Goal: Task Accomplishment & Management: Complete application form

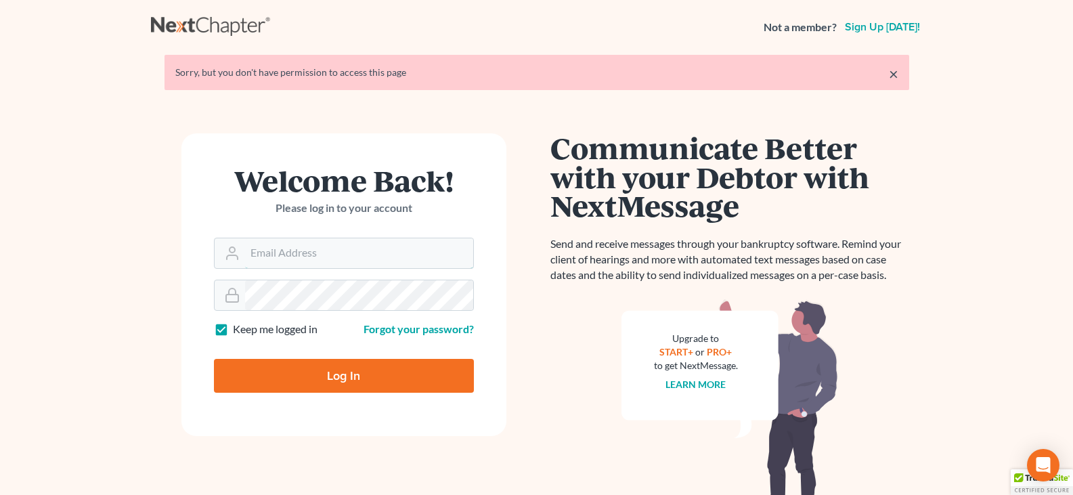
type input "[EMAIL_ADDRESS][DOMAIN_NAME]"
click at [326, 378] on input "Log In" at bounding box center [344, 376] width 260 height 34
type input "Thinking..."
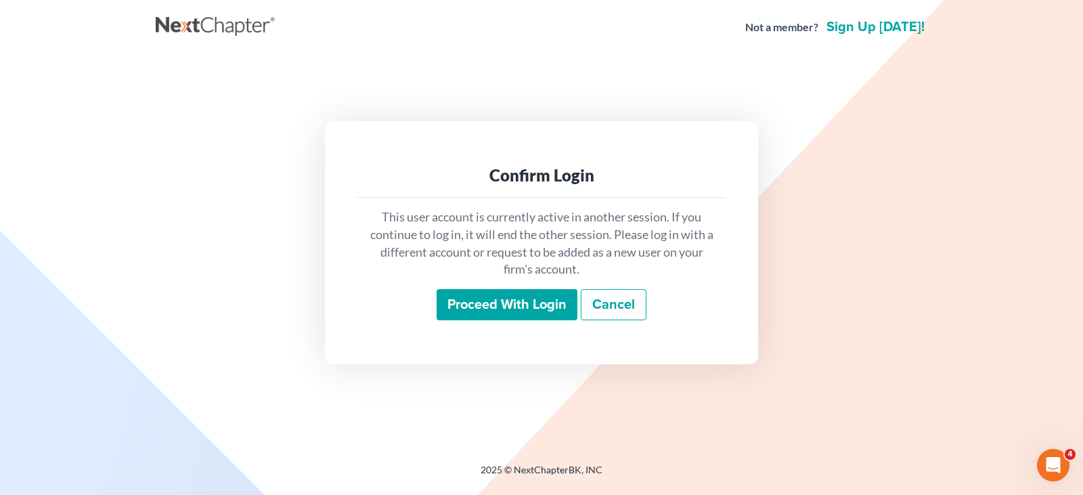
click at [492, 311] on input "Proceed with login" at bounding box center [507, 304] width 141 height 31
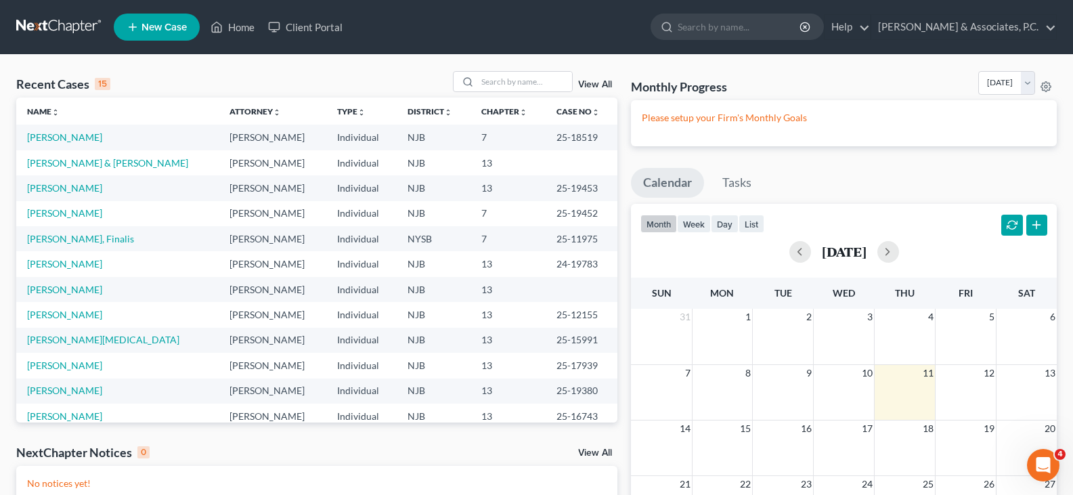
click at [172, 30] on span "New Case" at bounding box center [163, 27] width 45 height 10
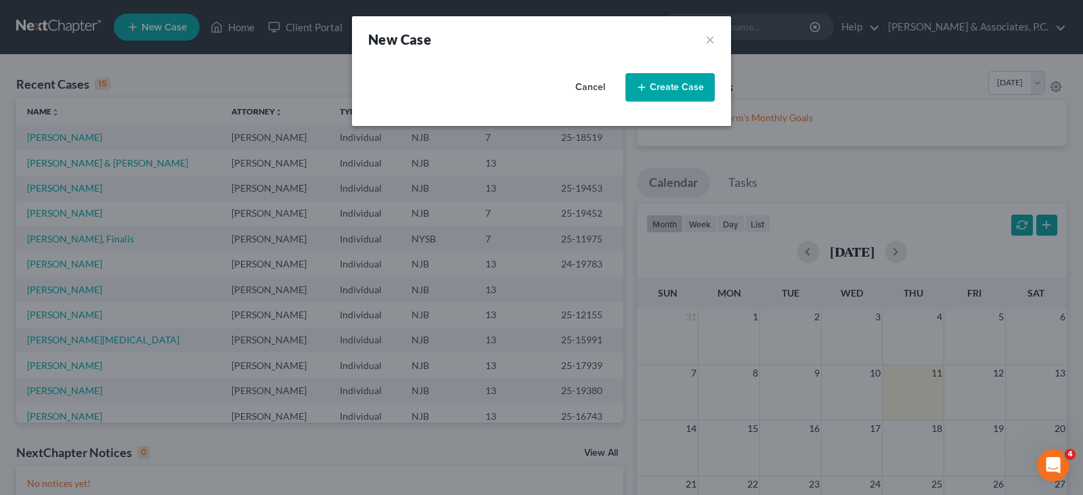
select select "51"
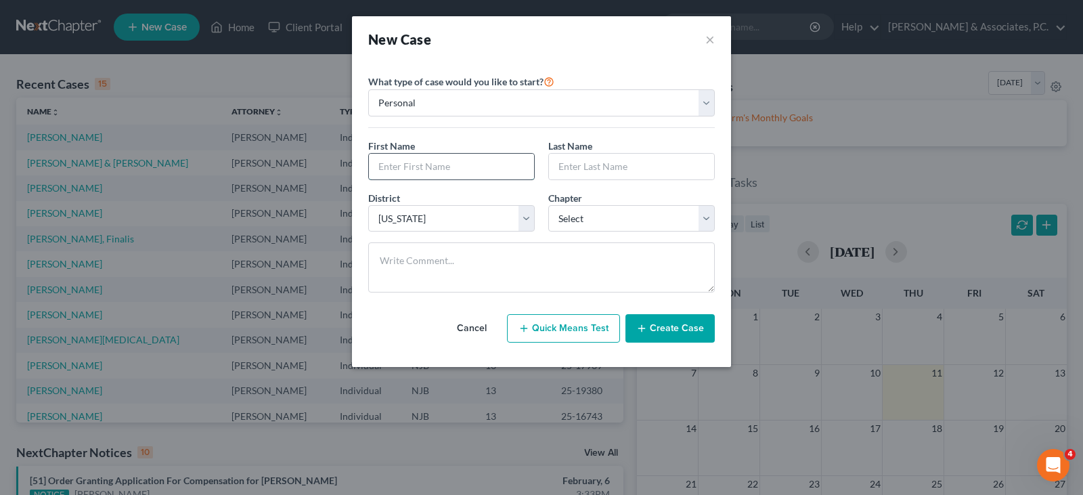
click at [471, 167] on input "text" at bounding box center [451, 167] width 165 height 26
type input "j"
type input "Jaried"
type input "Nunez-Garcia"
click at [612, 216] on select "Select 7 11 12 13" at bounding box center [631, 218] width 167 height 27
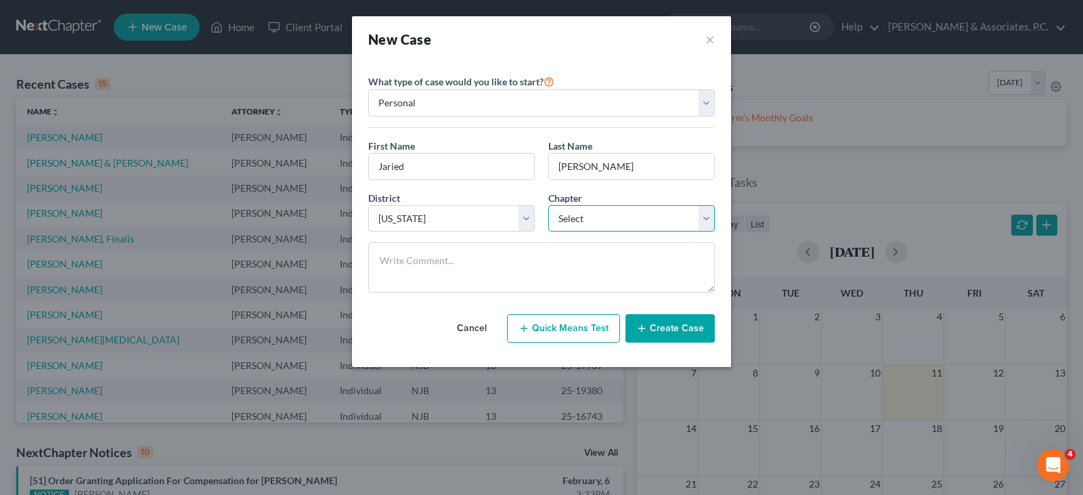
select select "0"
click at [548, 205] on select "Select 7 11 12 13" at bounding box center [631, 218] width 167 height 27
click at [657, 329] on button "Create Case" at bounding box center [670, 328] width 89 height 28
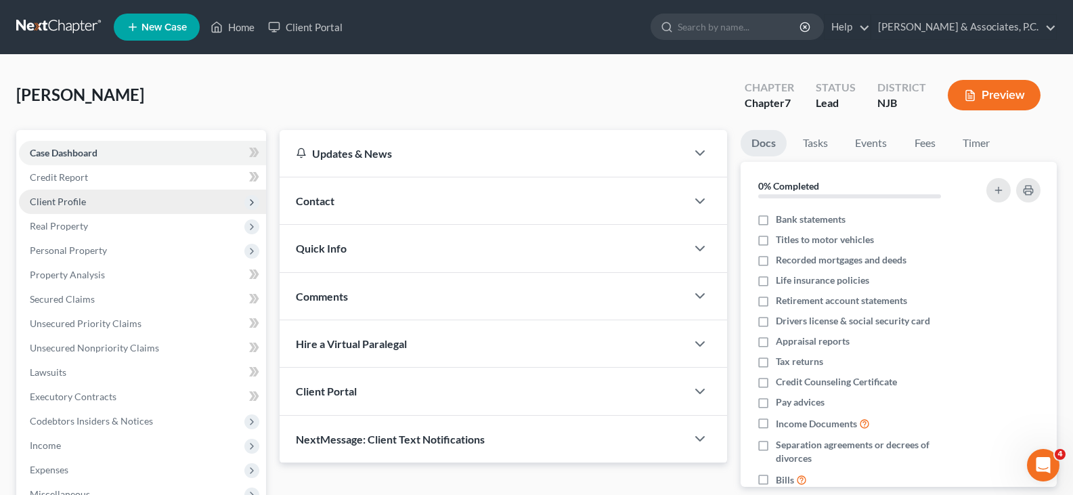
click at [69, 198] on span "Client Profile" at bounding box center [58, 202] width 56 height 12
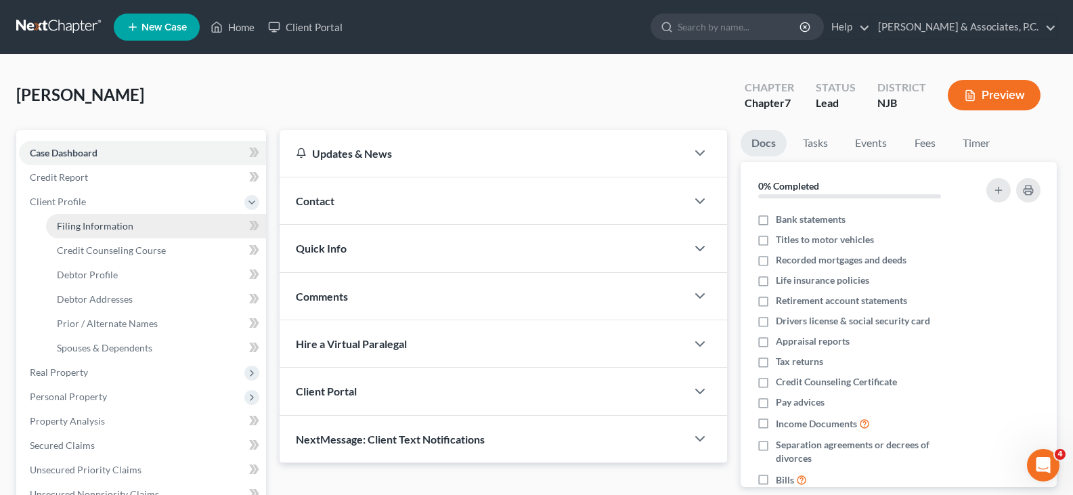
click at [81, 225] on span "Filing Information" at bounding box center [95, 226] width 76 height 12
select select "1"
select select "0"
select select "51"
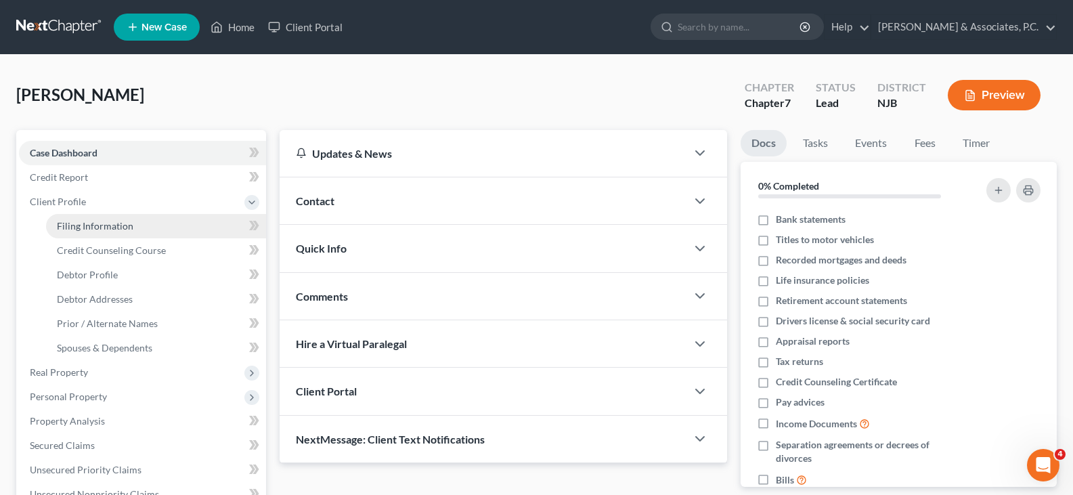
select select "33"
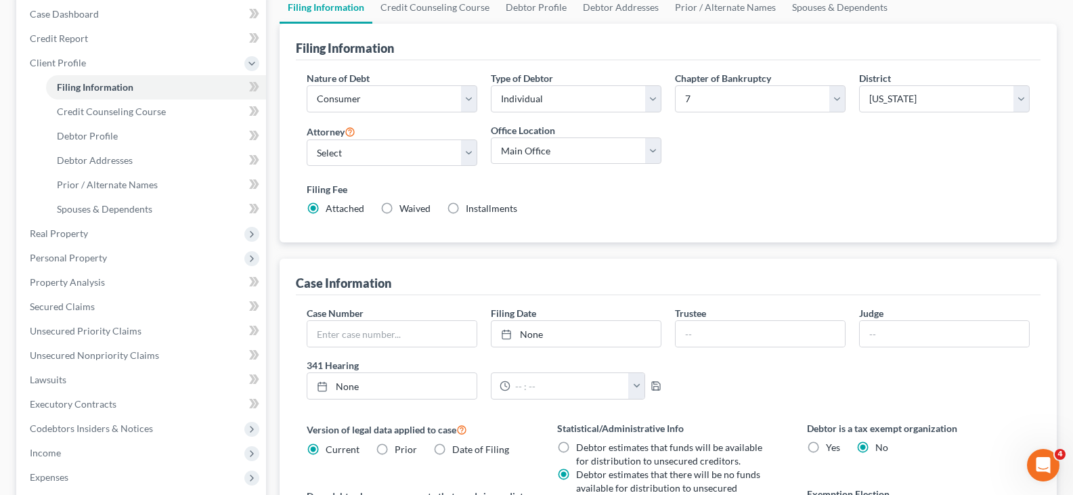
scroll to position [338, 0]
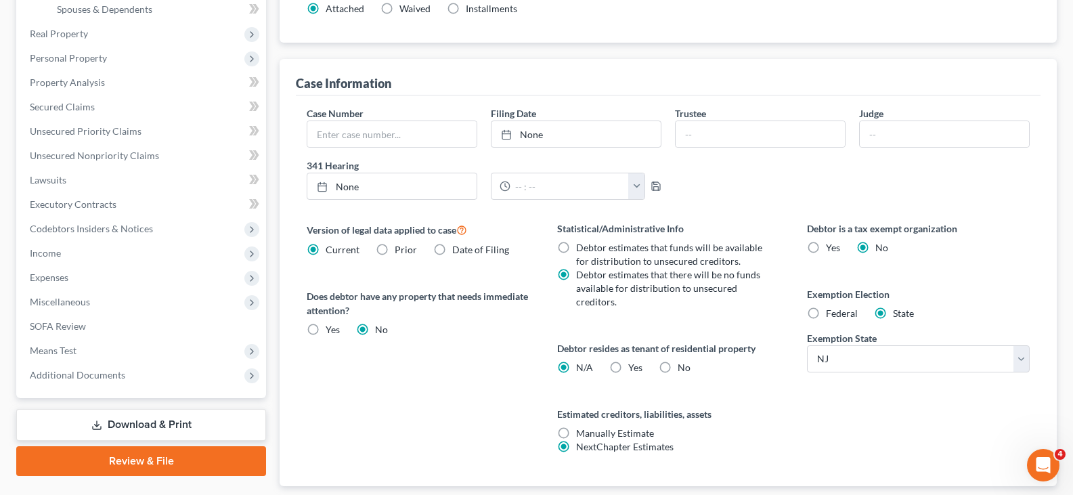
click at [628, 366] on label "Yes Yes" at bounding box center [635, 368] width 14 height 14
click at [634, 366] on input "Yes Yes" at bounding box center [638, 365] width 9 height 9
radio input "true"
radio input "false"
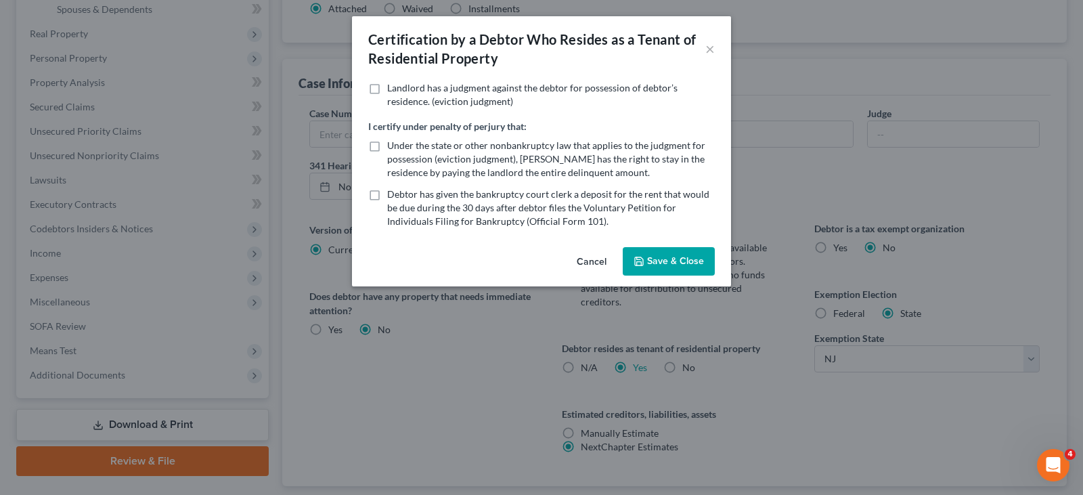
click at [646, 249] on button "Save & Close" at bounding box center [669, 261] width 92 height 28
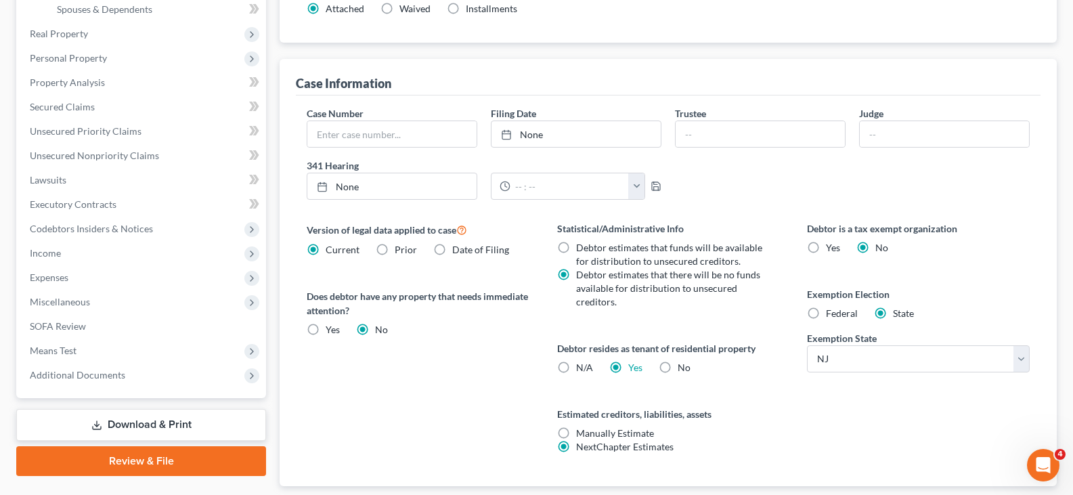
click at [826, 315] on label "Federal" at bounding box center [842, 314] width 32 height 14
click at [831, 315] on input "Federal" at bounding box center [835, 311] width 9 height 9
radio input "true"
radio input "false"
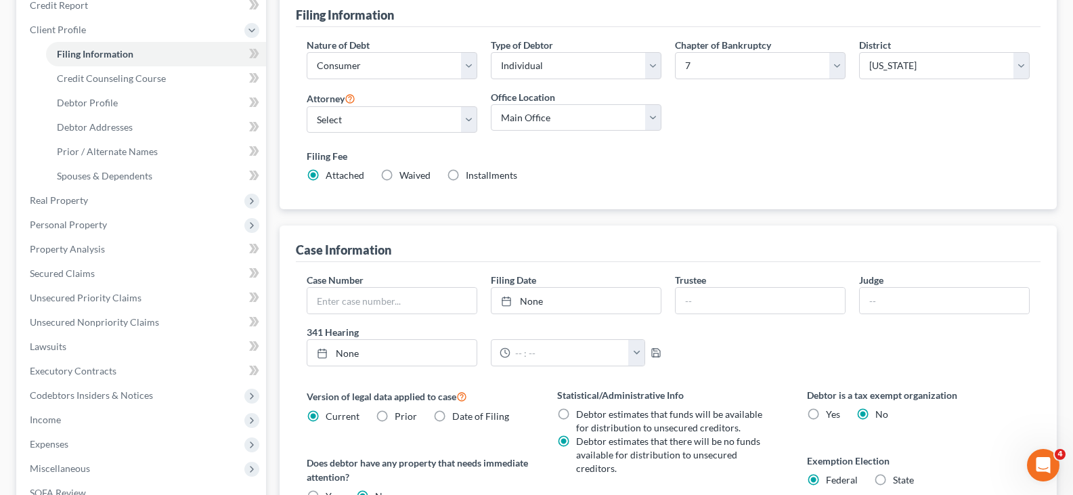
scroll to position [0, 0]
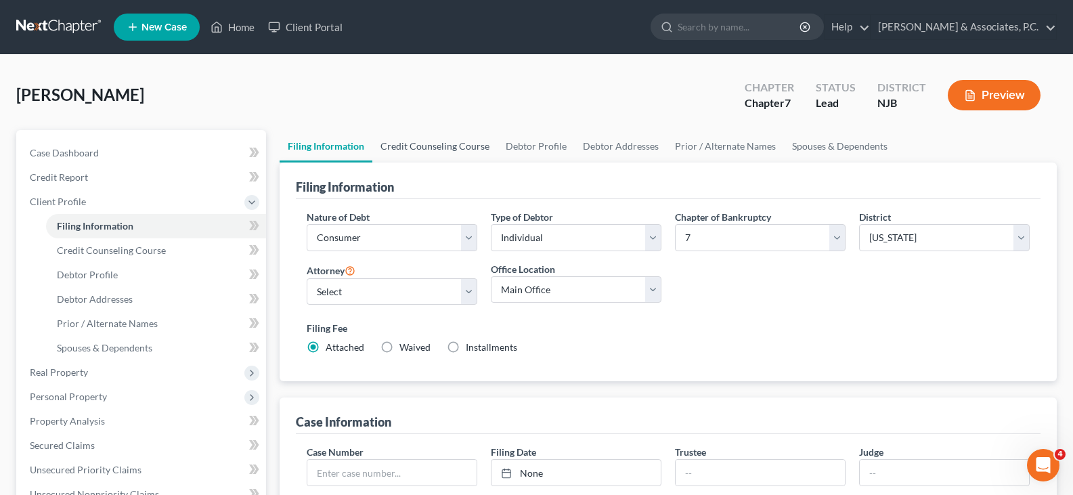
click at [409, 150] on link "Credit Counseling Course" at bounding box center [434, 146] width 125 height 32
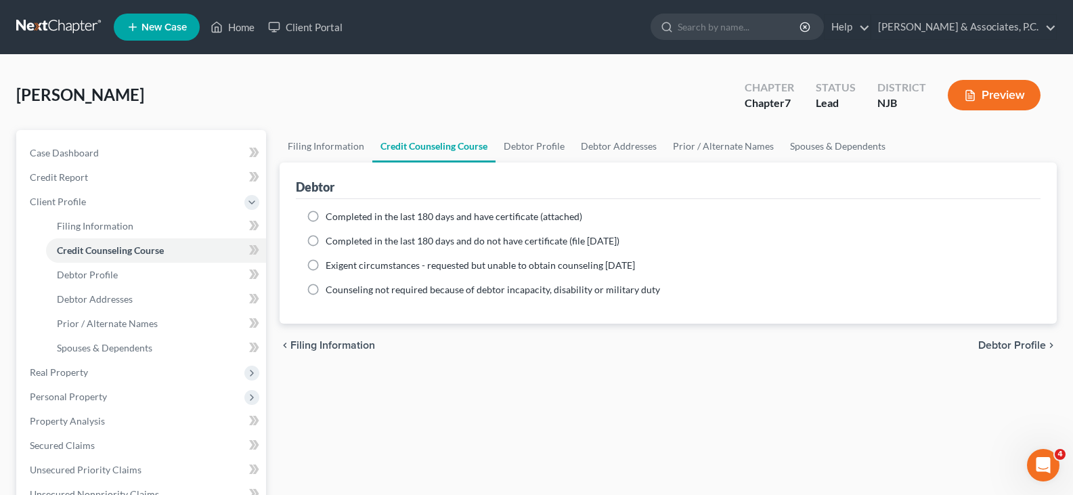
click at [326, 215] on label "Completed in the last 180 days and have certificate (attached)" at bounding box center [454, 217] width 257 height 14
click at [331, 215] on input "Completed in the last 180 days and have certificate (attached)" at bounding box center [335, 214] width 9 height 9
radio input "true"
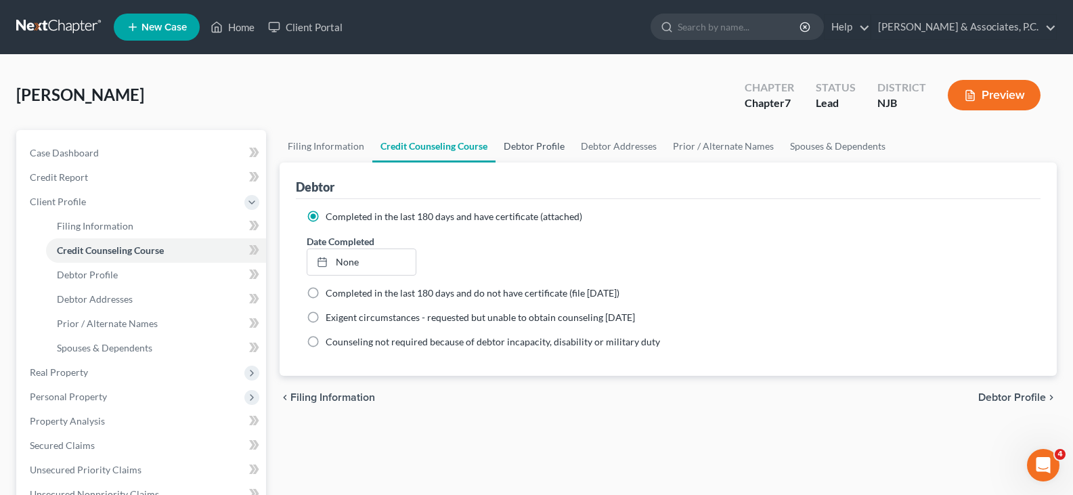
click at [539, 147] on link "Debtor Profile" at bounding box center [534, 146] width 77 height 32
select select "0"
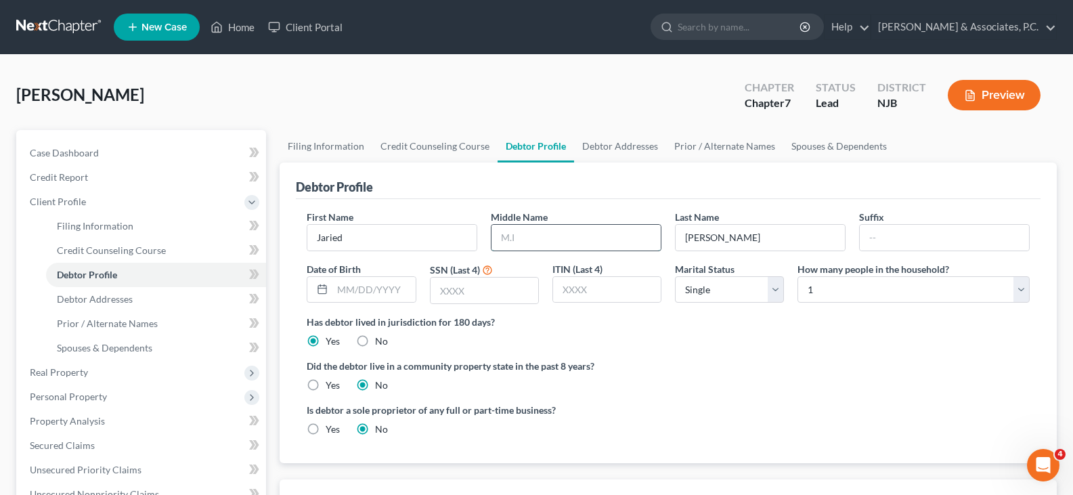
click at [600, 238] on input "text" at bounding box center [575, 238] width 169 height 26
type input "A."
click at [354, 284] on input "text" at bounding box center [373, 290] width 83 height 26
type input "08/07/2002"
click at [483, 299] on input "text" at bounding box center [485, 291] width 108 height 26
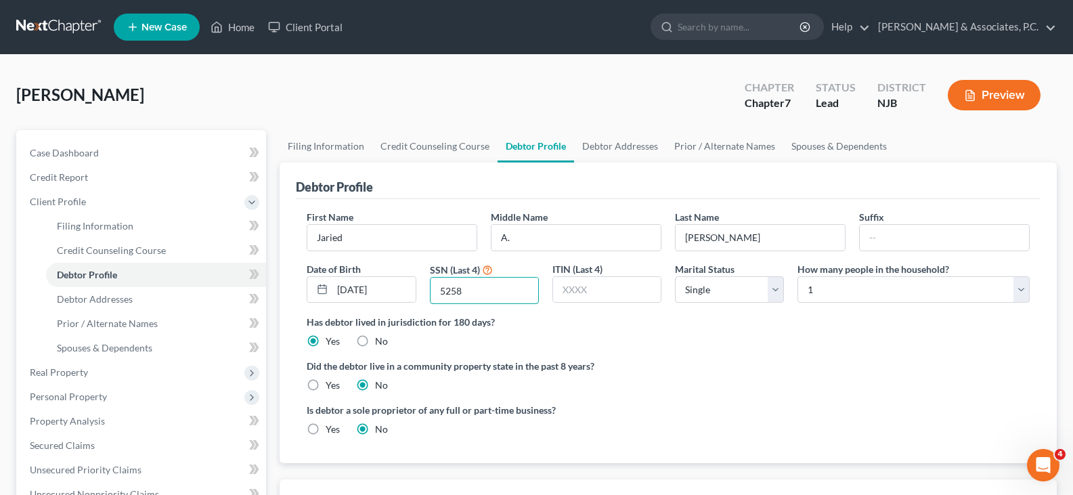
type input "5258"
click at [777, 411] on div "Is debtor a sole proprietor of any full or part-time business? Yes No" at bounding box center [668, 425] width 737 height 44
click at [617, 146] on link "Debtor Addresses" at bounding box center [620, 146] width 92 height 32
select select "0"
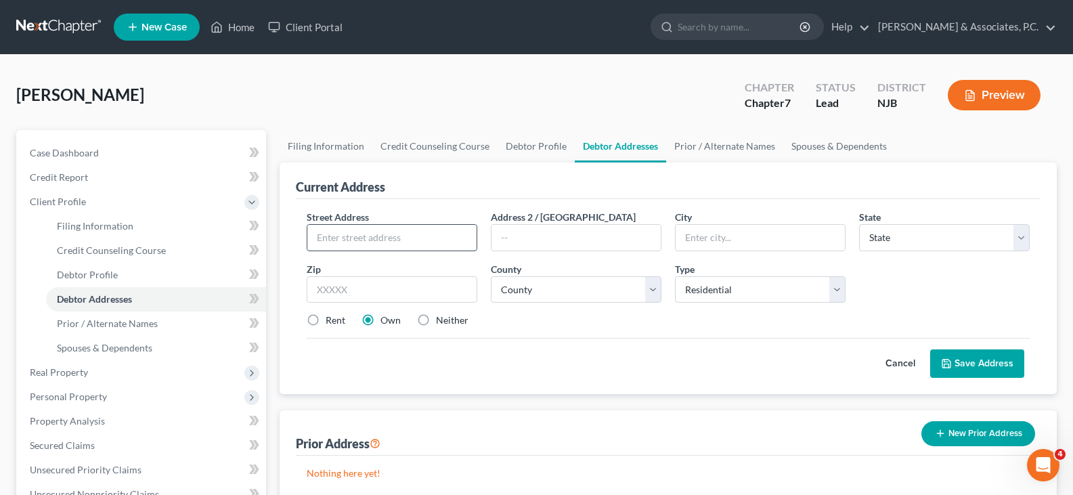
click at [374, 234] on input "text" at bounding box center [391, 238] width 169 height 26
type input "439 Baldwin Avenue, Apt 1"
type input "H"
type input "Jersey City"
select select "33"
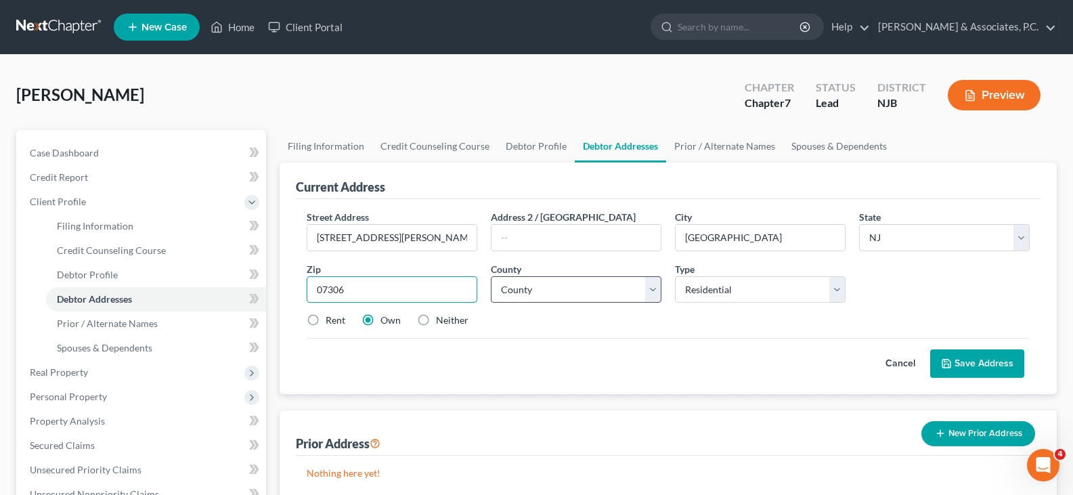
type input "07306"
click at [548, 290] on select "County Atlantic County Bergen County Burlington County Camden County Cape May C…" at bounding box center [576, 289] width 171 height 27
select select "8"
click at [491, 276] on select "County Atlantic County Bergen County Burlington County Camden County Cape May C…" at bounding box center [576, 289] width 171 height 27
click at [326, 321] on label "Rent" at bounding box center [336, 320] width 20 height 14
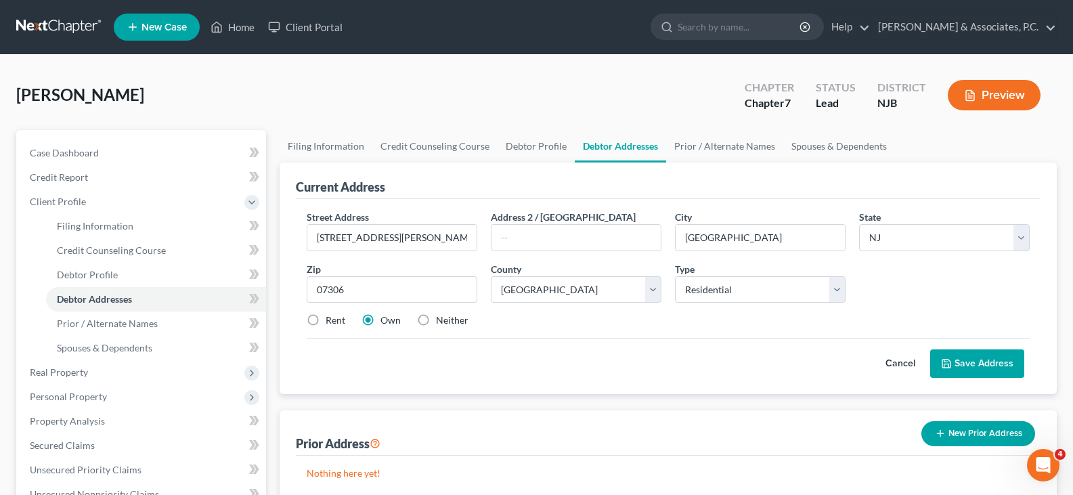
click at [331, 321] on input "Rent" at bounding box center [335, 317] width 9 height 9
radio input "true"
drag, startPoint x: 970, startPoint y: 365, endPoint x: 918, endPoint y: 334, distance: 60.7
click at [969, 365] on button "Save Address" at bounding box center [977, 363] width 94 height 28
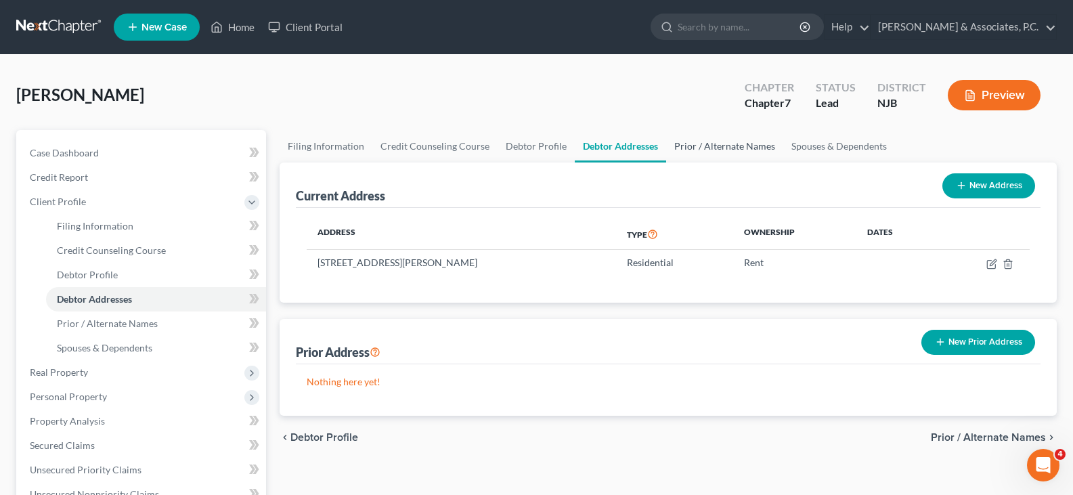
click at [696, 147] on link "Prior / Alternate Names" at bounding box center [724, 146] width 117 height 32
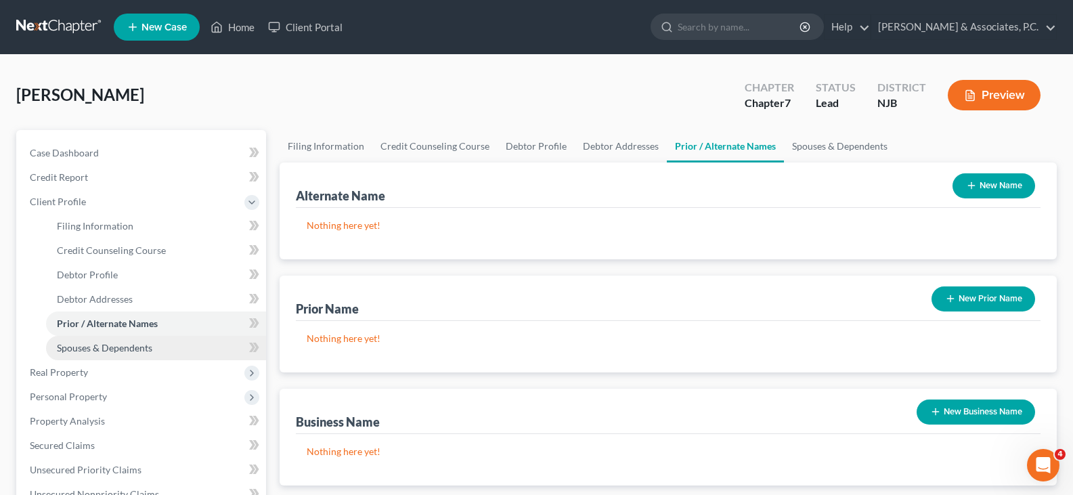
click at [100, 345] on span "Spouses & Dependents" at bounding box center [104, 348] width 95 height 12
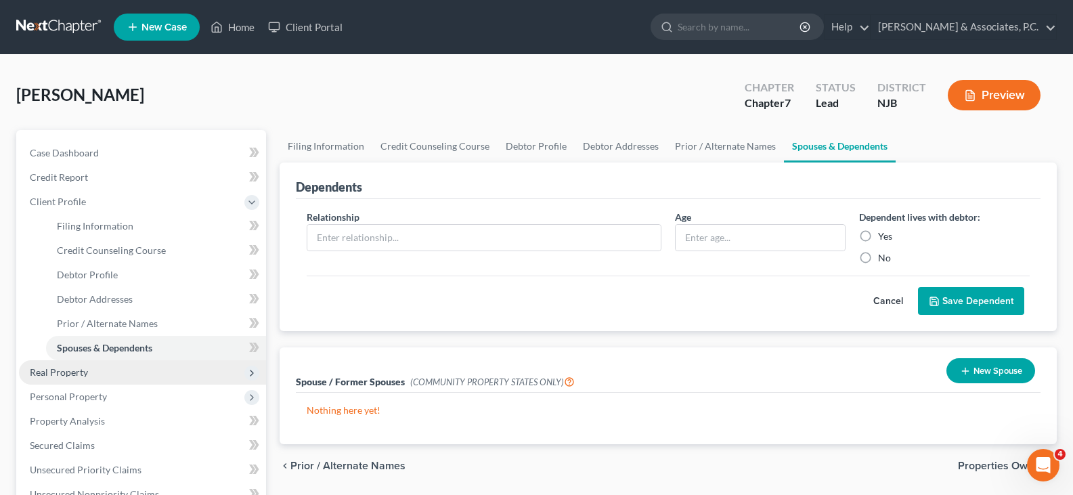
click at [64, 374] on span "Real Property" at bounding box center [59, 372] width 58 height 12
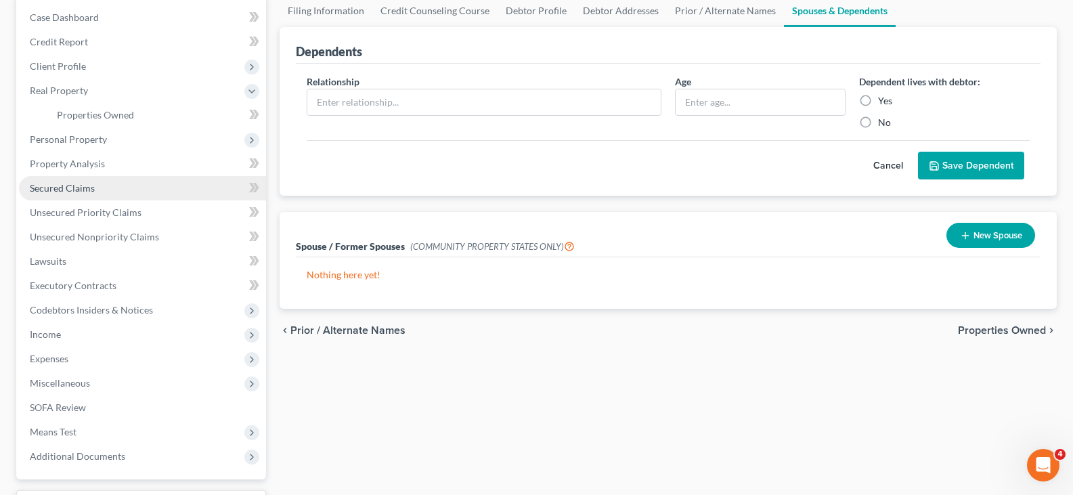
scroll to position [203, 0]
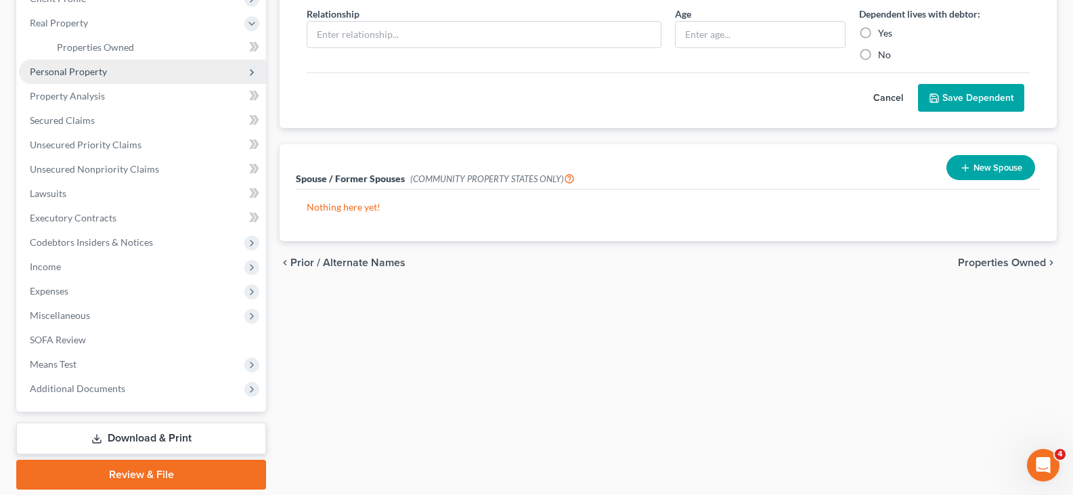
click at [57, 68] on span "Personal Property" at bounding box center [68, 72] width 77 height 12
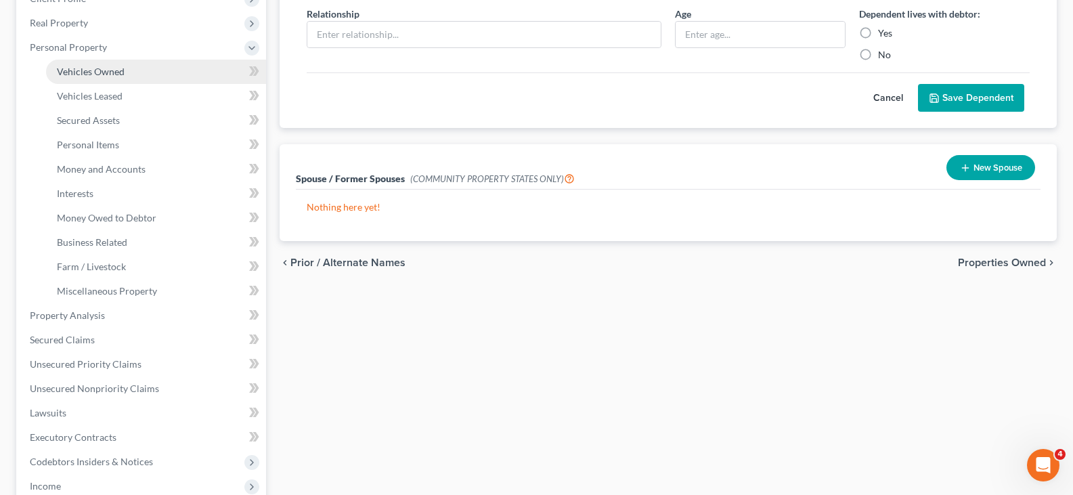
click at [81, 66] on span "Vehicles Owned" at bounding box center [91, 72] width 68 height 12
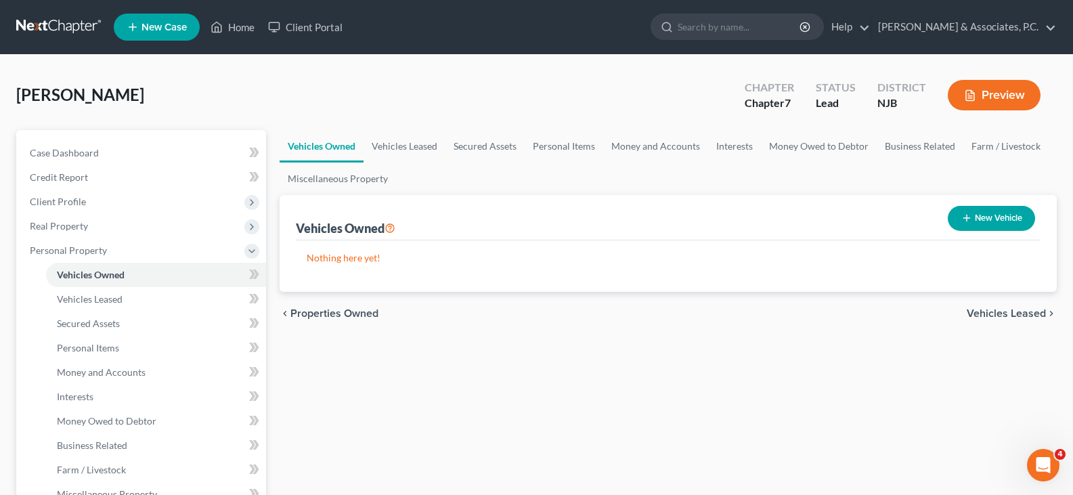
click at [988, 221] on button "New Vehicle" at bounding box center [991, 218] width 87 height 25
select select "0"
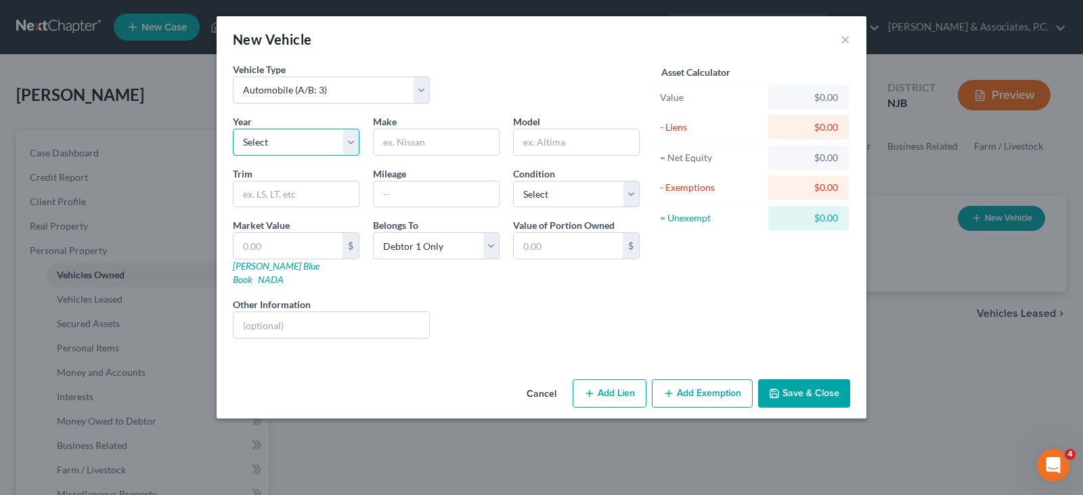
click at [343, 144] on select "Select 2026 2025 2024 2023 2022 2021 2020 2019 2018 2017 2016 2015 2014 2013 20…" at bounding box center [296, 142] width 127 height 27
select select "16"
click at [233, 129] on select "Select 2026 2025 2024 2023 2022 2021 2020 2019 2018 2017 2016 2015 2014 2013 20…" at bounding box center [296, 142] width 127 height 27
click at [433, 143] on input "text" at bounding box center [436, 142] width 125 height 26
type input "Acura"
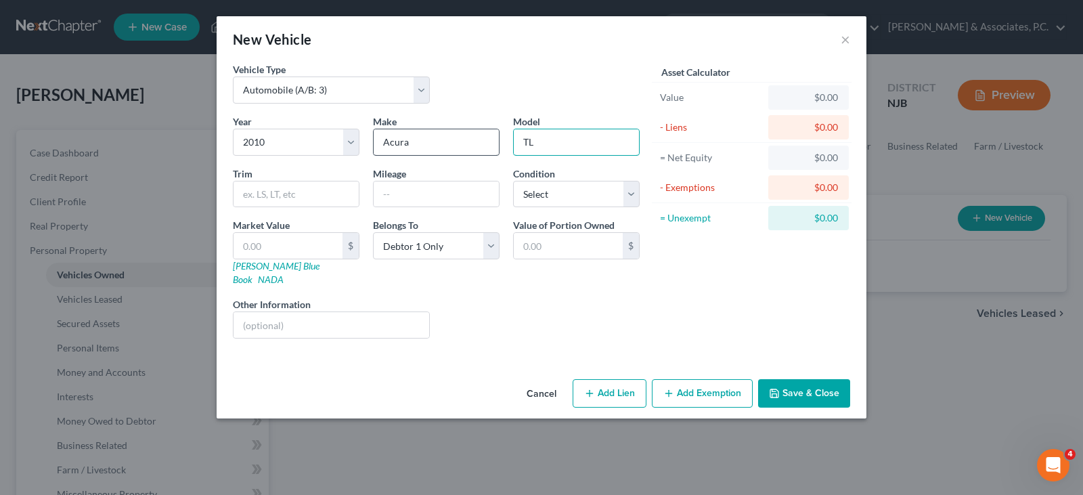
type input "TL"
type input "206000"
click at [571, 200] on select "Select Excellent Very Good Good Fair Poor" at bounding box center [576, 194] width 127 height 27
select select "3"
click at [513, 181] on select "Select Excellent Very Good Good Fair Poor" at bounding box center [576, 194] width 127 height 27
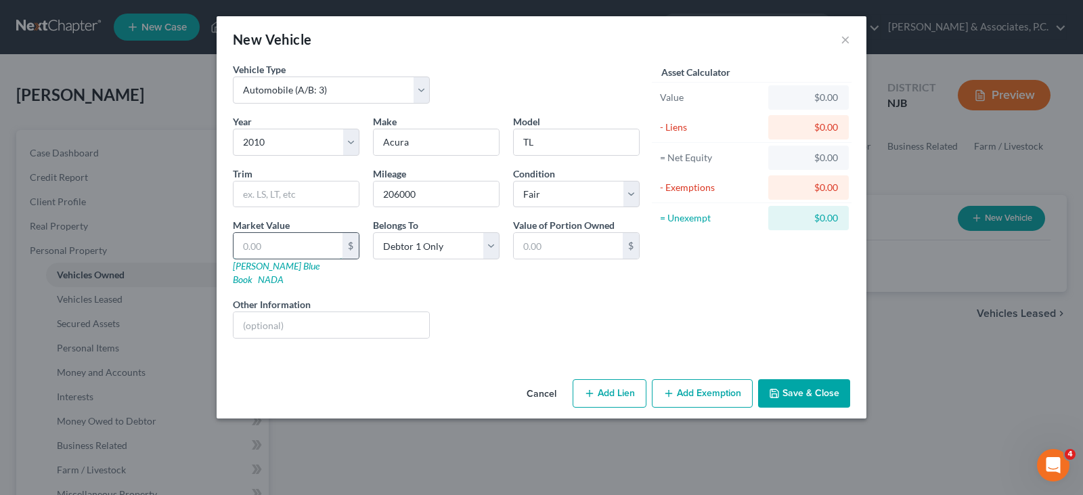
click at [326, 241] on input "text" at bounding box center [288, 246] width 109 height 26
type input "3"
type input "3.00"
type input "36"
type input "36.00"
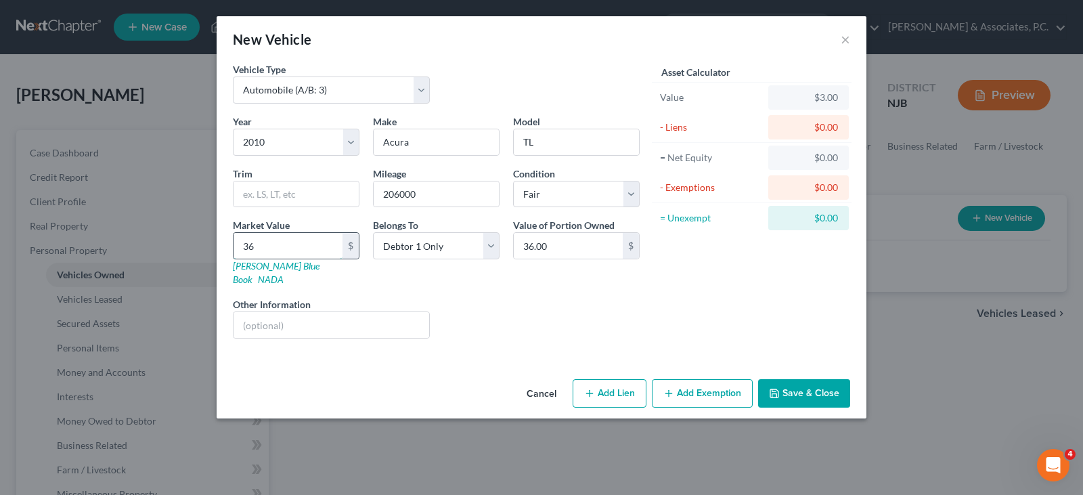
type input "366"
type input "366.00"
type input "3667"
type input "3,667.00"
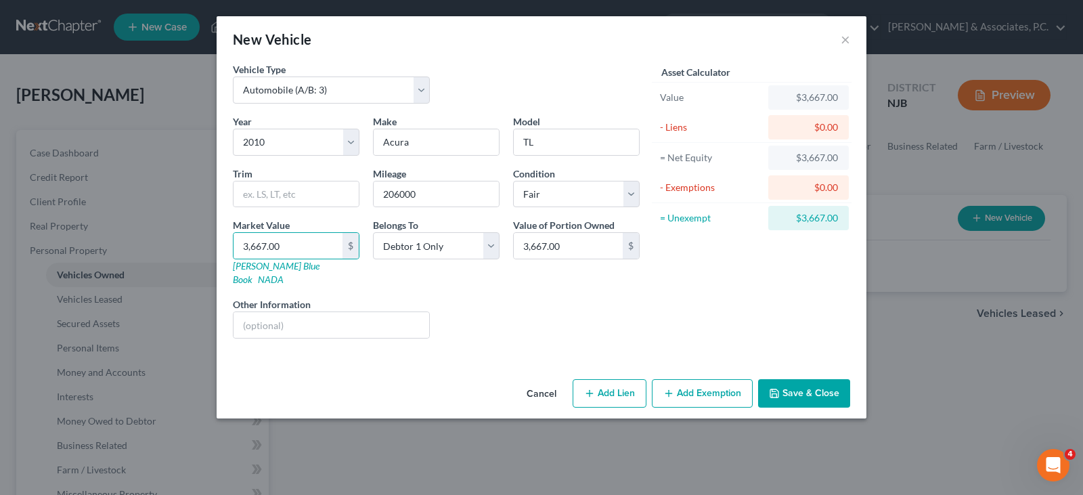
click at [702, 387] on button "Add Exemption" at bounding box center [702, 393] width 101 height 28
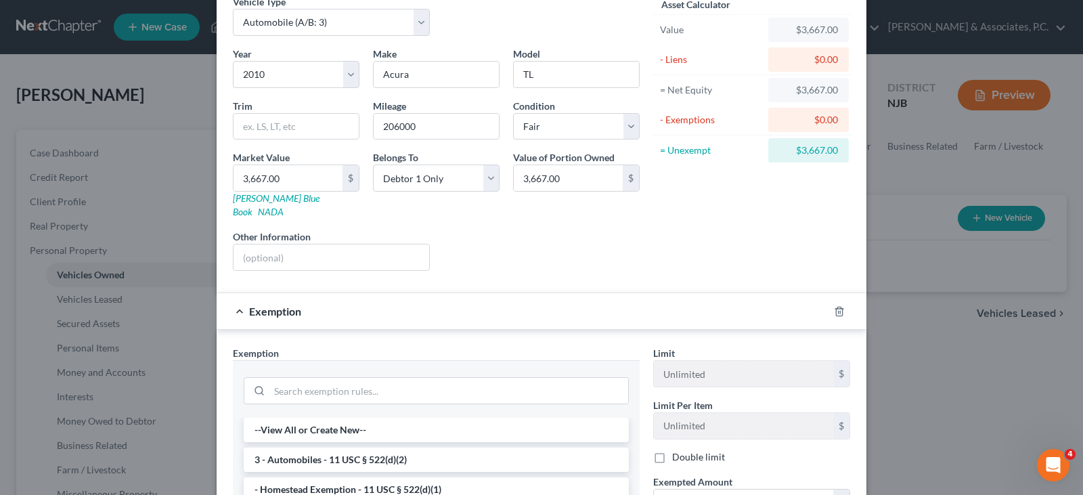
scroll to position [203, 0]
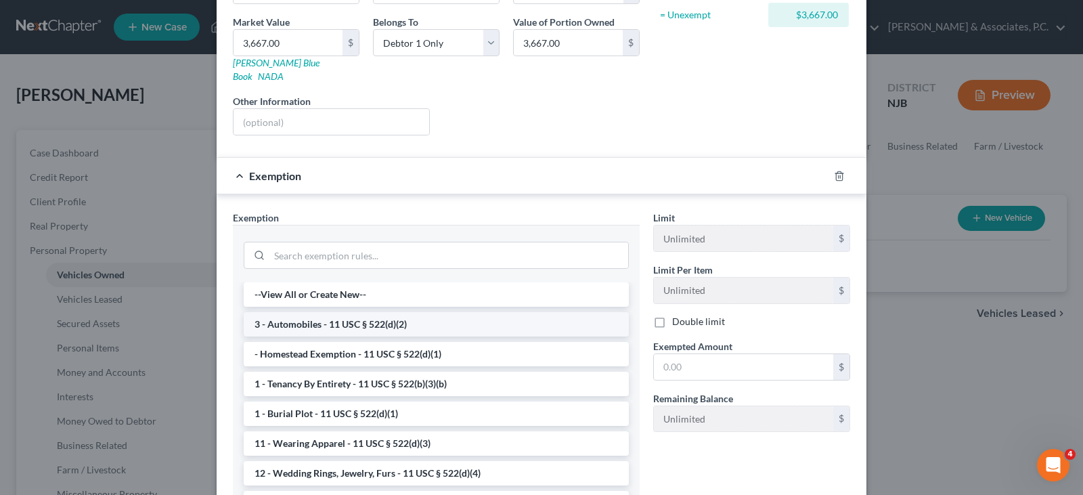
click at [309, 312] on li "3 - Automobiles - 11 USC § 522(d)(2)" at bounding box center [436, 324] width 385 height 24
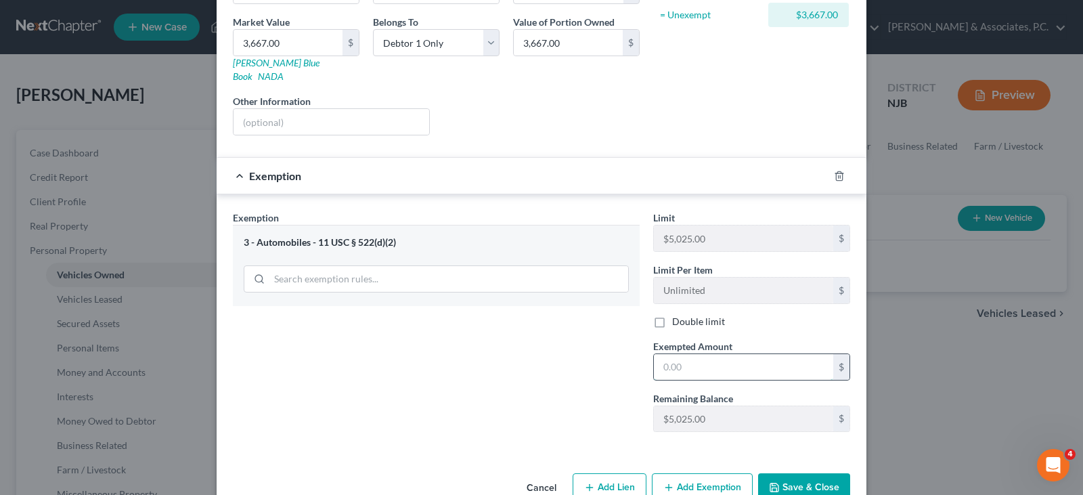
click at [691, 359] on input "text" at bounding box center [743, 367] width 179 height 26
type input "3,667.00"
click at [805, 476] on button "Save & Close" at bounding box center [804, 487] width 92 height 28
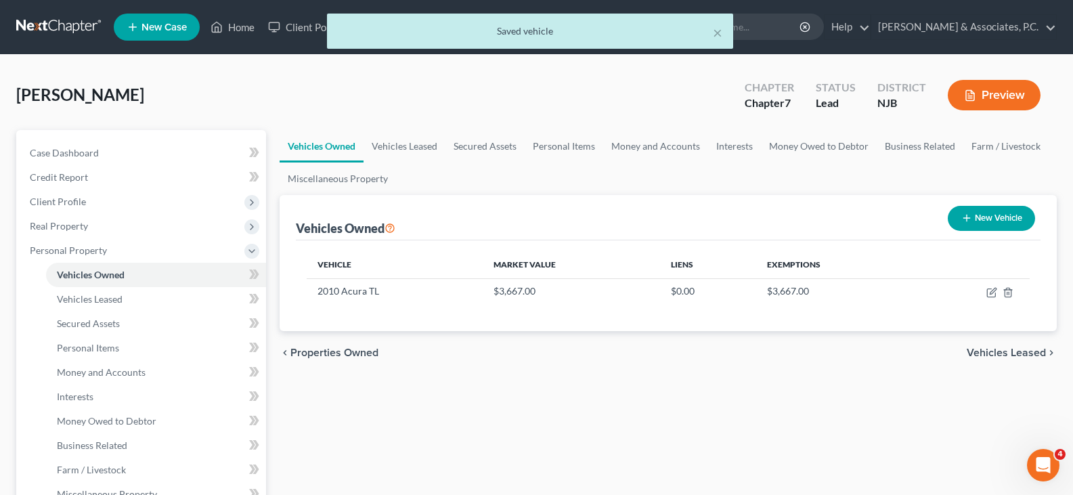
click at [978, 224] on button "New Vehicle" at bounding box center [991, 218] width 87 height 25
select select "0"
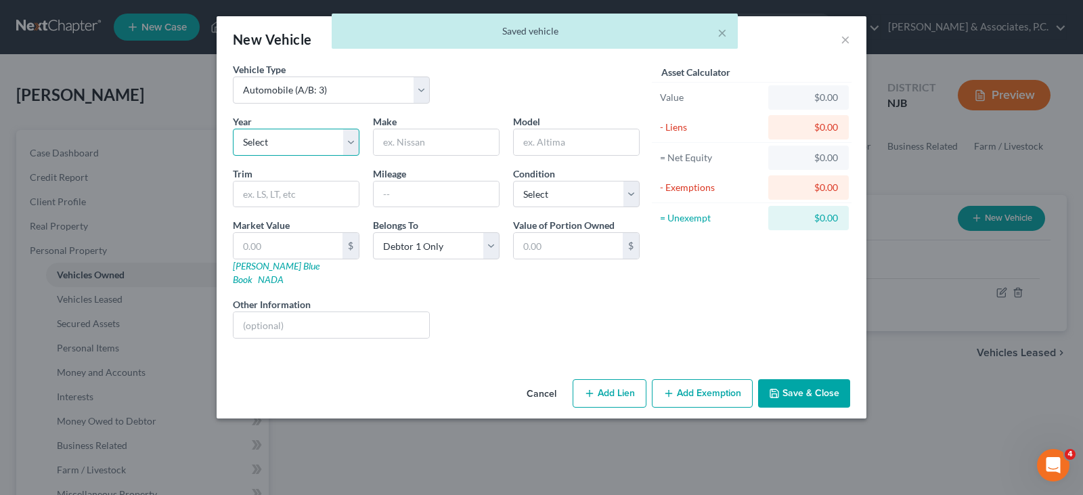
click at [344, 137] on select "Select 2026 2025 2024 2023 2022 2021 2020 2019 2018 2017 2016 2015 2014 2013 20…" at bounding box center [296, 142] width 127 height 27
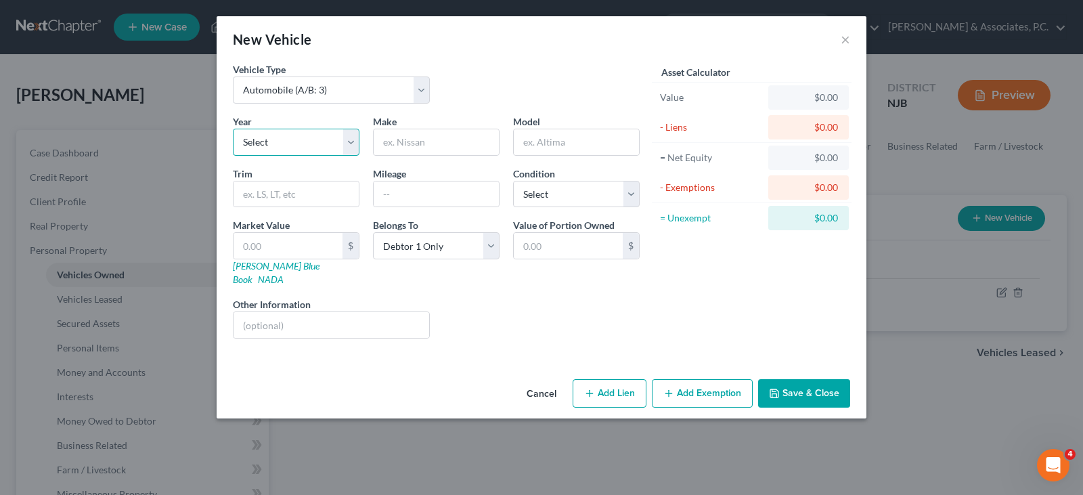
select select "20"
click at [233, 129] on select "Select 2026 2025 2024 2023 2022 2021 2020 2019 2018 2017 2016 2015 2014 2013 20…" at bounding box center [296, 142] width 127 height 27
click at [408, 139] on input "text" at bounding box center [436, 142] width 125 height 26
type input "Honda"
type input "Civic"
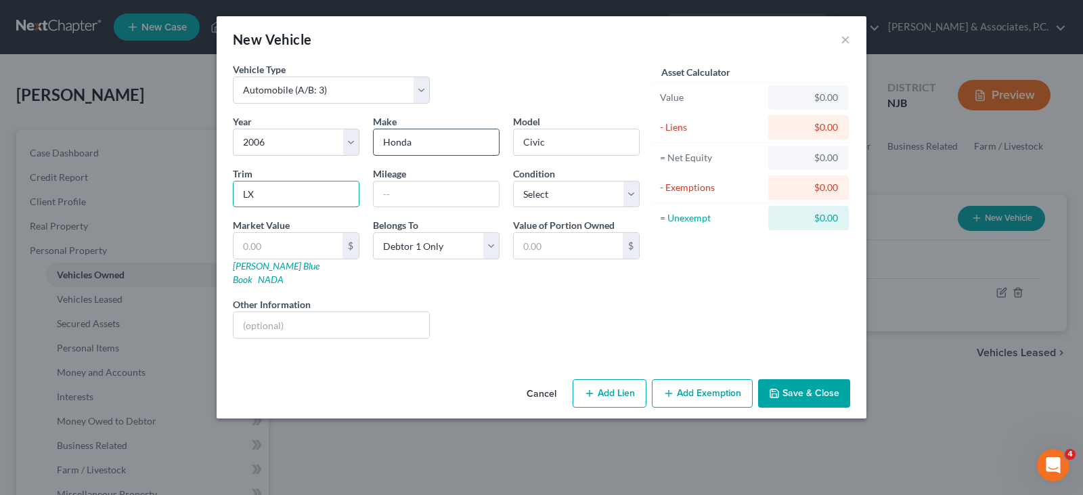
type input "LX"
type input "230000"
click at [555, 193] on select "Select Excellent Very Good Good Fair Poor" at bounding box center [576, 194] width 127 height 27
select select "3"
click at [513, 181] on select "Select Excellent Very Good Good Fair Poor" at bounding box center [576, 194] width 127 height 27
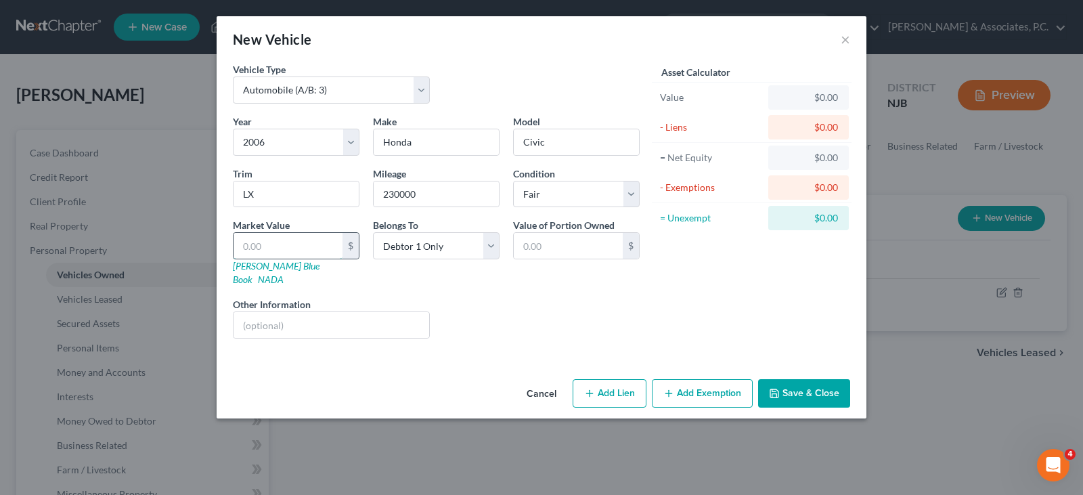
click at [294, 252] on input "text" at bounding box center [288, 246] width 109 height 26
type input "1"
type input "1.00"
type input "16"
type input "16.00"
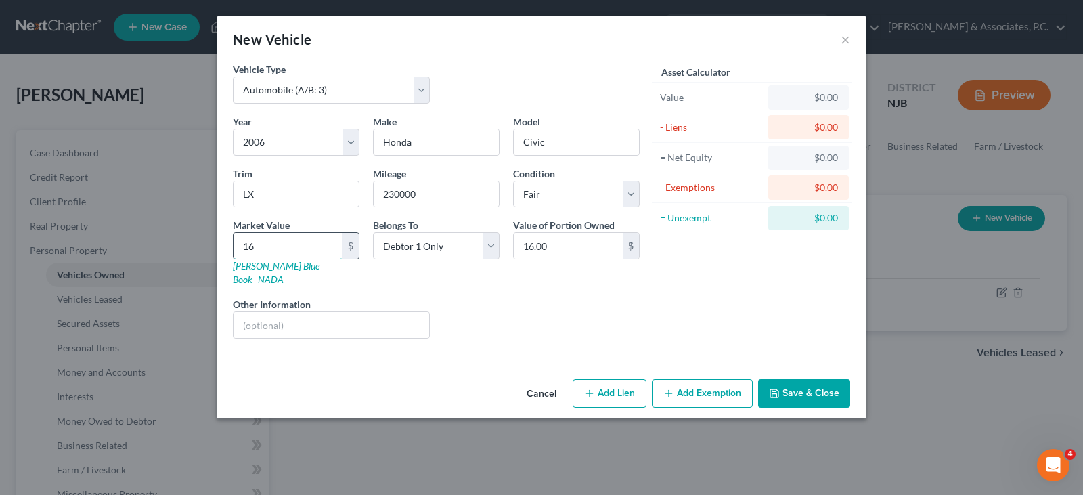
type input "169"
type input "169.00"
type input "1699"
type input "1,699.00"
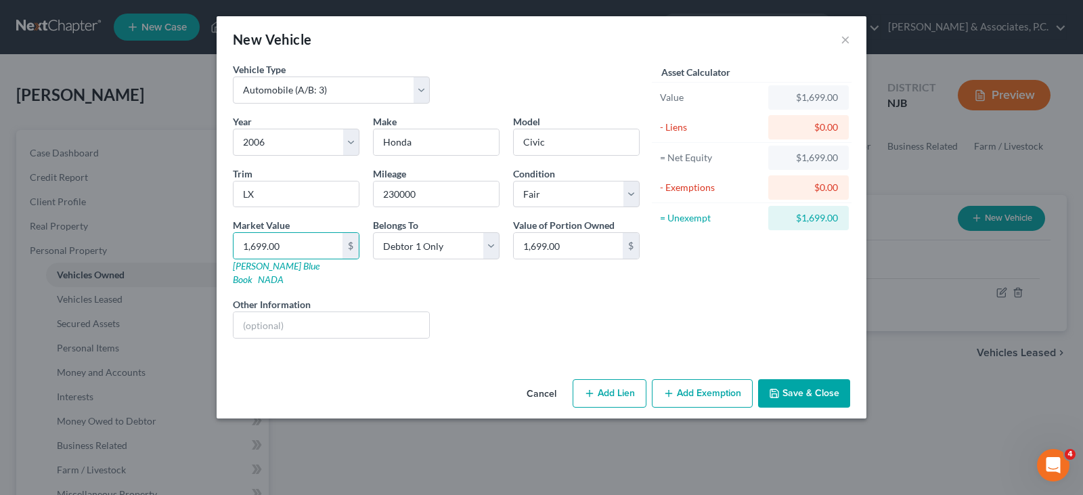
click at [692, 379] on button "Add Exemption" at bounding box center [702, 393] width 101 height 28
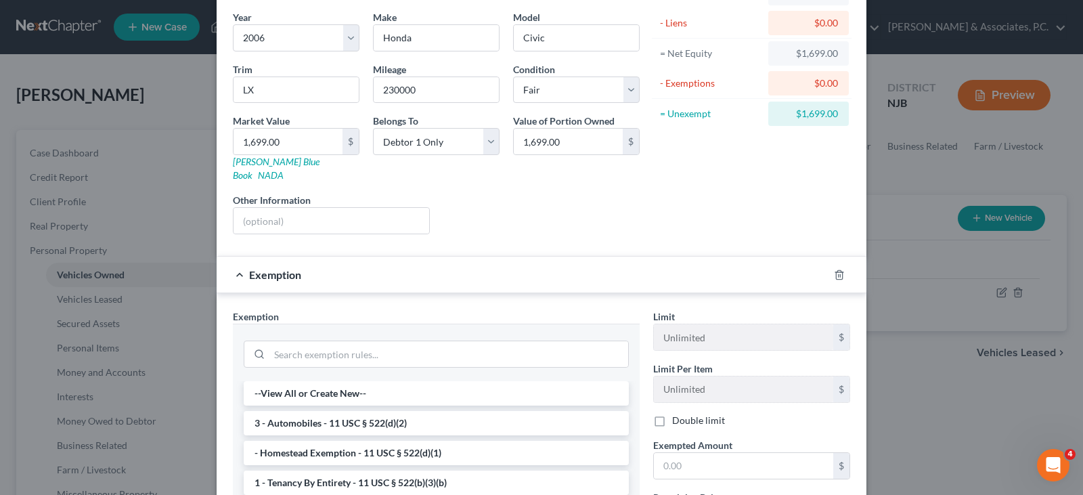
scroll to position [271, 0]
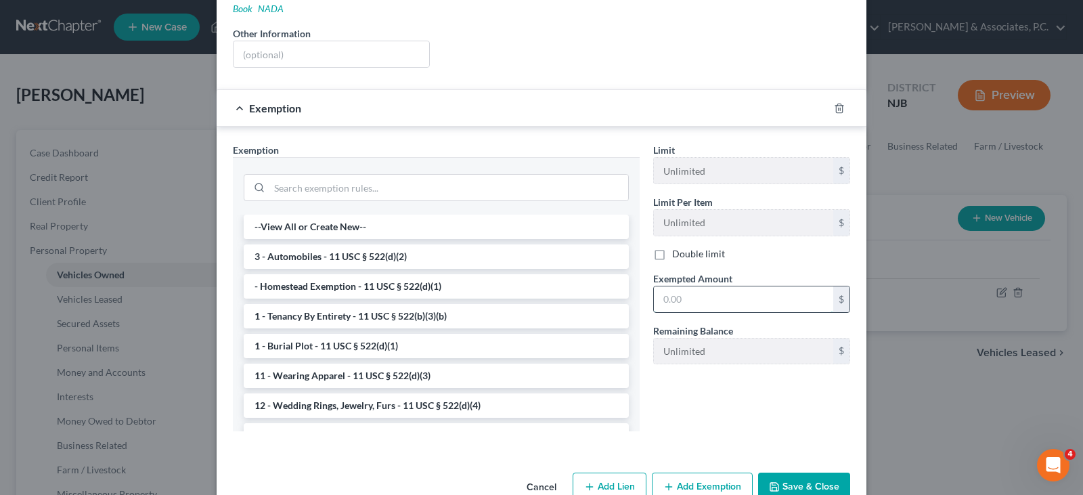
click at [681, 290] on input "text" at bounding box center [743, 299] width 179 height 26
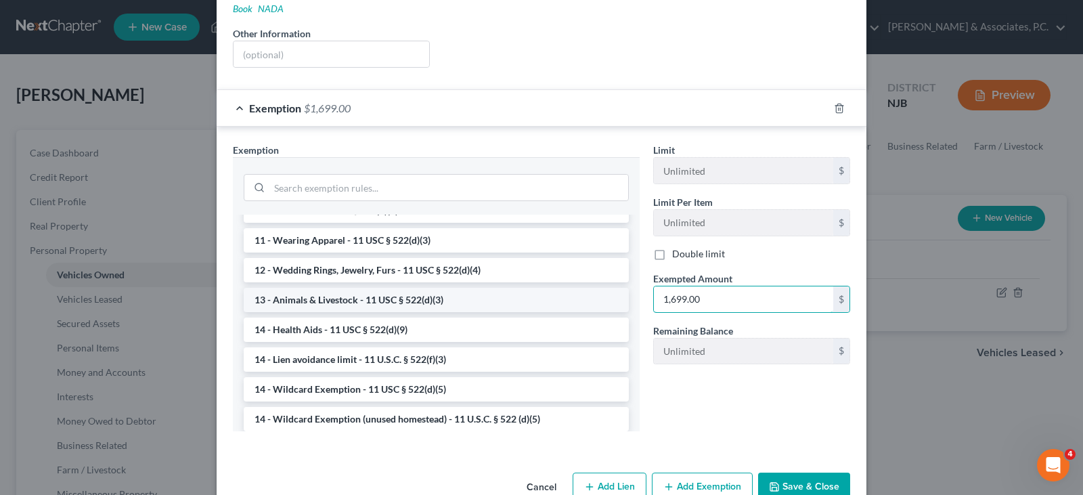
scroll to position [203, 0]
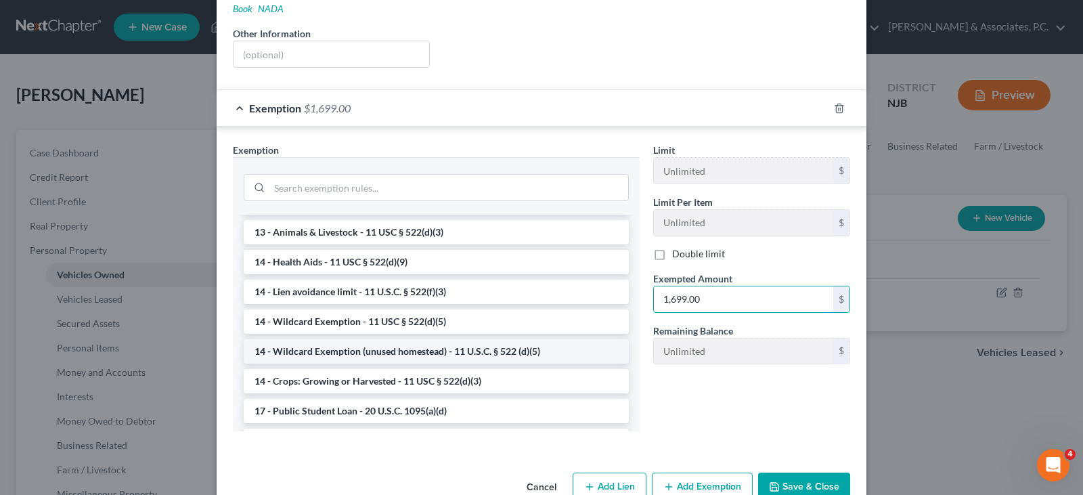
type input "1,699.00"
click at [373, 339] on li "14 - Wildcard Exemption (unused homestead) - 11 U.S.C. § 522 (d)(5)" at bounding box center [436, 351] width 385 height 24
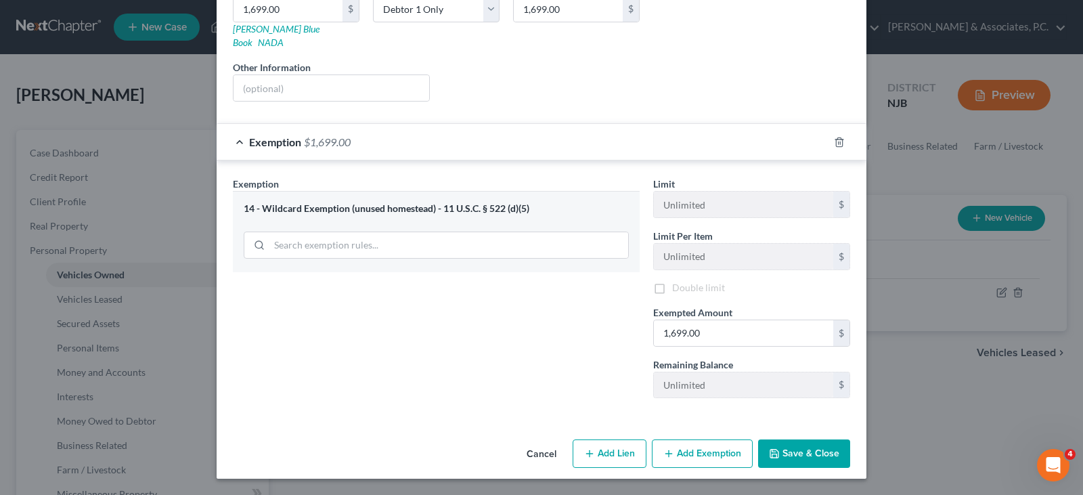
scroll to position [223, 0]
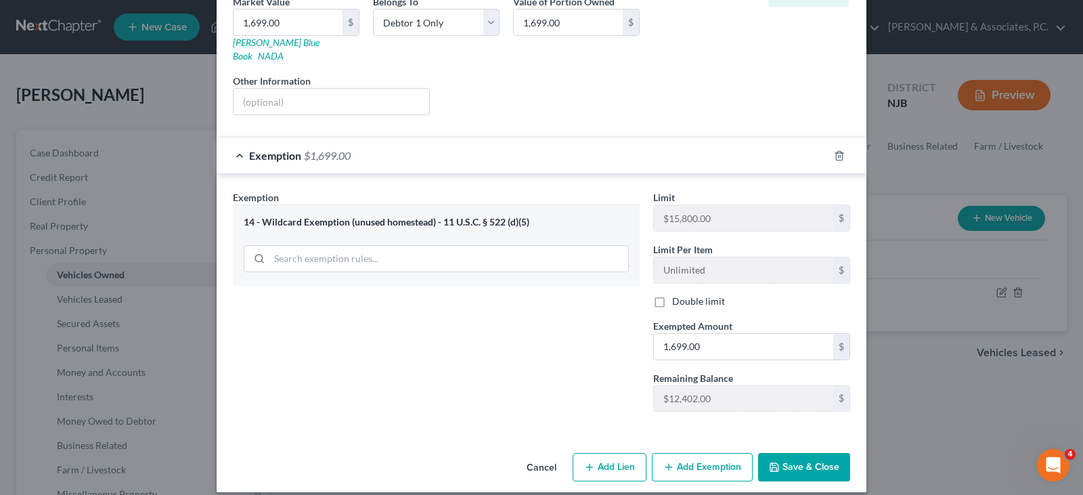
click at [795, 455] on button "Save & Close" at bounding box center [804, 467] width 92 height 28
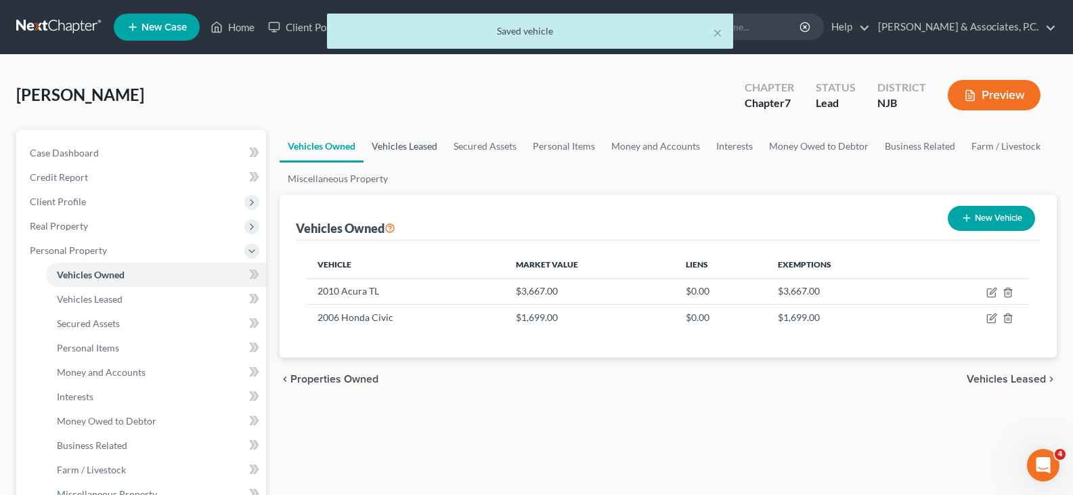
click at [402, 142] on link "Vehicles Leased" at bounding box center [405, 146] width 82 height 32
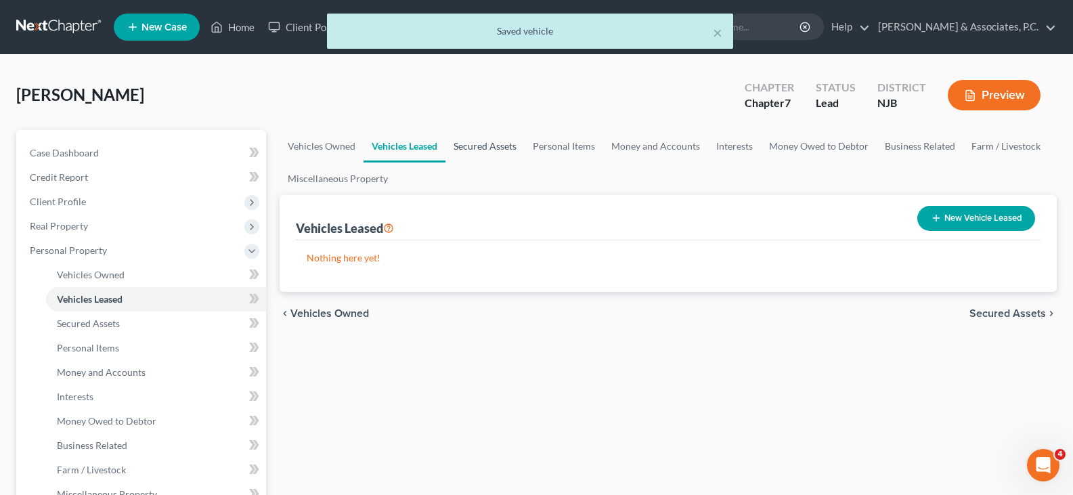
click at [488, 140] on link "Secured Assets" at bounding box center [484, 146] width 79 height 32
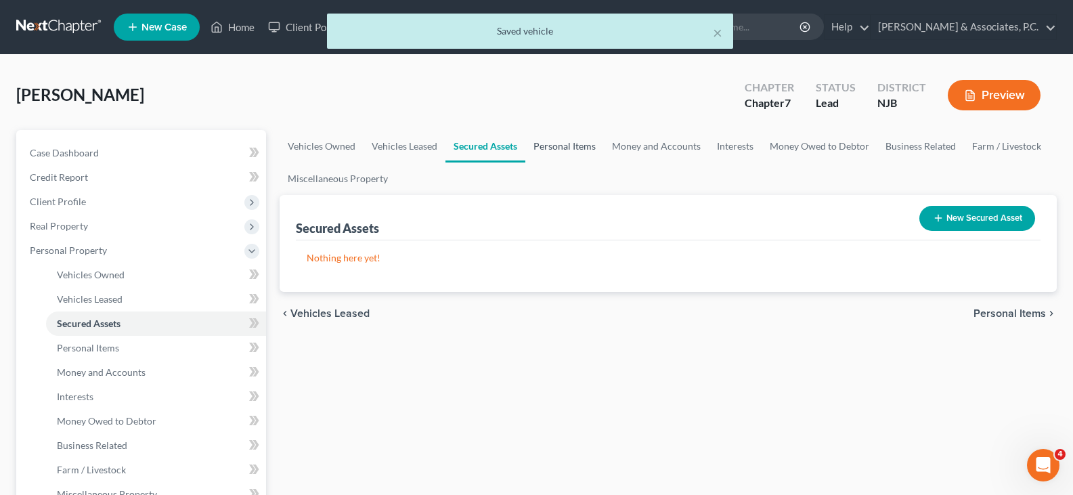
click at [569, 150] on link "Personal Items" at bounding box center [564, 146] width 79 height 32
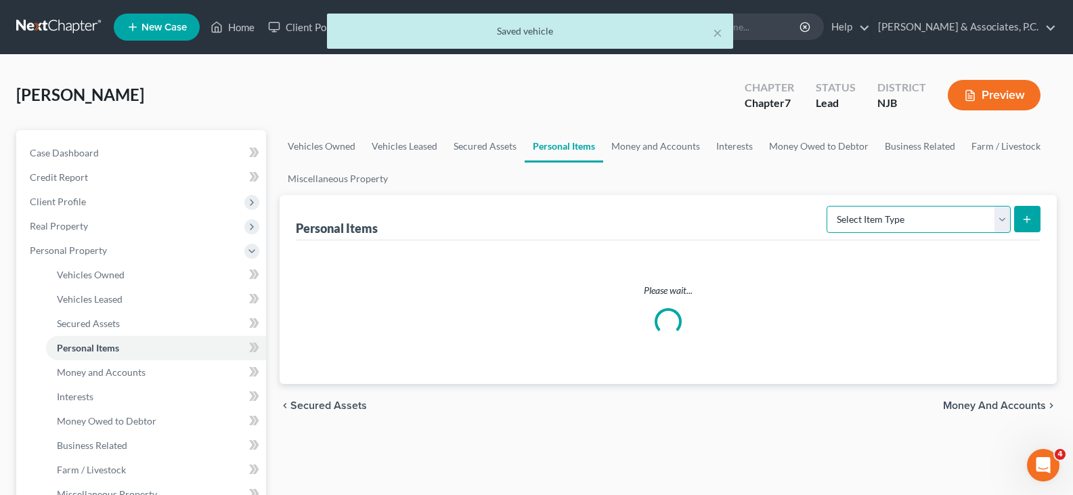
click at [999, 217] on select "Select Item Type Clothing (A/B: 11) Collectibles Of Value (A/B: 8) Electronics …" at bounding box center [919, 219] width 184 height 27
select select "clothing"
click at [829, 206] on select "Select Item Type Clothing (A/B: 11) Collectibles Of Value (A/B: 8) Electronics …" at bounding box center [919, 219] width 184 height 27
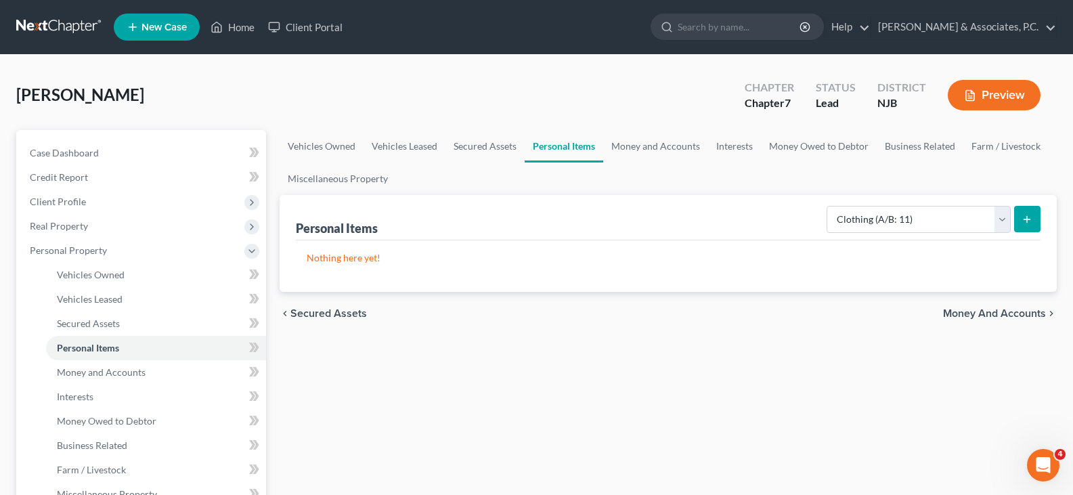
click at [1024, 219] on icon "submit" at bounding box center [1027, 219] width 11 height 11
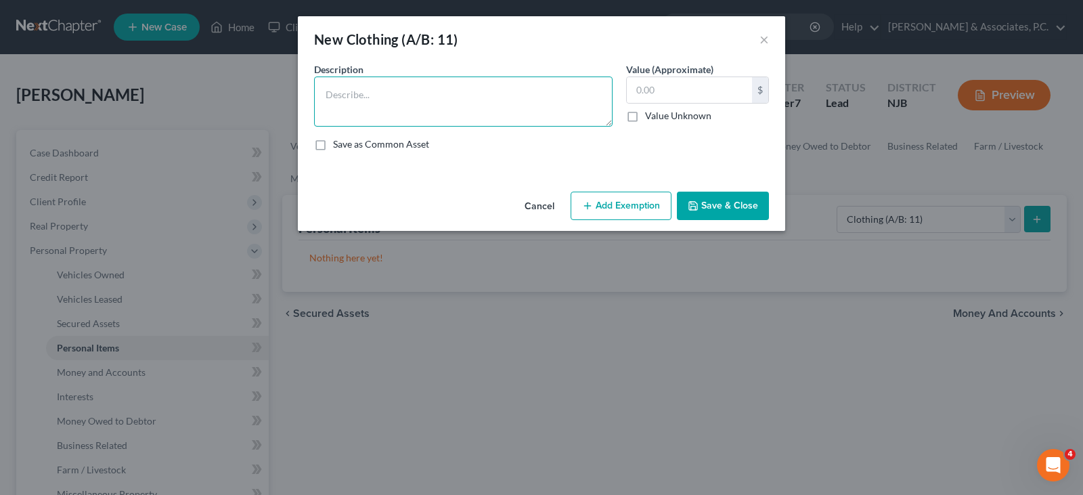
click at [518, 102] on textarea at bounding box center [463, 101] width 299 height 50
type textarea "used clothing"
type input "4"
type input "500.00"
click at [614, 213] on button "Add Exemption" at bounding box center [621, 206] width 101 height 28
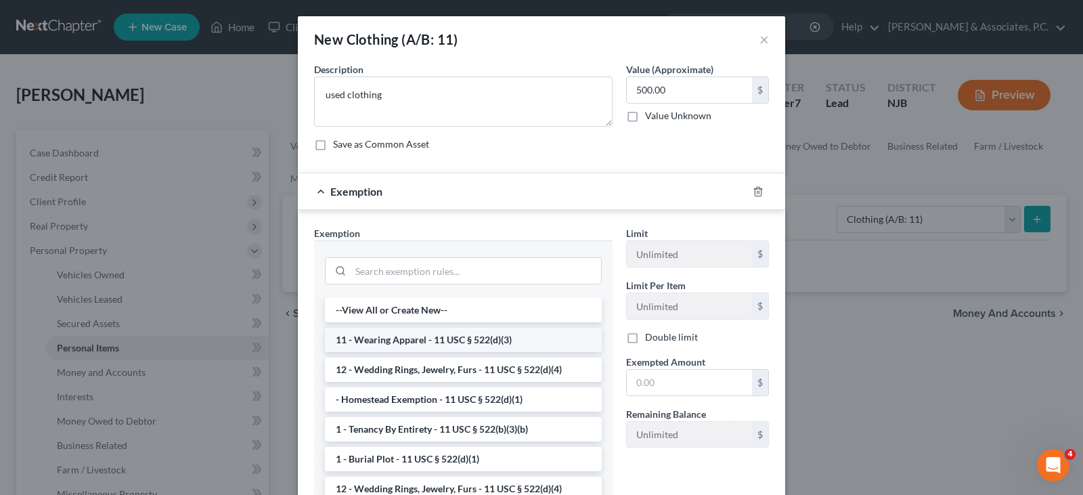
click at [429, 333] on li "11 - Wearing Apparel - 11 USC § 522(d)(3)" at bounding box center [463, 340] width 277 height 24
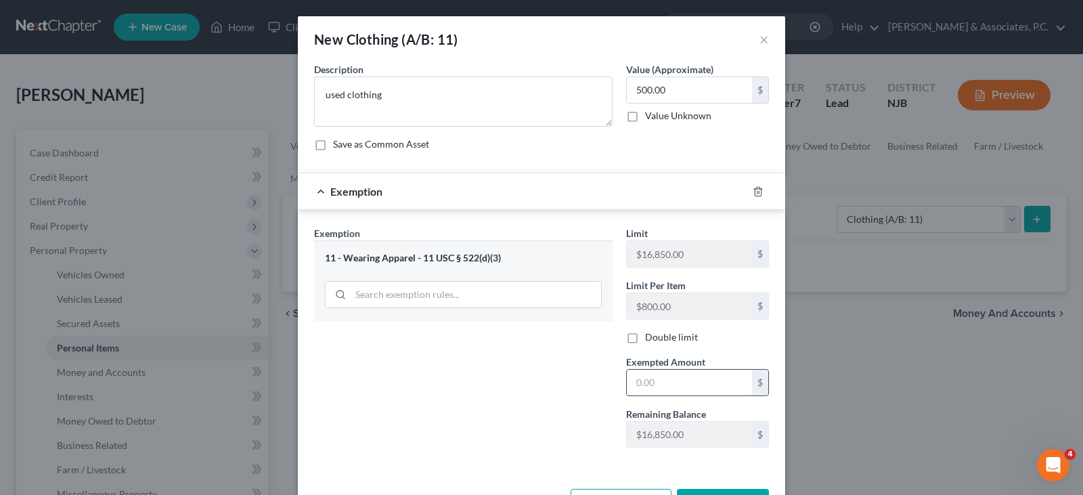
click at [682, 376] on input "text" at bounding box center [689, 383] width 125 height 26
type input "500.00"
click at [504, 406] on div "Exemption Set must be selected for CA. Exemption * 11 - Wearing Apparel - 11 US…" at bounding box center [463, 342] width 312 height 232
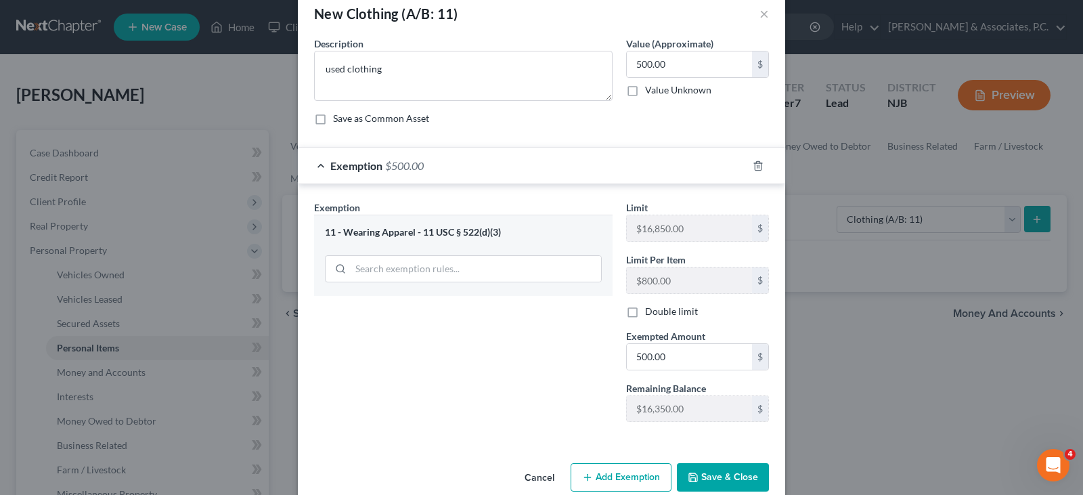
scroll to position [49, 0]
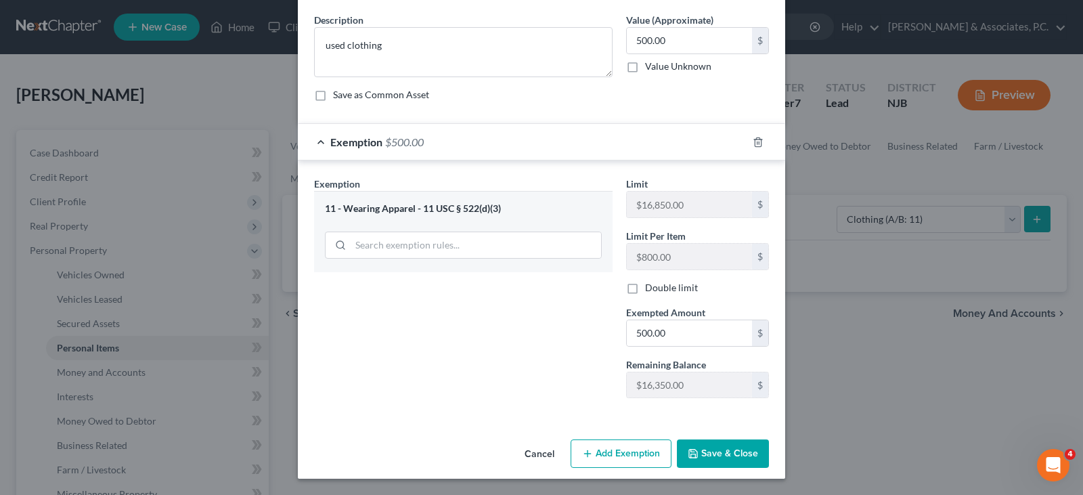
click at [695, 455] on button "Save & Close" at bounding box center [723, 453] width 92 height 28
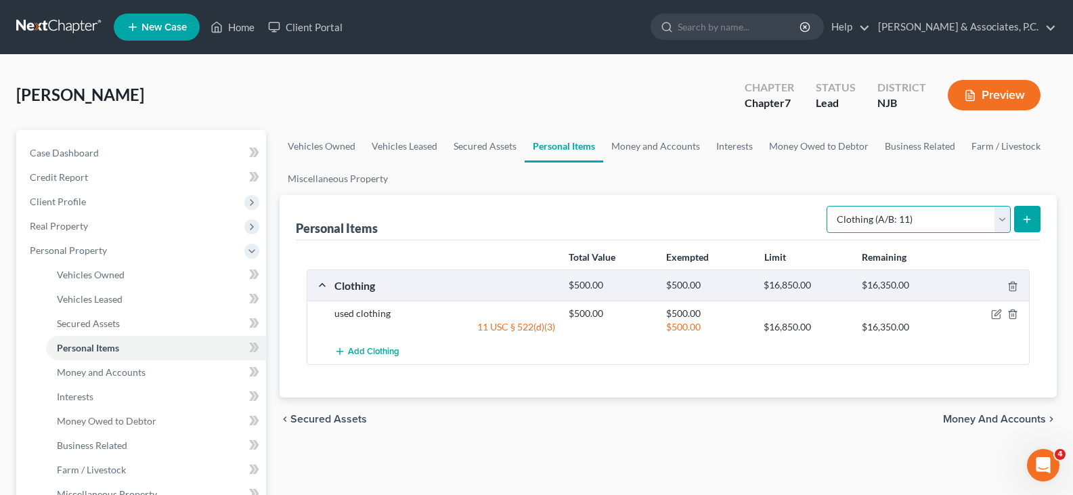
click at [997, 221] on select "Select Item Type Clothing (A/B: 11) Collectibles Of Value (A/B: 8) Electronics …" at bounding box center [919, 219] width 184 height 27
select select "electronics"
click at [829, 206] on select "Select Item Type Clothing (A/B: 11) Collectibles Of Value (A/B: 8) Electronics …" at bounding box center [919, 219] width 184 height 27
click at [1031, 217] on icon "submit" at bounding box center [1027, 219] width 11 height 11
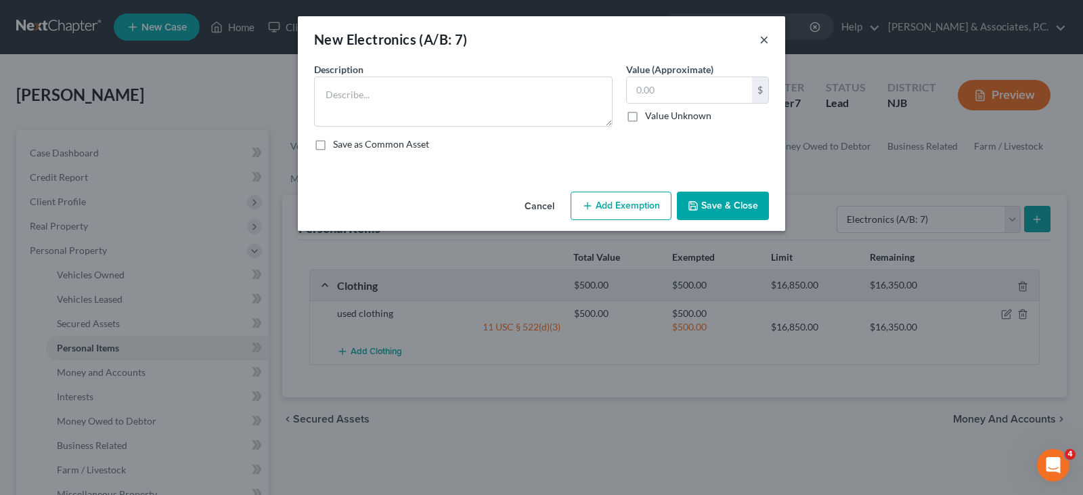
click at [766, 37] on button "×" at bounding box center [764, 39] width 9 height 16
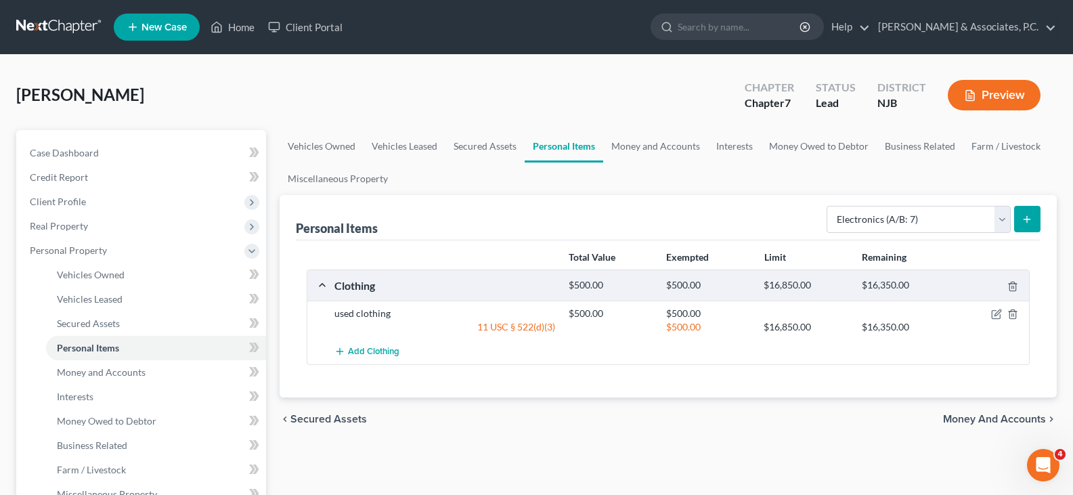
click at [1033, 220] on button "submit" at bounding box center [1027, 219] width 26 height 26
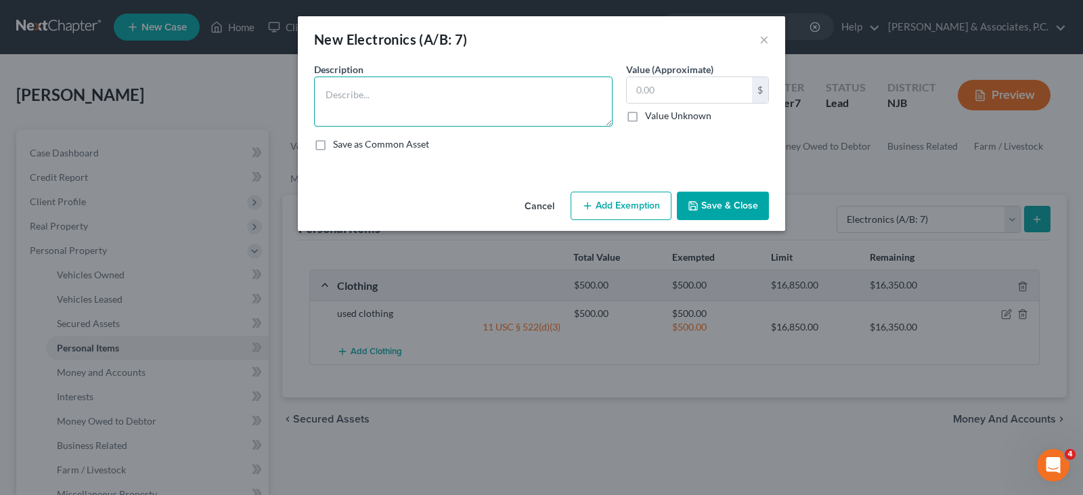
click at [499, 100] on textarea at bounding box center [463, 101] width 299 height 50
click at [329, 92] on textarea "2-cell phones" at bounding box center [463, 101] width 299 height 50
click at [667, 81] on input "text" at bounding box center [689, 90] width 125 height 26
click at [378, 93] on textarea "1-cell phones" at bounding box center [463, 101] width 299 height 50
type textarea "1-cell phone"
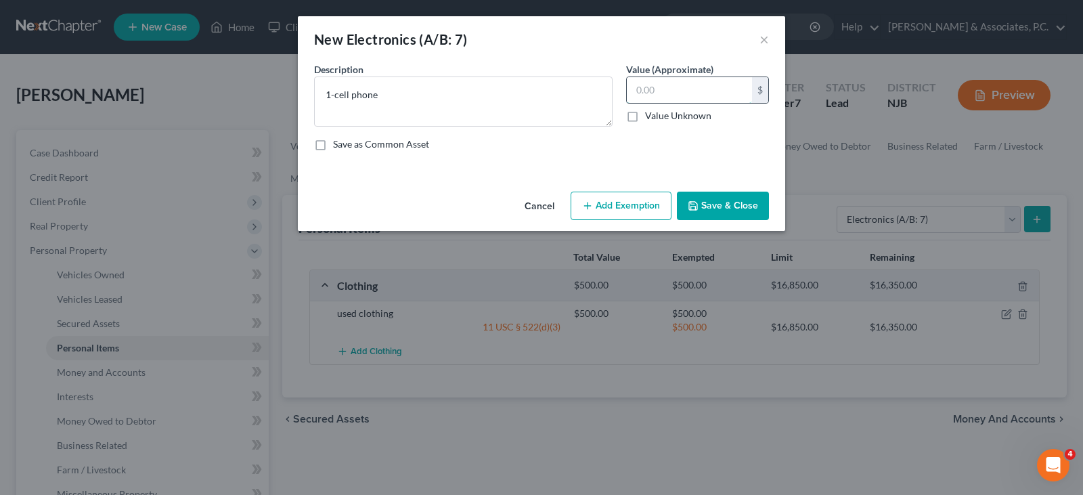
click at [679, 95] on input "text" at bounding box center [689, 90] width 125 height 26
type input "500.00"
click at [630, 196] on button "Add Exemption" at bounding box center [621, 206] width 101 height 28
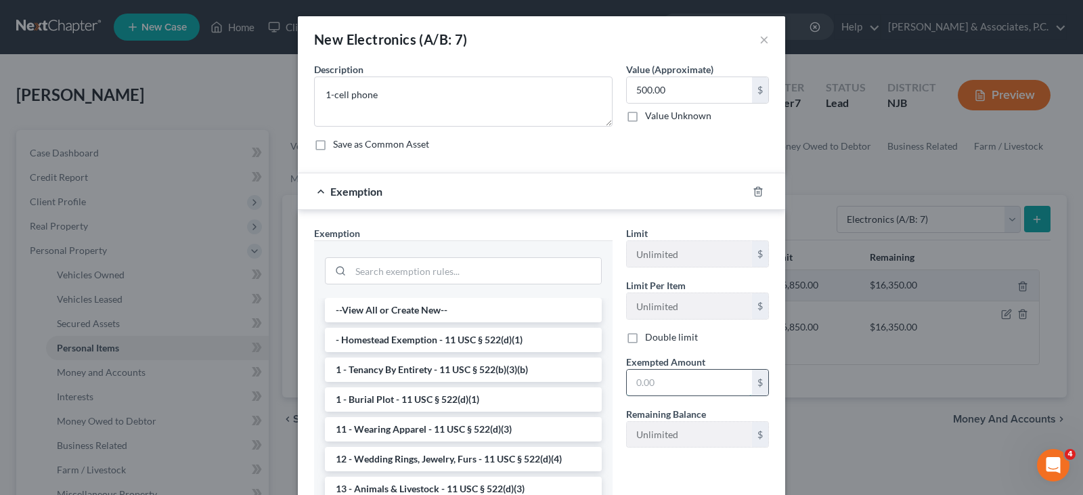
click at [722, 381] on input "text" at bounding box center [689, 383] width 125 height 26
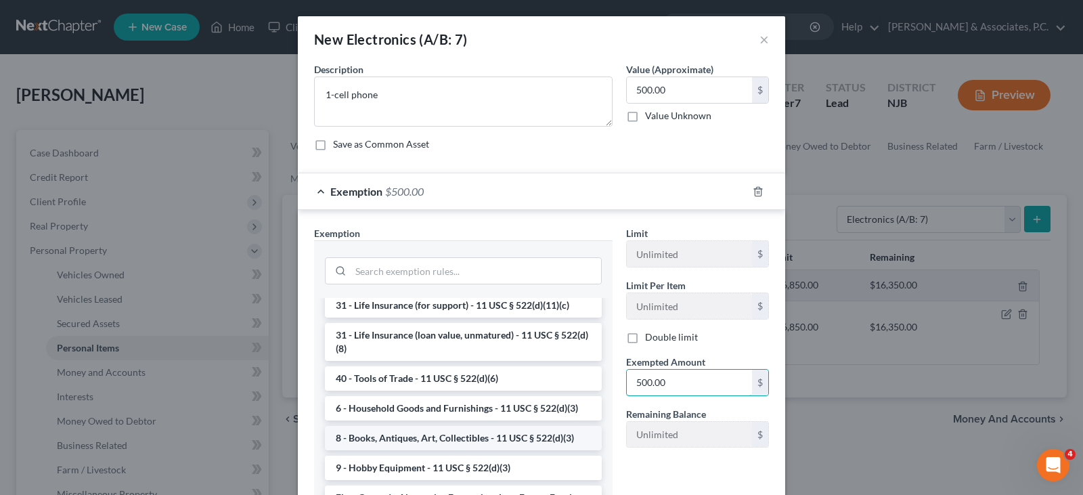
scroll to position [1132, 0]
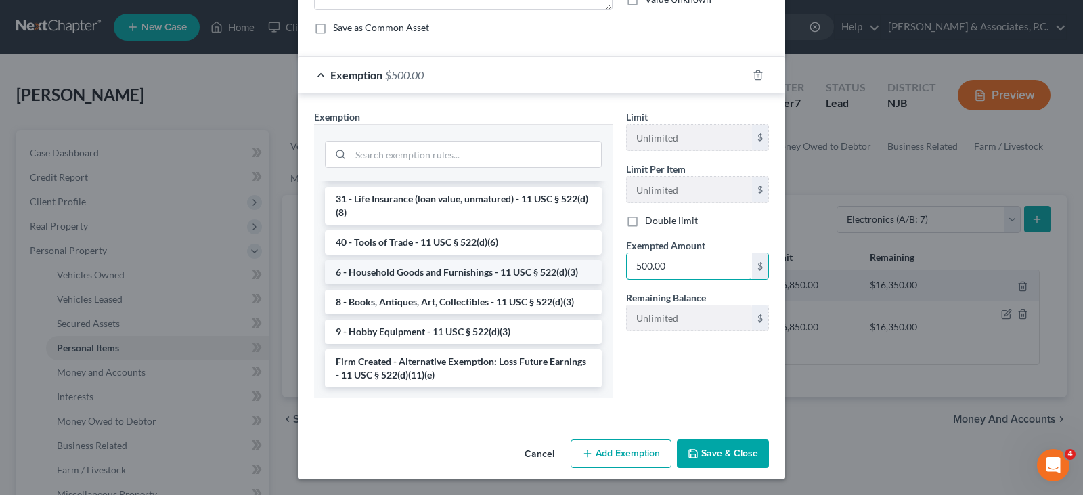
type input "500.00"
click at [364, 276] on li "6 - Household Goods and Furnishings - 11 USC § 522(d)(3)" at bounding box center [463, 272] width 277 height 24
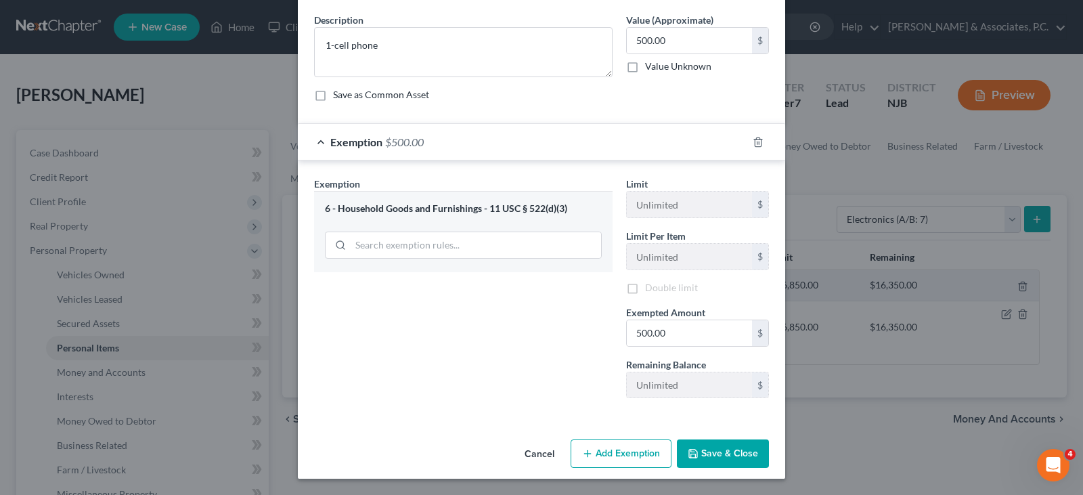
scroll to position [49, 0]
drag, startPoint x: 716, startPoint y: 457, endPoint x: 736, endPoint y: 379, distance: 80.5
click at [715, 456] on button "Save & Close" at bounding box center [723, 453] width 92 height 28
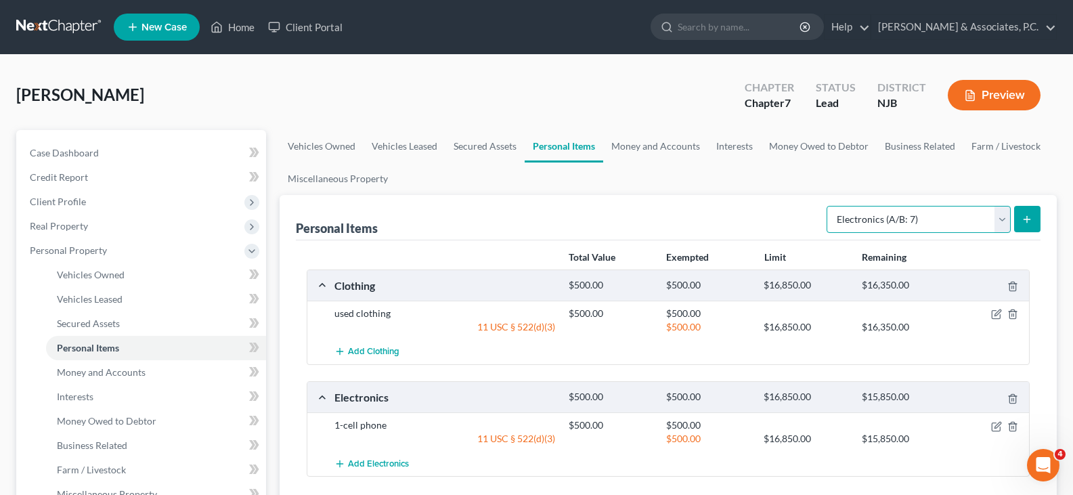
click at [1001, 222] on select "Select Item Type Clothing (A/B: 11) Collectibles Of Value (A/B: 8) Electronics …" at bounding box center [919, 219] width 184 height 27
select select "household_goods"
click at [829, 206] on select "Select Item Type Clothing (A/B: 11) Collectibles Of Value (A/B: 8) Electronics …" at bounding box center [919, 219] width 184 height 27
click at [1026, 214] on icon "submit" at bounding box center [1027, 219] width 11 height 11
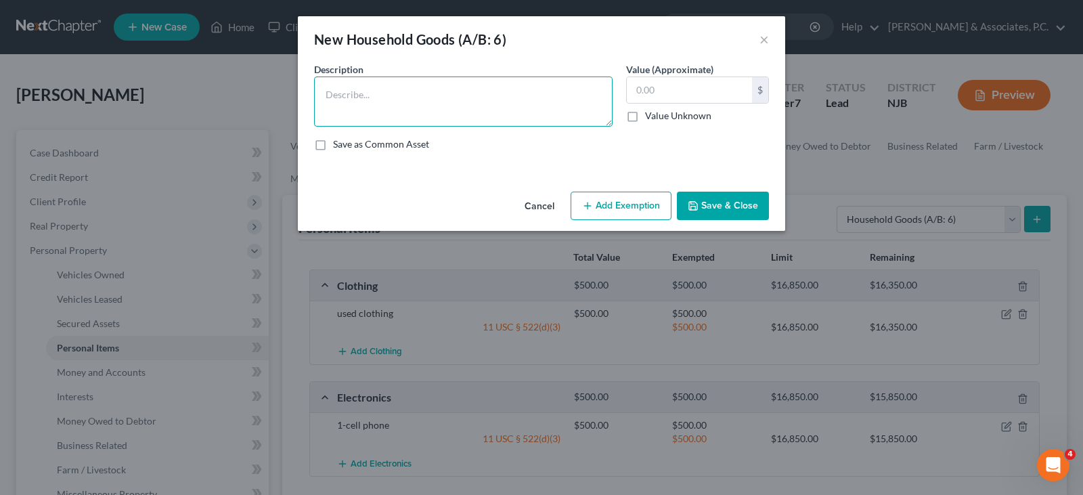
click at [347, 106] on textarea at bounding box center [463, 101] width 299 height 50
type textarea "dresser, night stand, bed, closet,"
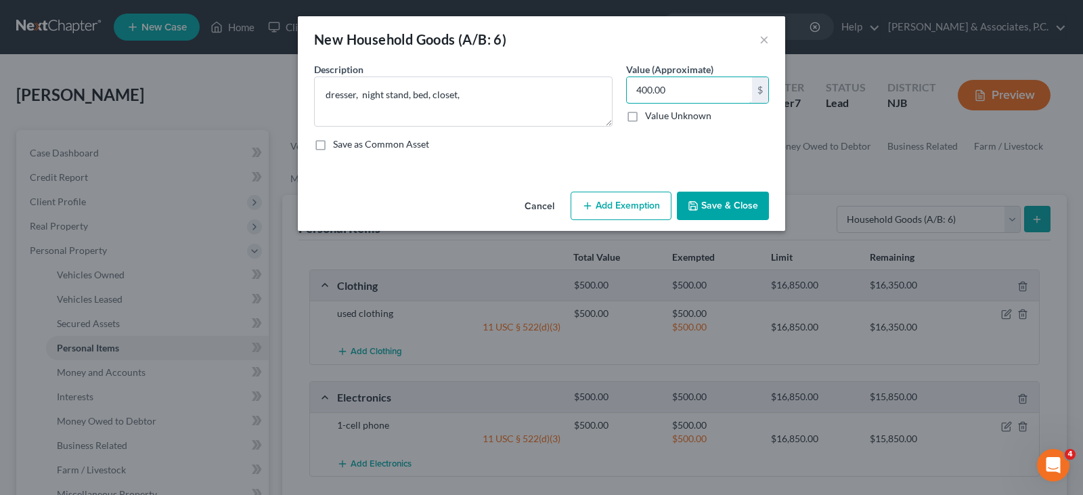
type input "400.00"
click at [638, 208] on button "Add Exemption" at bounding box center [621, 206] width 101 height 28
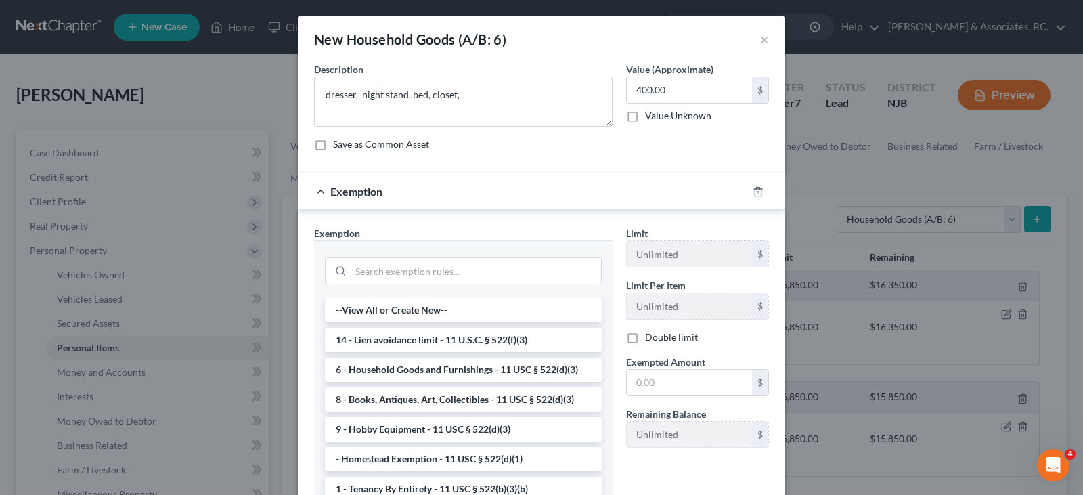
drag, startPoint x: 455, startPoint y: 372, endPoint x: 618, endPoint y: 380, distance: 163.3
click at [454, 372] on li "6 - Household Goods and Furnishings - 11 USC § 522(d)(3)" at bounding box center [463, 369] width 277 height 24
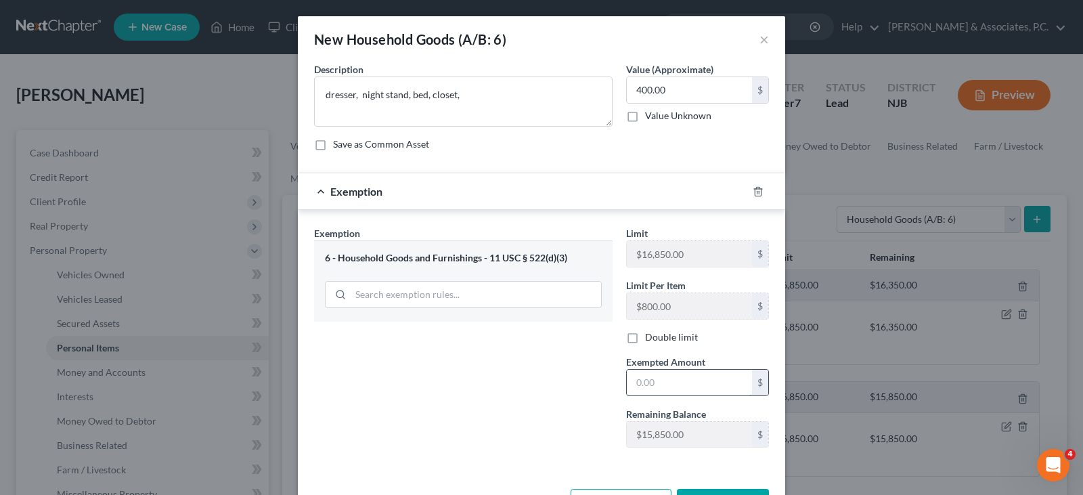
click at [633, 380] on input "text" at bounding box center [689, 383] width 125 height 26
type input "400.00"
click at [571, 371] on div "Exemption Set must be selected for CA. Exemption * 6 - Household Goods and Furn…" at bounding box center [463, 342] width 312 height 232
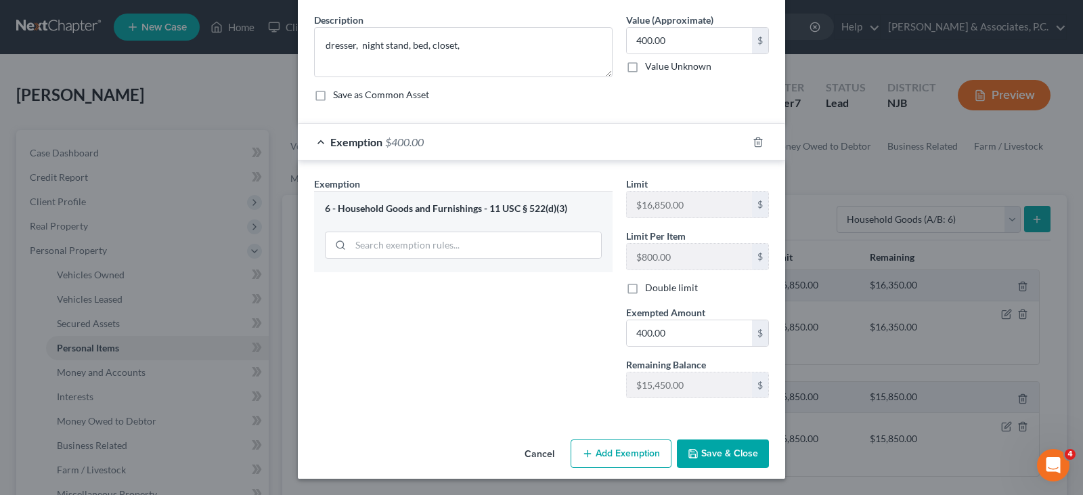
click at [722, 457] on button "Save & Close" at bounding box center [723, 453] width 92 height 28
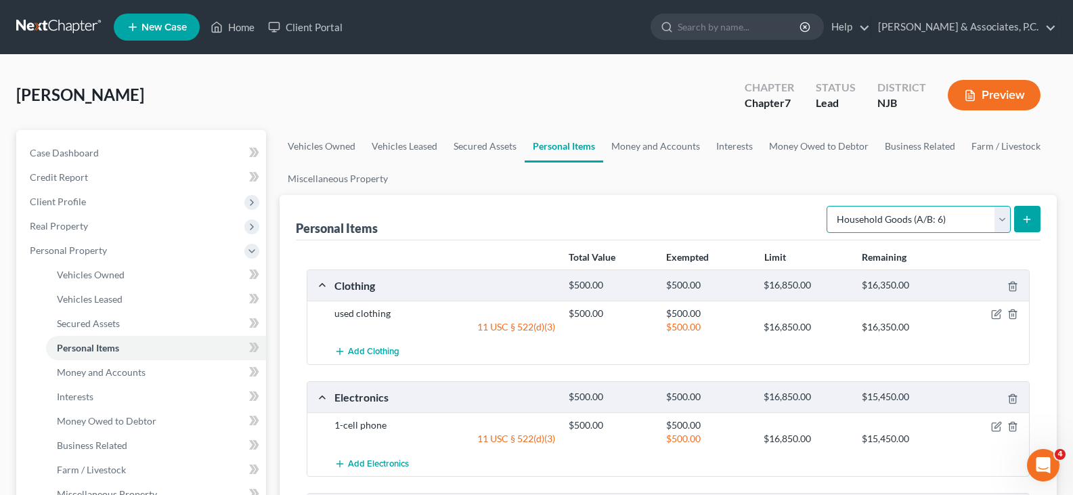
click at [997, 218] on select "Select Item Type Clothing (A/B: 11) Collectibles Of Value (A/B: 8) Electronics …" at bounding box center [919, 219] width 184 height 27
click at [829, 206] on select "Select Item Type Clothing (A/B: 11) Collectibles Of Value (A/B: 8) Electronics …" at bounding box center [919, 219] width 184 height 27
click at [1006, 222] on select "Select Item Type Clothing (A/B: 11) Collectibles Of Value (A/B: 8) Electronics …" at bounding box center [919, 219] width 184 height 27
select select "pets"
click at [829, 206] on select "Select Item Type Clothing (A/B: 11) Collectibles Of Value (A/B: 8) Electronics …" at bounding box center [919, 219] width 184 height 27
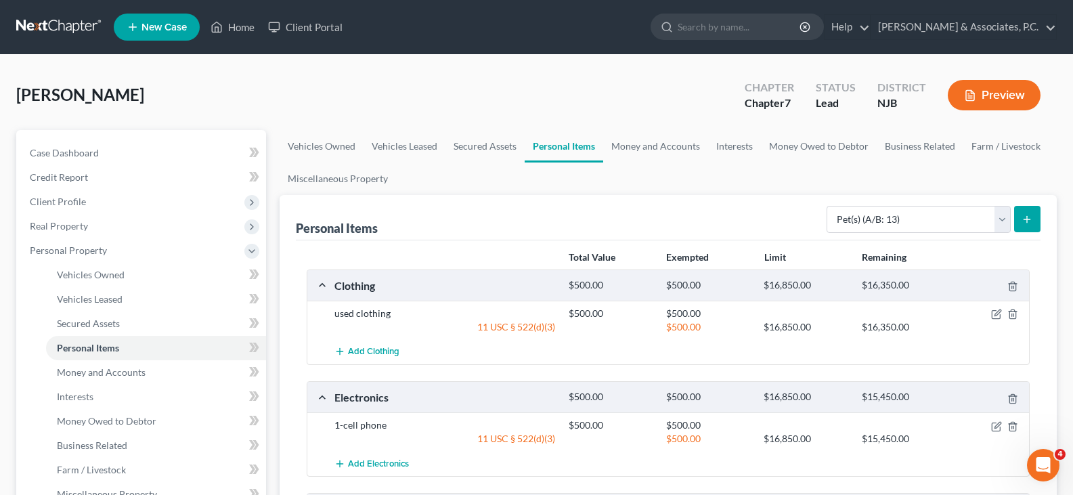
drag, startPoint x: 1033, startPoint y: 216, endPoint x: 1026, endPoint y: 211, distance: 8.8
click at [1026, 211] on button "submit" at bounding box center [1027, 219] width 26 height 26
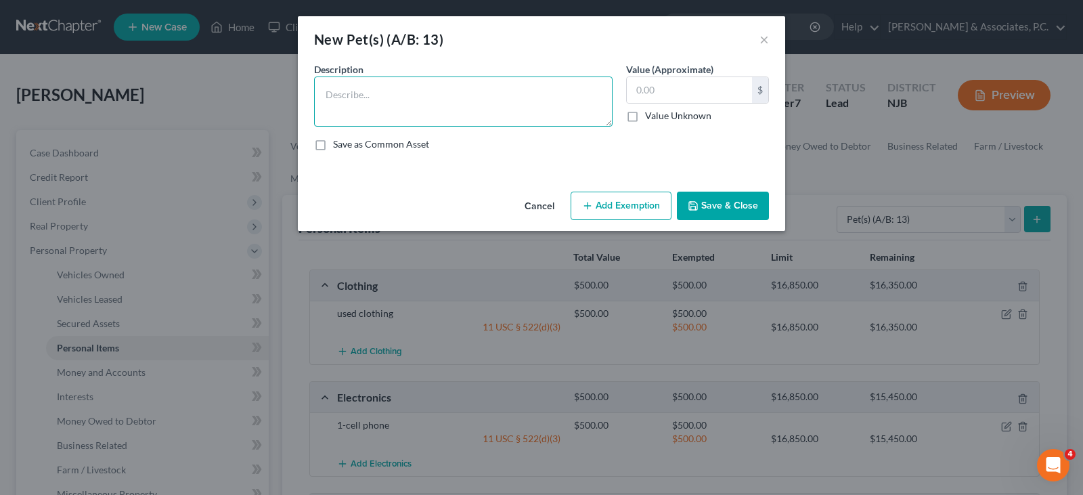
click at [460, 87] on textarea at bounding box center [463, 101] width 299 height 50
type textarea "2-cats"
click at [674, 88] on input "text" at bounding box center [689, 90] width 125 height 26
type input "50.00"
click at [630, 202] on button "Add Exemption" at bounding box center [621, 206] width 101 height 28
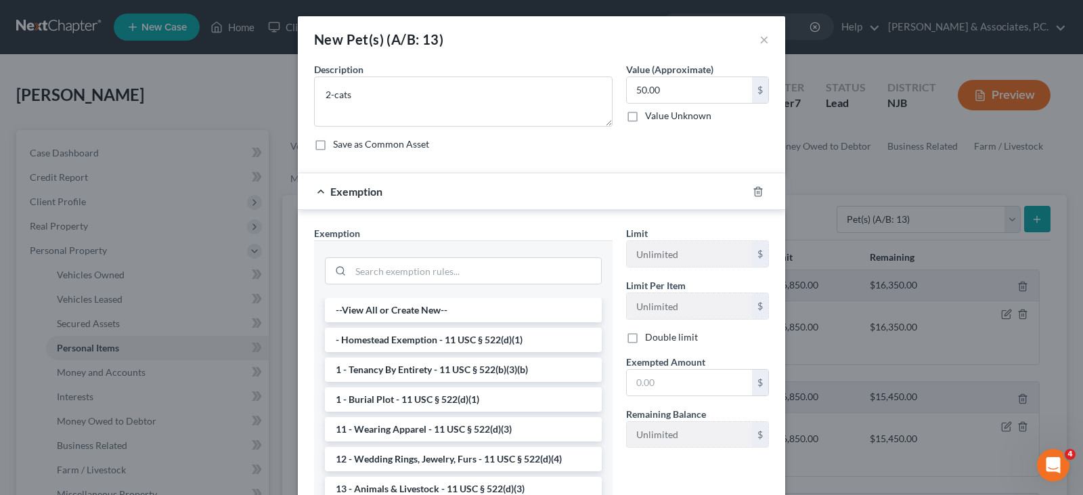
scroll to position [68, 0]
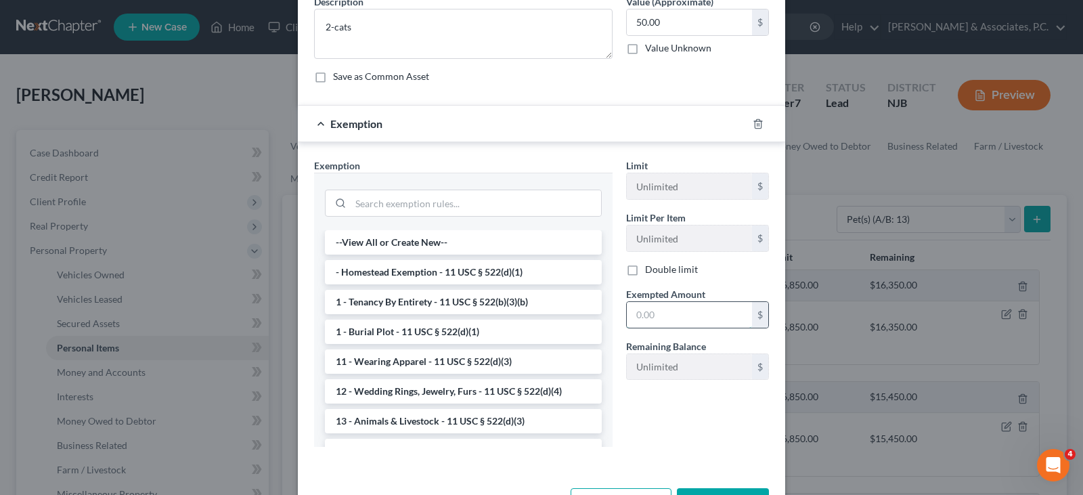
click at [667, 318] on input "text" at bounding box center [689, 315] width 125 height 26
type input "50.00"
click at [431, 421] on li "13 - Animals & Livestock - 11 USC § 522(d)(3)" at bounding box center [463, 421] width 277 height 24
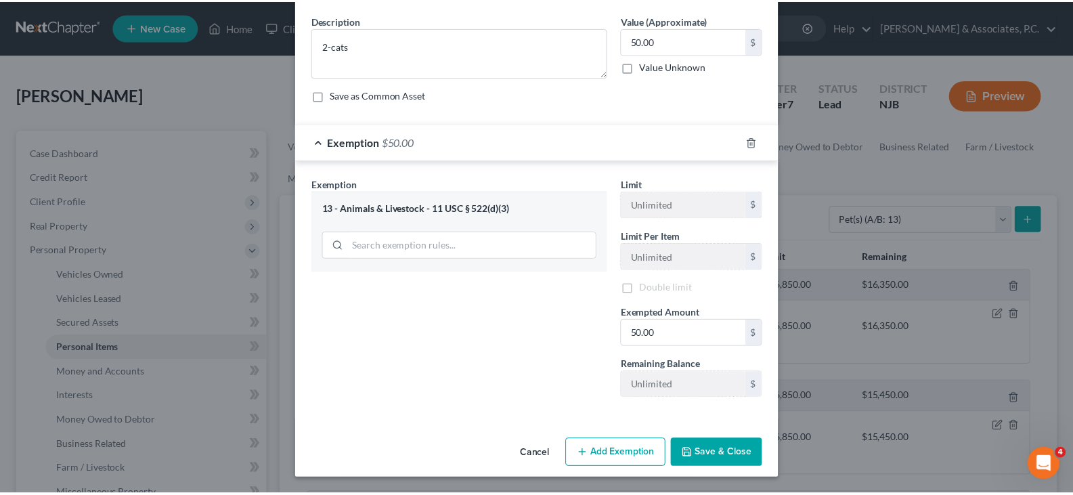
scroll to position [49, 0]
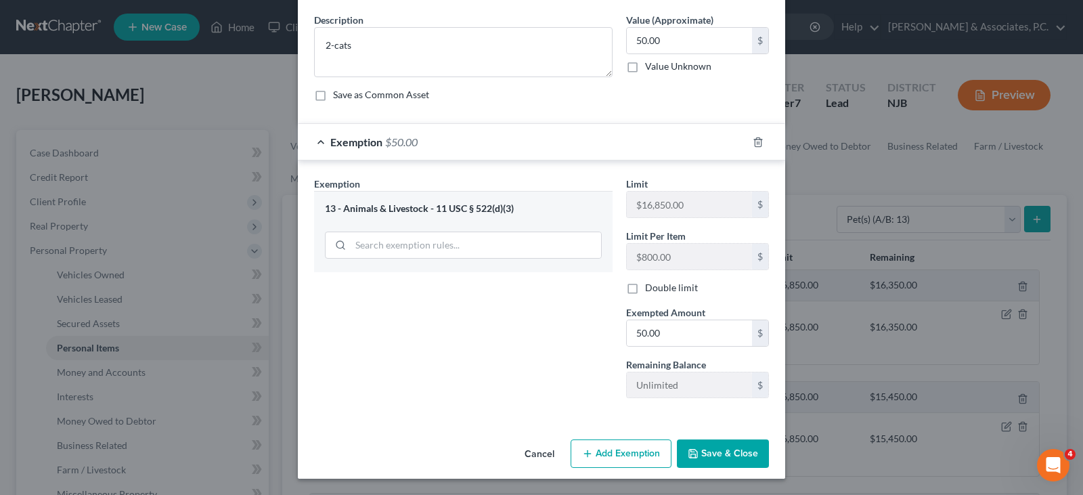
click at [724, 448] on button "Save & Close" at bounding box center [723, 453] width 92 height 28
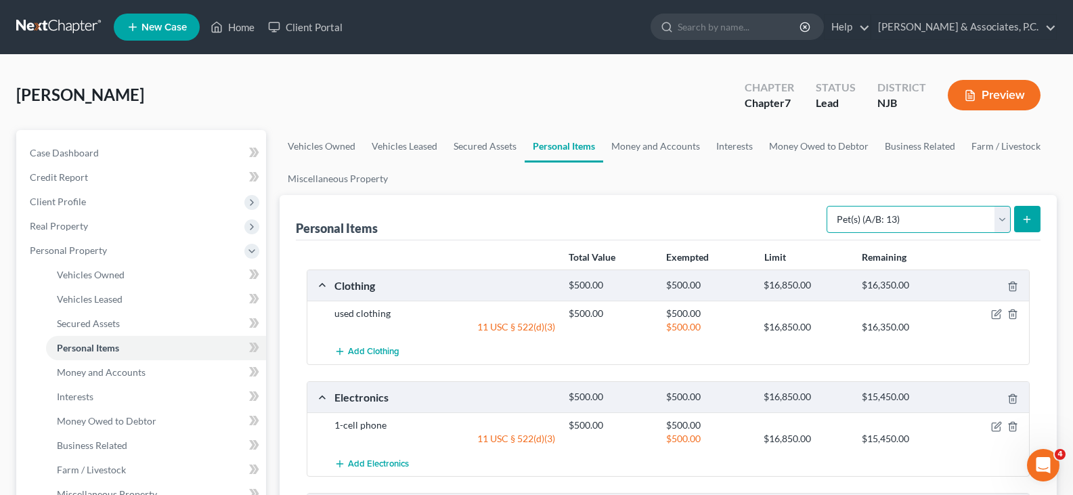
click at [1003, 219] on select "Select Item Type Clothing (A/B: 11) Collectibles Of Value (A/B: 8) Electronics …" at bounding box center [919, 219] width 184 height 27
click at [649, 143] on link "Money and Accounts" at bounding box center [655, 146] width 105 height 32
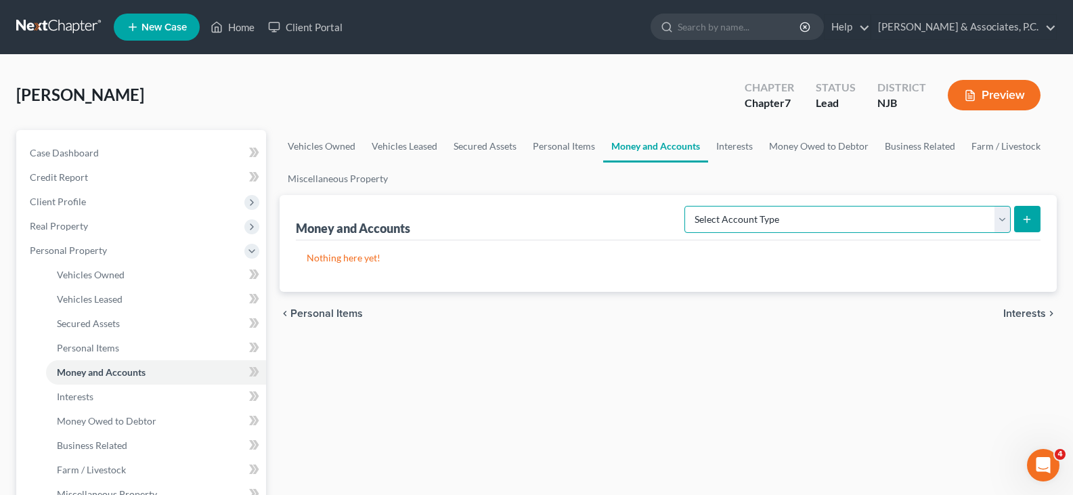
drag, startPoint x: 1000, startPoint y: 219, endPoint x: 890, endPoint y: 217, distance: 110.4
click at [998, 218] on select "Select Account Type Brokerage (A/B: 18, SOFA: 20) Cash on Hand (A/B: 16) Certif…" at bounding box center [847, 219] width 326 height 27
click at [688, 206] on select "Select Account Type Brokerage (A/B: 18, SOFA: 20) Cash on Hand (A/B: 16) Certif…" at bounding box center [847, 219] width 326 height 27
click at [1001, 218] on select "Select Account Type Brokerage (A/B: 18, SOFA: 20) Cash on Hand (A/B: 16) Certif…" at bounding box center [847, 219] width 326 height 27
select select "other"
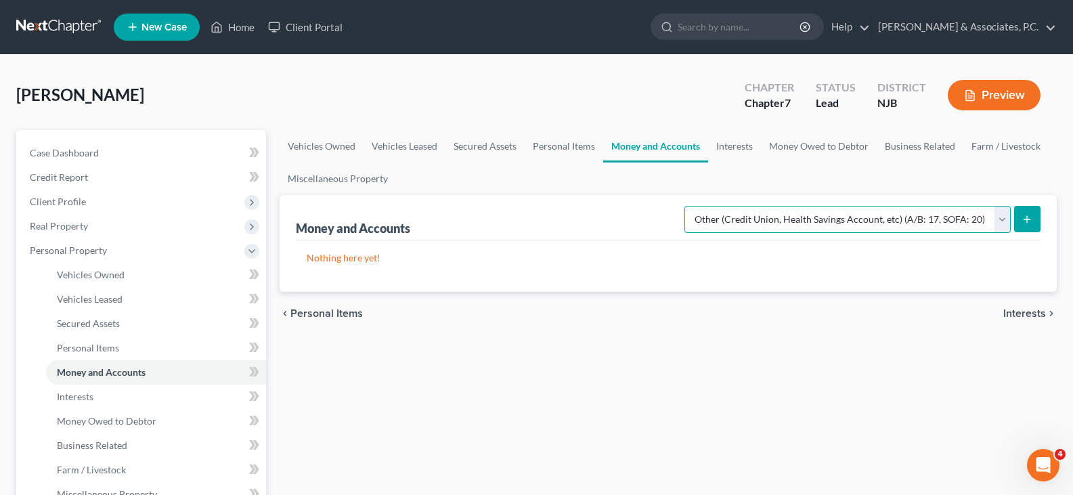
click at [688, 206] on select "Select Account Type Brokerage (A/B: 18, SOFA: 20) Cash on Hand (A/B: 16) Certif…" at bounding box center [847, 219] width 326 height 27
click at [1030, 214] on icon "submit" at bounding box center [1027, 219] width 11 height 11
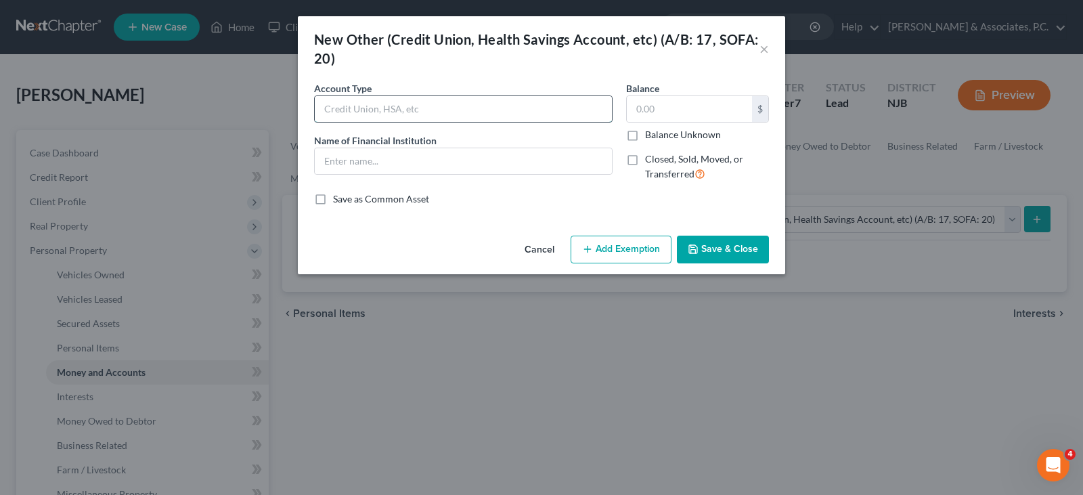
click at [400, 114] on input "text" at bounding box center [463, 109] width 297 height 26
type input "Online Application"
click at [386, 166] on input "text" at bounding box center [463, 161] width 297 height 26
type input "s"
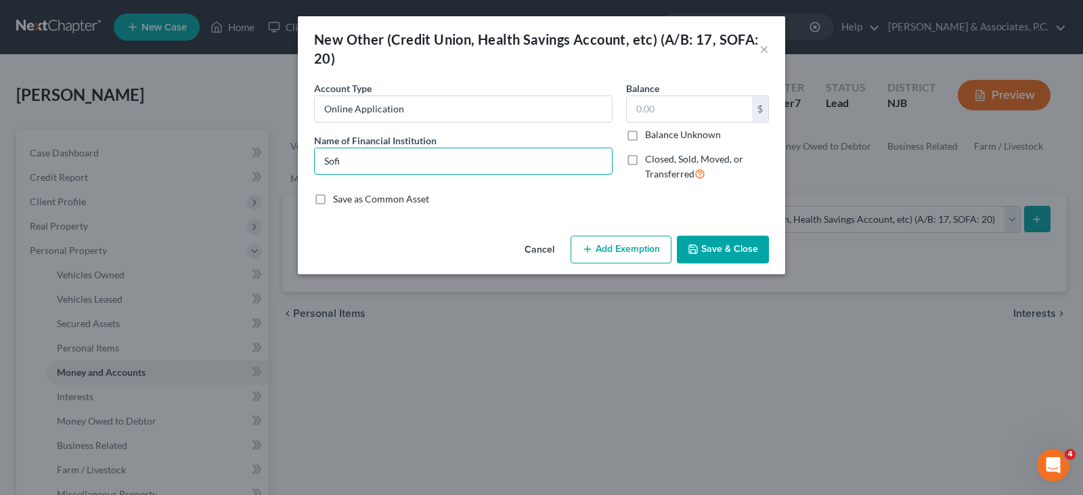
type input "Sofi"
click at [726, 251] on button "Save & Close" at bounding box center [723, 250] width 92 height 28
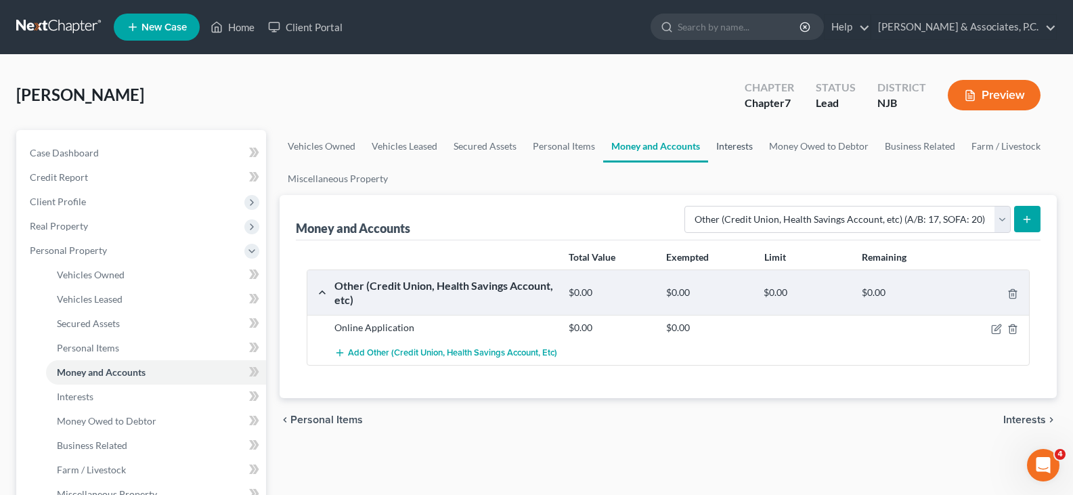
click at [740, 144] on link "Interests" at bounding box center [734, 146] width 53 height 32
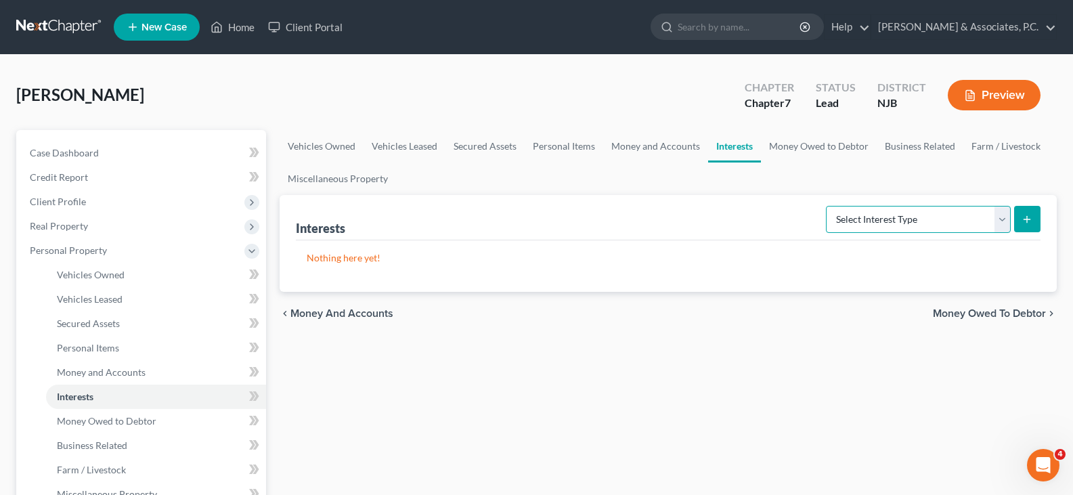
click at [999, 218] on select "Select Interest Type 401K (A/B: 21) Annuity (A/B: 23) Bond (A/B: 18) Education …" at bounding box center [918, 219] width 185 height 27
click at [659, 188] on ul "Vehicles Owned Vehicles Leased Secured Assets Personal Items Money and Accounts…" at bounding box center [668, 162] width 777 height 65
click at [806, 141] on link "Money Owed to Debtor" at bounding box center [819, 146] width 116 height 32
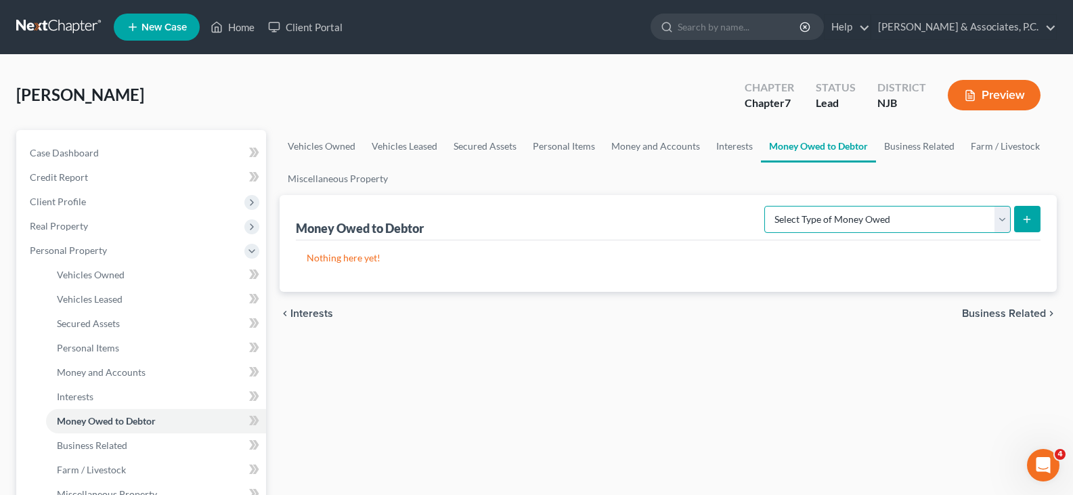
click at [996, 219] on select "Select Type of Money Owed Accounts Receivable (A/B: 38) Alimony (A/B: 29) Child…" at bounding box center [887, 219] width 246 height 27
click at [600, 206] on div "Money Owed to Debtor Select Type of Money Owed Accounts Receivable (A/B: 38) Al…" at bounding box center [668, 217] width 745 height 45
click at [911, 146] on link "Business Related" at bounding box center [919, 146] width 87 height 32
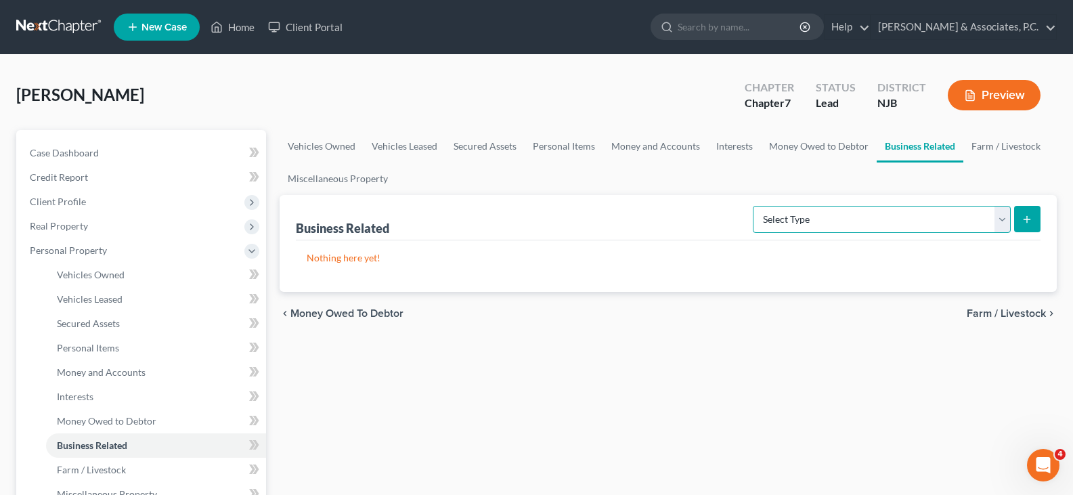
click at [1002, 216] on select "Select Type Customer Lists (A/B: 43) Franchises (A/B: 27) Inventory (A/B: 41) L…" at bounding box center [882, 219] width 258 height 27
click at [341, 179] on link "Miscellaneous Property" at bounding box center [338, 178] width 116 height 32
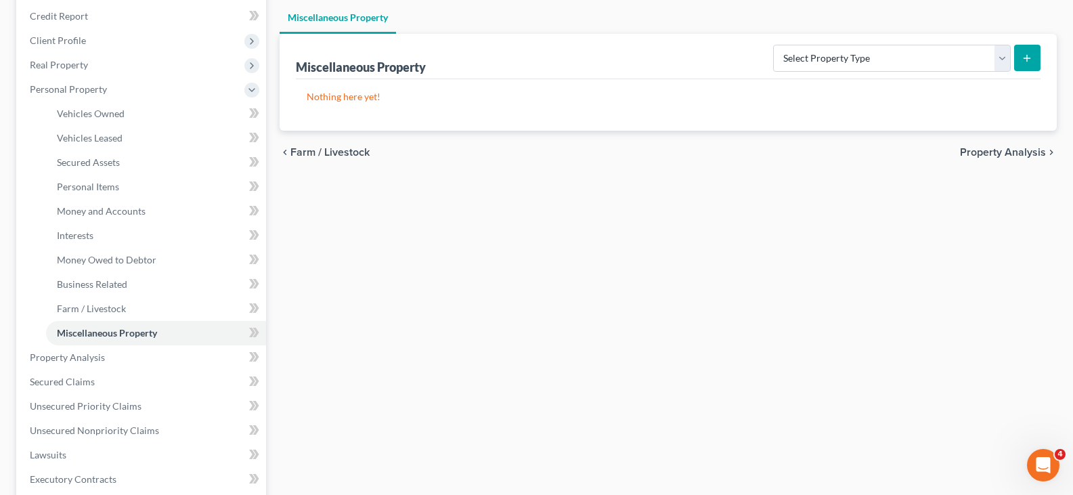
scroll to position [468, 0]
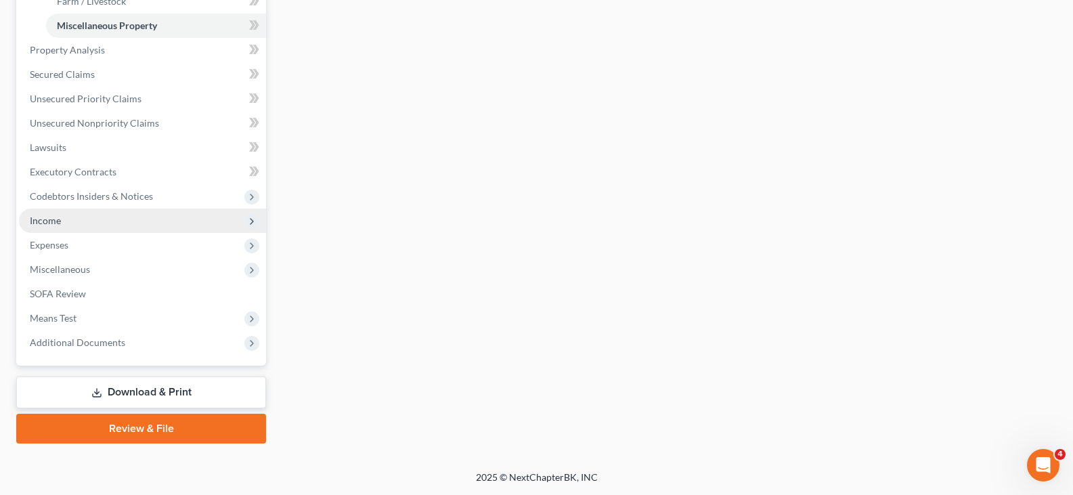
click at [59, 219] on span "Income" at bounding box center [45, 221] width 31 height 12
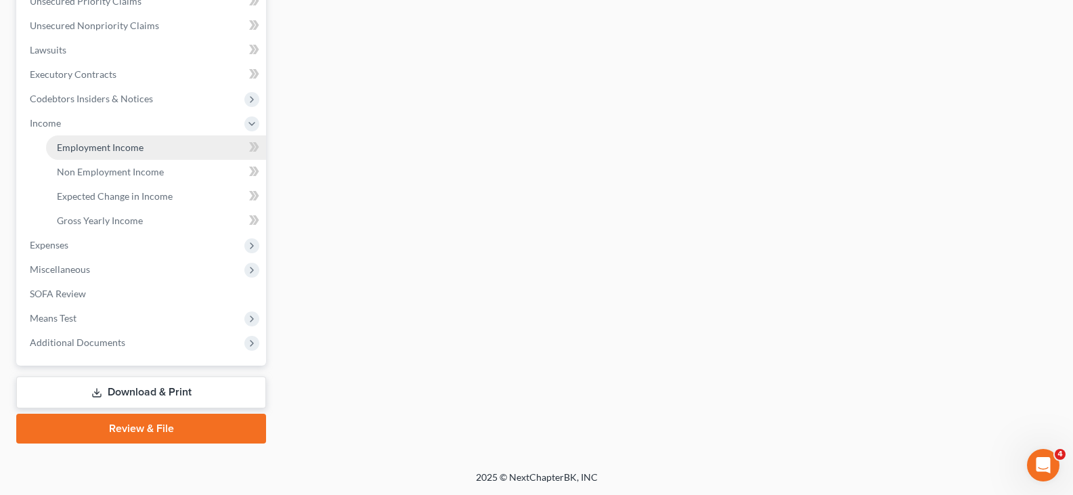
click at [81, 149] on span "Employment Income" at bounding box center [100, 147] width 87 height 12
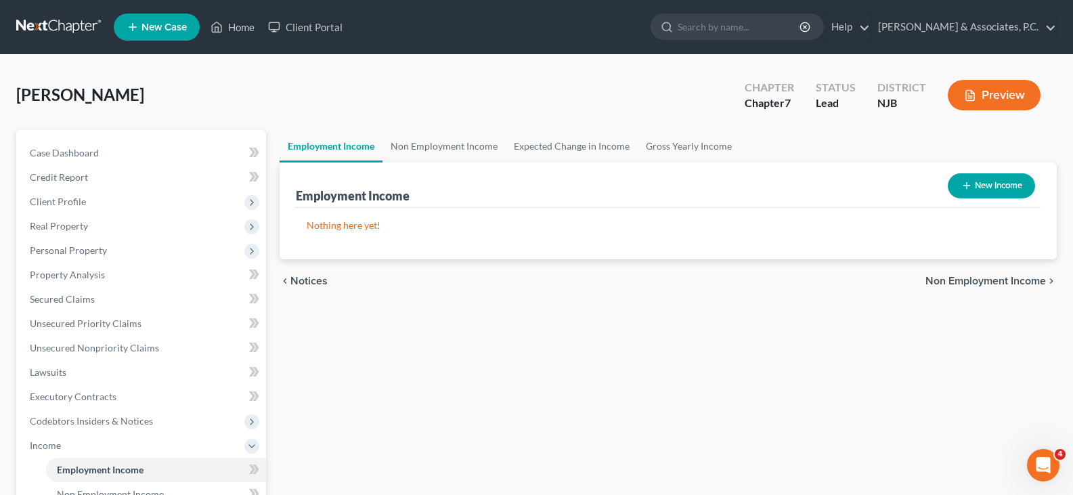
click at [996, 190] on button "New Income" at bounding box center [991, 185] width 87 height 25
select select "0"
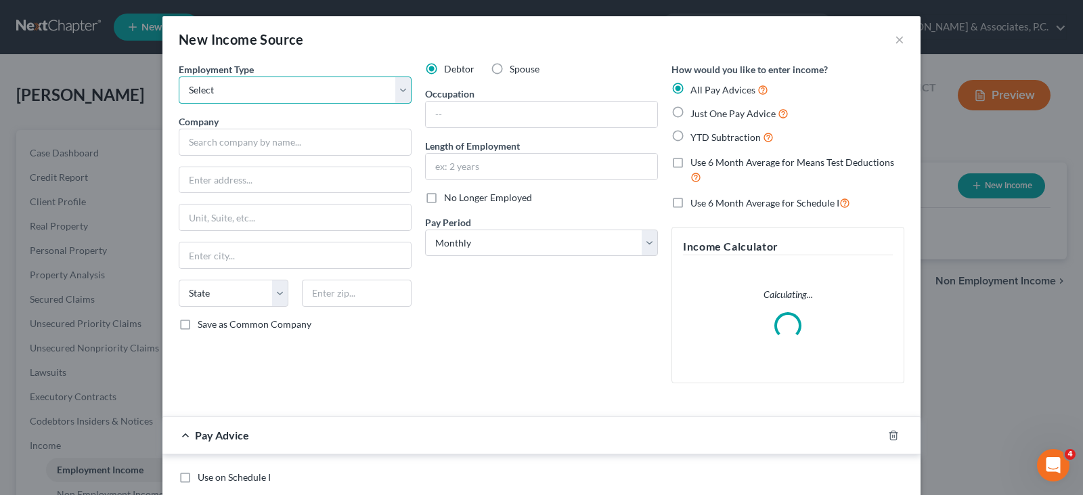
click at [397, 84] on select "Select Full or Part Time Employment Self Employment" at bounding box center [295, 89] width 233 height 27
select select "0"
click at [179, 76] on select "Select Full or Part Time Employment Self Employment" at bounding box center [295, 89] width 233 height 27
click at [516, 114] on input "text" at bounding box center [542, 115] width 232 height 26
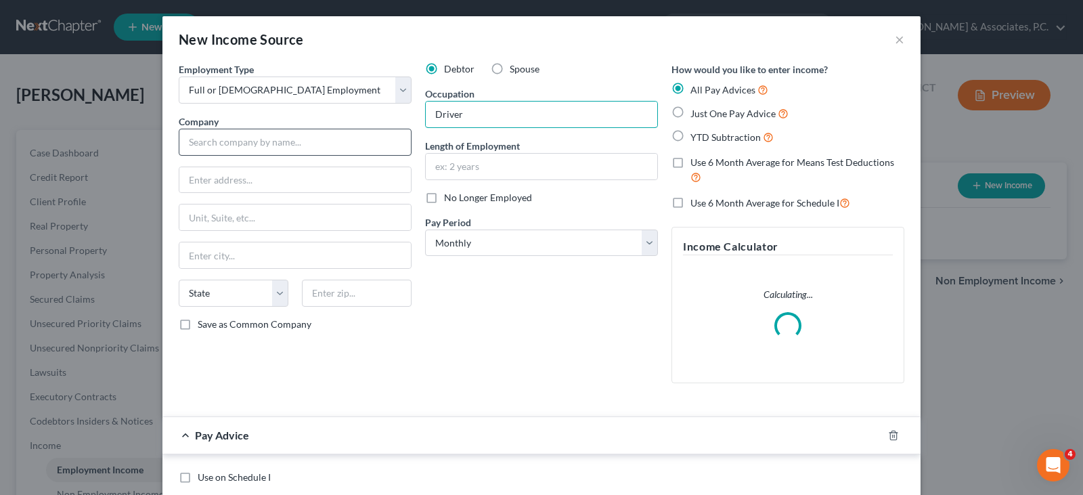
type input "Driver"
click at [241, 134] on input "text" at bounding box center [295, 142] width 233 height 27
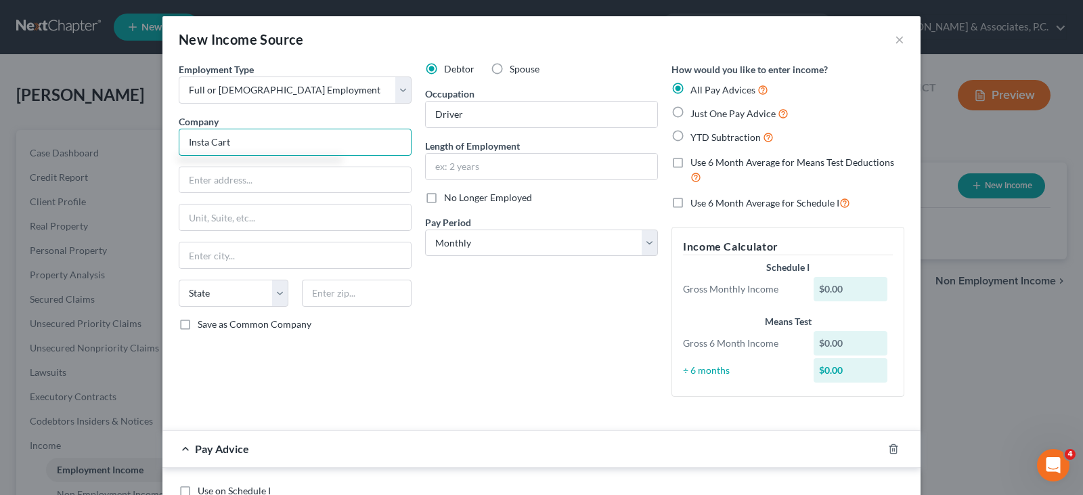
drag, startPoint x: 211, startPoint y: 144, endPoint x: 220, endPoint y: 138, distance: 10.3
click at [212, 144] on input "Insta Cart" at bounding box center [295, 142] width 233 height 27
click at [451, 164] on input "text" at bounding box center [542, 167] width 232 height 26
type input "Instacart"
click at [451, 164] on input "text" at bounding box center [542, 167] width 232 height 26
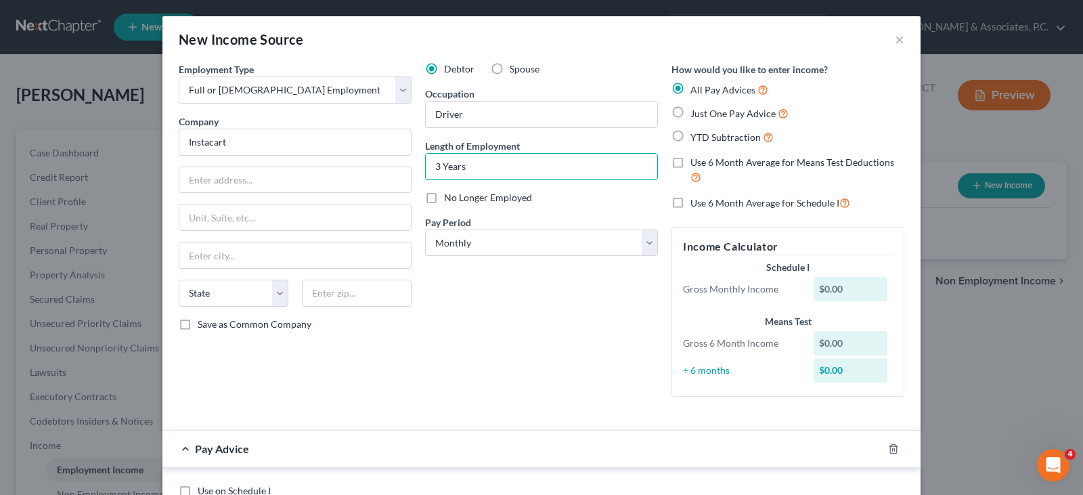
type input "3 Years"
drag, startPoint x: 466, startPoint y: 292, endPoint x: 461, endPoint y: 236, distance: 57.1
click at [466, 290] on div "Debtor Spouse Occupation Driver Length of Employment 3 Years No Longer Employed…" at bounding box center [541, 234] width 246 height 345
paste input "50 W 23 St"
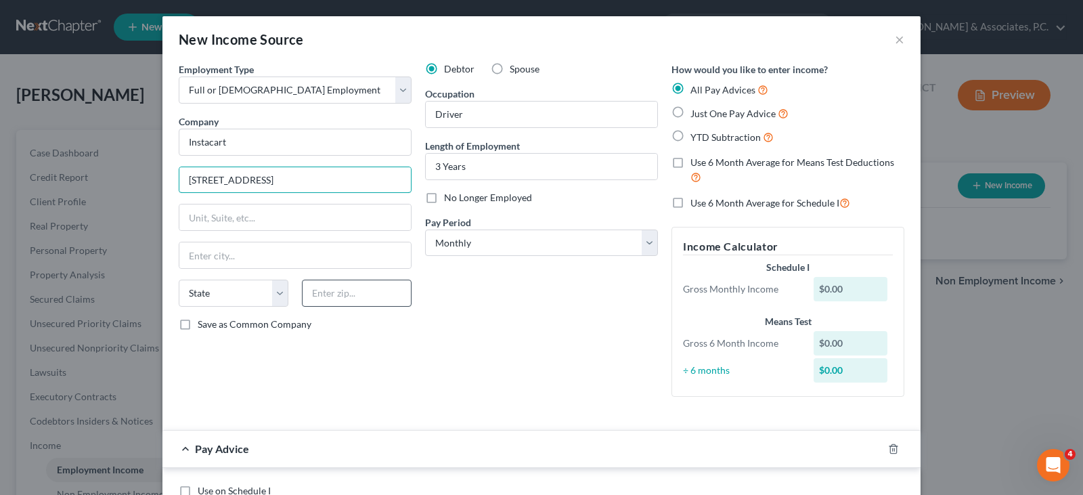
type input "50 W 23 St"
click at [331, 294] on input "text" at bounding box center [357, 293] width 110 height 27
type input "10010"
click at [287, 259] on input "text" at bounding box center [295, 255] width 232 height 26
type input "New York"
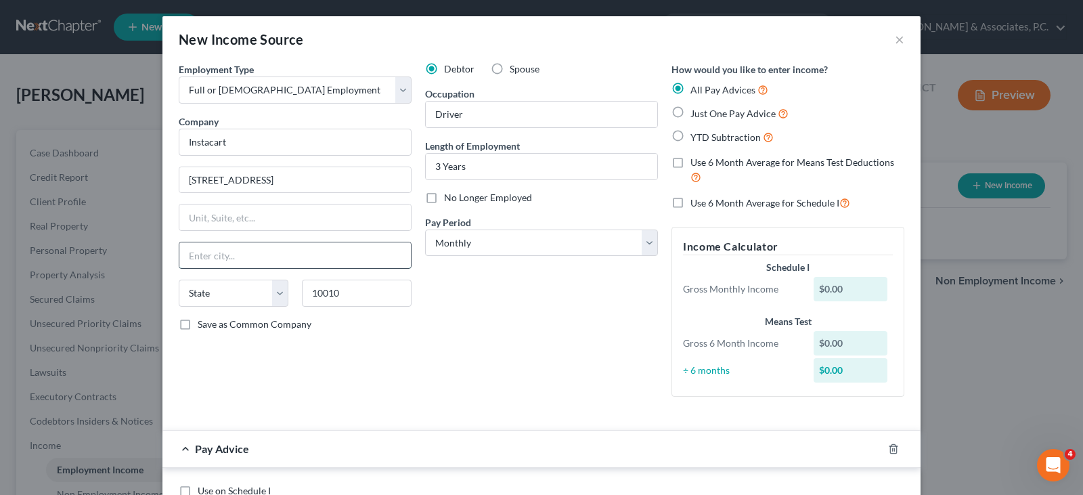
select select "35"
click at [653, 322] on div "Debtor Spouse Occupation Driver Length of Employment 3 Years No Longer Employed…" at bounding box center [541, 234] width 246 height 345
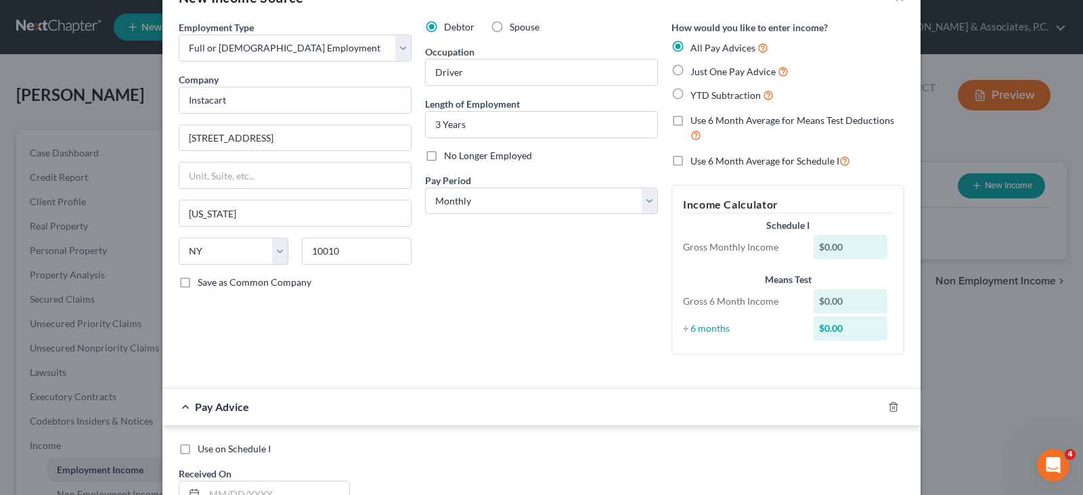
scroll to position [135, 0]
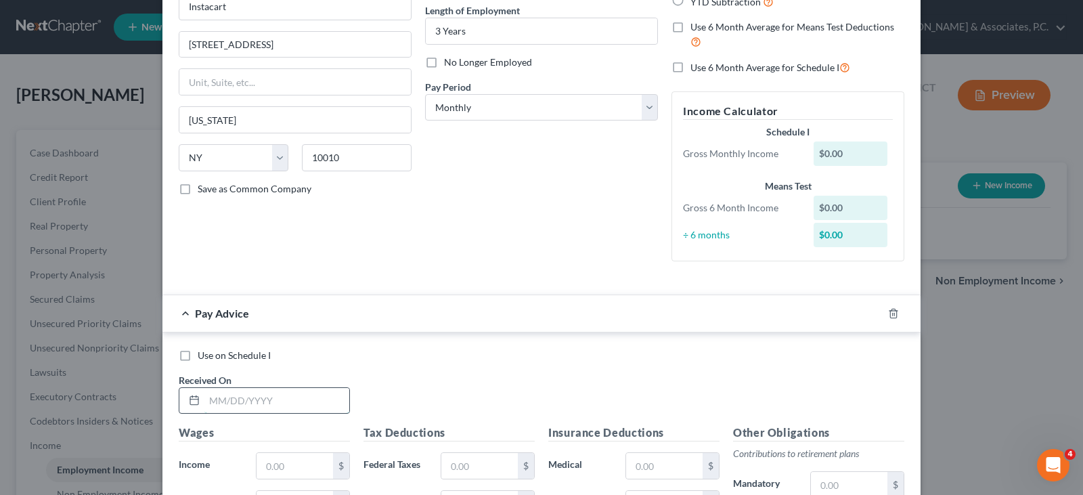
click at [237, 405] on input "text" at bounding box center [276, 401] width 145 height 26
click at [487, 245] on div "Debtor Spouse Occupation Driver Length of Employment 3 Years No Longer Employed…" at bounding box center [541, 99] width 246 height 345
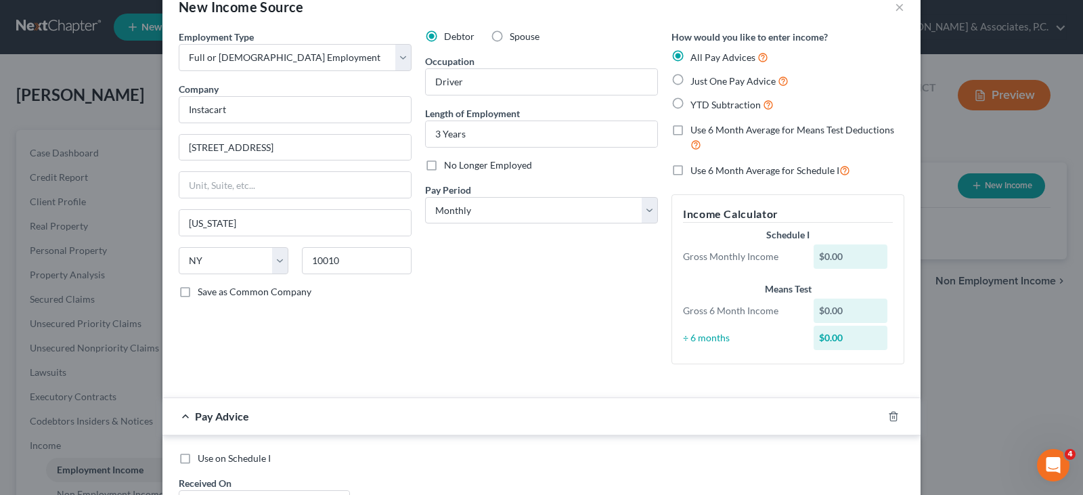
scroll to position [0, 0]
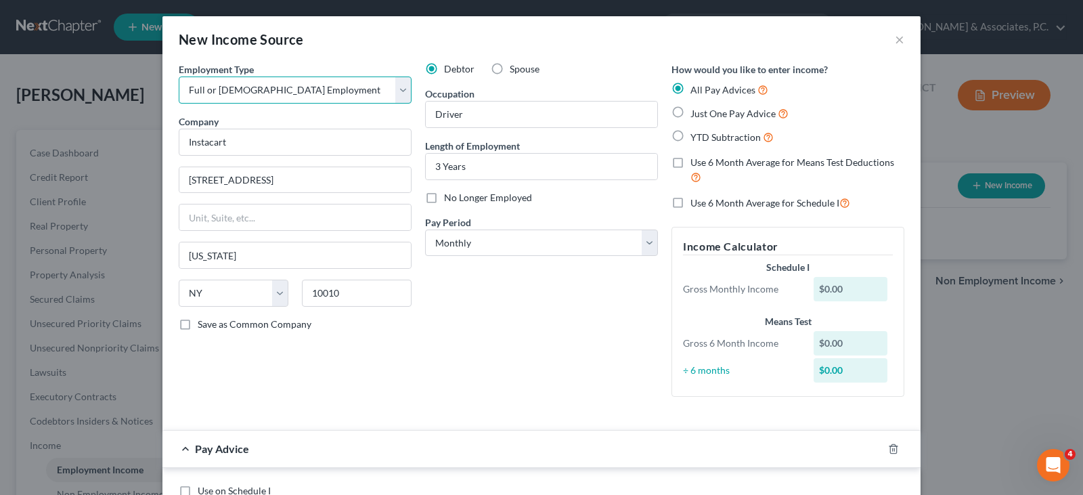
click at [397, 94] on select "Select Full or Part Time Employment Self Employment" at bounding box center [295, 89] width 233 height 27
select select "1"
click at [179, 76] on select "Select Full or Part Time Employment Self Employment" at bounding box center [295, 89] width 233 height 27
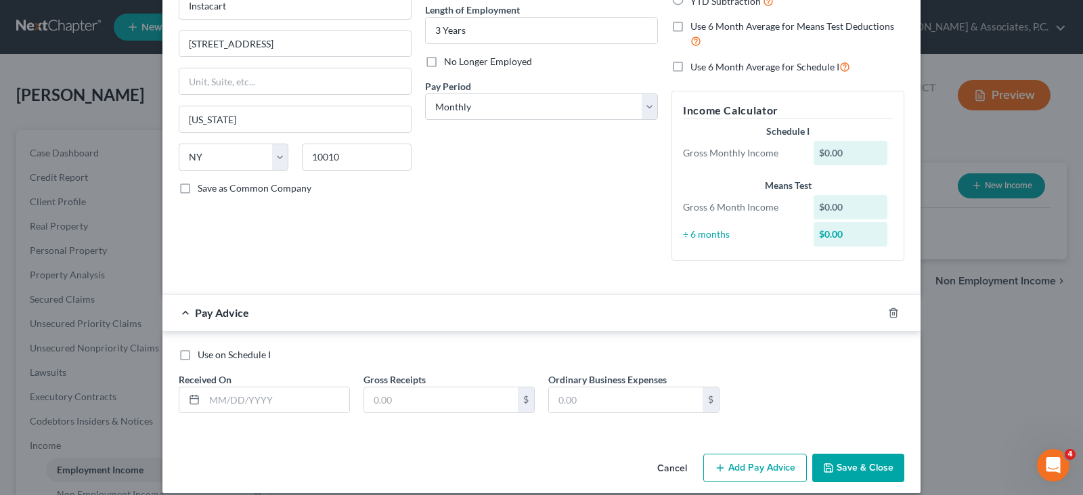
scroll to position [150, 0]
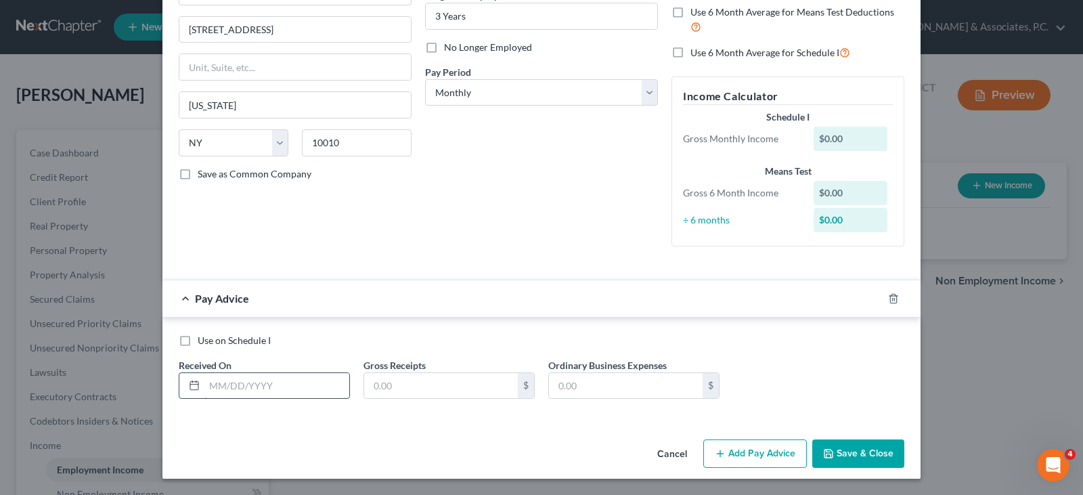
click at [305, 385] on input "text" at bounding box center [276, 386] width 145 height 26
type input "9/10/2025"
click at [416, 384] on input "text" at bounding box center [441, 386] width 154 height 26
type input "1"
type input "118.20"
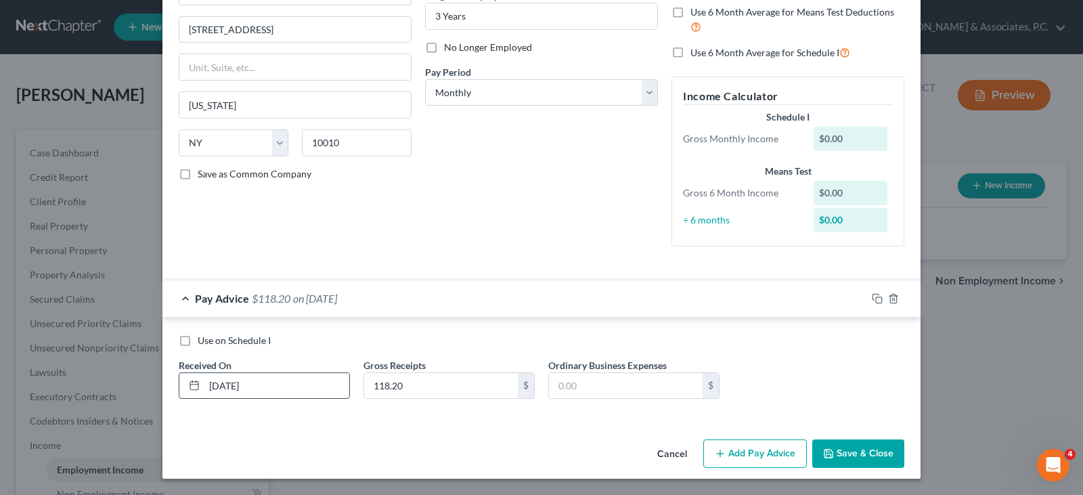
click at [219, 384] on input "9/10/2025" at bounding box center [276, 386] width 145 height 26
type input "9/08/2025"
drag, startPoint x: 758, startPoint y: 454, endPoint x: 483, endPoint y: 372, distance: 286.1
click at [747, 449] on button "Add Pay Advice" at bounding box center [755, 453] width 104 height 28
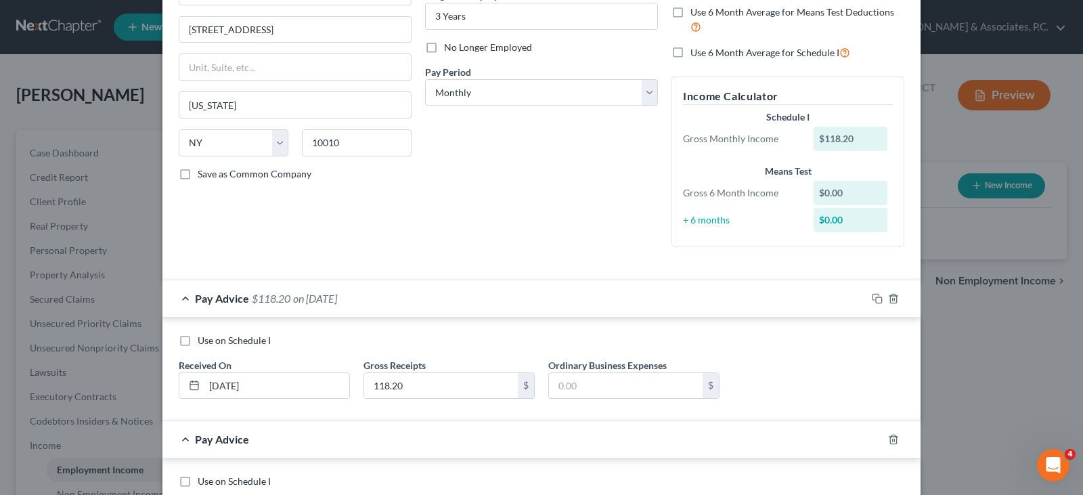
scroll to position [291, 0]
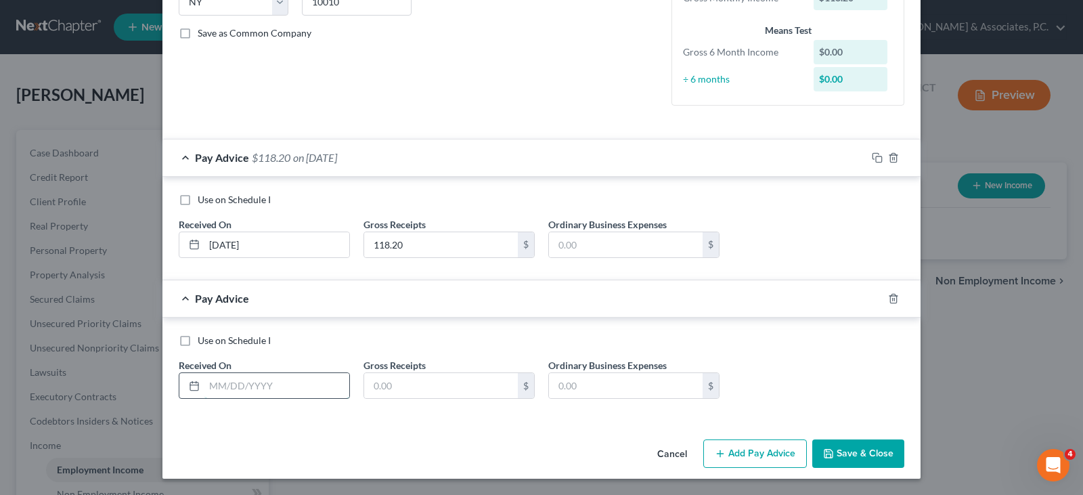
click at [307, 389] on input "text" at bounding box center [276, 386] width 145 height 26
type input "03/2025"
click at [418, 380] on input "text" at bounding box center [441, 386] width 154 height 26
type input "124.90"
click at [219, 381] on input "03/2025" at bounding box center [276, 386] width 145 height 26
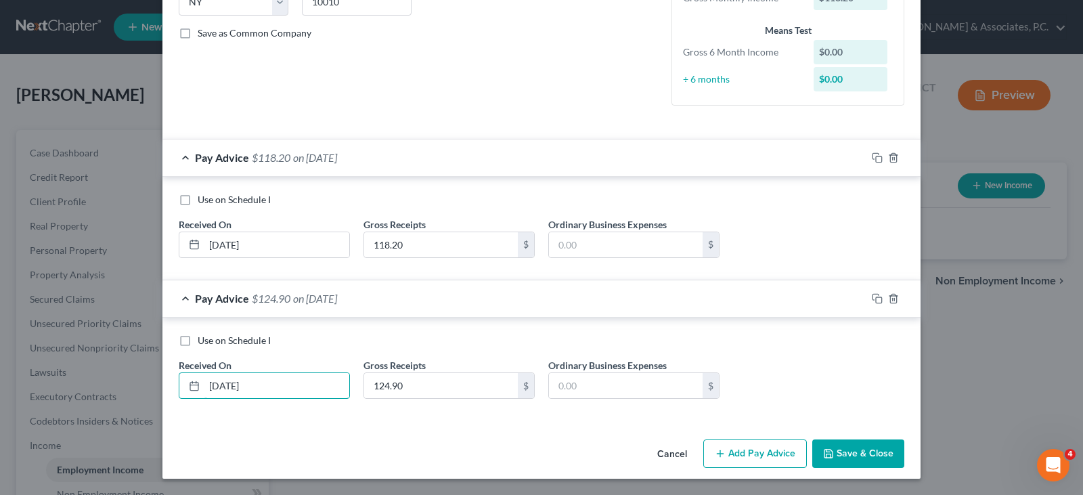
type input "03/31/2025"
click at [349, 450] on div "Cancel Add Pay Advice Save & Close" at bounding box center [541, 456] width 758 height 45
click at [853, 456] on button "Save & Close" at bounding box center [858, 453] width 92 height 28
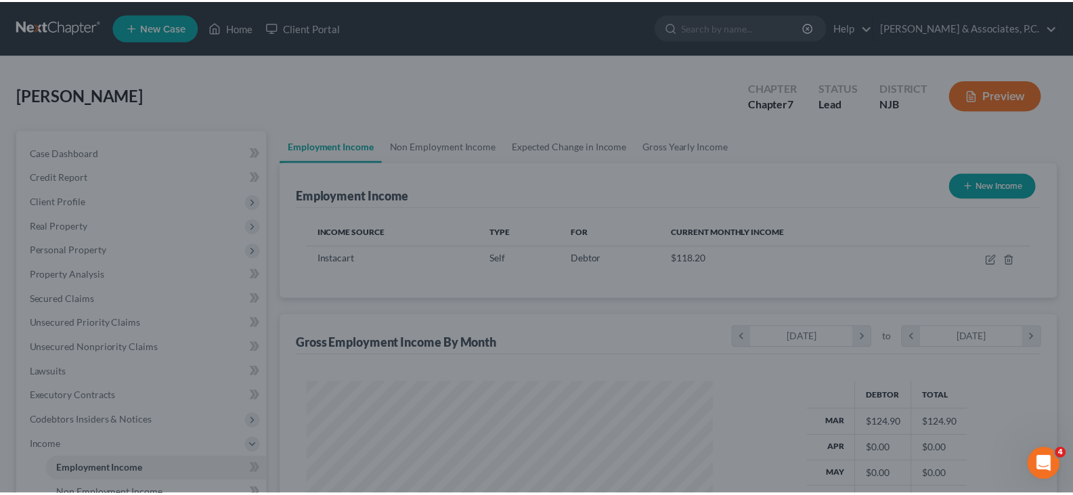
scroll to position [676730, 676535]
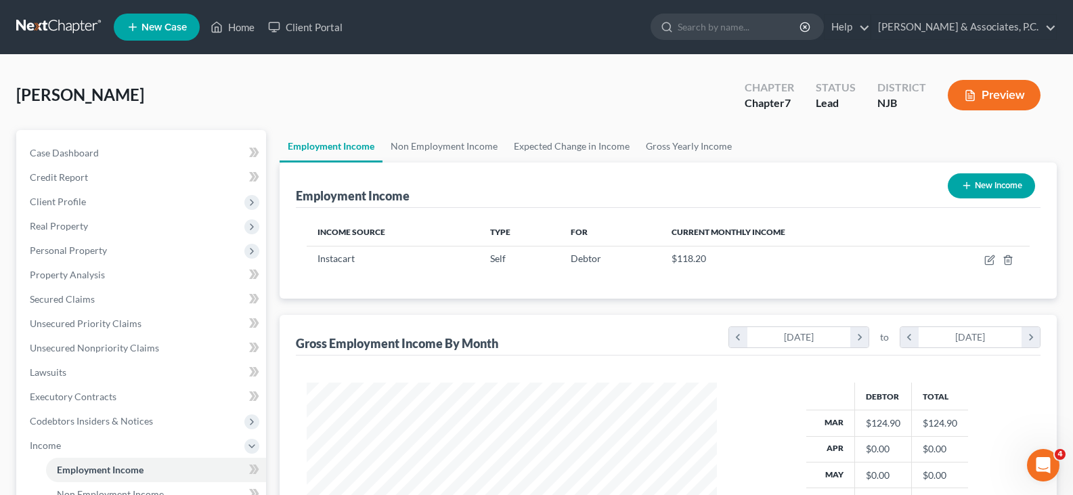
click at [539, 89] on div "Nunez-Garcia, Jaried Upgraded Chapter Chapter 7 Status Lead District NJB Preview" at bounding box center [536, 100] width 1041 height 59
click at [431, 145] on link "Non Employment Income" at bounding box center [443, 146] width 123 height 32
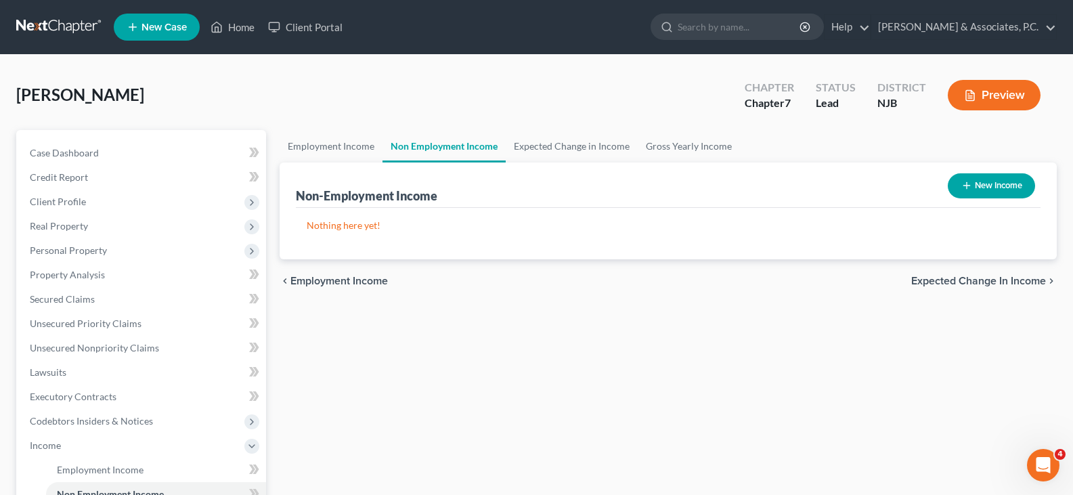
click at [1003, 185] on button "New Income" at bounding box center [991, 185] width 87 height 25
select select "0"
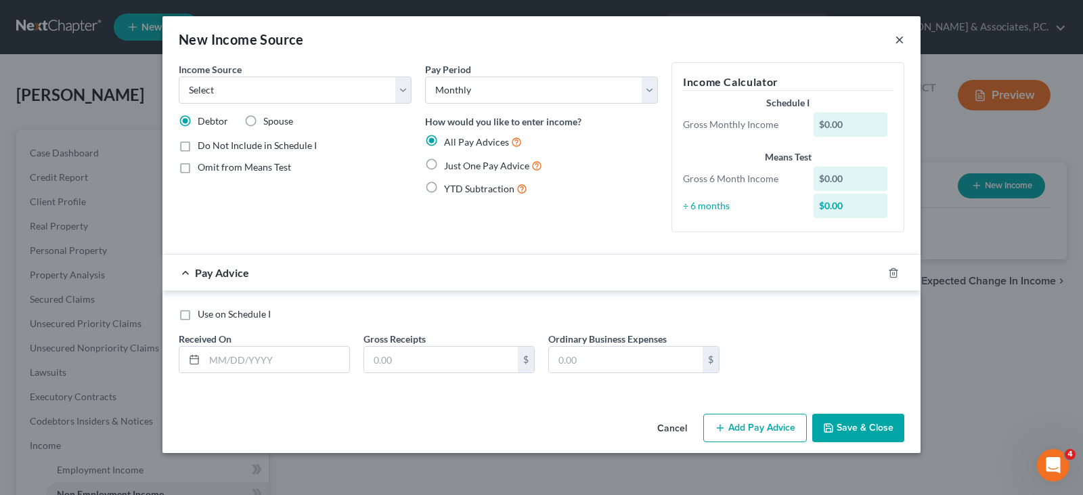
click at [896, 42] on button "×" at bounding box center [899, 39] width 9 height 16
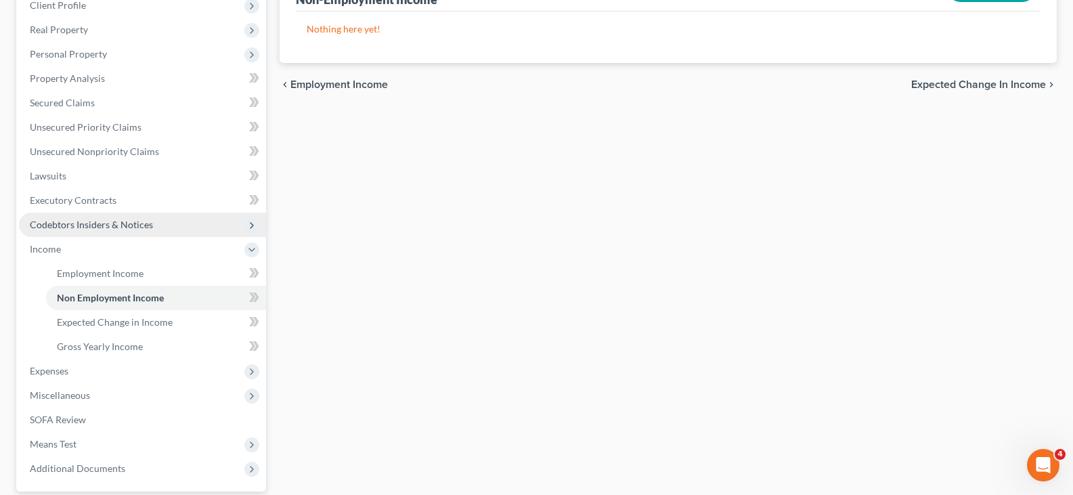
scroll to position [271, 0]
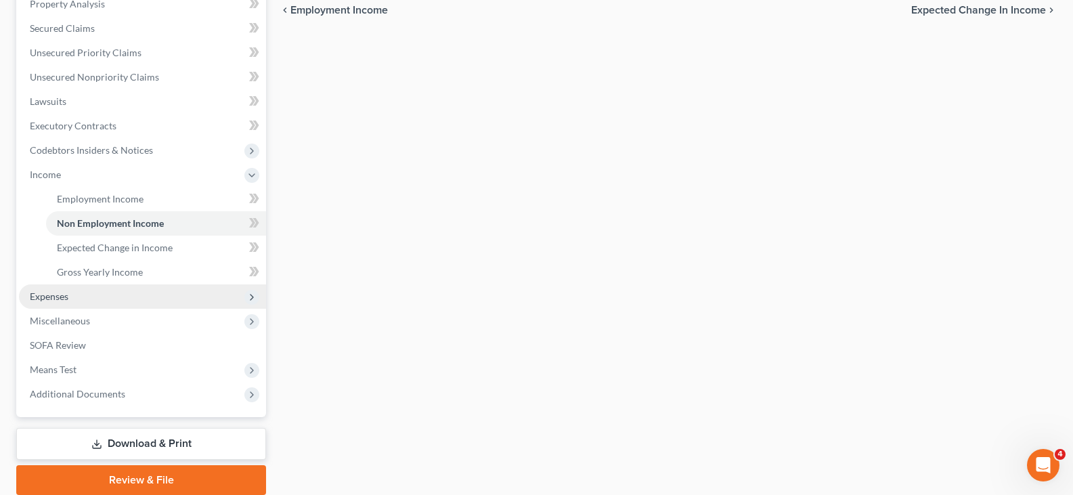
click at [39, 299] on span "Expenses" at bounding box center [49, 296] width 39 height 12
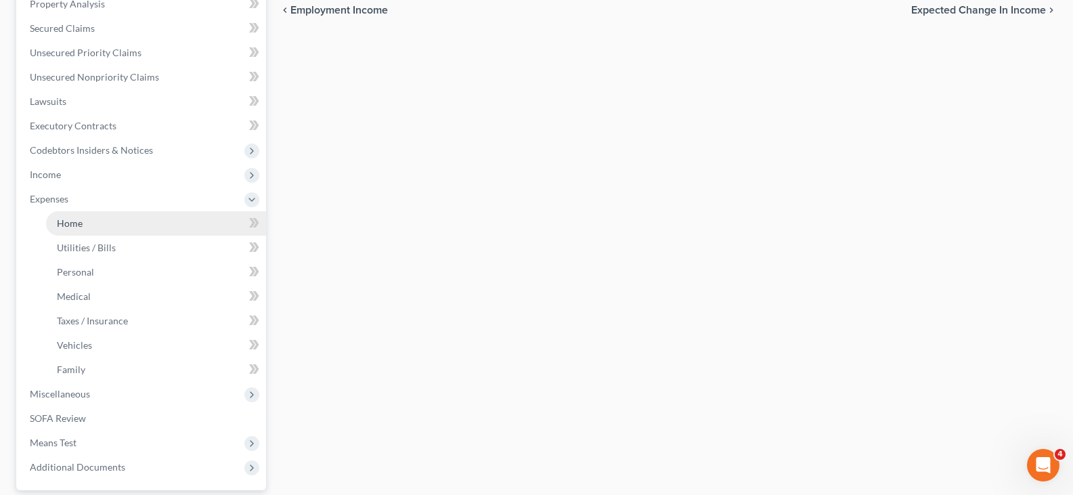
click at [69, 223] on span "Home" at bounding box center [70, 223] width 26 height 12
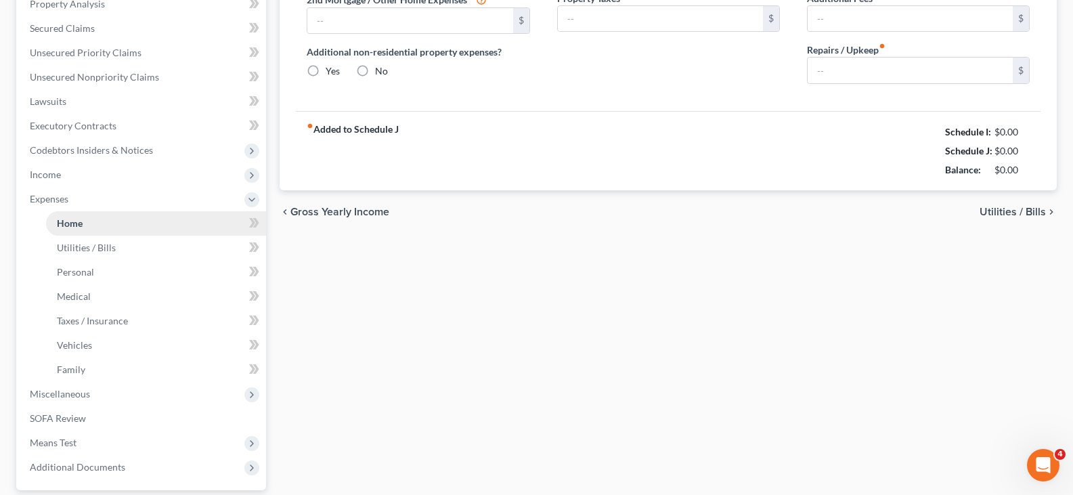
type input "0.00"
radio input "true"
type input "0.00"
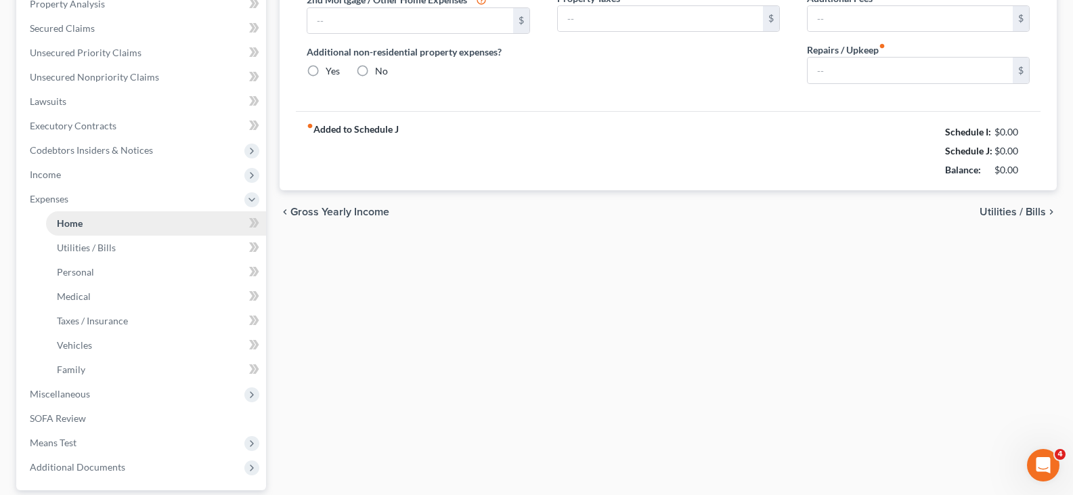
type input "0.00"
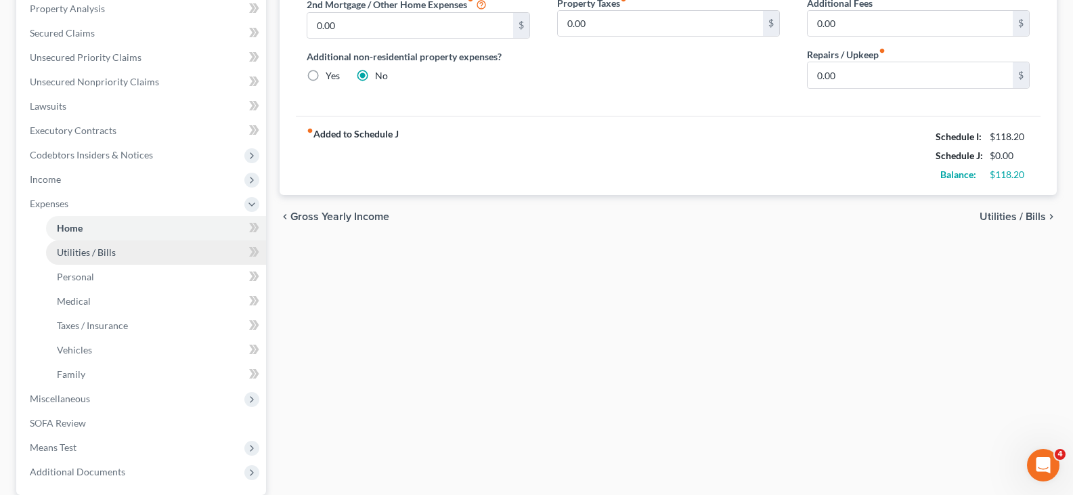
scroll to position [271, 0]
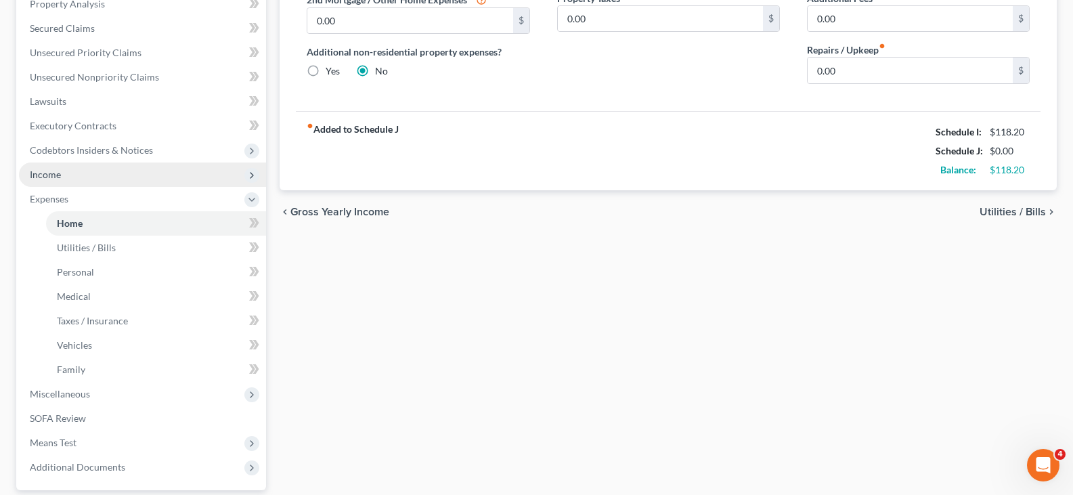
click at [56, 167] on span "Income" at bounding box center [142, 174] width 247 height 24
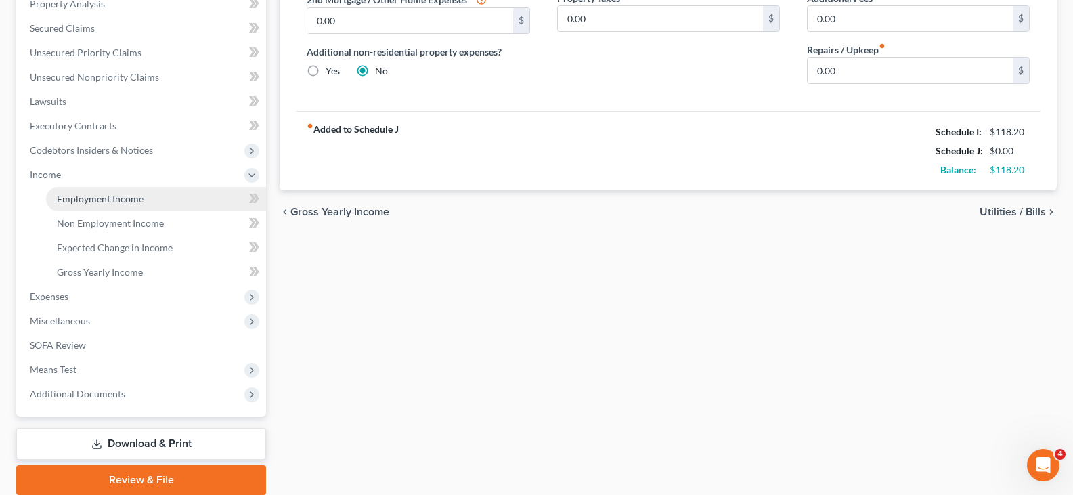
click at [84, 197] on span "Employment Income" at bounding box center [100, 199] width 87 height 12
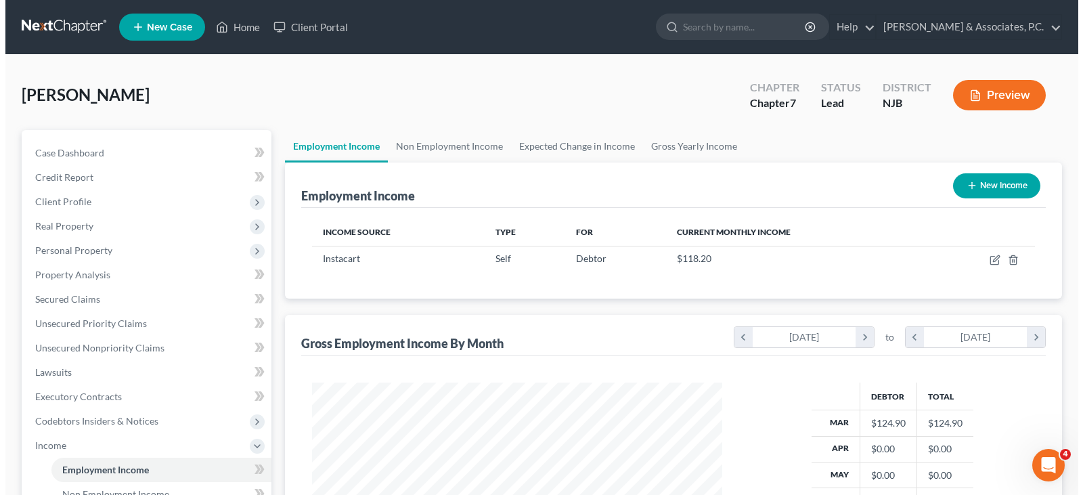
scroll to position [243, 437]
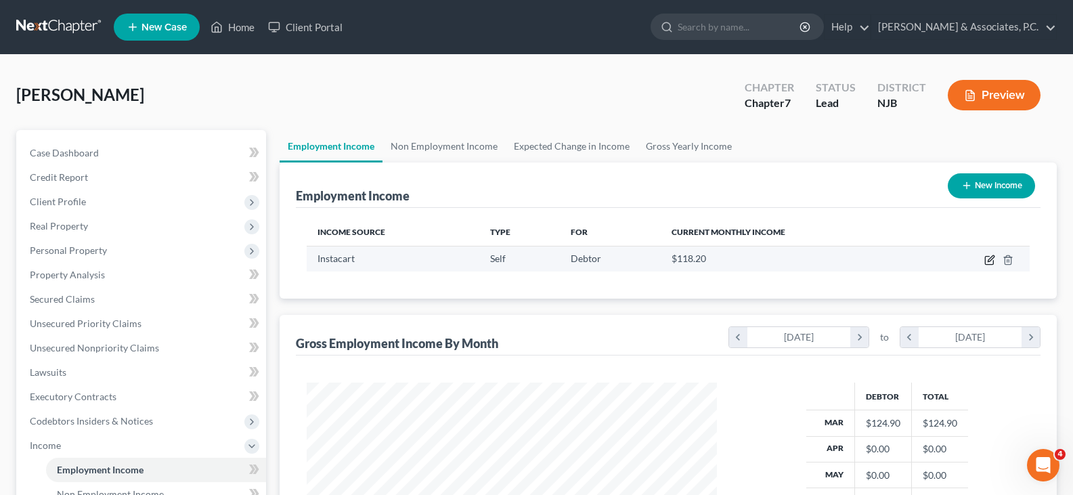
click at [987, 257] on icon "button" at bounding box center [989, 261] width 8 height 8
select select "1"
select select "35"
select select "0"
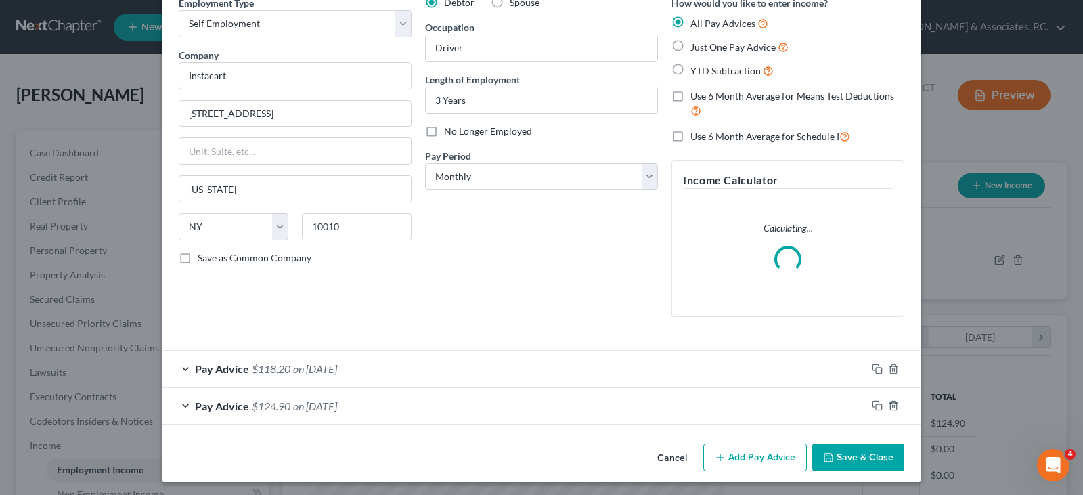
scroll to position [70, 0]
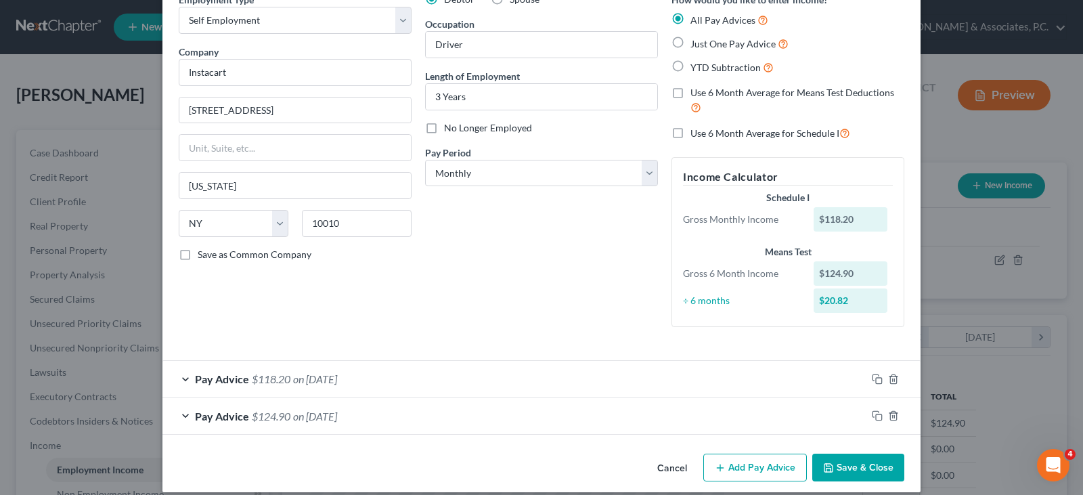
click at [308, 379] on span "on 09/08/2025" at bounding box center [315, 378] width 44 height 13
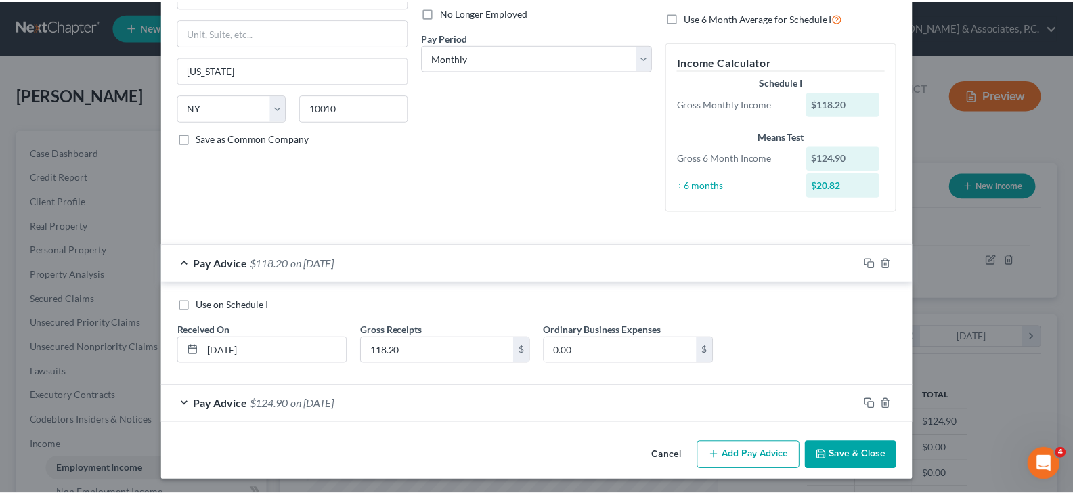
scroll to position [188, 0]
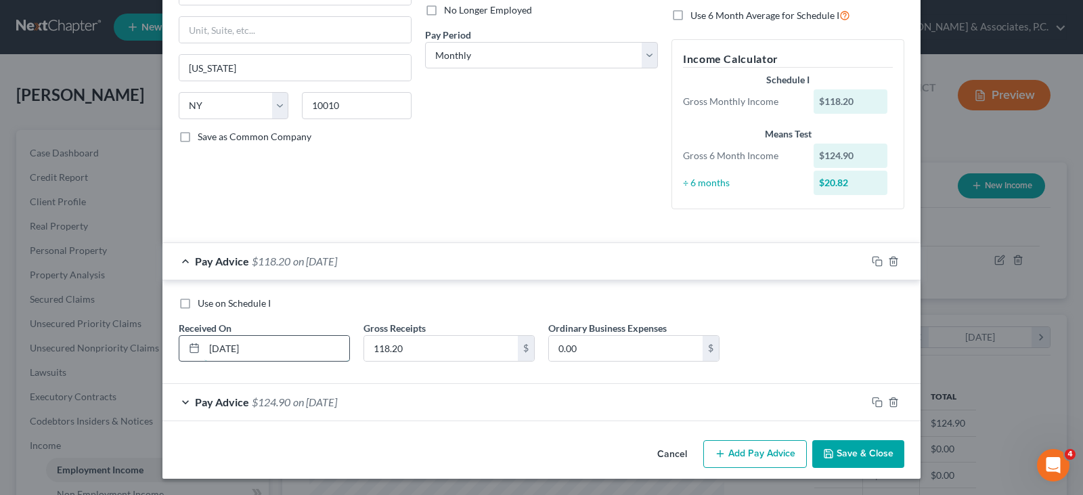
drag, startPoint x: 223, startPoint y: 347, endPoint x: 235, endPoint y: 341, distance: 13.4
click at [225, 347] on input "09/08/2025" at bounding box center [276, 349] width 145 height 26
type input "185.62"
drag, startPoint x: 261, startPoint y: 347, endPoint x: 225, endPoint y: 347, distance: 35.2
click at [259, 347] on input "09/08/2025" at bounding box center [276, 349] width 145 height 26
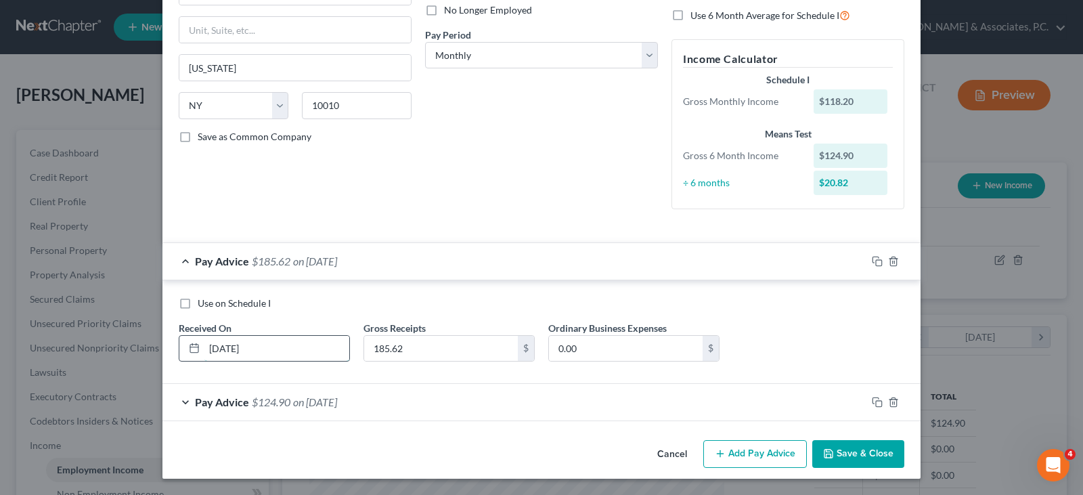
click at [223, 348] on input "09/08/2025" at bounding box center [276, 349] width 145 height 26
type input "09/11/2025"
click at [851, 453] on button "Save & Close" at bounding box center [858, 454] width 92 height 28
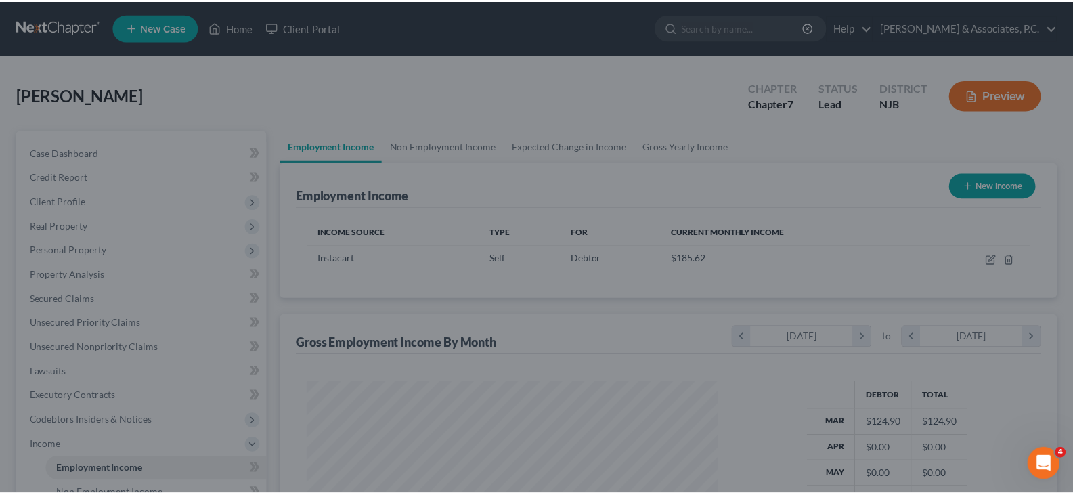
scroll to position [676730, 676535]
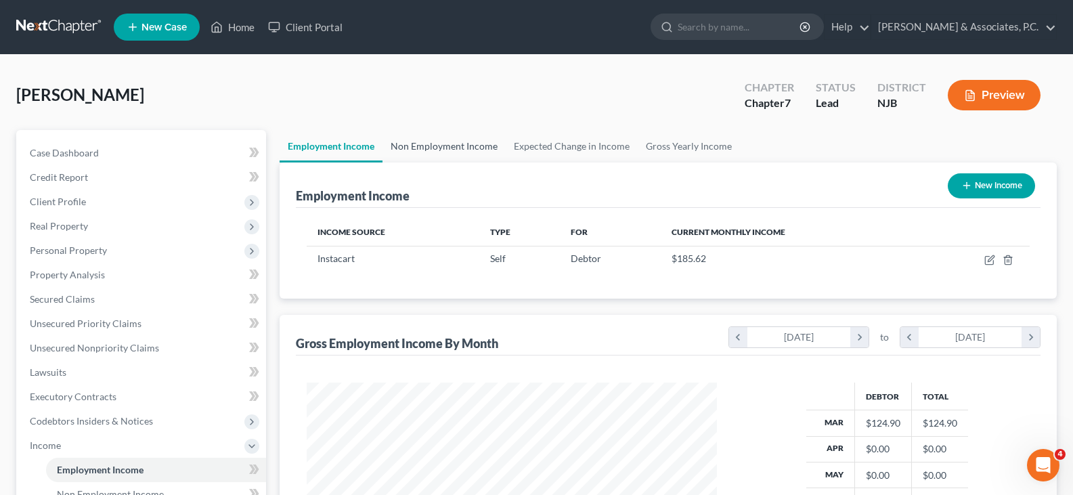
click at [430, 149] on link "Non Employment Income" at bounding box center [443, 146] width 123 height 32
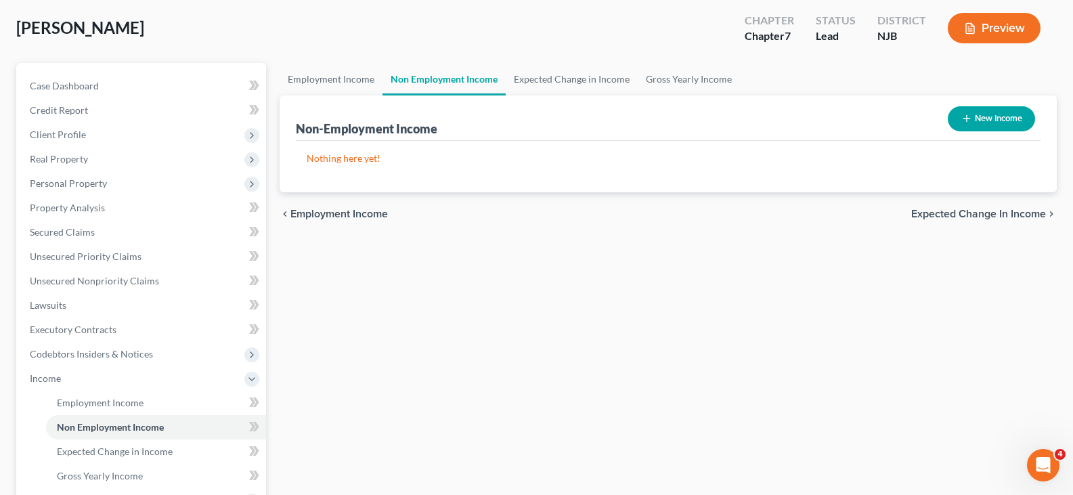
scroll to position [203, 0]
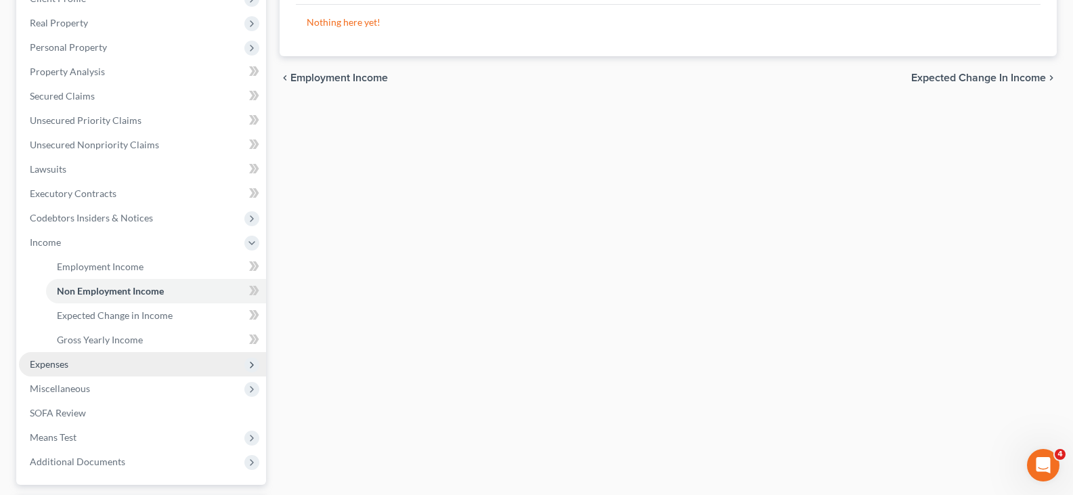
click at [44, 372] on span "Expenses" at bounding box center [142, 364] width 247 height 24
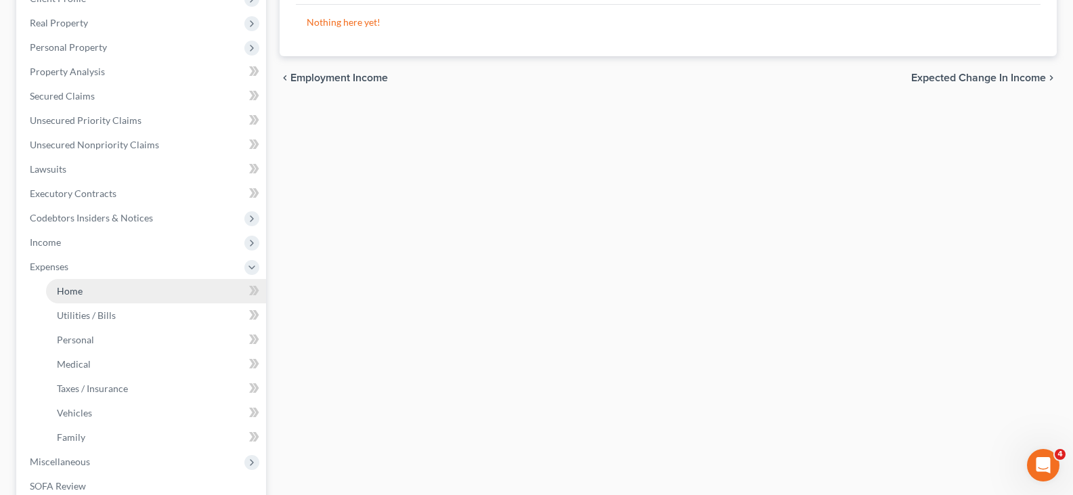
click at [69, 295] on span "Home" at bounding box center [70, 291] width 26 height 12
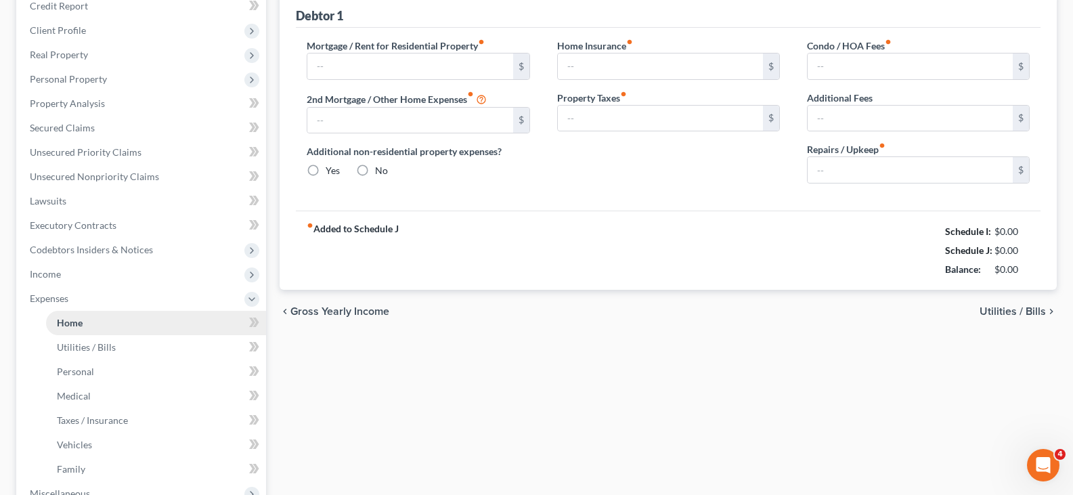
type input "0.00"
radio input "true"
type input "0.00"
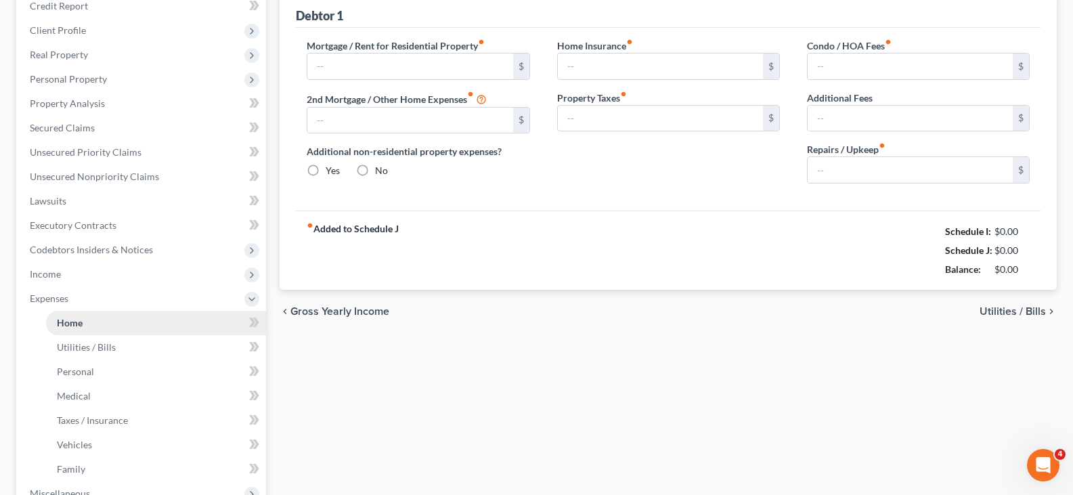
type input "0.00"
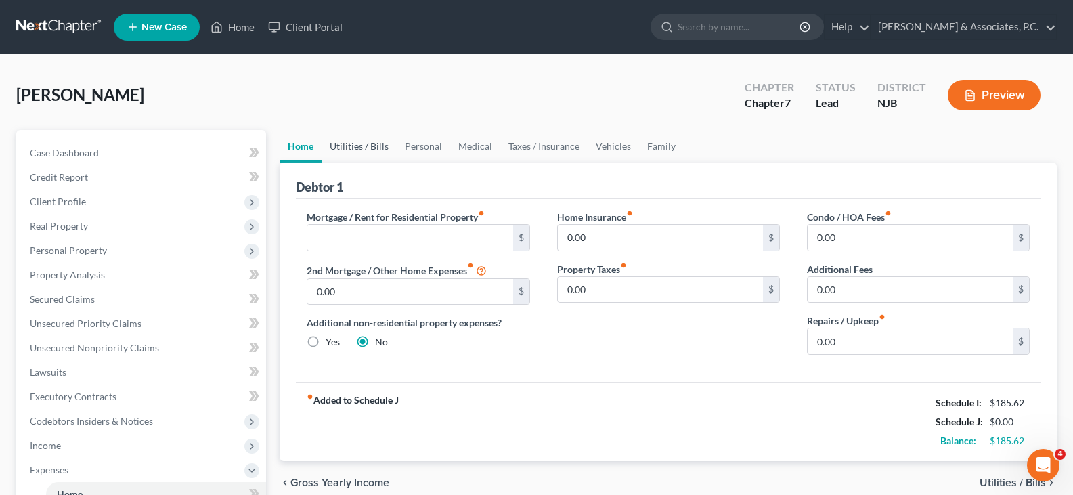
click at [364, 151] on link "Utilities / Bills" at bounding box center [359, 146] width 75 height 32
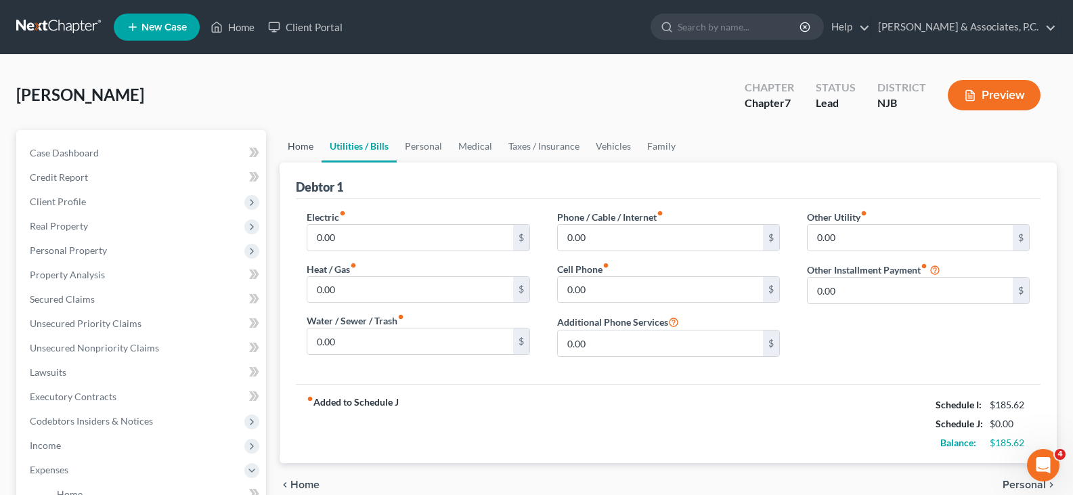
click at [301, 146] on link "Home" at bounding box center [301, 146] width 42 height 32
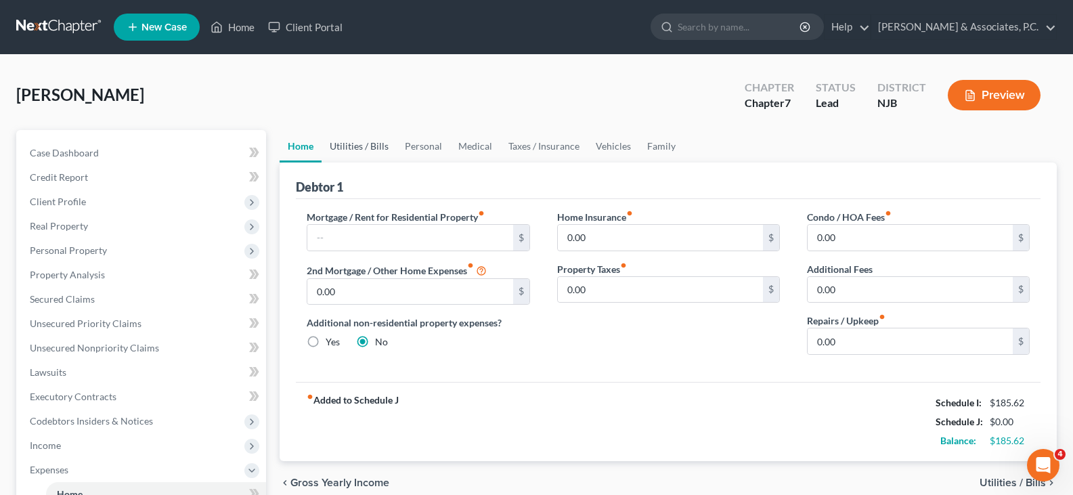
click at [374, 148] on link "Utilities / Bills" at bounding box center [359, 146] width 75 height 32
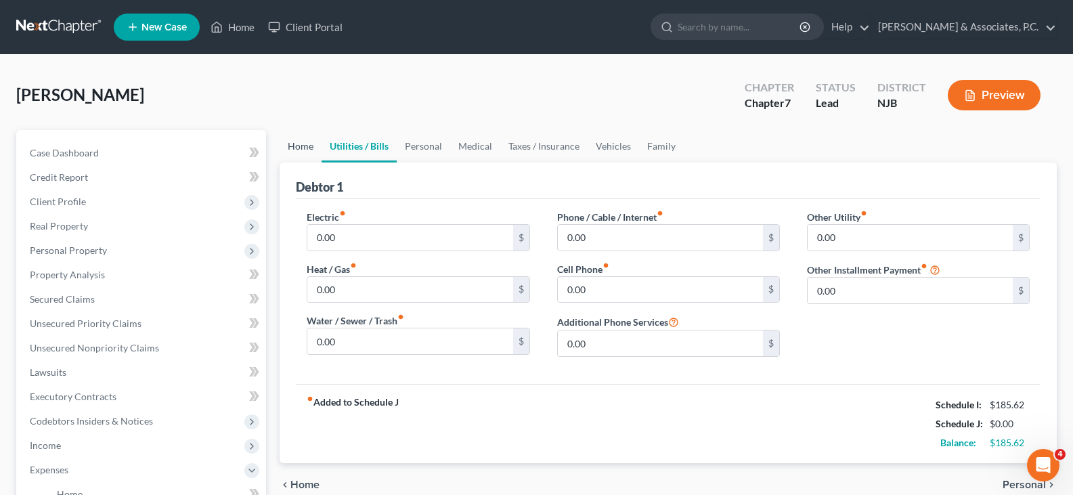
click at [305, 146] on link "Home" at bounding box center [301, 146] width 42 height 32
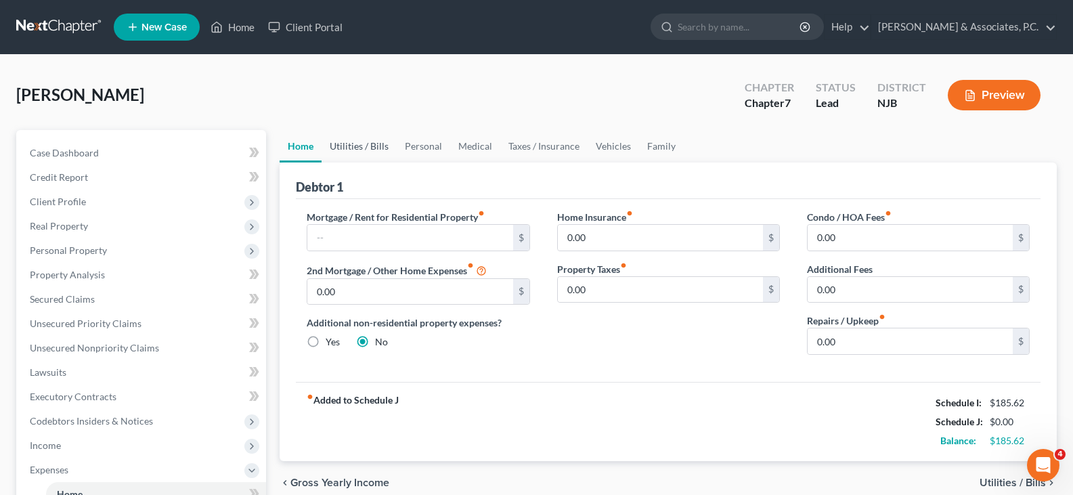
drag, startPoint x: 368, startPoint y: 149, endPoint x: 304, endPoint y: 154, distance: 64.5
click at [368, 148] on link "Utilities / Bills" at bounding box center [359, 146] width 75 height 32
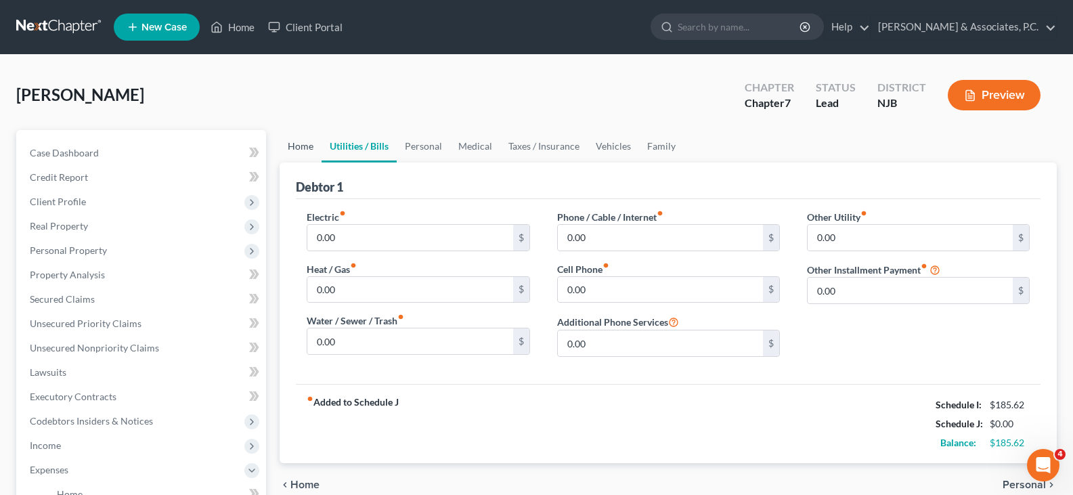
click at [288, 141] on link "Home" at bounding box center [301, 146] width 42 height 32
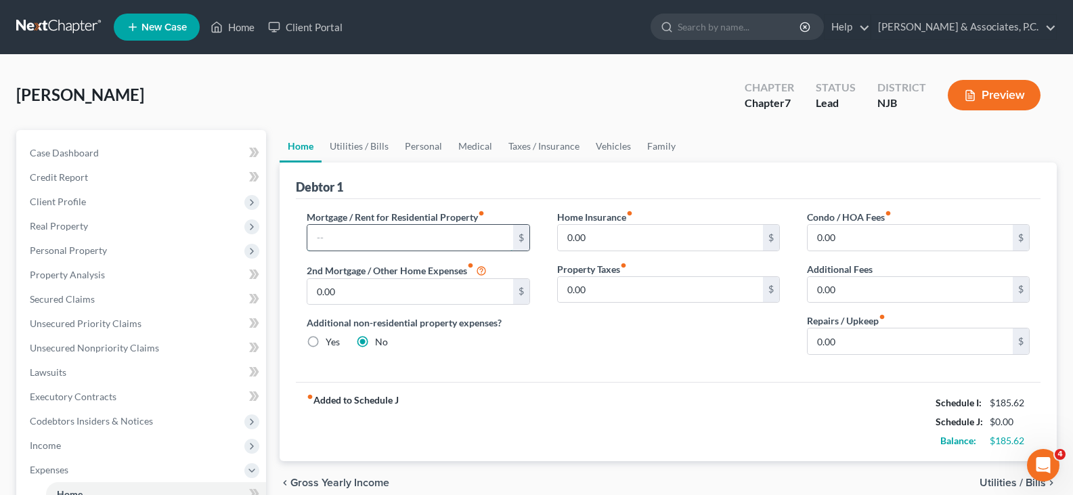
click at [338, 236] on input "text" at bounding box center [409, 238] width 205 height 26
click at [431, 147] on link "Personal" at bounding box center [423, 146] width 53 height 32
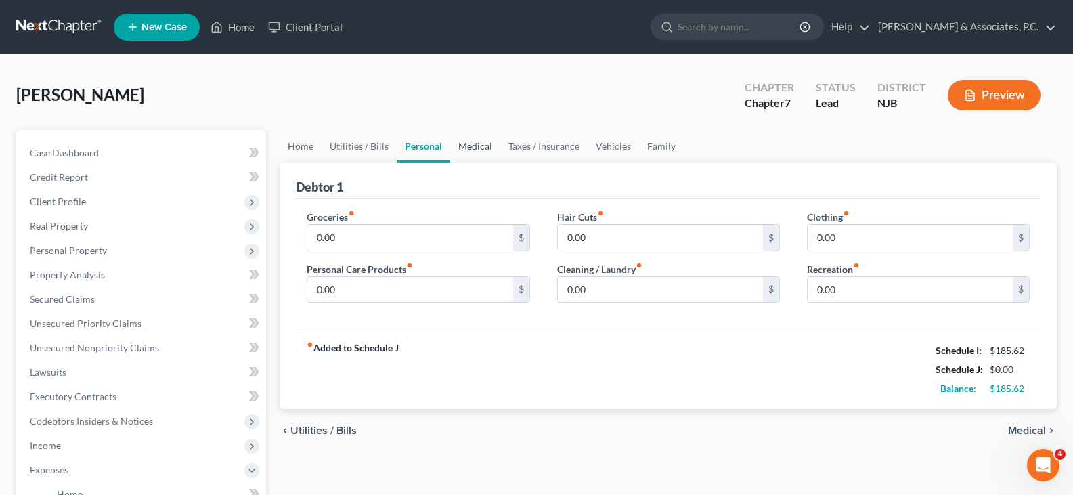
click at [475, 147] on link "Medical" at bounding box center [475, 146] width 50 height 32
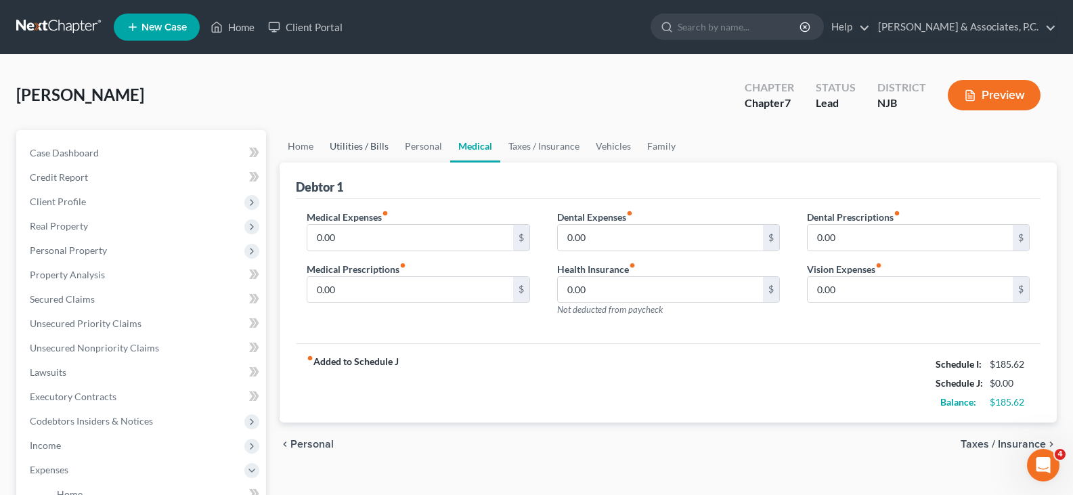
click at [350, 146] on link "Utilities / Bills" at bounding box center [359, 146] width 75 height 32
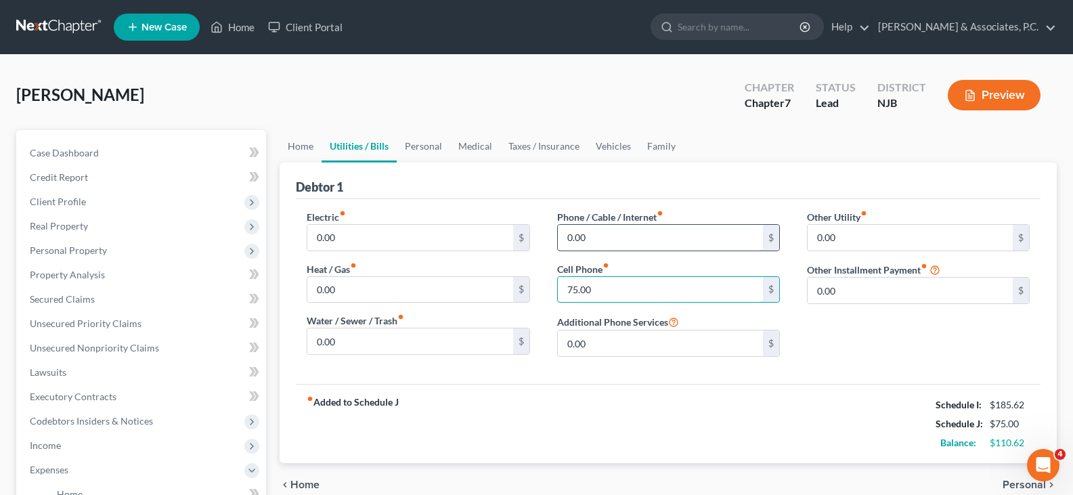
type input "75.00"
type input "66.00"
click at [301, 143] on link "Home" at bounding box center [301, 146] width 42 height 32
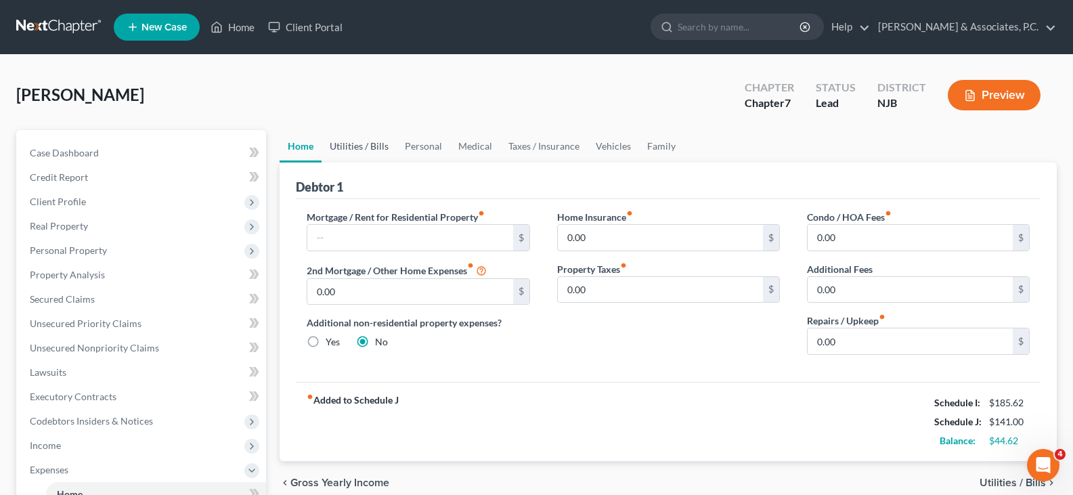
click at [355, 141] on link "Utilities / Bills" at bounding box center [359, 146] width 75 height 32
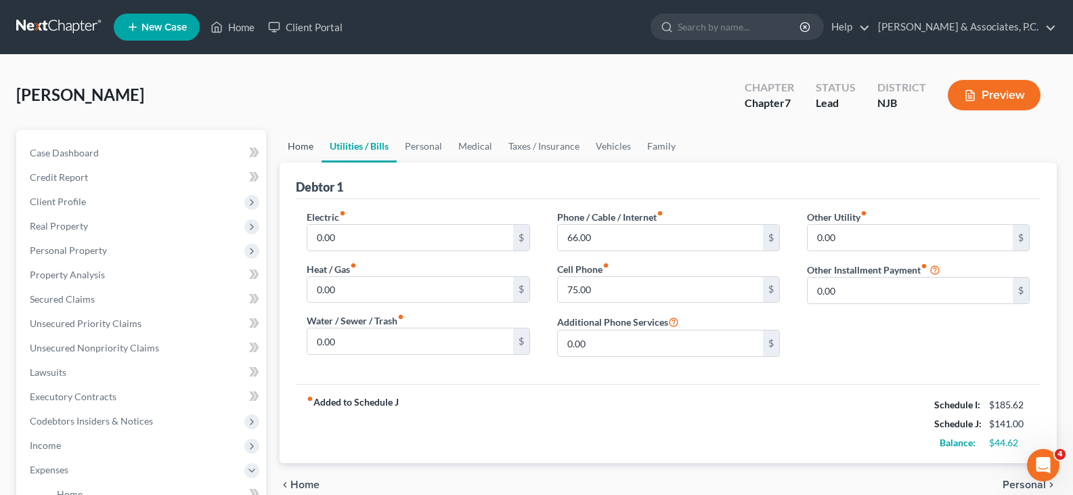
click at [292, 150] on link "Home" at bounding box center [301, 146] width 42 height 32
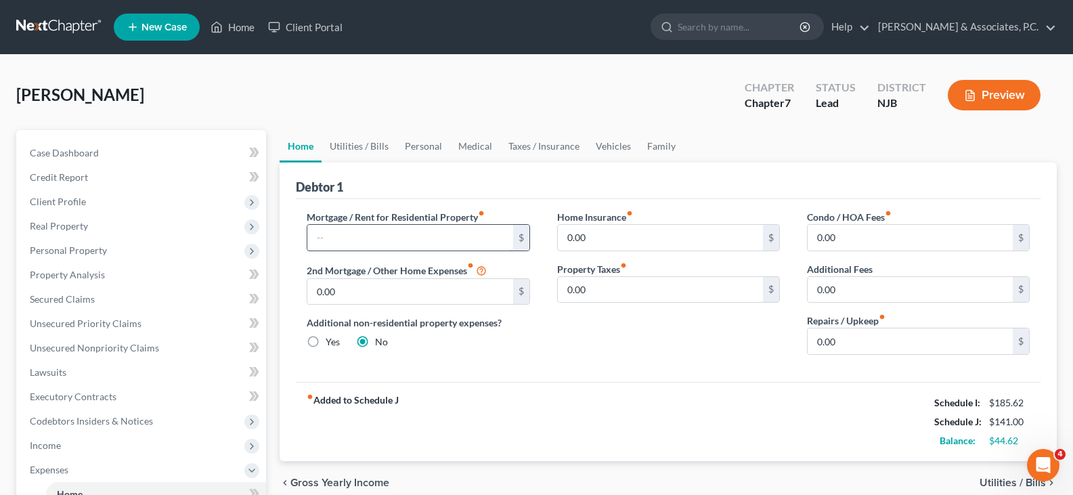
click at [353, 236] on input "text" at bounding box center [409, 238] width 205 height 26
type input "200.00"
click at [363, 144] on link "Utilities / Bills" at bounding box center [359, 146] width 75 height 32
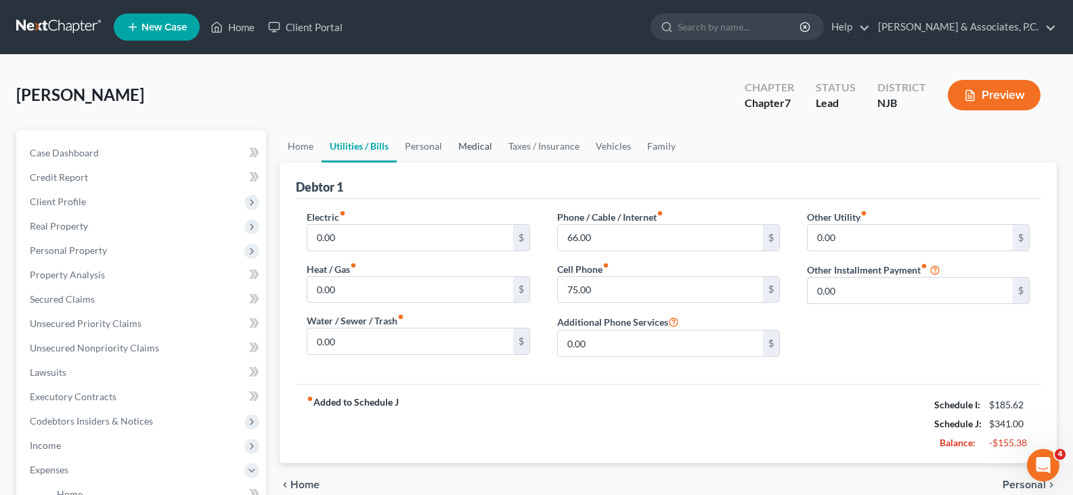
click at [468, 148] on link "Medical" at bounding box center [475, 146] width 50 height 32
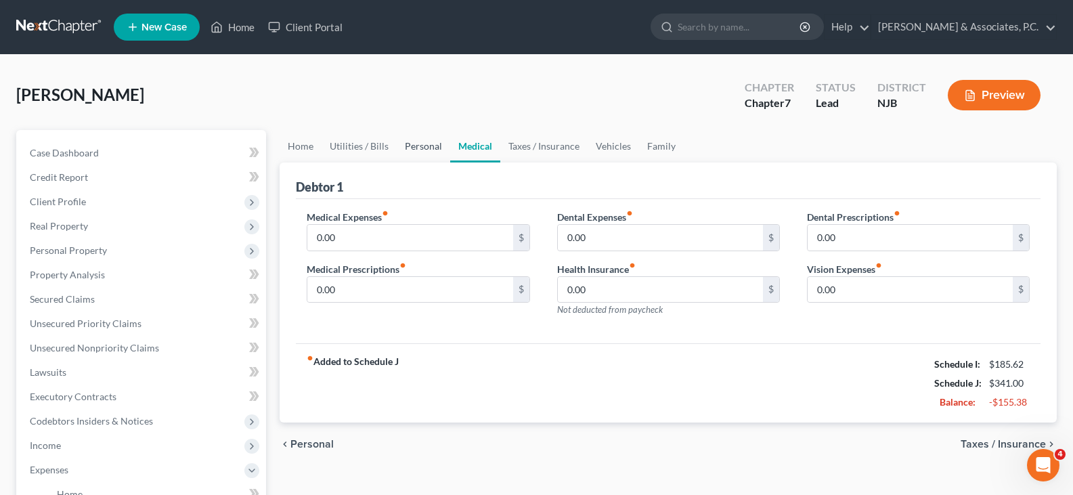
click at [403, 152] on link "Personal" at bounding box center [423, 146] width 53 height 32
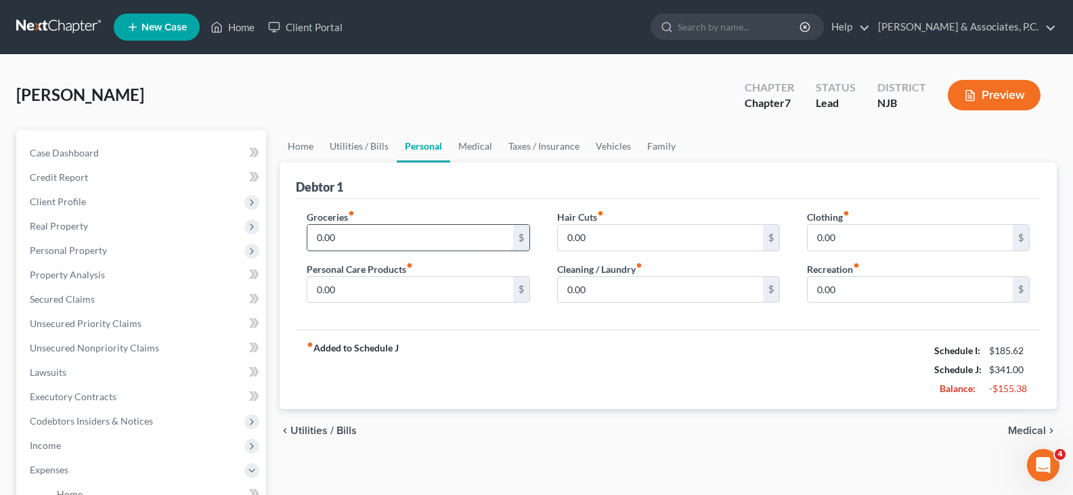
click at [349, 240] on input "0.00" at bounding box center [409, 238] width 205 height 26
type input "100.00"
click at [385, 283] on input "0.00" at bounding box center [409, 290] width 205 height 26
click at [605, 291] on input "0.00" at bounding box center [660, 290] width 205 height 26
type input "40.00"
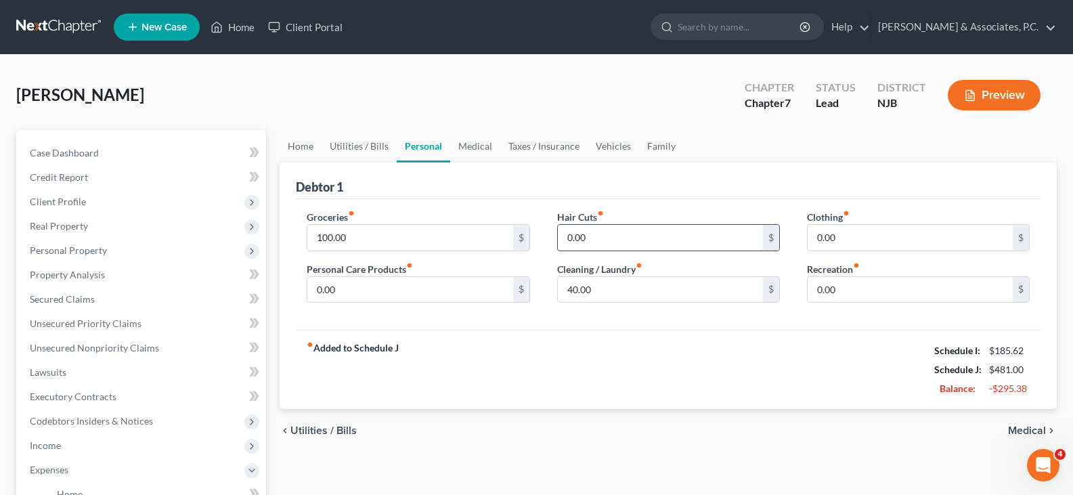
click at [583, 234] on input "0.00" at bounding box center [660, 238] width 205 height 26
type input "10.00"
click at [346, 294] on input "0.00" at bounding box center [409, 290] width 205 height 26
type input "30.00"
click at [480, 151] on link "Medical" at bounding box center [475, 146] width 50 height 32
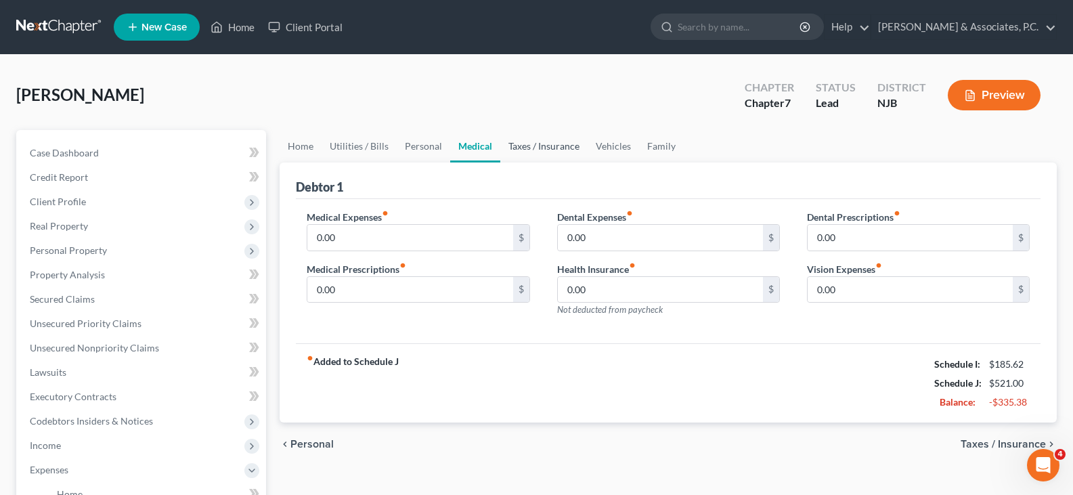
click at [539, 138] on link "Taxes / Insurance" at bounding box center [543, 146] width 87 height 32
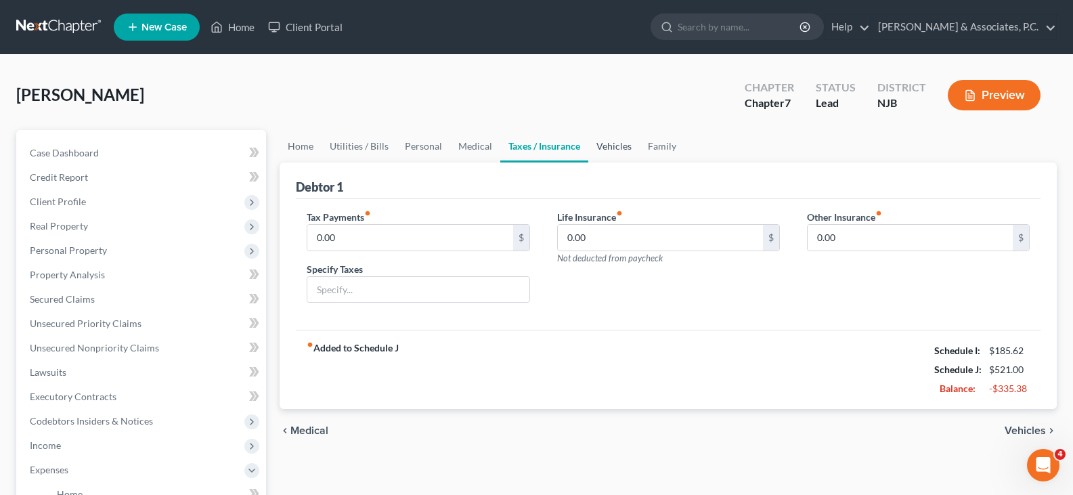
click at [614, 148] on link "Vehicles" at bounding box center [613, 146] width 51 height 32
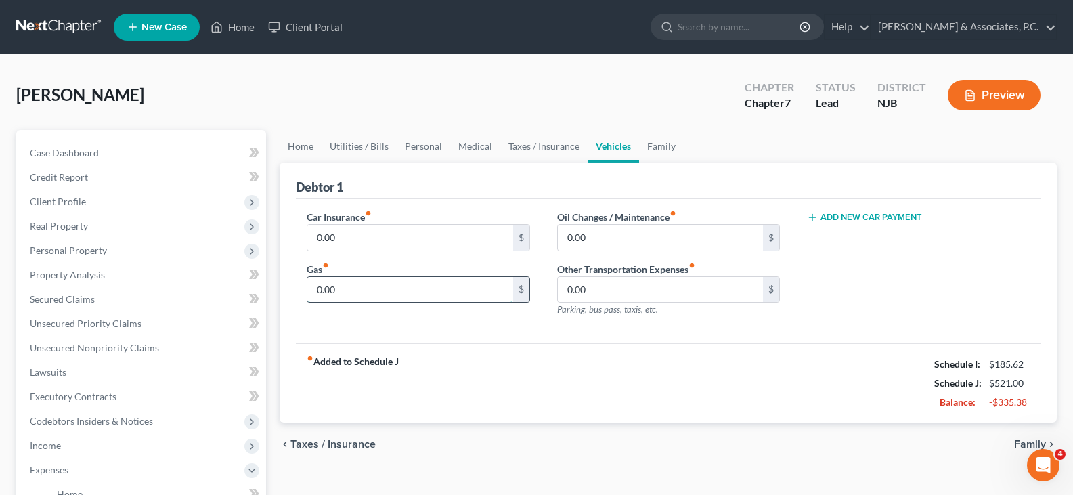
click at [345, 288] on input "0.00" at bounding box center [409, 290] width 205 height 26
type input "200.00"
click at [354, 234] on input "0.00" at bounding box center [409, 238] width 205 height 26
type input "3"
type input "50.00"
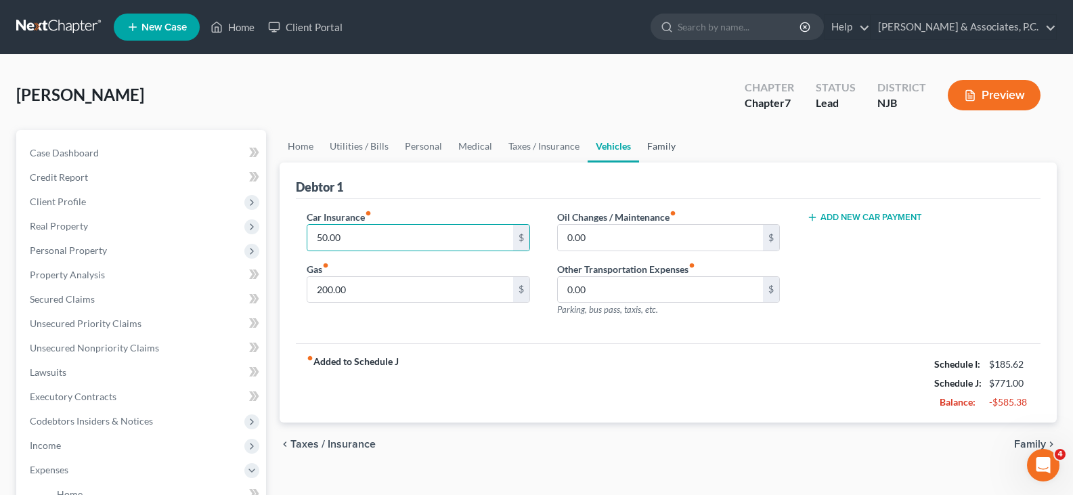
click at [646, 146] on link "Family" at bounding box center [661, 146] width 45 height 32
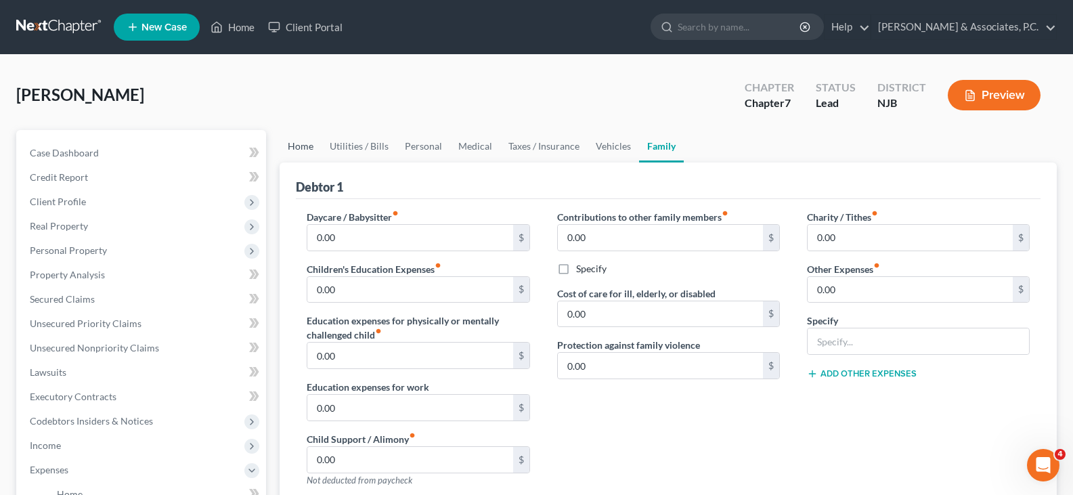
click at [295, 142] on link "Home" at bounding box center [301, 146] width 42 height 32
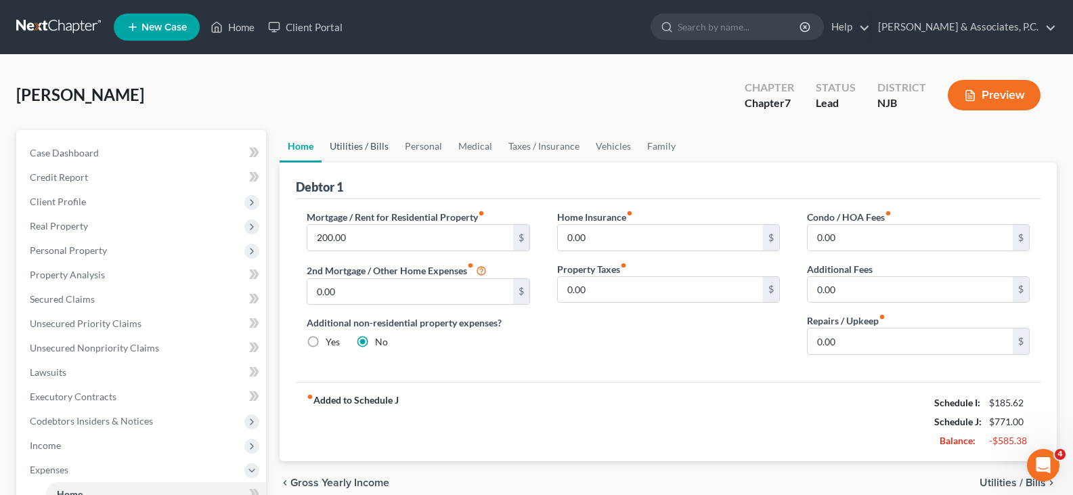
click at [364, 144] on link "Utilities / Bills" at bounding box center [359, 146] width 75 height 32
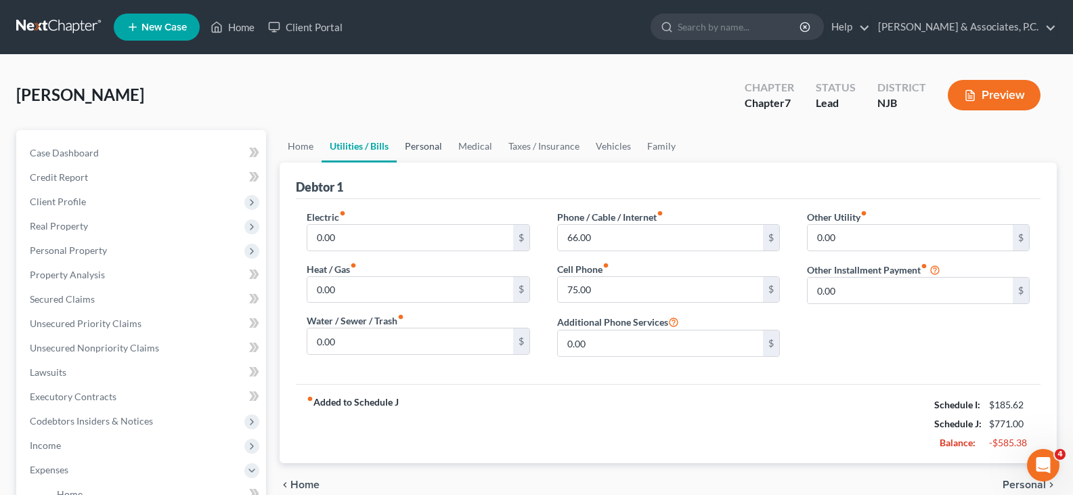
click at [417, 147] on link "Personal" at bounding box center [423, 146] width 53 height 32
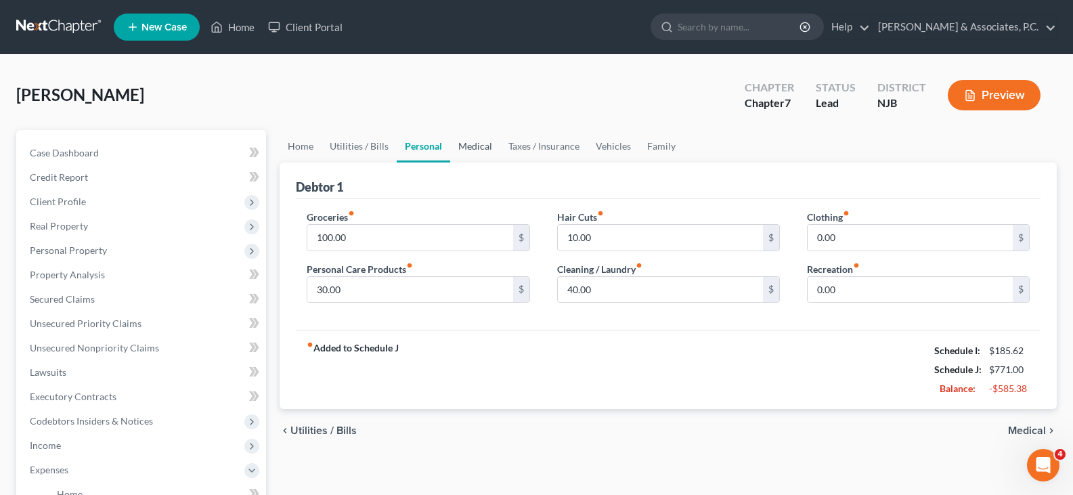
click at [483, 150] on link "Medical" at bounding box center [475, 146] width 50 height 32
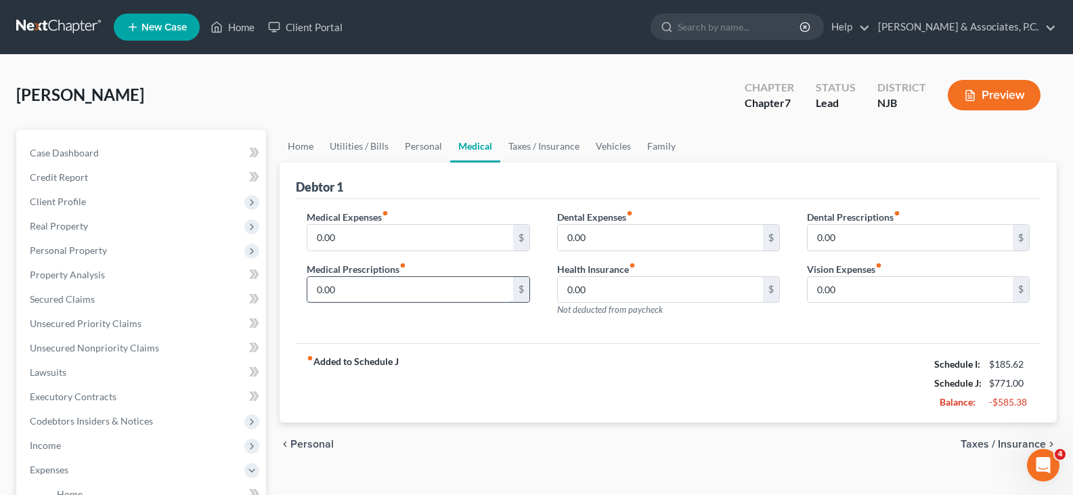
click at [349, 290] on input "0.00" at bounding box center [409, 290] width 205 height 26
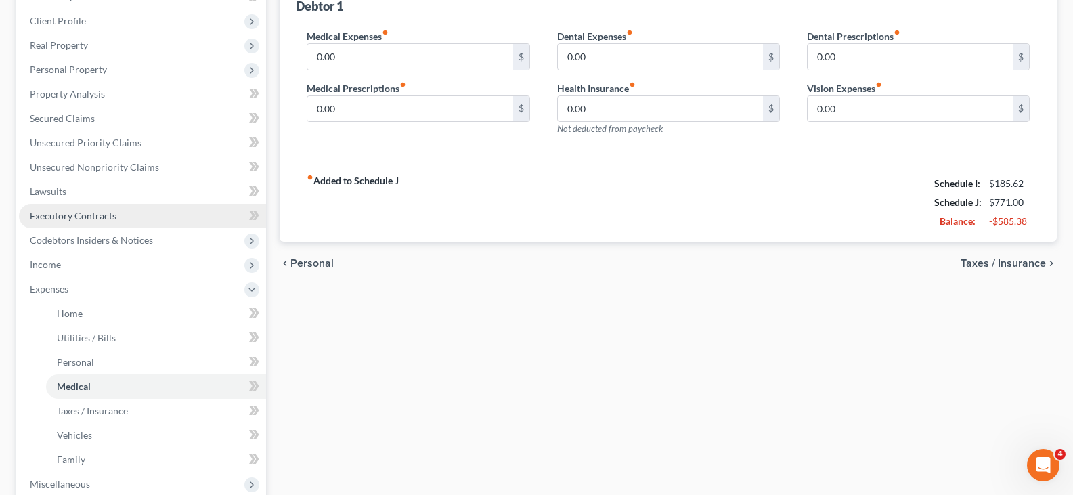
scroll to position [203, 0]
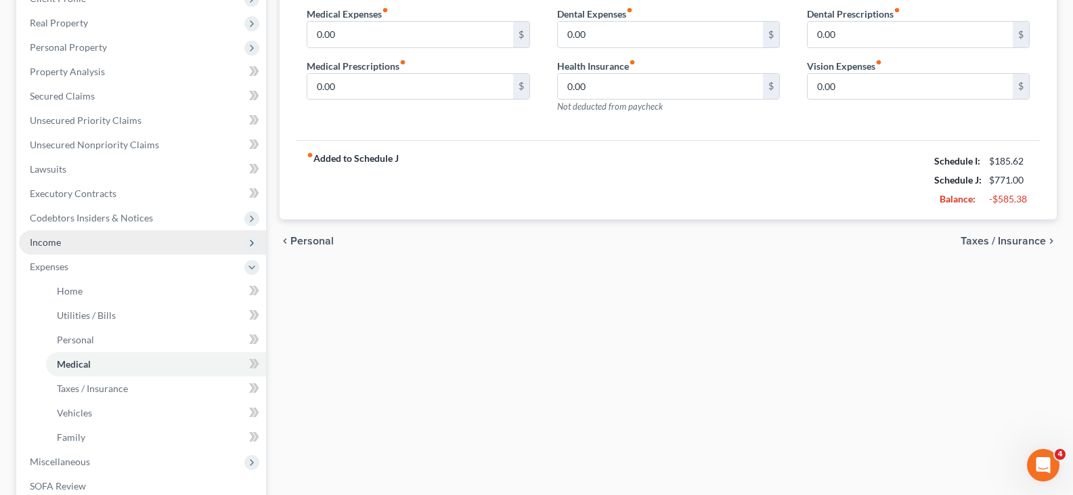
click at [52, 246] on span "Income" at bounding box center [45, 242] width 31 height 12
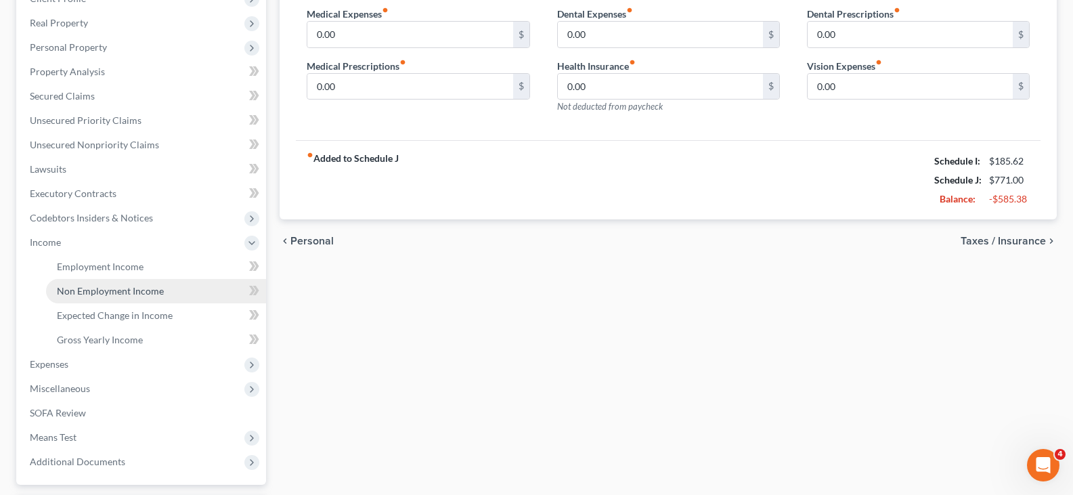
click at [83, 287] on span "Non Employment Income" at bounding box center [110, 291] width 107 height 12
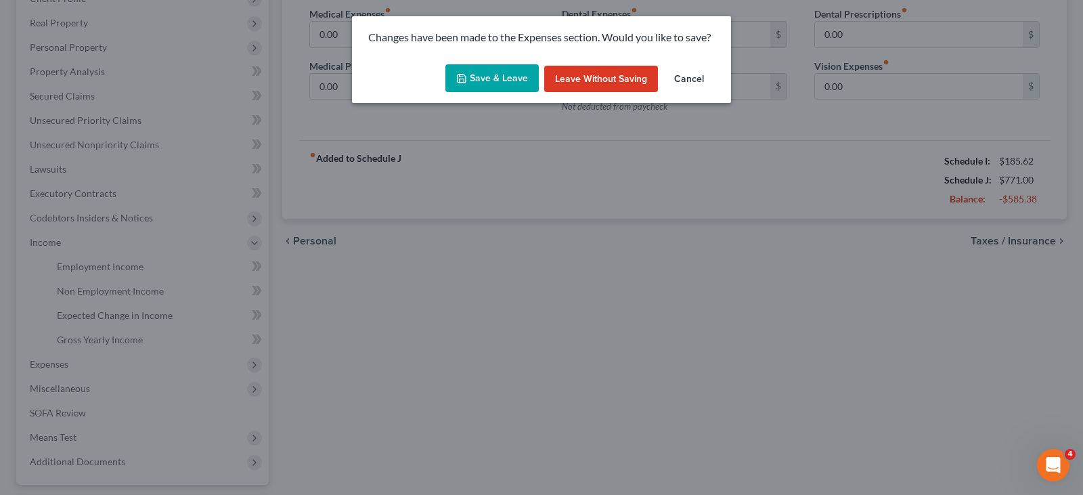
click at [498, 72] on button "Save & Leave" at bounding box center [491, 78] width 93 height 28
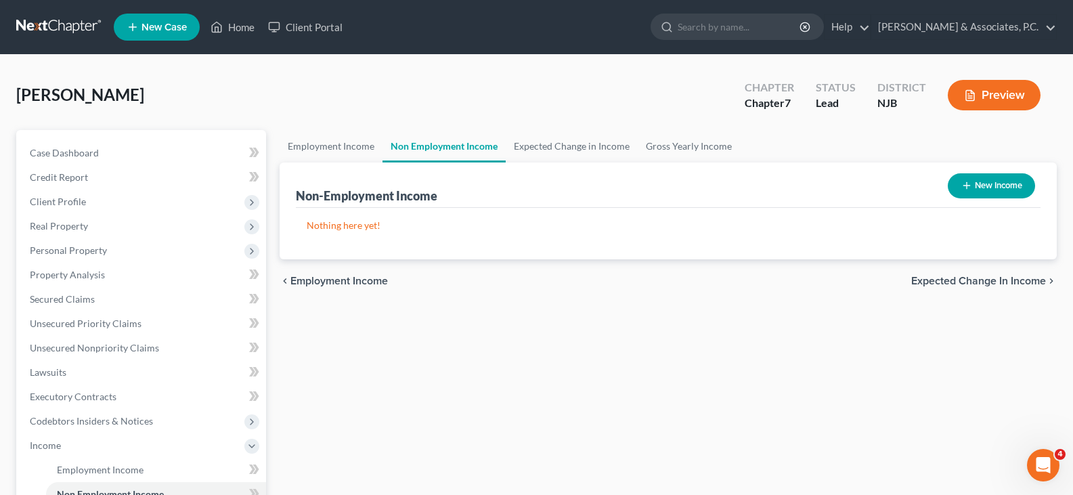
click at [992, 181] on button "New Income" at bounding box center [991, 185] width 87 height 25
select select "0"
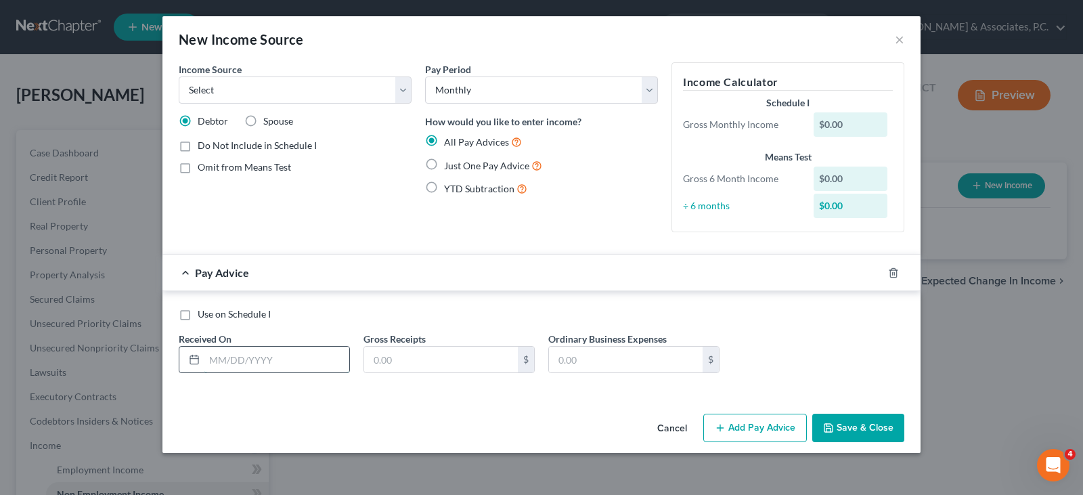
click at [273, 361] on input "text" at bounding box center [276, 360] width 145 height 26
click at [399, 90] on select "Select Unemployment Disability (from employer) Pension Retirement Social Securi…" at bounding box center [295, 89] width 233 height 27
select select "8"
click at [179, 76] on select "Select Unemployment Disability (from employer) Pension Retirement Social Securi…" at bounding box center [295, 89] width 233 height 27
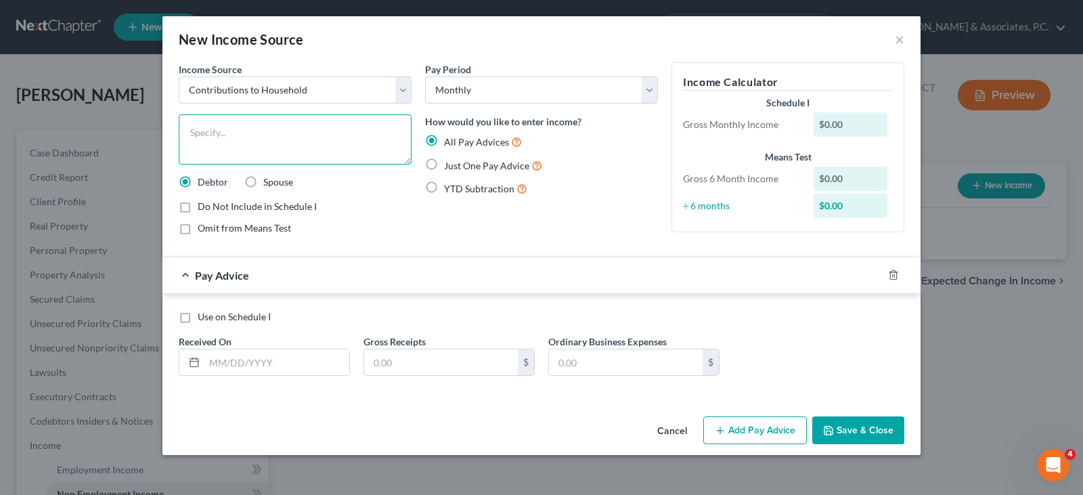
click at [274, 125] on textarea at bounding box center [295, 139] width 233 height 50
click at [273, 130] on textarea "Contributions from Father & brother" at bounding box center [295, 139] width 233 height 50
click at [311, 129] on textarea "Contributions from Father & brother" at bounding box center [295, 139] width 233 height 50
type textarea "Contributions from Father & Brother"
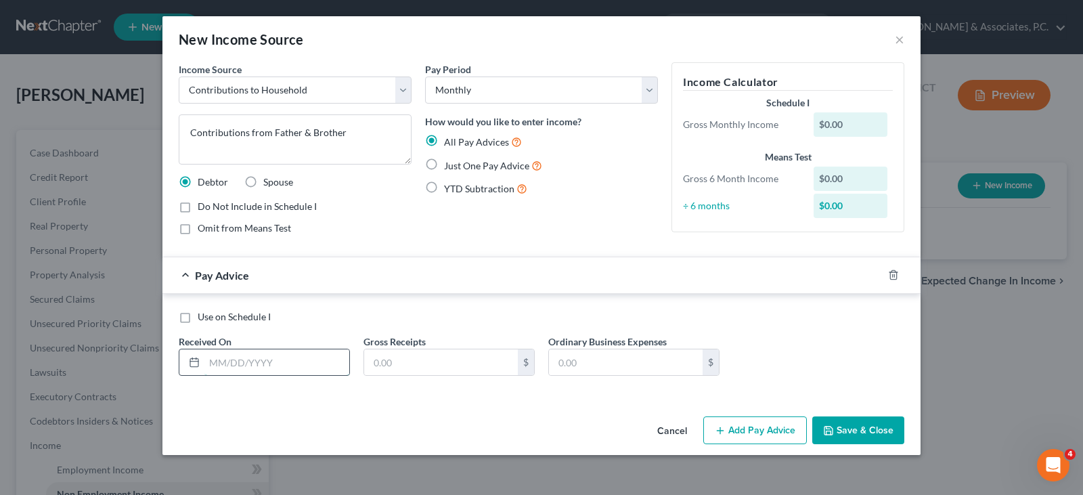
click at [235, 366] on input "text" at bounding box center [276, 362] width 145 height 26
type input "0"
type input "03/31/2025"
click at [406, 351] on input "text" at bounding box center [441, 362] width 154 height 26
type input "500.00"
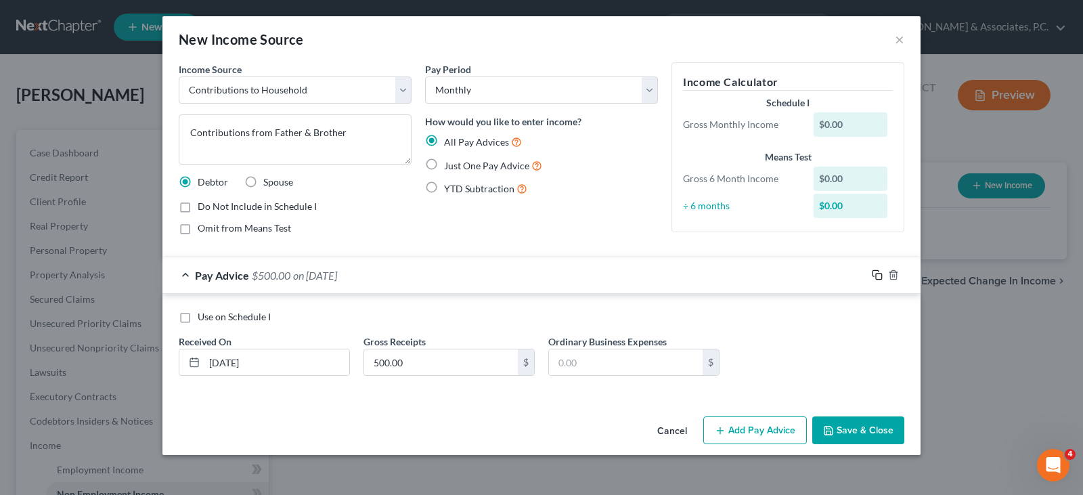
click at [873, 273] on icon "button" at bounding box center [876, 274] width 6 height 6
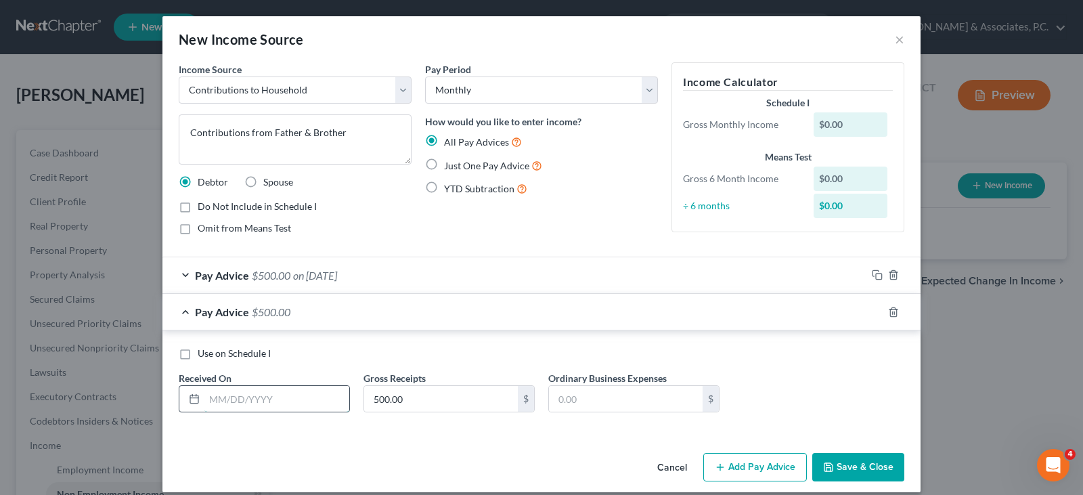
click at [267, 408] on input "text" at bounding box center [276, 399] width 145 height 26
type input "04/30/2025"
click at [875, 311] on icon "button" at bounding box center [877, 312] width 11 height 11
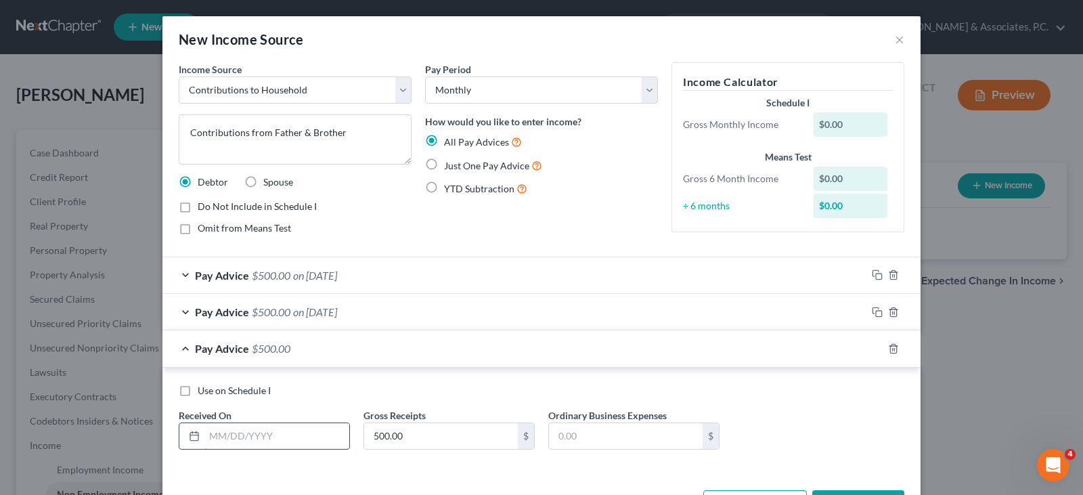
click at [269, 441] on input "text" at bounding box center [276, 436] width 145 height 26
type input "05/31/2025"
drag, startPoint x: 873, startPoint y: 350, endPoint x: 769, endPoint y: 342, distance: 103.9
click at [872, 350] on icon "button" at bounding box center [877, 348] width 11 height 11
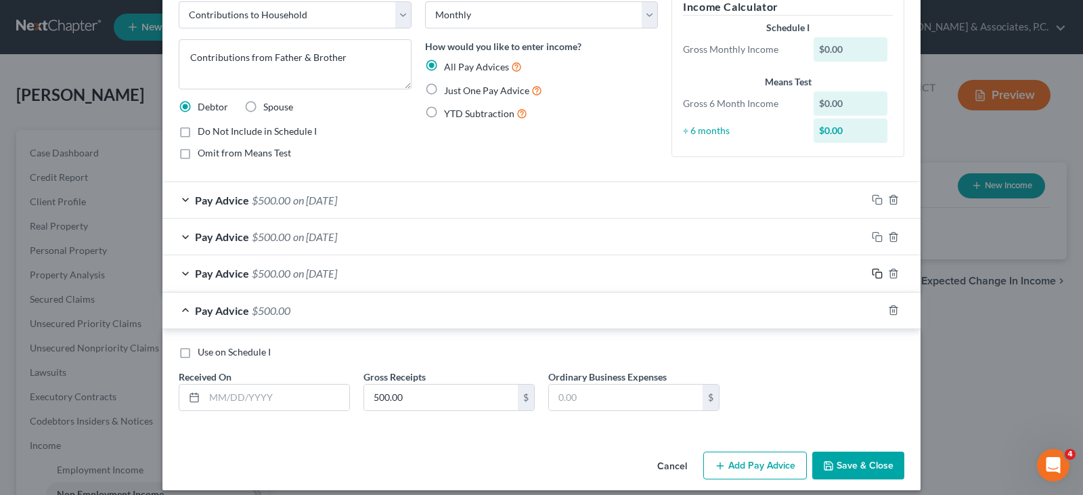
scroll to position [87, 0]
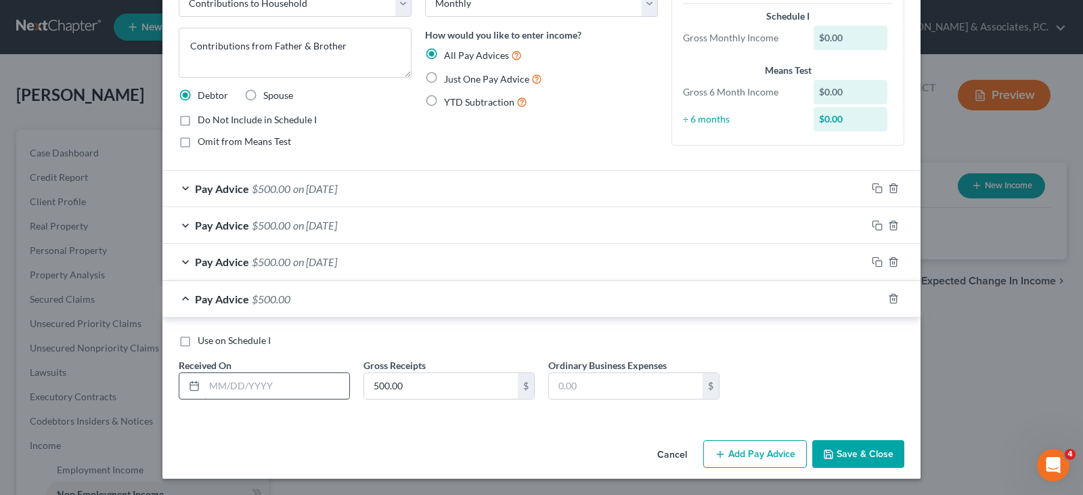
click at [261, 385] on input "text" at bounding box center [276, 386] width 145 height 26
type input "06/30/2025"
click at [874, 294] on icon "button" at bounding box center [877, 298] width 11 height 11
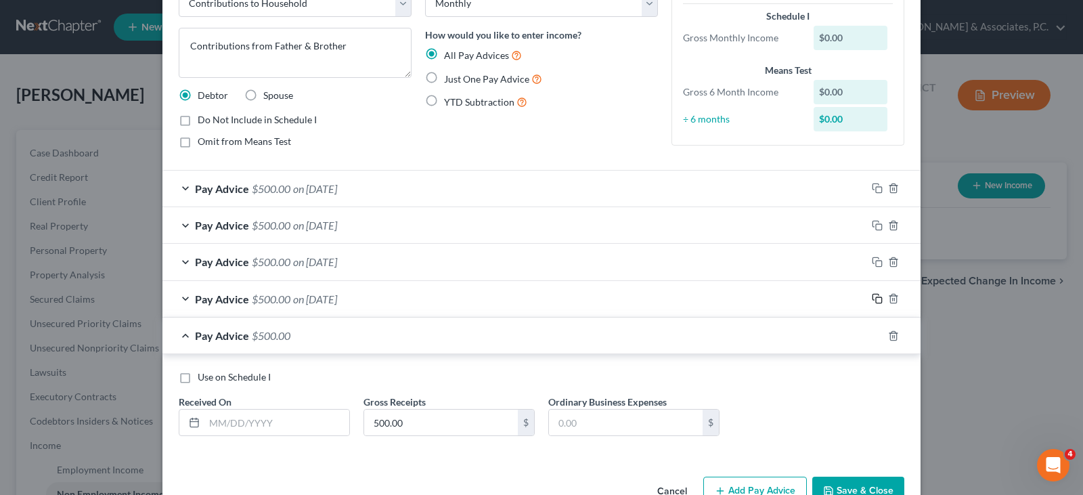
scroll to position [124, 0]
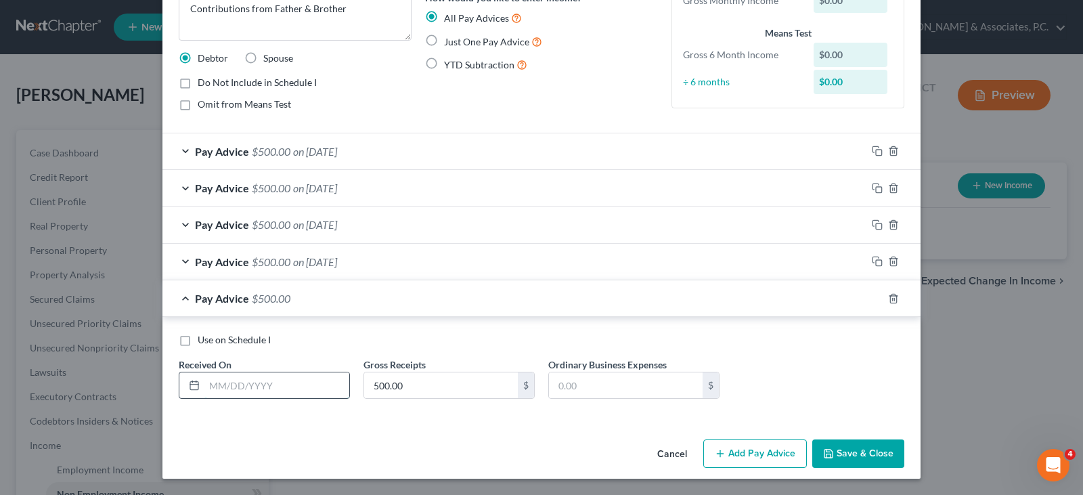
click at [291, 392] on input "text" at bounding box center [276, 385] width 145 height 26
type input "07/31/2025"
click at [876, 299] on rect "button" at bounding box center [879, 300] width 6 height 6
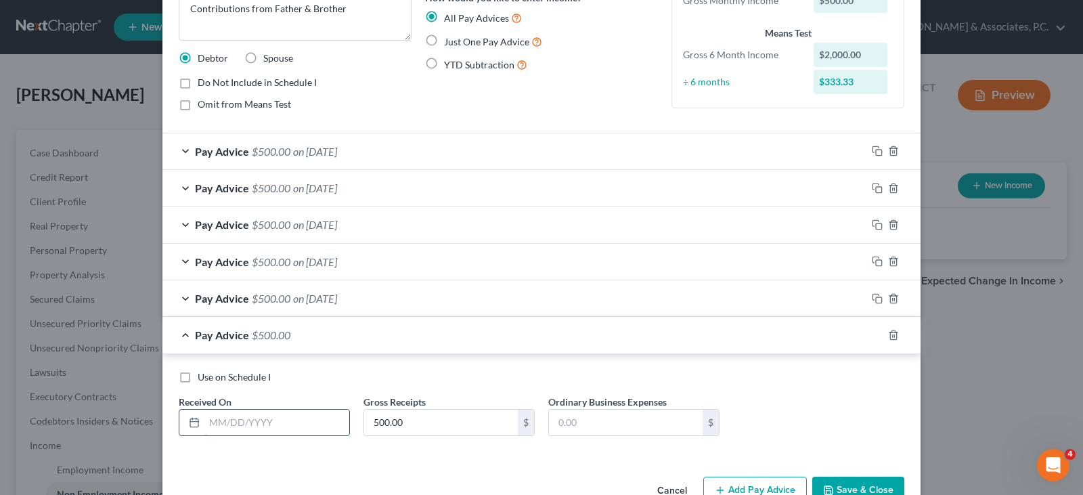
click at [218, 419] on input "text" at bounding box center [276, 423] width 145 height 26
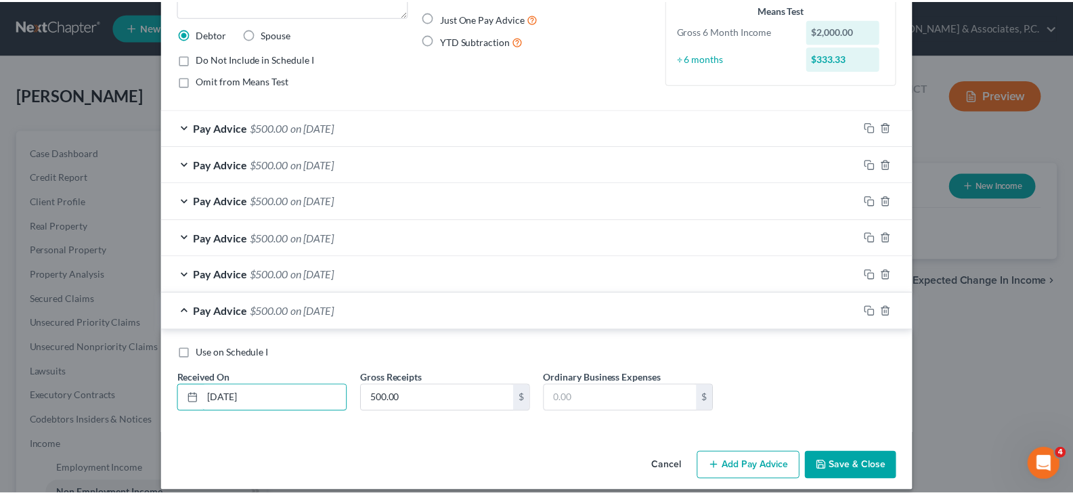
scroll to position [160, 0]
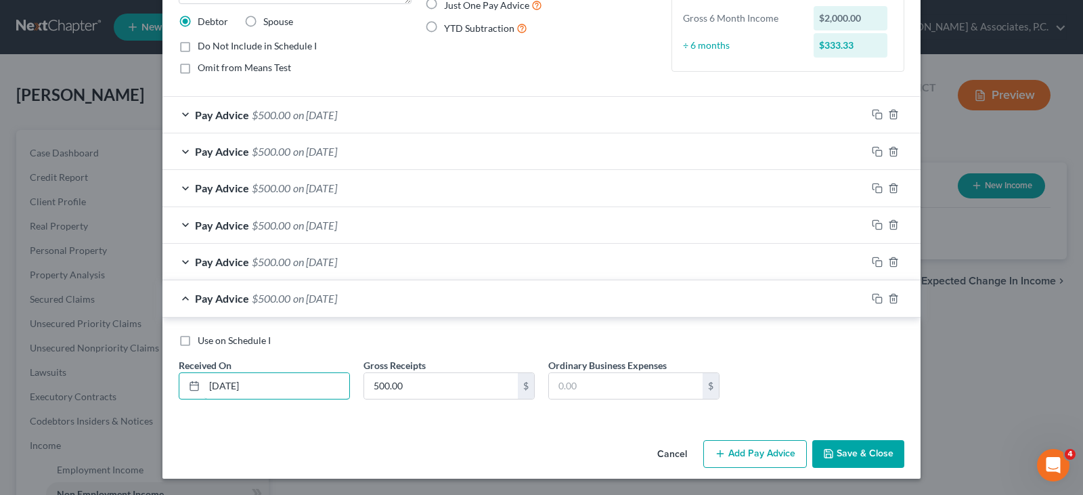
type input "08/30/2025"
click at [869, 453] on button "Save & Close" at bounding box center [858, 454] width 92 height 28
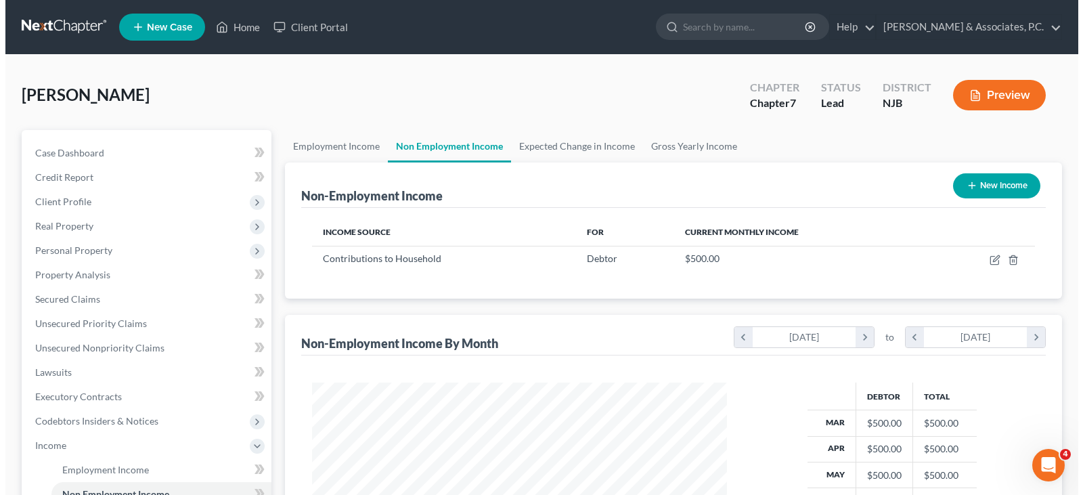
scroll to position [243, 437]
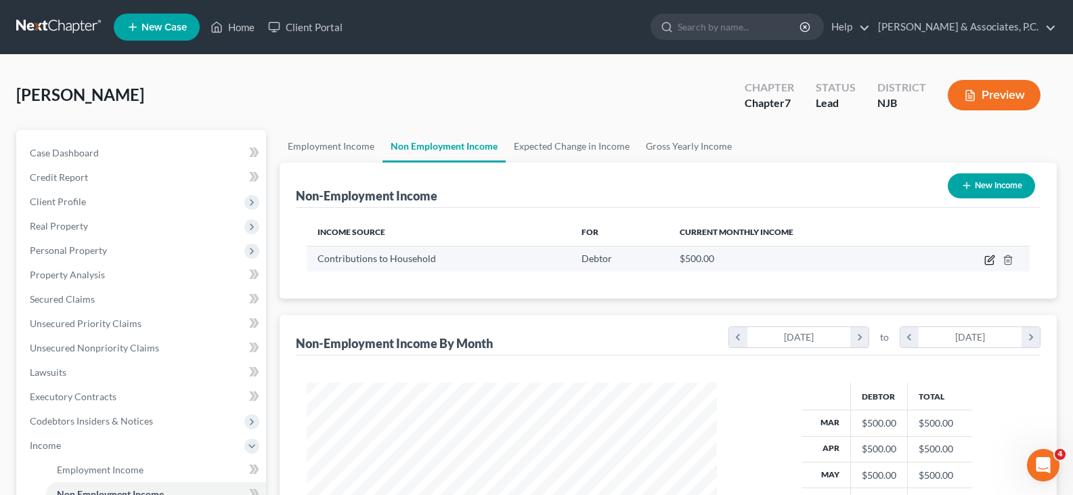
click at [985, 257] on icon "button" at bounding box center [989, 260] width 11 height 11
select select "8"
select select "0"
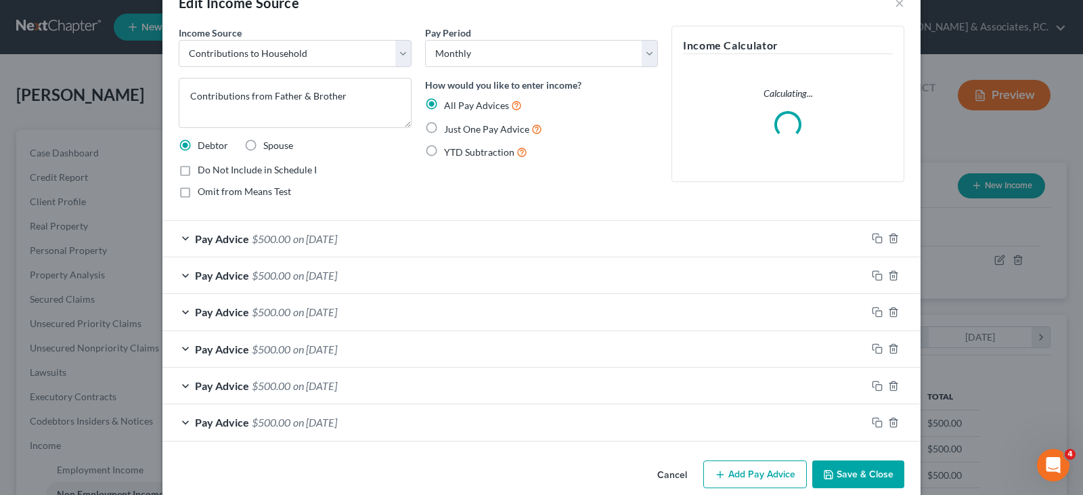
scroll to position [57, 0]
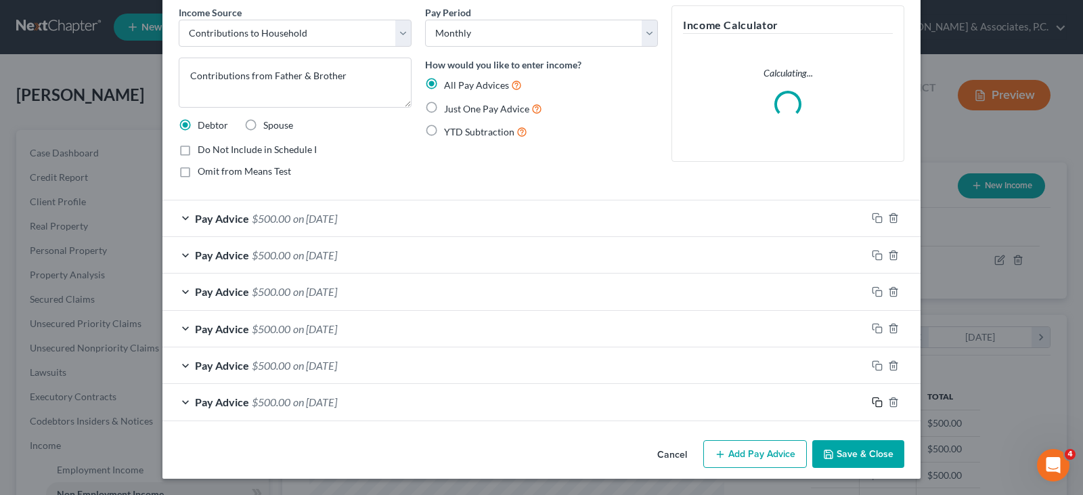
click at [872, 402] on icon "button" at bounding box center [877, 402] width 11 height 11
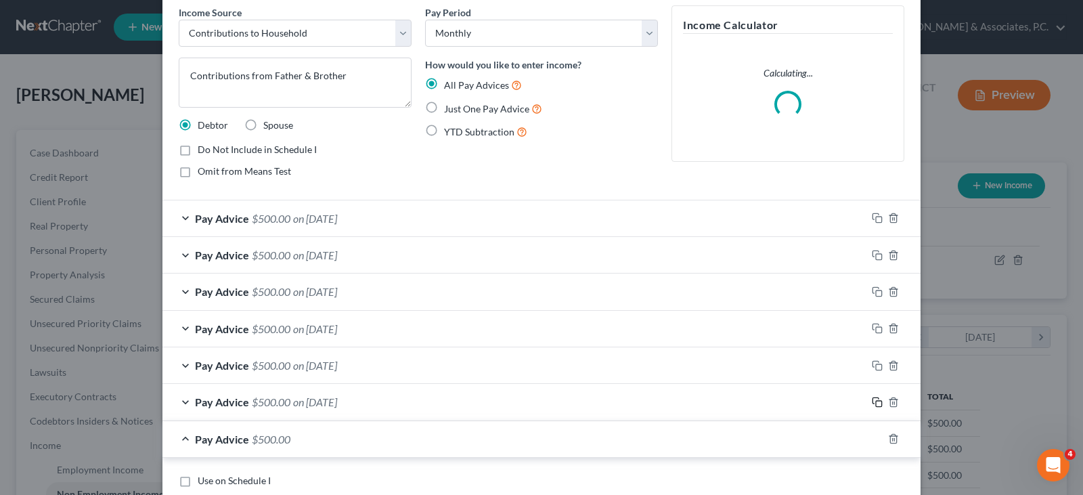
scroll to position [125, 0]
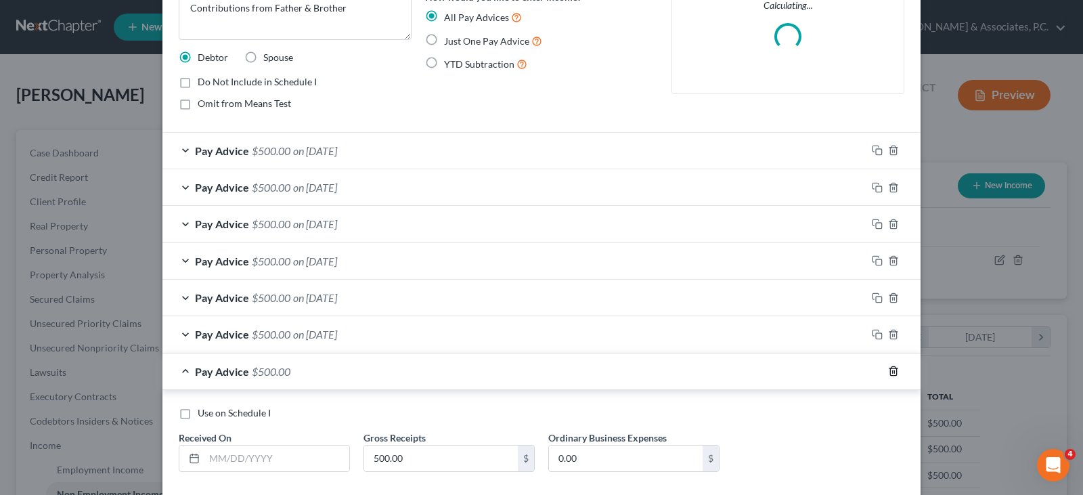
drag, startPoint x: 889, startPoint y: 372, endPoint x: 783, endPoint y: 349, distance: 108.2
click at [888, 372] on icon "button" at bounding box center [893, 371] width 11 height 11
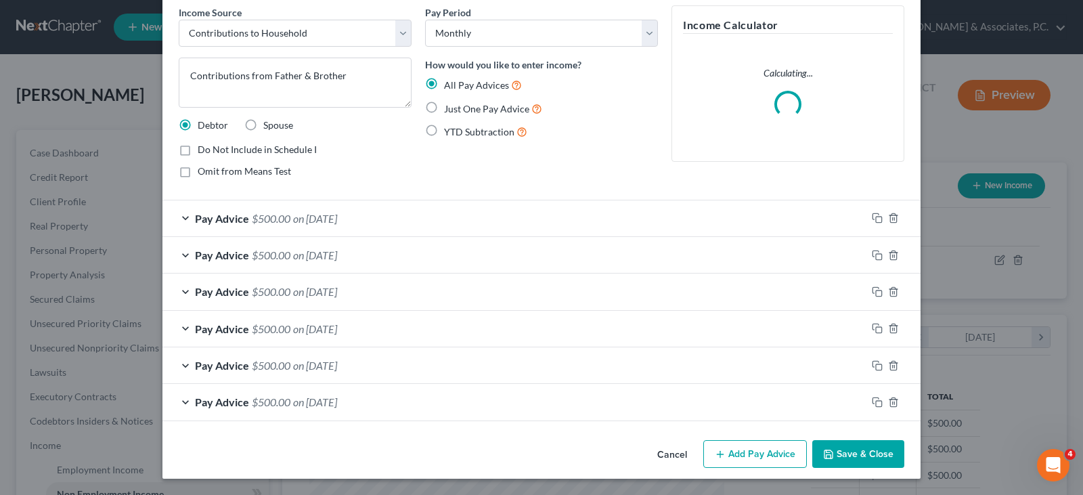
click at [307, 222] on span "on 08/30/2025" at bounding box center [315, 218] width 44 height 13
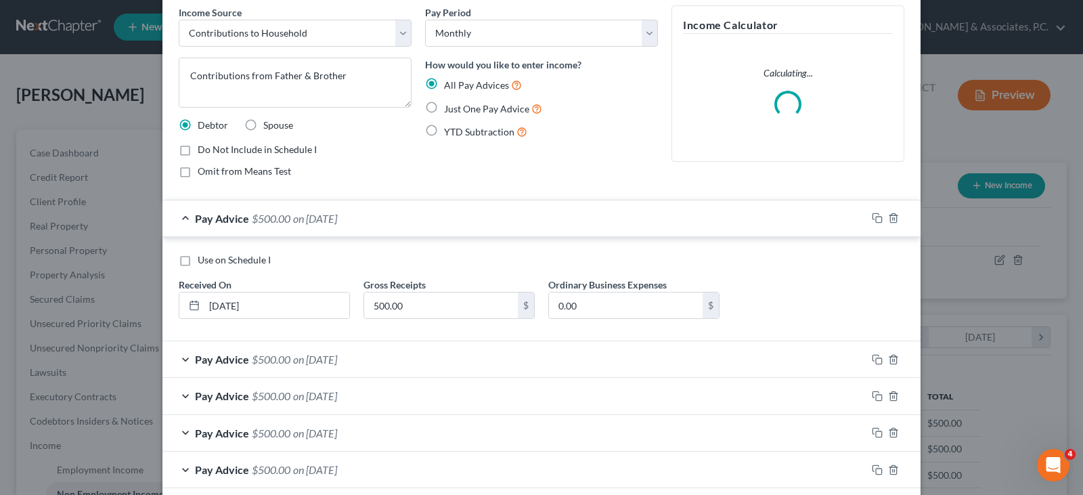
scroll to position [125, 0]
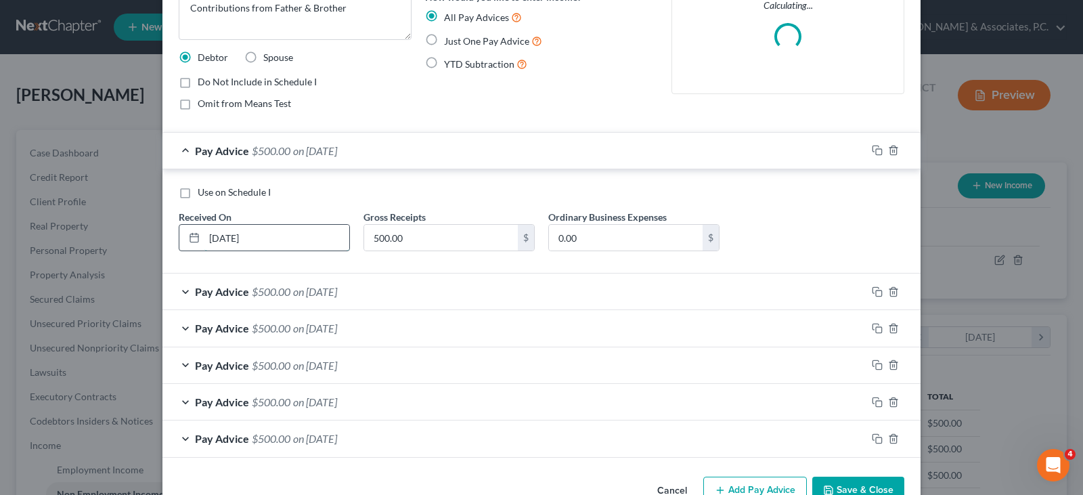
click at [225, 235] on input "08/30/2025" at bounding box center [276, 238] width 145 height 26
type input "08/31/2025"
click at [430, 113] on div "Pay Period Select Monthly Twice Monthly Every Other Week Weekly How would you l…" at bounding box center [541, 29] width 246 height 183
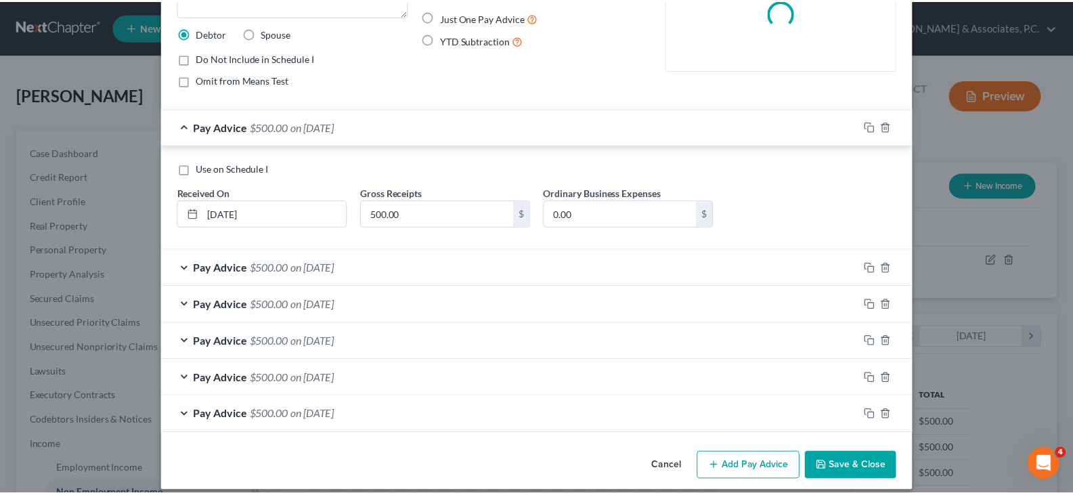
scroll to position [161, 0]
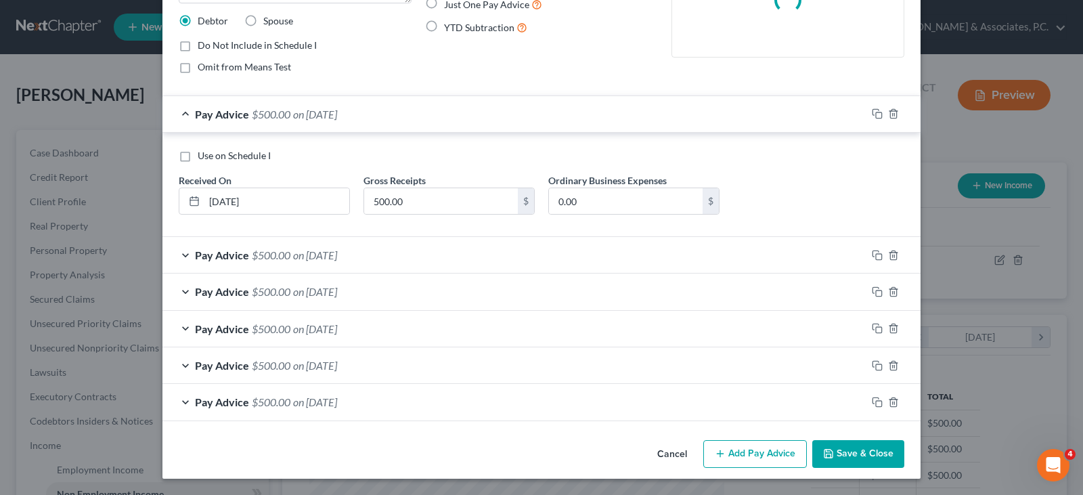
click at [858, 459] on button "Save & Close" at bounding box center [858, 454] width 92 height 28
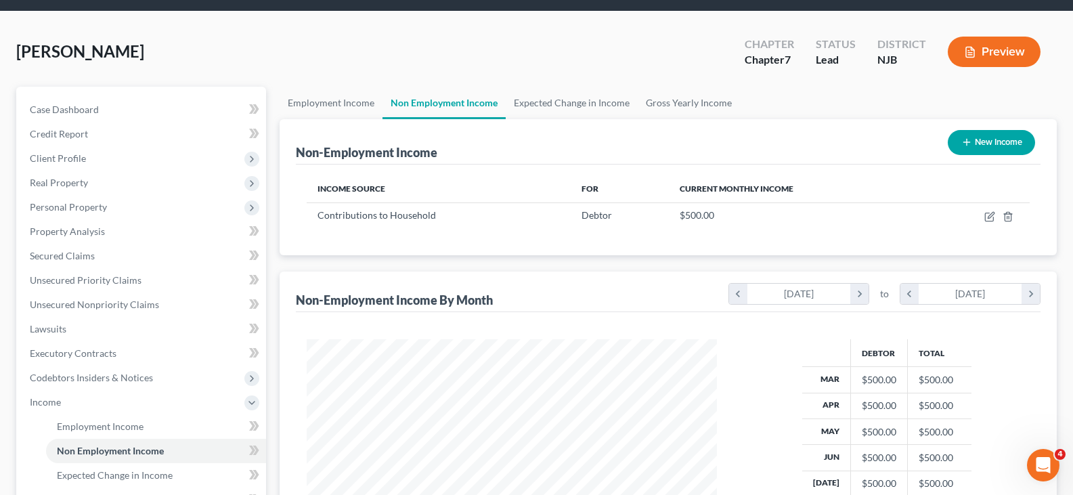
scroll to position [271, 0]
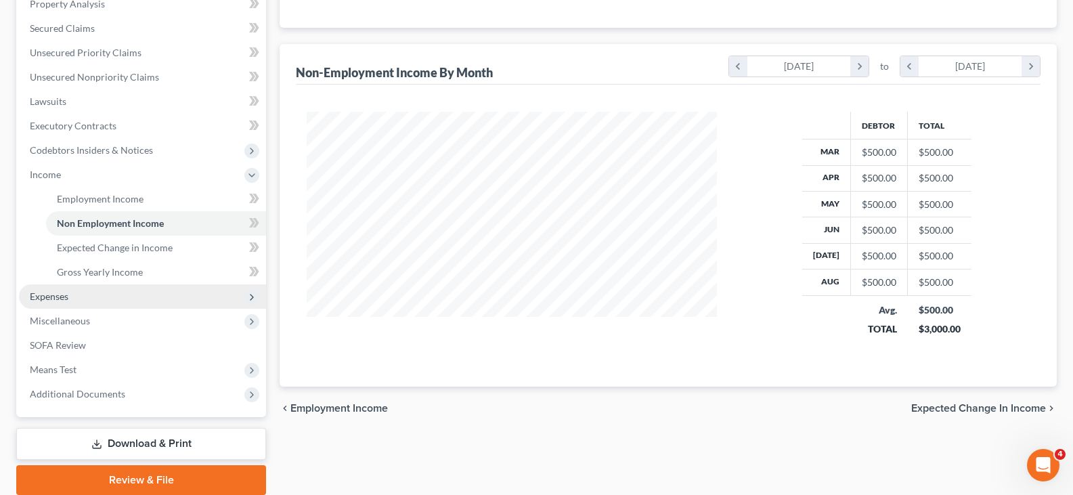
click at [60, 293] on span "Expenses" at bounding box center [49, 296] width 39 height 12
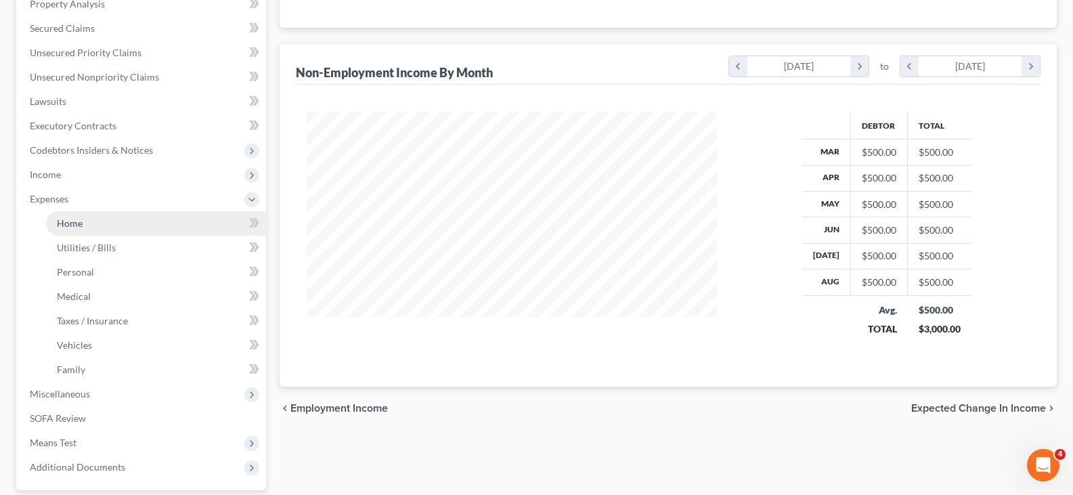
click at [64, 227] on span "Home" at bounding box center [70, 223] width 26 height 12
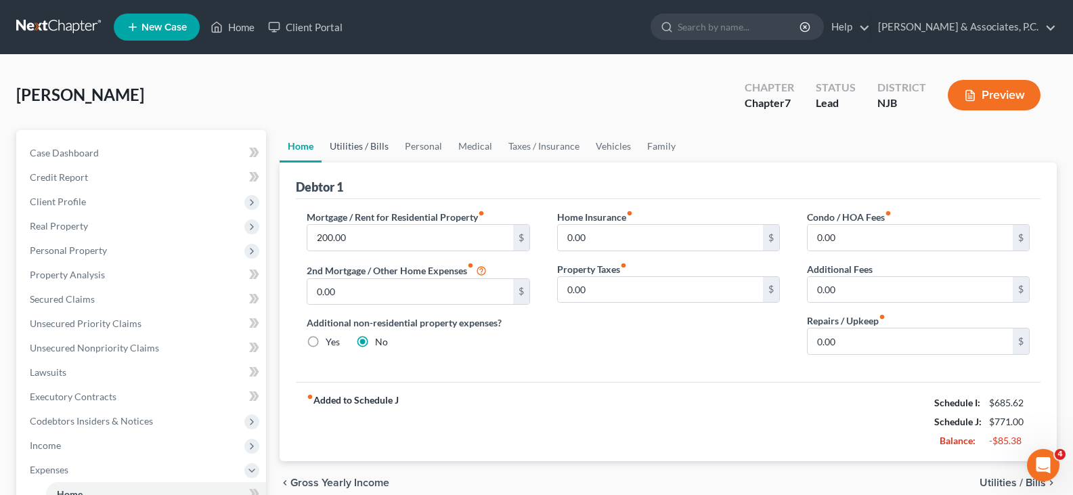
click at [363, 144] on link "Utilities / Bills" at bounding box center [359, 146] width 75 height 32
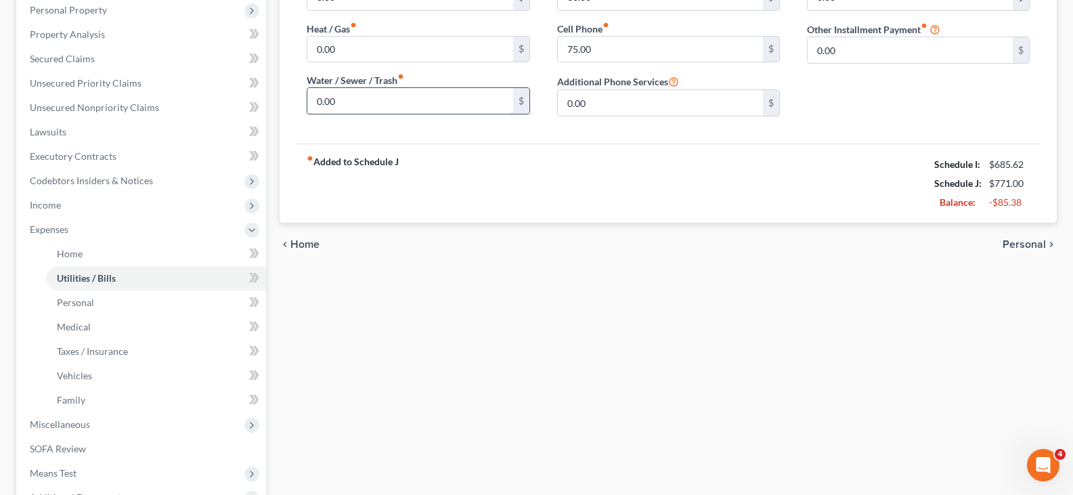
scroll to position [271, 0]
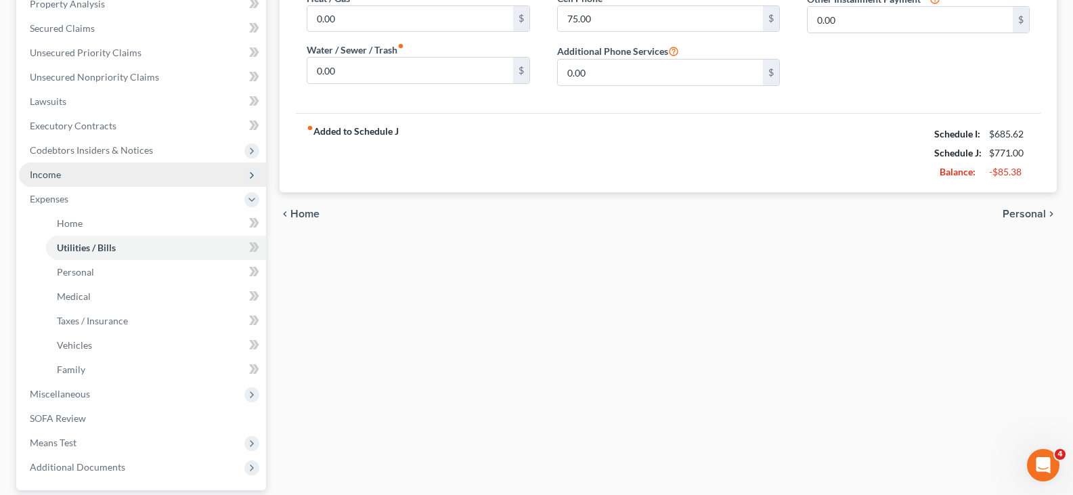
click at [39, 175] on span "Income" at bounding box center [45, 175] width 31 height 12
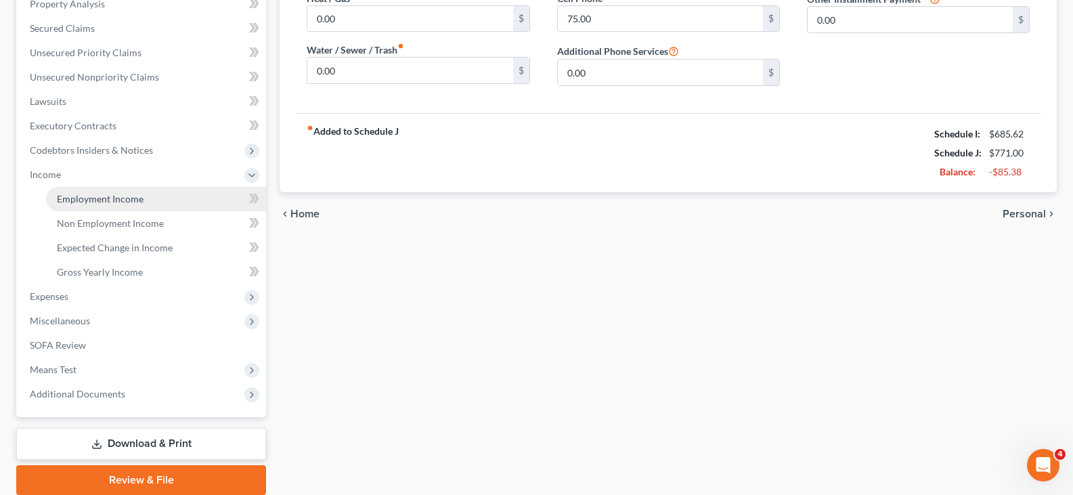
click at [85, 193] on span "Employment Income" at bounding box center [100, 199] width 87 height 12
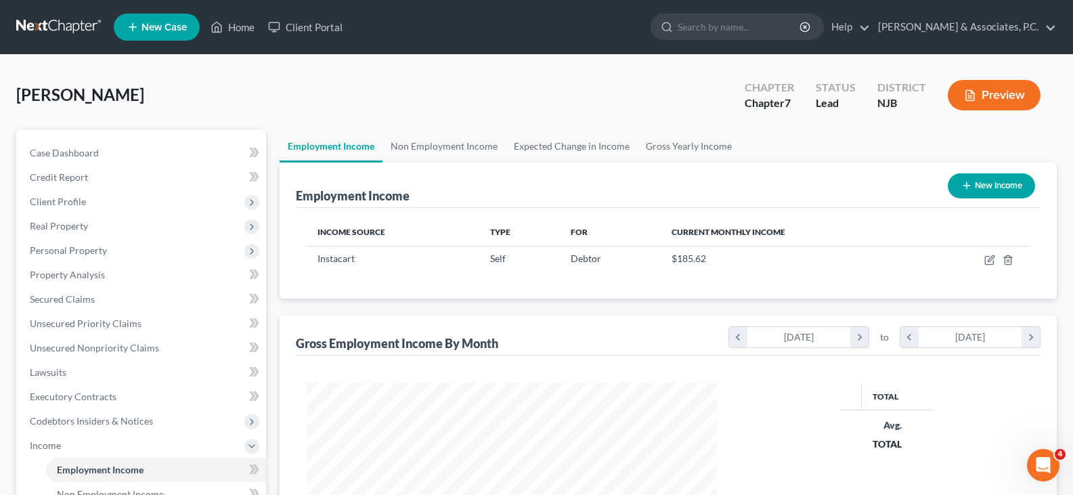
scroll to position [243, 437]
click at [429, 147] on link "Non Employment Income" at bounding box center [443, 146] width 123 height 32
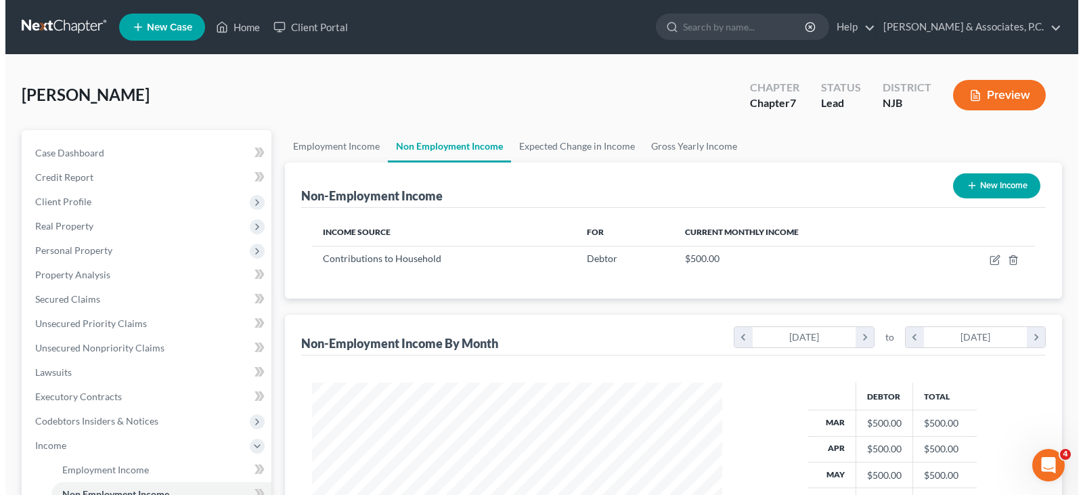
scroll to position [243, 437]
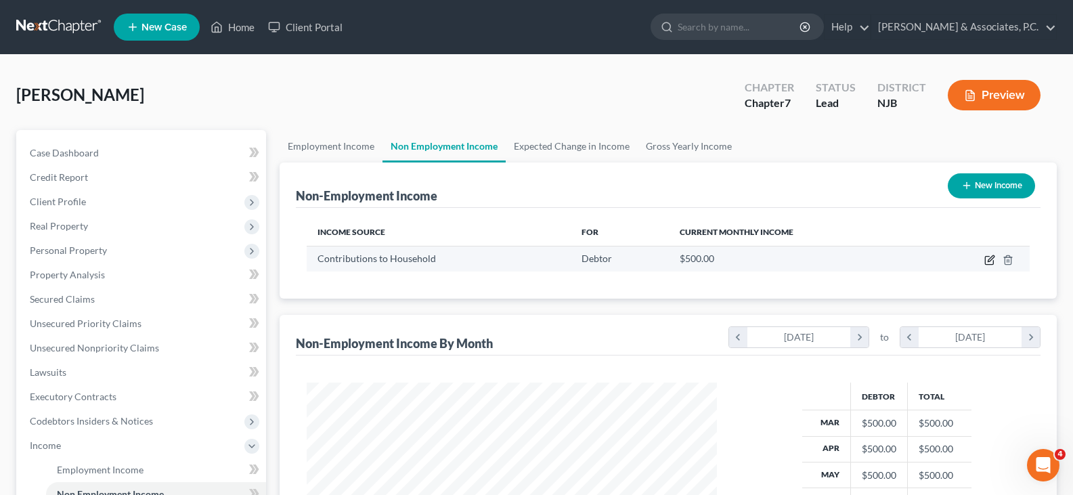
click at [988, 257] on icon "button" at bounding box center [989, 261] width 8 height 8
select select "8"
select select "0"
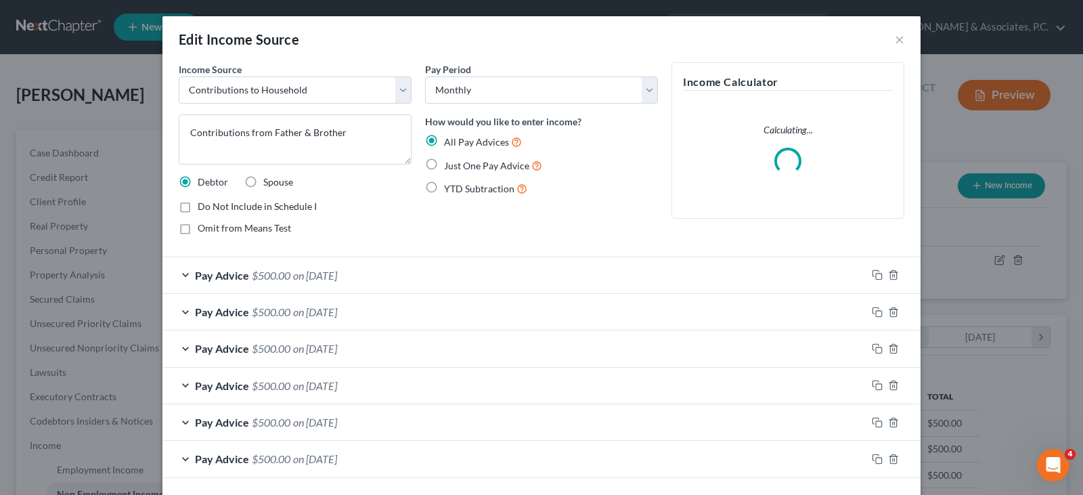
scroll to position [243, 442]
click at [311, 273] on span "on 08/31/2025" at bounding box center [315, 275] width 44 height 13
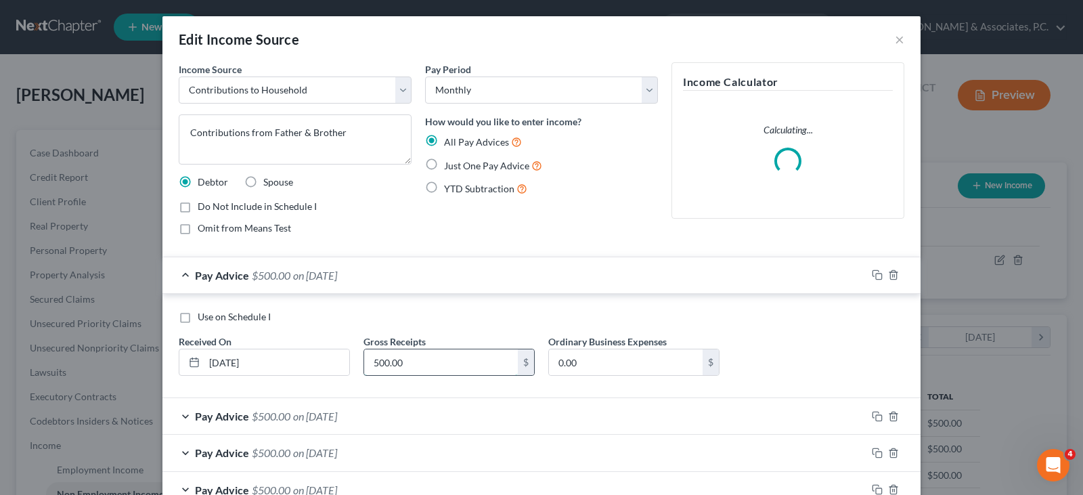
click at [403, 359] on input "500.00" at bounding box center [441, 362] width 154 height 26
click at [378, 360] on input "500.00" at bounding box center [441, 362] width 154 height 26
click at [372, 357] on input "500.00" at bounding box center [441, 362] width 154 height 26
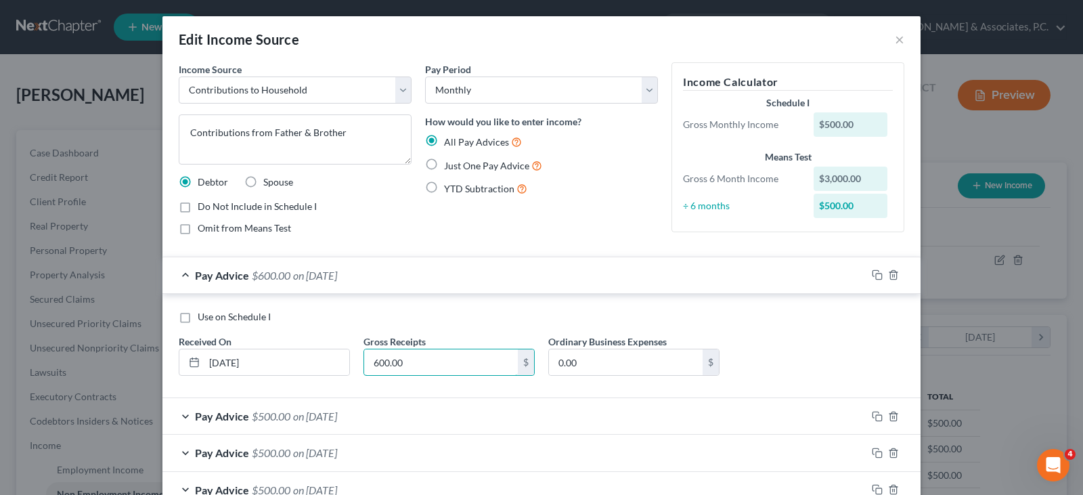
type input "600.00"
click at [324, 414] on span "on 07/31/2025" at bounding box center [315, 416] width 44 height 13
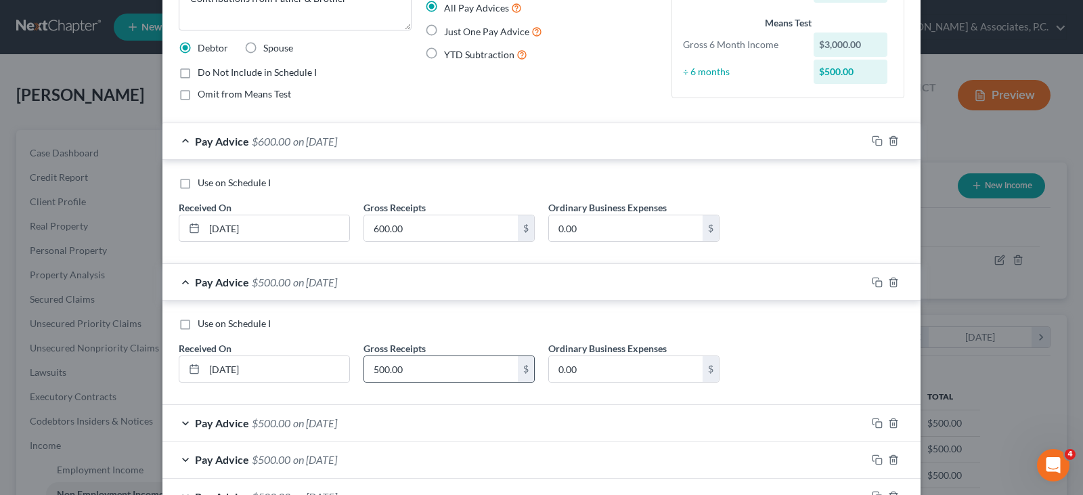
scroll to position [135, 0]
click at [374, 372] on input "500.00" at bounding box center [441, 368] width 154 height 26
drag, startPoint x: 370, startPoint y: 373, endPoint x: 407, endPoint y: 352, distance: 42.2
click at [370, 372] on input "500.00" at bounding box center [441, 368] width 154 height 26
click at [381, 372] on input "500.00" at bounding box center [441, 368] width 154 height 26
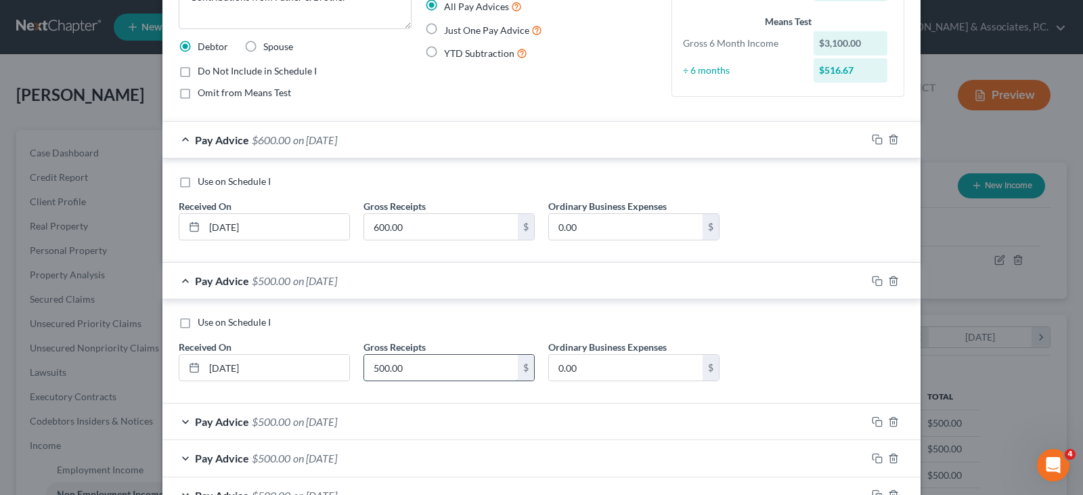
click at [372, 365] on input "500.00" at bounding box center [441, 368] width 154 height 26
type input "600.00"
click at [331, 424] on span "on 06/30/2025" at bounding box center [315, 421] width 44 height 13
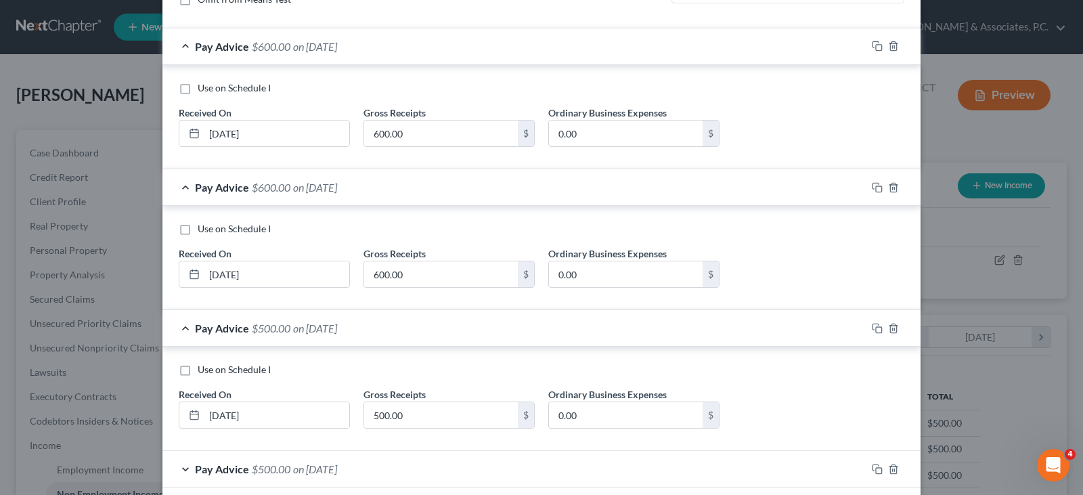
scroll to position [338, 0]
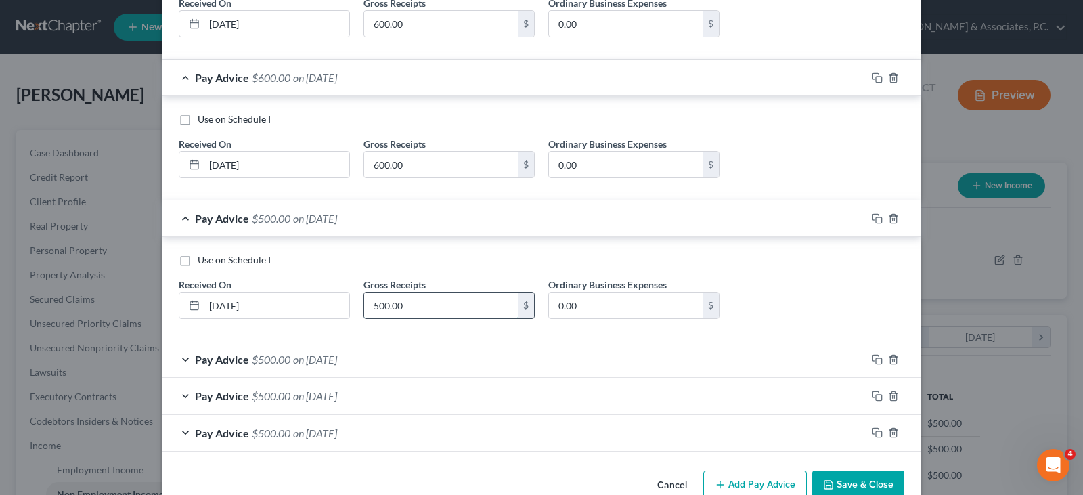
click at [378, 305] on input "500.00" at bounding box center [441, 305] width 154 height 26
click at [372, 300] on input "500.00" at bounding box center [441, 305] width 154 height 26
type input "600.00"
click at [337, 354] on span "on 05/31/2025" at bounding box center [315, 359] width 44 height 13
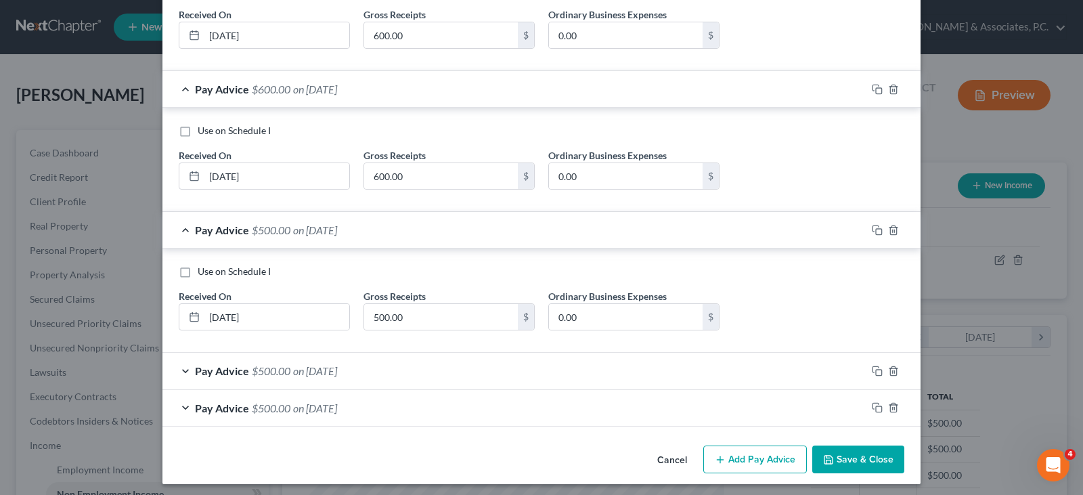
scroll to position [473, 0]
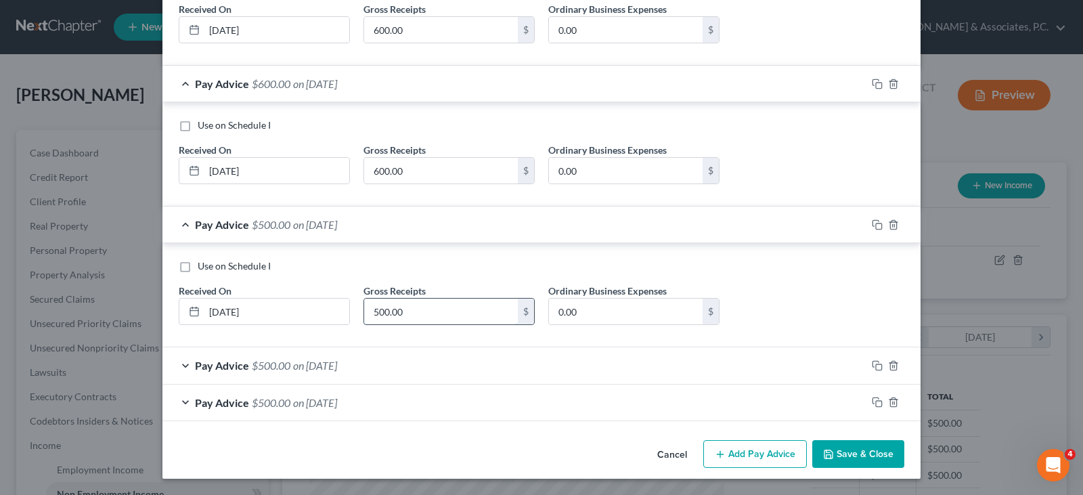
click at [372, 312] on input "500.00" at bounding box center [441, 312] width 154 height 26
type input "600.00"
click at [335, 359] on span "on 04/30/2025" at bounding box center [315, 365] width 44 height 13
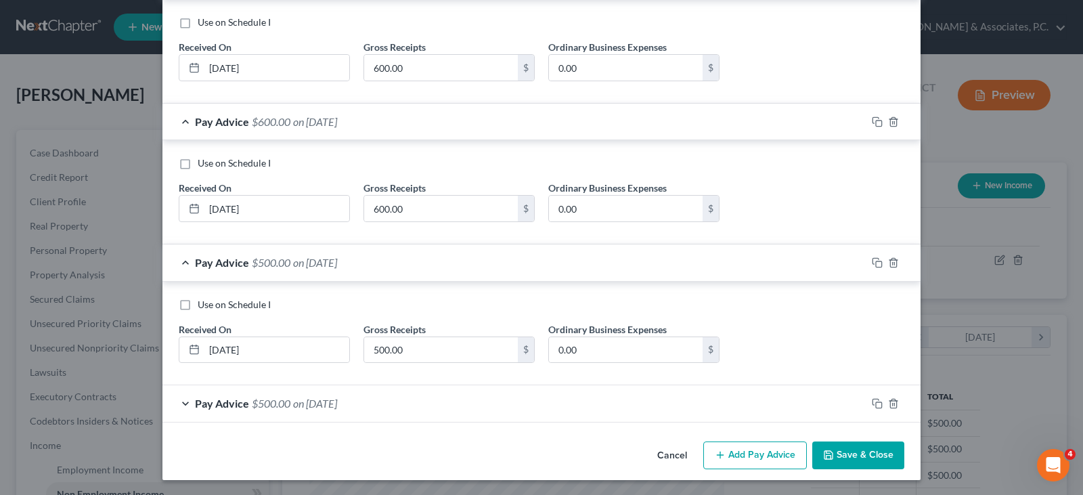
scroll to position [577, 0]
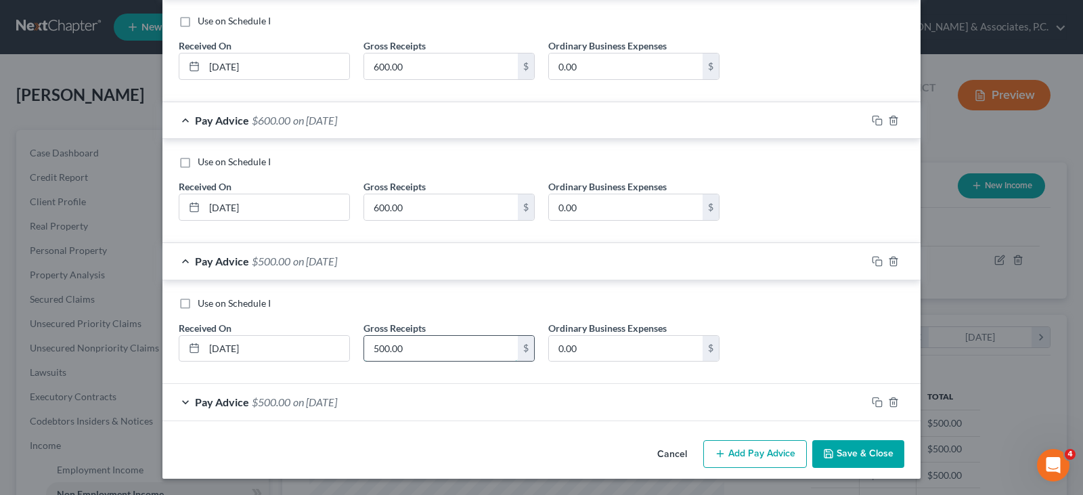
click at [399, 353] on input "500.00" at bounding box center [441, 349] width 154 height 26
type input "600.00"
click at [337, 397] on span "on 03/31/2025" at bounding box center [315, 401] width 44 height 13
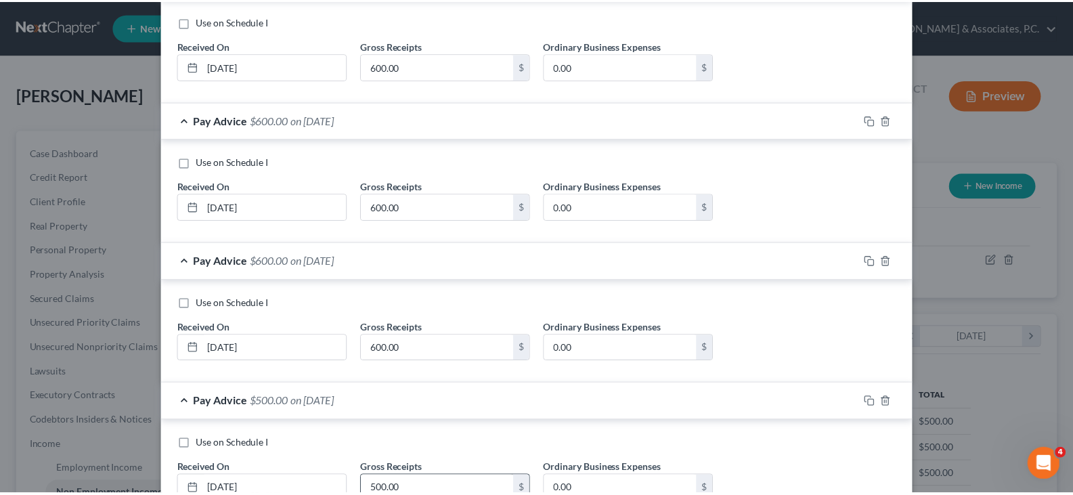
scroll to position [681, 0]
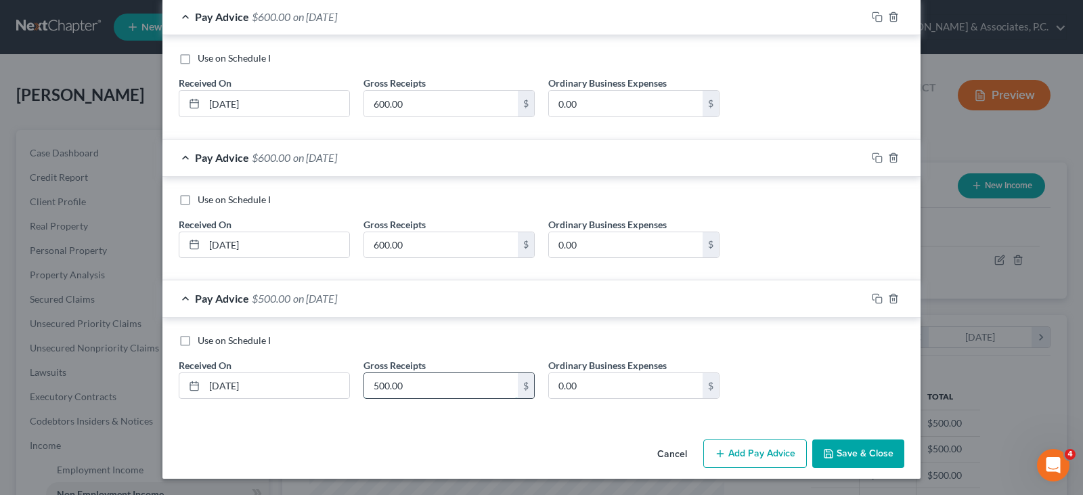
click at [409, 382] on input "500.00" at bounding box center [441, 386] width 154 height 26
type input "600.00"
click at [832, 447] on button "Save & Close" at bounding box center [858, 453] width 92 height 28
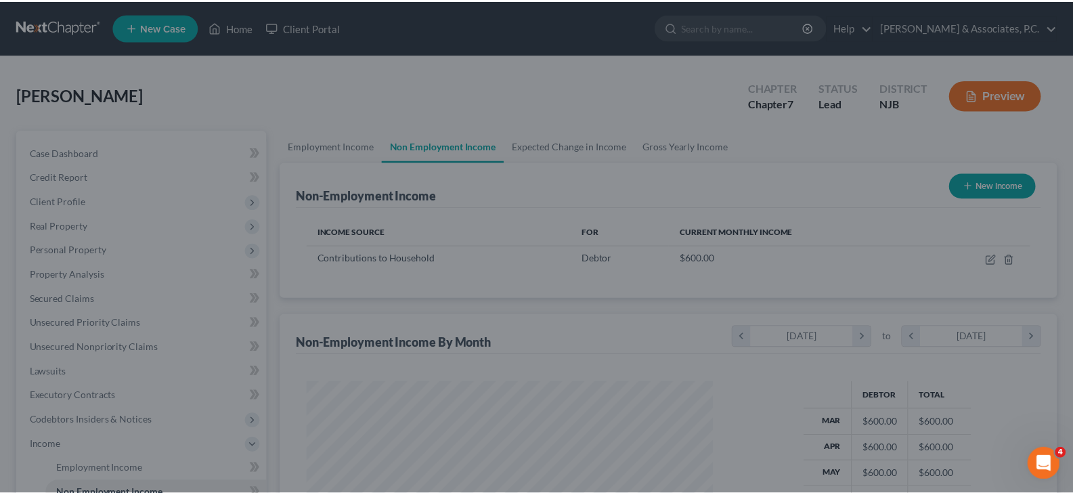
scroll to position [676730, 676535]
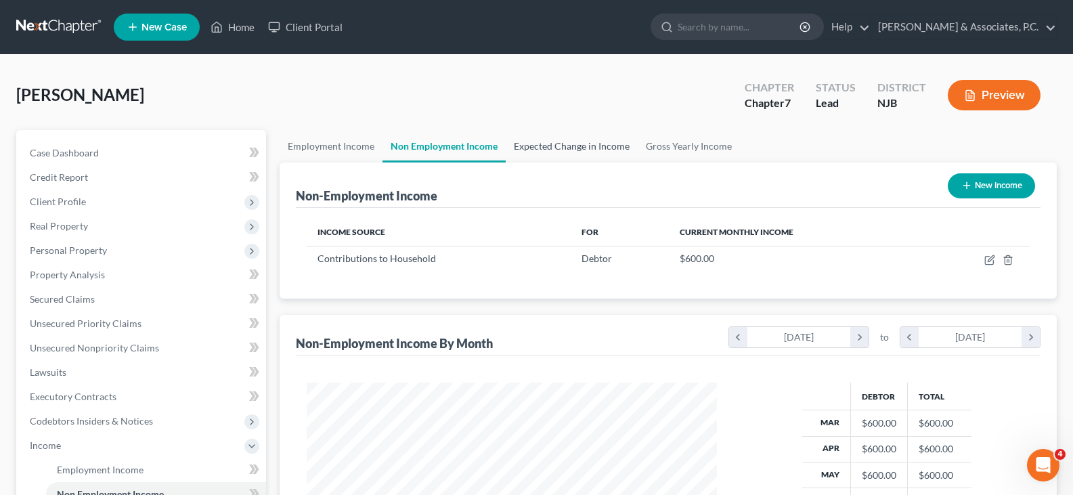
click at [541, 145] on link "Expected Change in Income" at bounding box center [572, 146] width 132 height 32
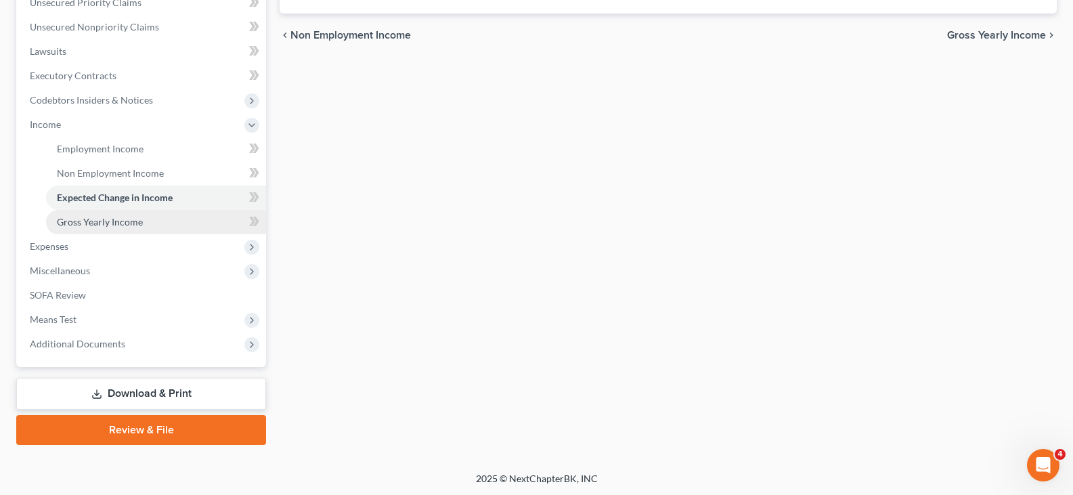
scroll to position [322, 0]
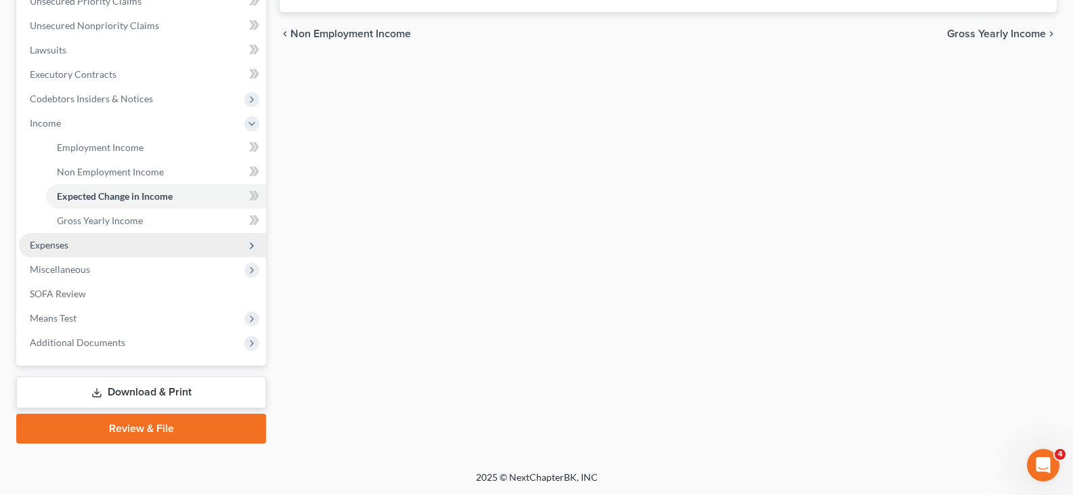
click at [44, 244] on span "Expenses" at bounding box center [49, 245] width 39 height 12
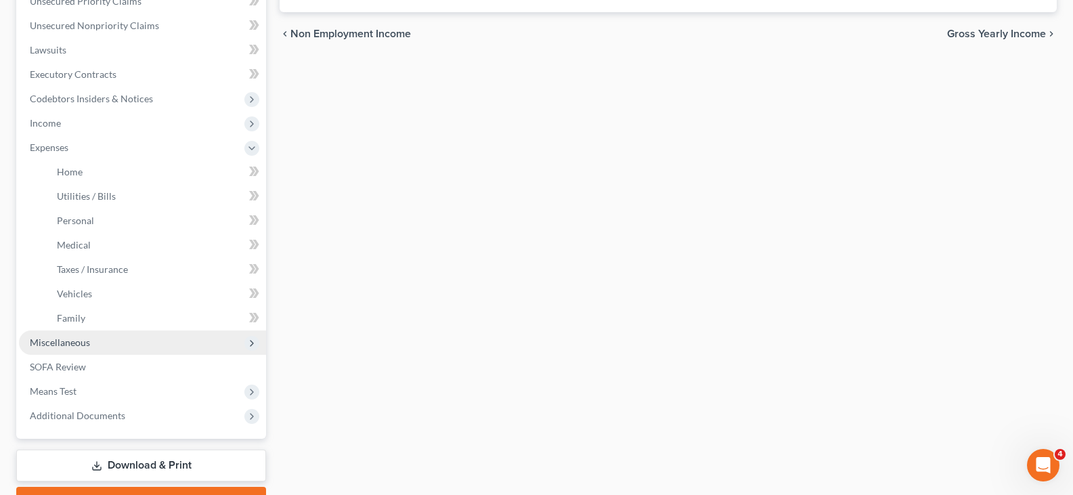
click at [59, 345] on span "Miscellaneous" at bounding box center [60, 342] width 60 height 12
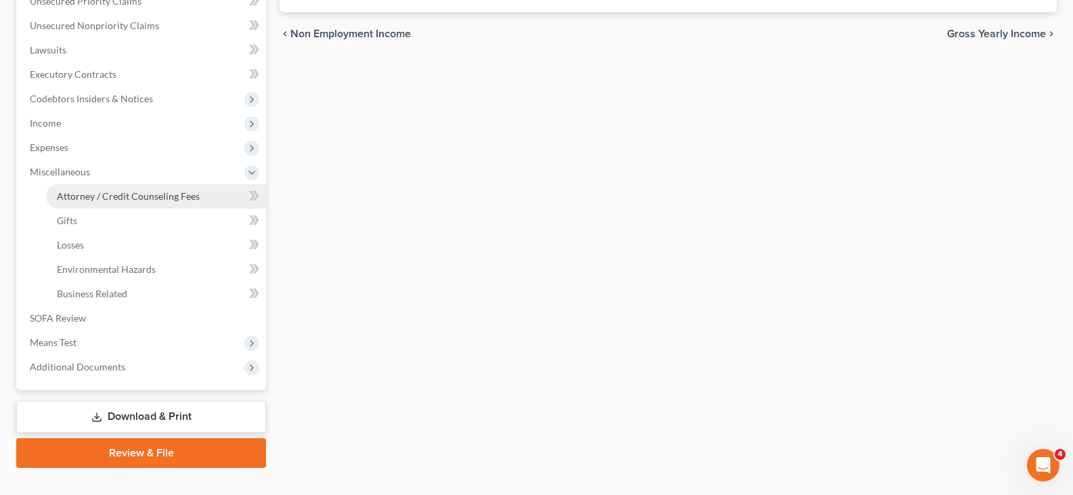
click at [100, 196] on span "Attorney / Credit Counseling Fees" at bounding box center [128, 196] width 143 height 12
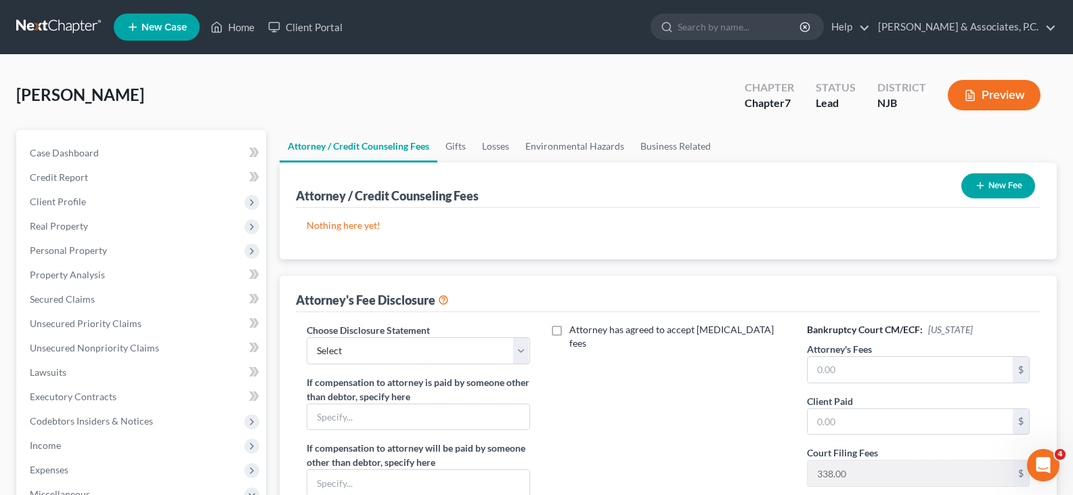
click at [1001, 182] on button "New Fee" at bounding box center [998, 185] width 74 height 25
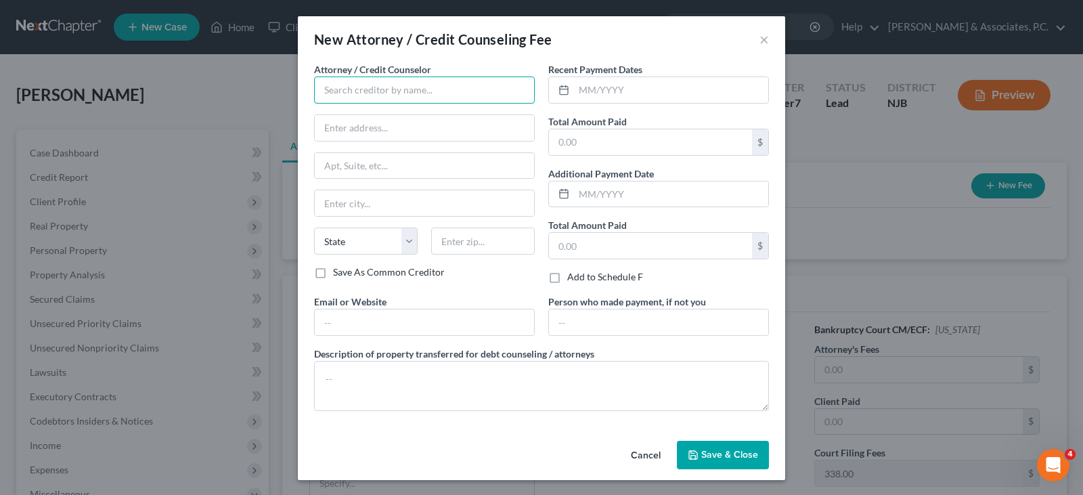
click at [364, 89] on input "text" at bounding box center [424, 89] width 221 height 27
type input "Nicholas Fitzgerald"
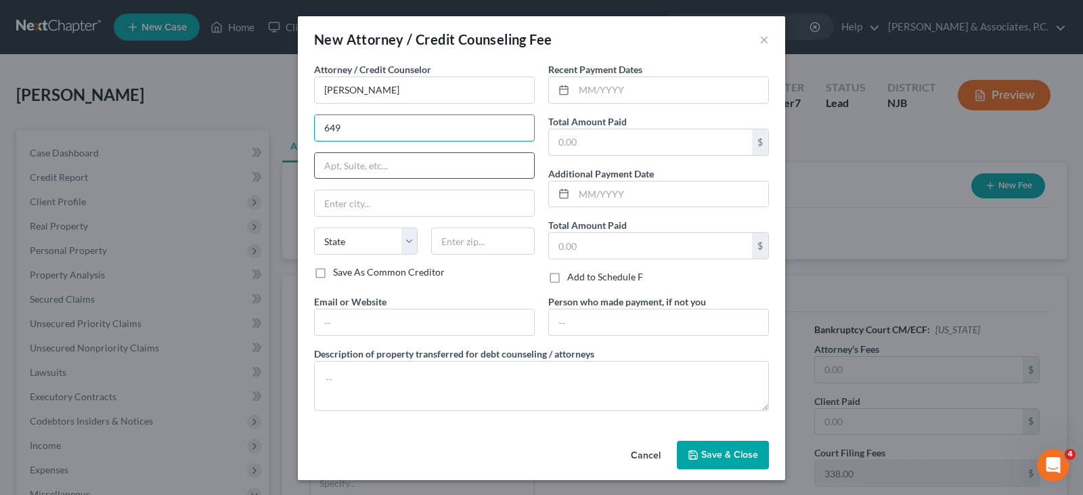
type input "649 Newark Avenue"
type input "Jersey City"
select select "33"
type input "07306"
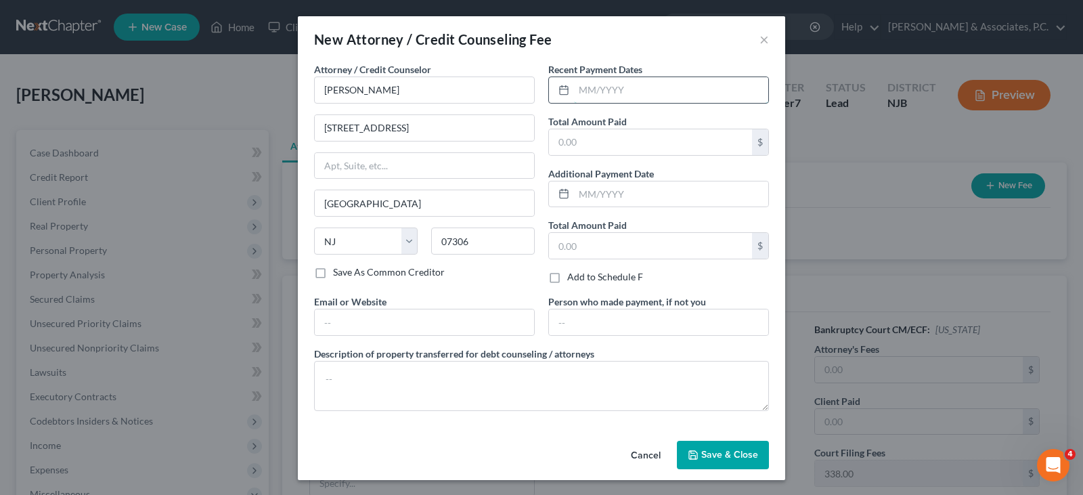
click at [613, 91] on input "text" at bounding box center [671, 90] width 194 height 26
type input "09/10/2025"
click at [585, 133] on input "text" at bounding box center [650, 142] width 203 height 26
type input "1,584.00"
click at [719, 456] on span "Save & Close" at bounding box center [729, 455] width 57 height 12
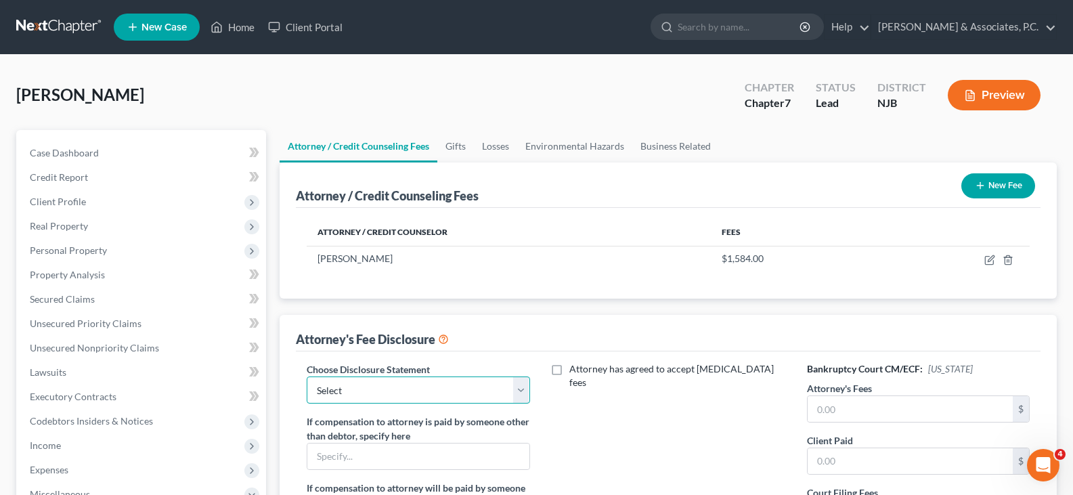
click at [514, 387] on select "Select Attorney" at bounding box center [418, 389] width 223 height 27
select select "0"
click at [307, 376] on select "Select Attorney" at bounding box center [418, 389] width 223 height 27
click at [854, 406] on input "text" at bounding box center [910, 409] width 205 height 26
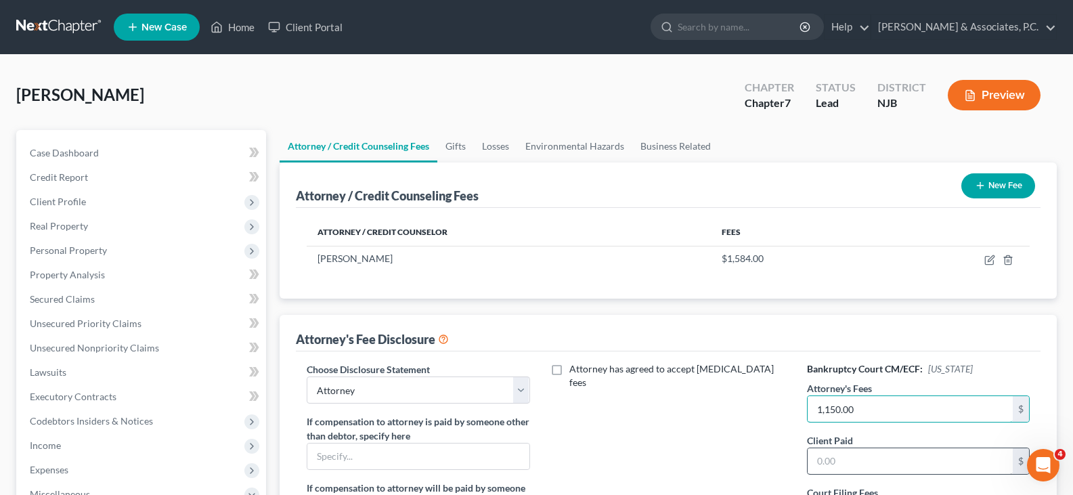
type input "1,150.00"
click at [841, 458] on input "text" at bounding box center [910, 461] width 205 height 26
type input "1,150.00"
click at [703, 323] on div "Attorney's Fee Disclosure" at bounding box center [668, 333] width 745 height 37
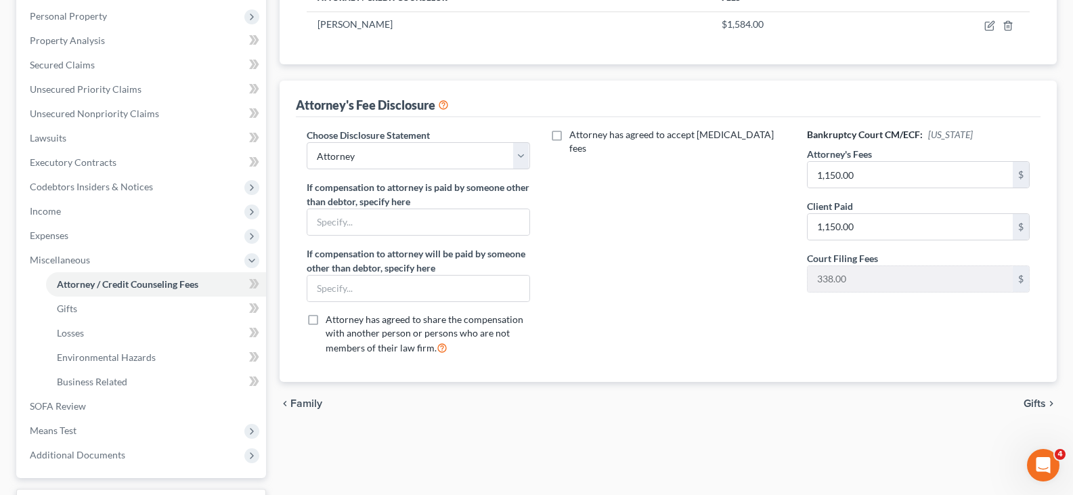
scroll to position [347, 0]
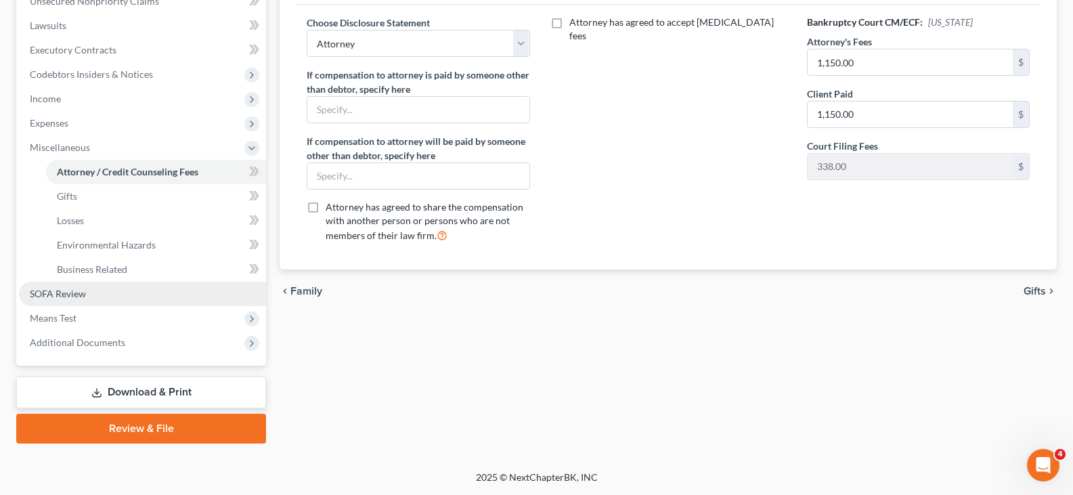
click at [56, 292] on span "SOFA Review" at bounding box center [58, 294] width 56 height 12
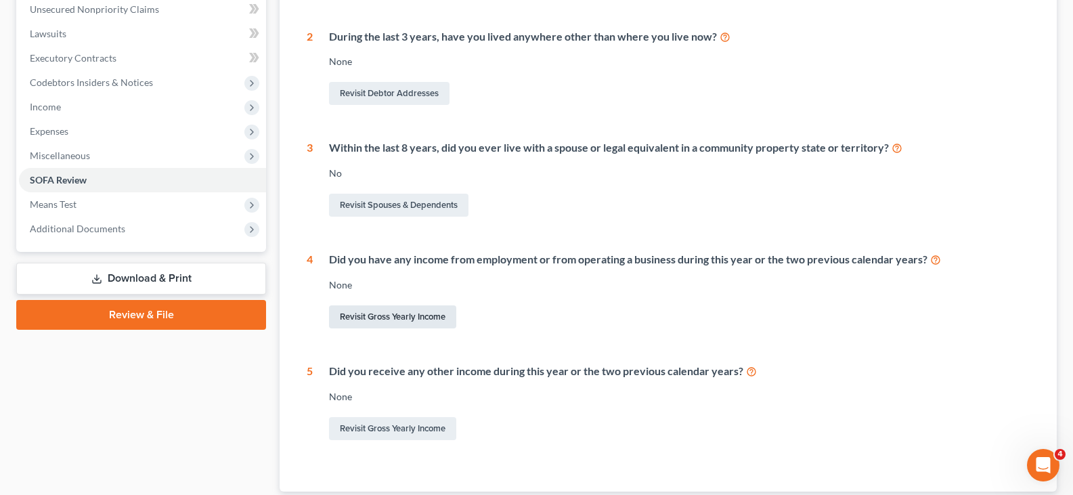
click at [391, 309] on link "Revisit Gross Yearly Income" at bounding box center [392, 316] width 127 height 23
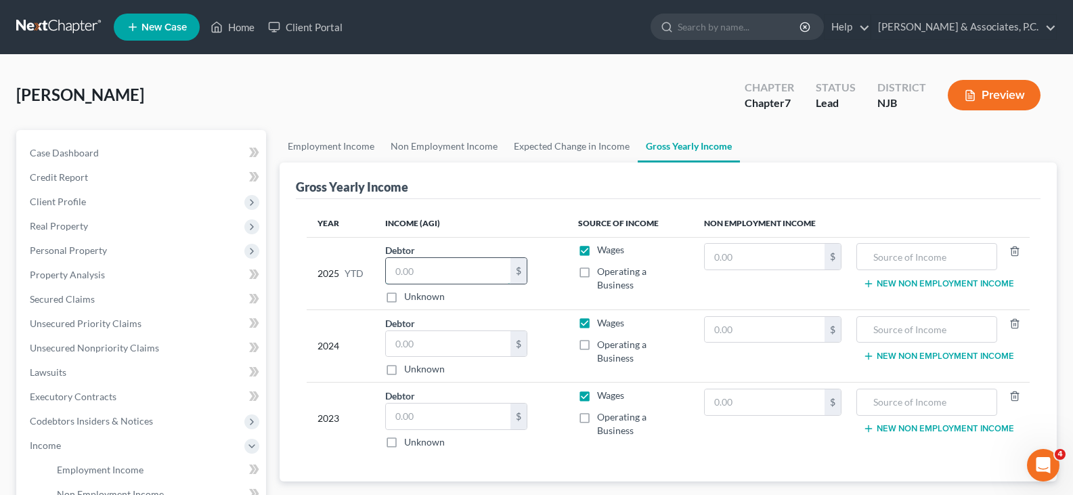
click at [455, 273] on input "text" at bounding box center [448, 271] width 125 height 26
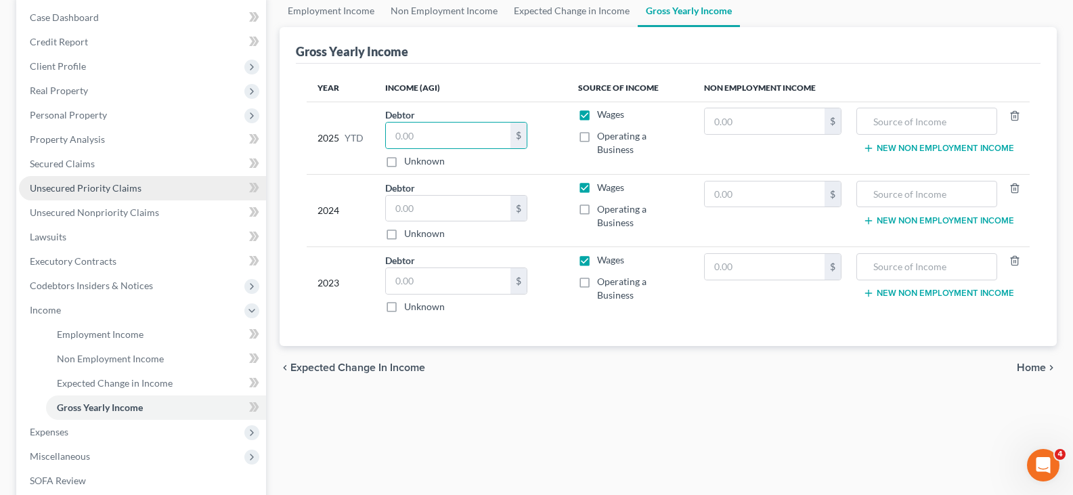
click at [47, 184] on span "Unsecured Priority Claims" at bounding box center [86, 188] width 112 height 12
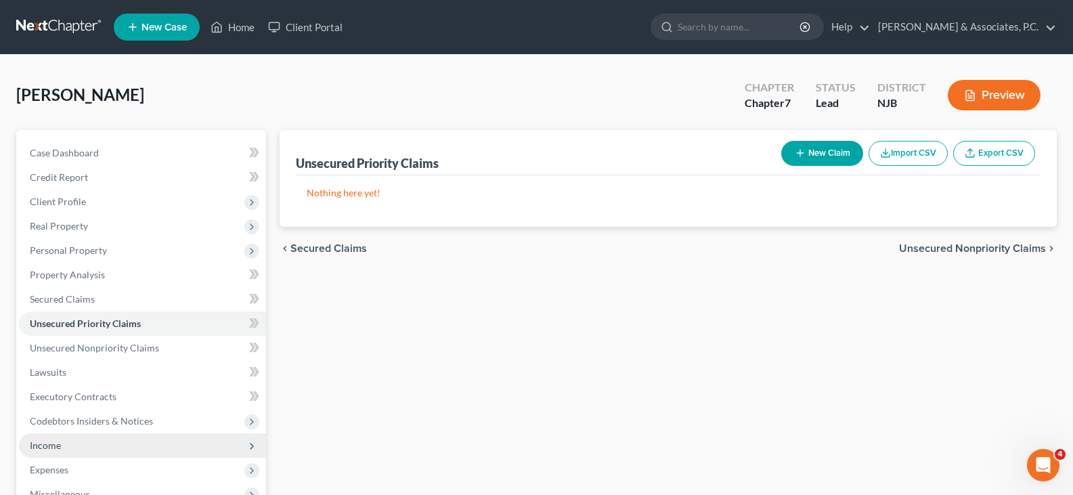
click at [46, 443] on span "Income" at bounding box center [45, 445] width 31 height 12
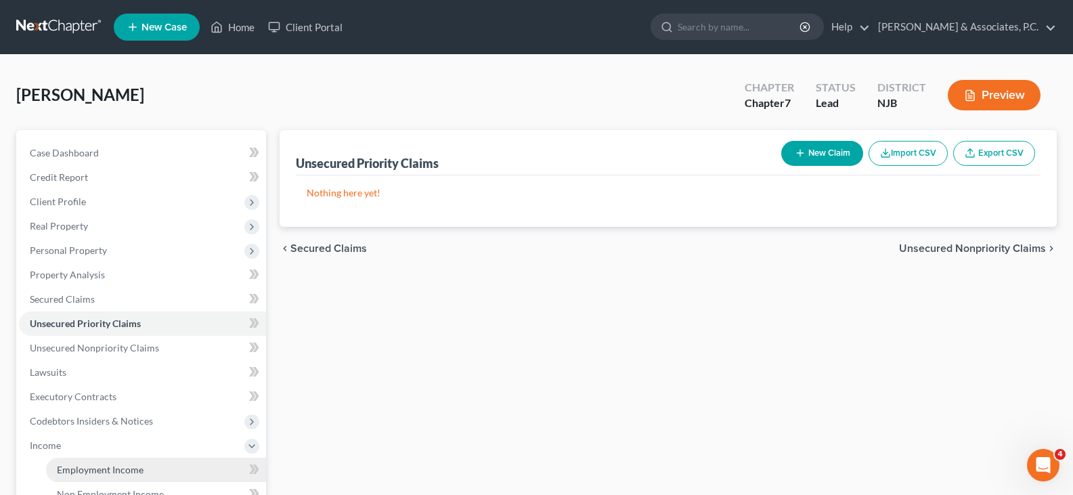
click at [70, 466] on span "Employment Income" at bounding box center [100, 470] width 87 height 12
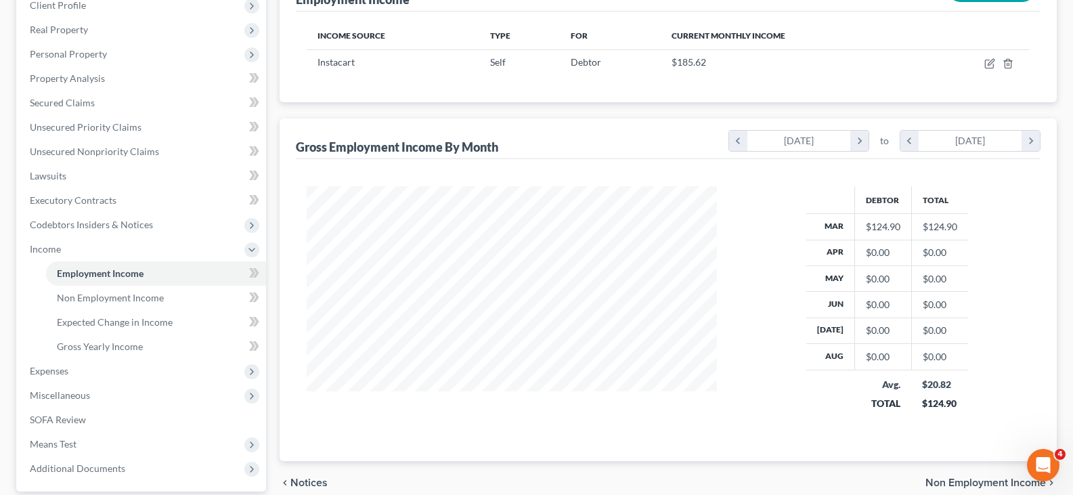
scroll to position [322, 0]
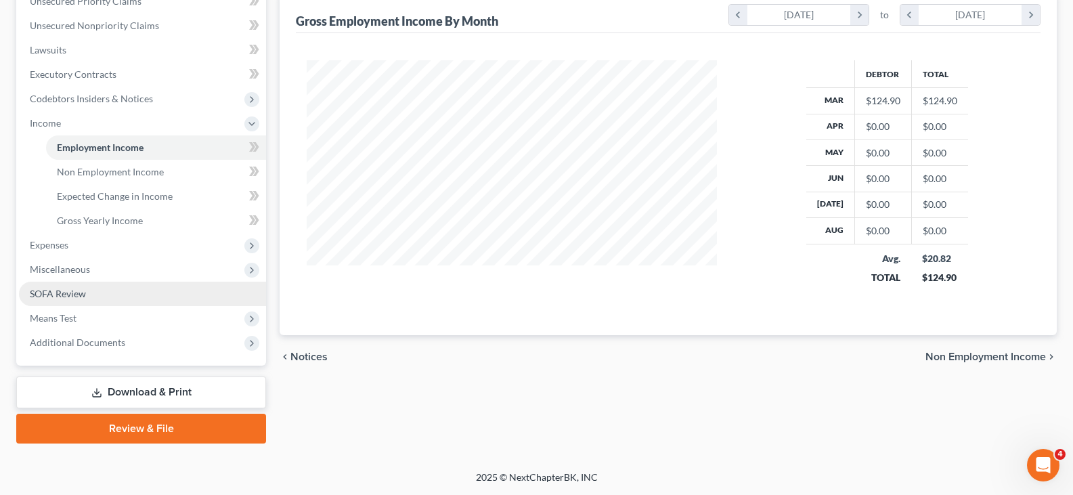
click at [60, 292] on span "SOFA Review" at bounding box center [58, 294] width 56 height 12
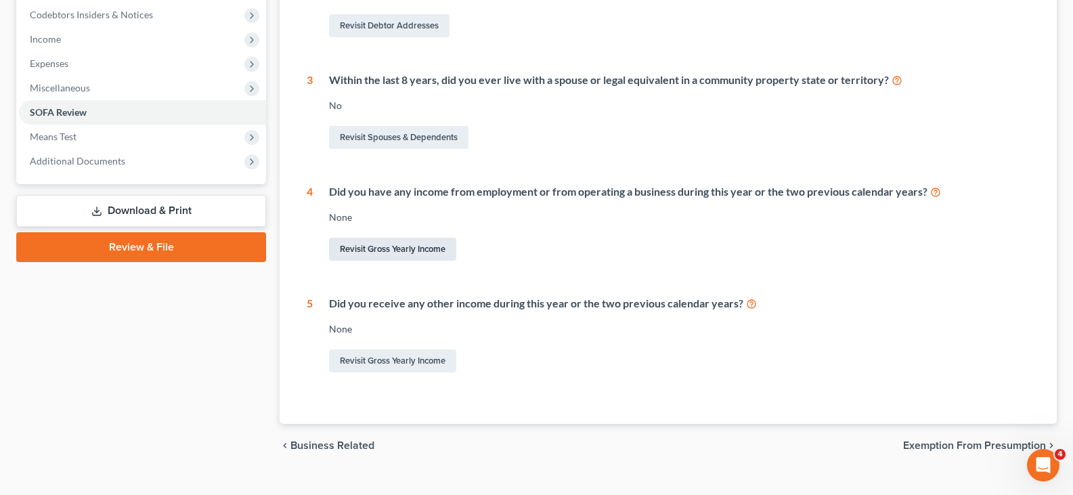
click at [362, 249] on link "Revisit Gross Yearly Income" at bounding box center [392, 249] width 127 height 23
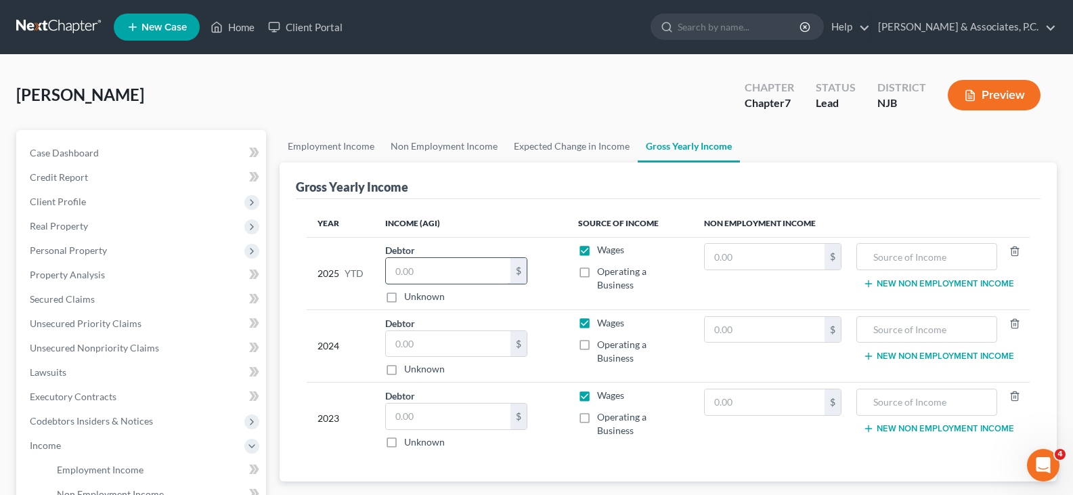
drag, startPoint x: 430, startPoint y: 284, endPoint x: 429, endPoint y: 277, distance: 6.9
click at [429, 282] on input "text" at bounding box center [448, 271] width 125 height 26
click at [426, 266] on input "text" at bounding box center [448, 271] width 125 height 26
click at [439, 267] on input "text" at bounding box center [448, 271] width 125 height 26
type input "310.52"
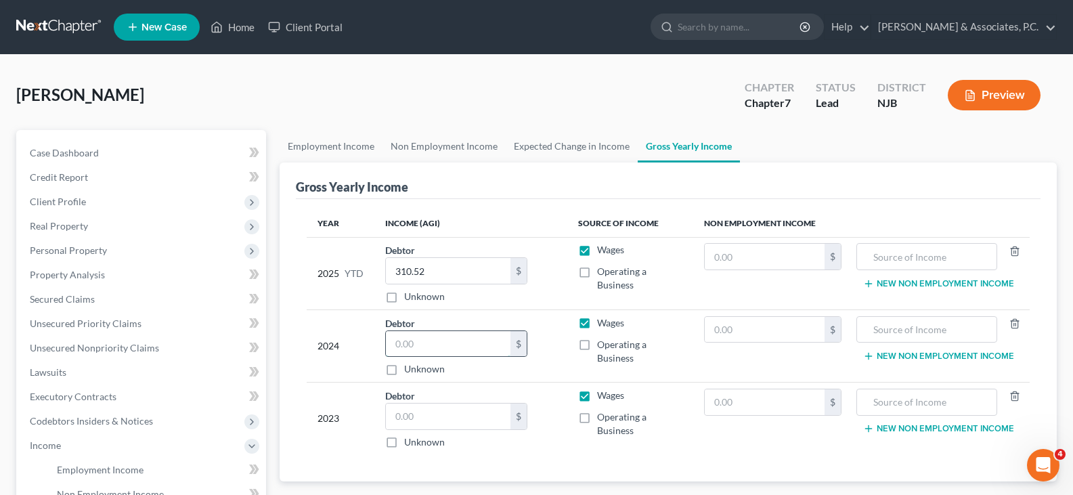
click at [435, 349] on input "text" at bounding box center [448, 344] width 125 height 26
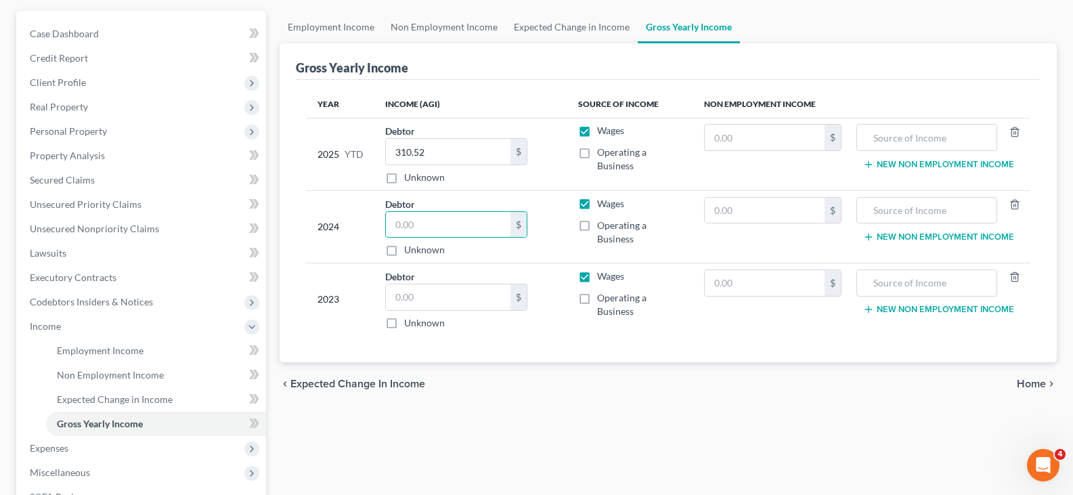
scroll to position [135, 0]
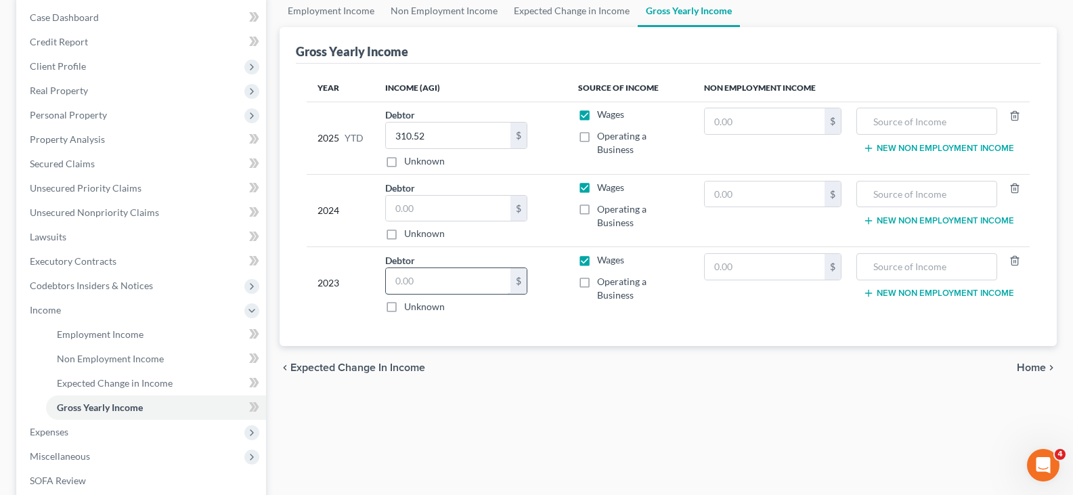
click at [422, 286] on input "text" at bounding box center [448, 281] width 125 height 26
type input "18,673.00"
click at [468, 203] on input "text" at bounding box center [448, 209] width 125 height 26
click at [487, 286] on input "18,673.00" at bounding box center [448, 281] width 125 height 26
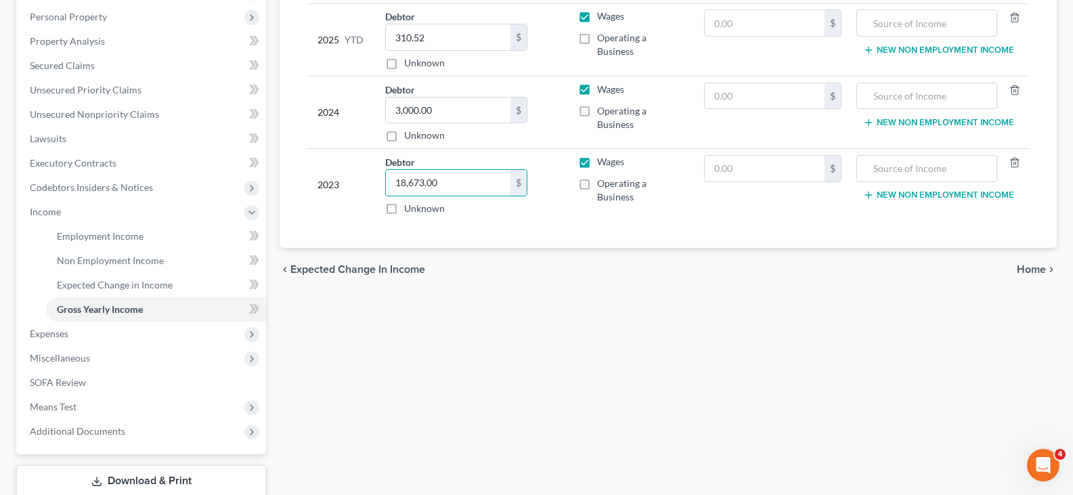
scroll to position [322, 0]
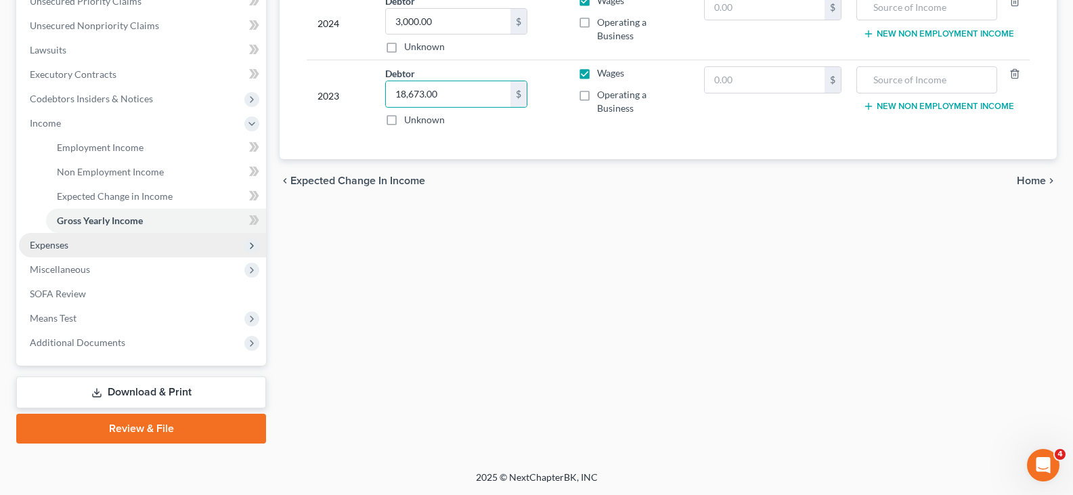
click at [49, 246] on span "Expenses" at bounding box center [49, 245] width 39 height 12
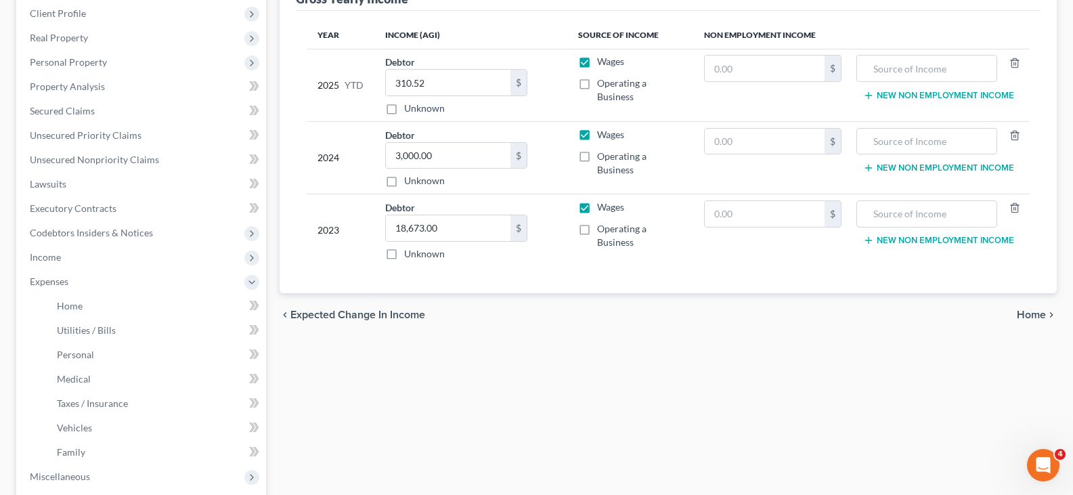
scroll to position [187, 0]
click at [442, 152] on input "3,000.00" at bounding box center [448, 157] width 125 height 26
type input "4,000.00"
click at [470, 237] on input "18,673.00" at bounding box center [448, 230] width 125 height 26
click at [758, 135] on input "text" at bounding box center [765, 143] width 121 height 26
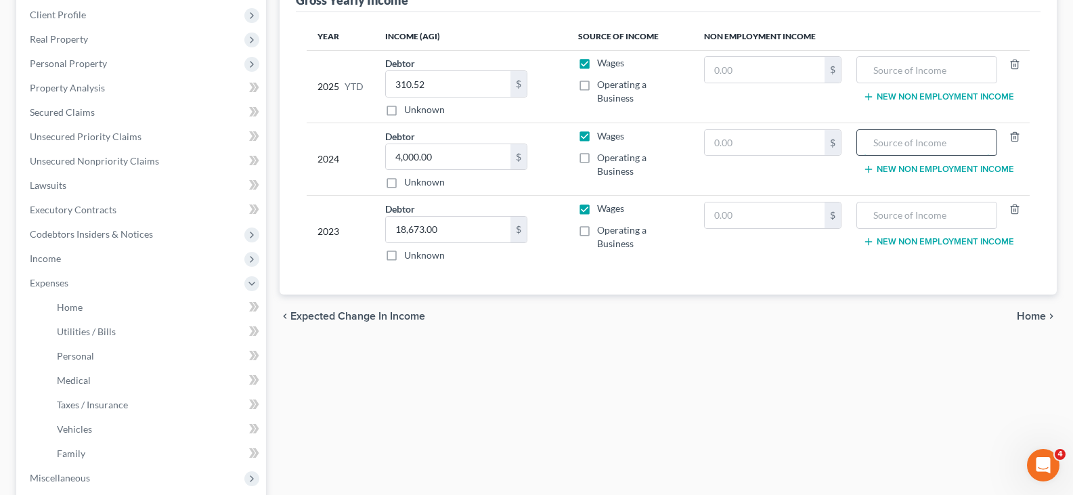
click at [896, 140] on input "text" at bounding box center [927, 143] width 126 height 26
click at [764, 133] on input "text" at bounding box center [765, 143] width 121 height 26
click at [892, 144] on input "text" at bounding box center [927, 143] width 126 height 26
type input "s"
type input "Snap Benefits"
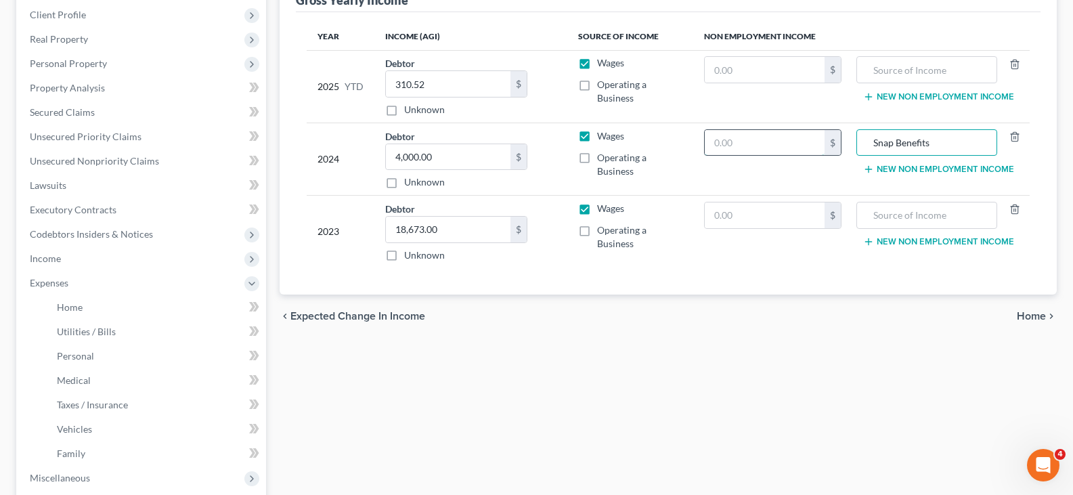
click at [789, 142] on input "text" at bounding box center [765, 143] width 121 height 26
type input "960.00"
click at [751, 211] on input "text" at bounding box center [765, 215] width 121 height 26
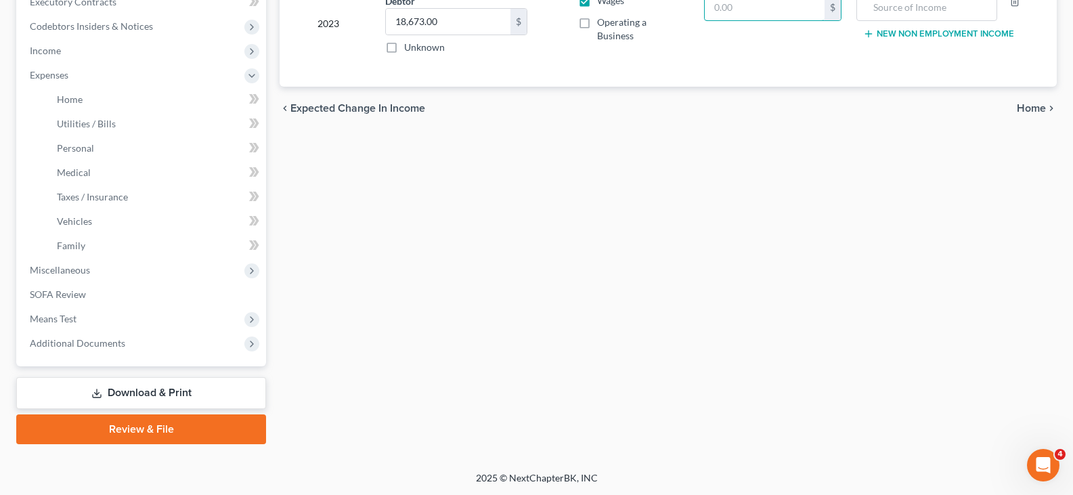
scroll to position [395, 0]
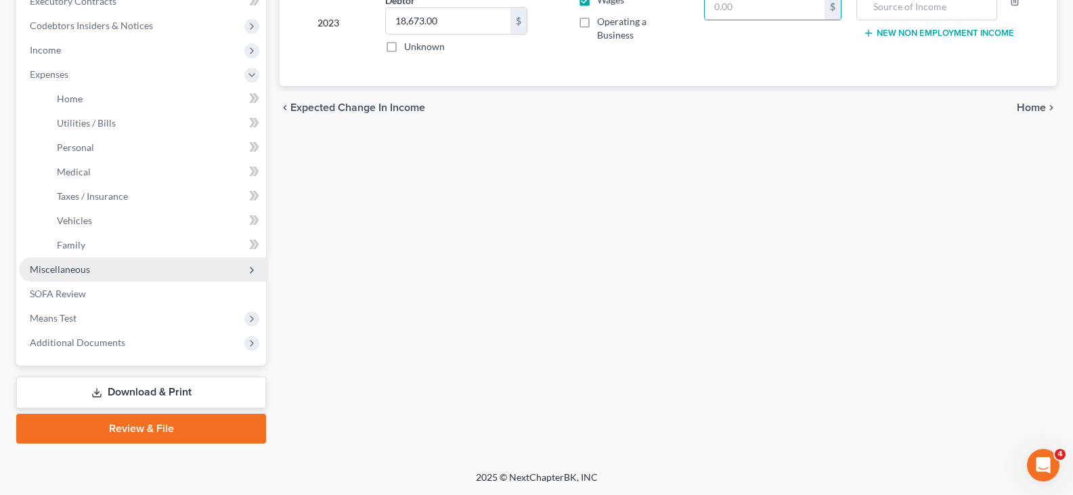
click at [62, 267] on span "Miscellaneous" at bounding box center [60, 269] width 60 height 12
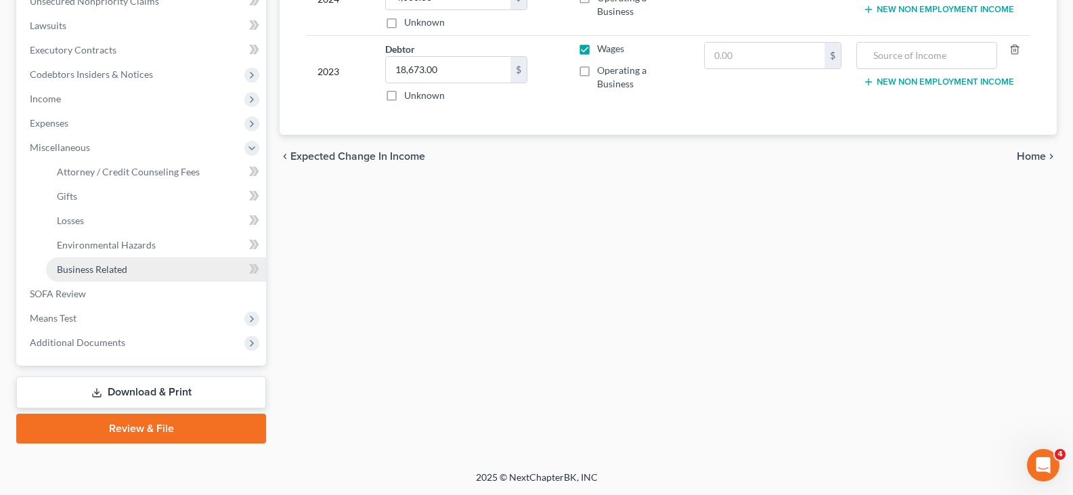
scroll to position [347, 0]
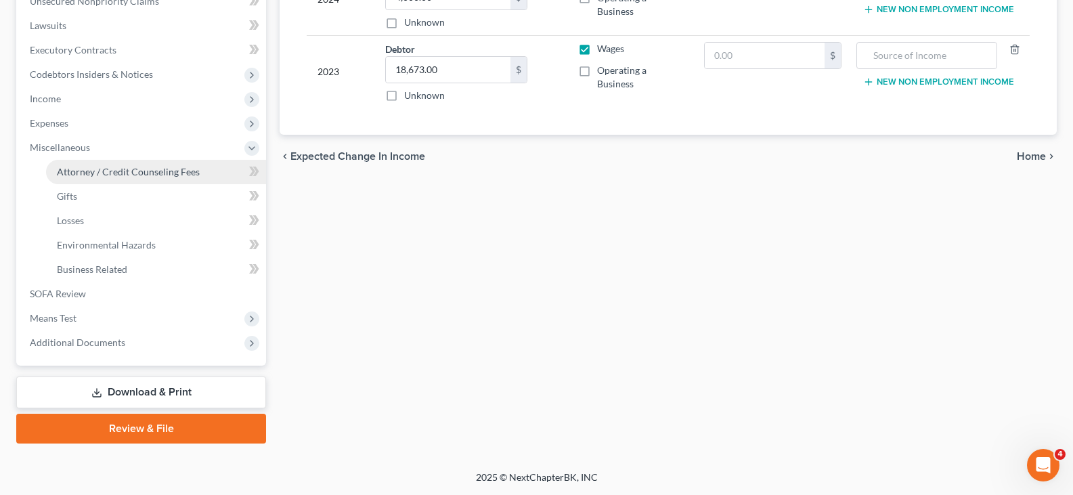
click at [110, 173] on span "Attorney / Credit Counseling Fees" at bounding box center [128, 172] width 143 height 12
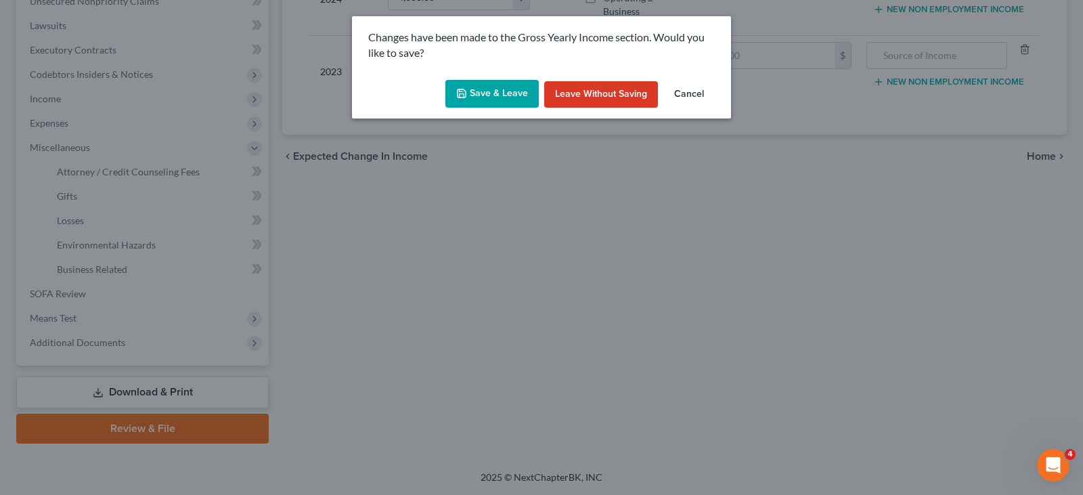
click at [498, 89] on button "Save & Leave" at bounding box center [491, 94] width 93 height 28
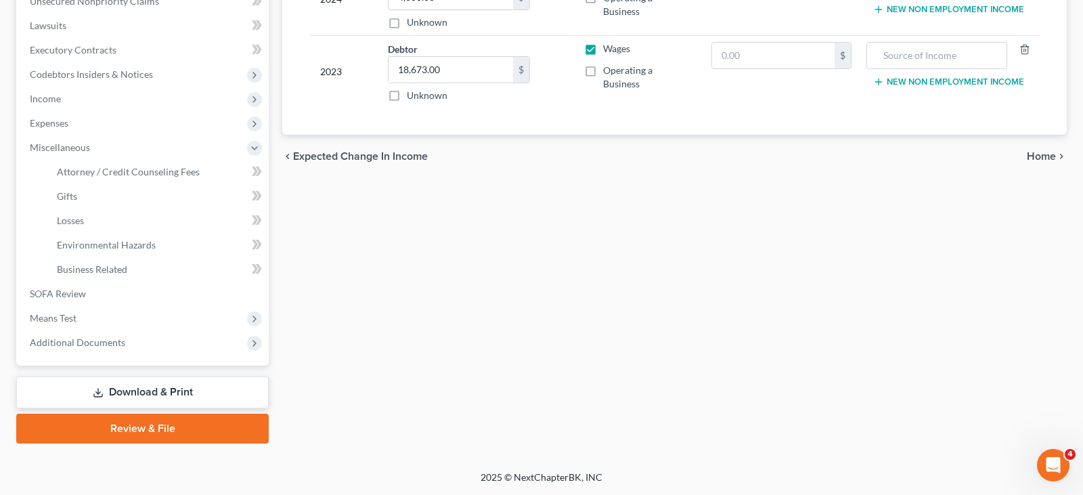
select select "0"
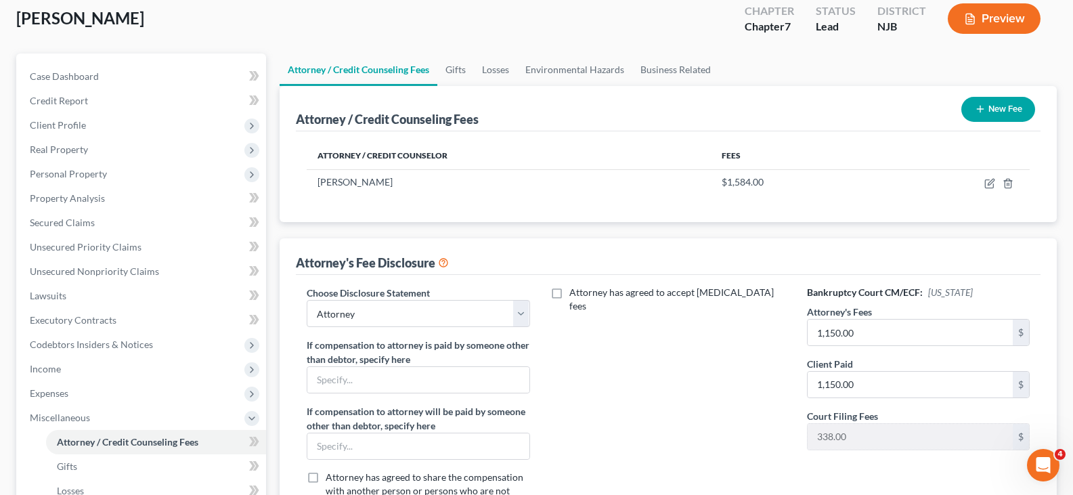
scroll to position [347, 0]
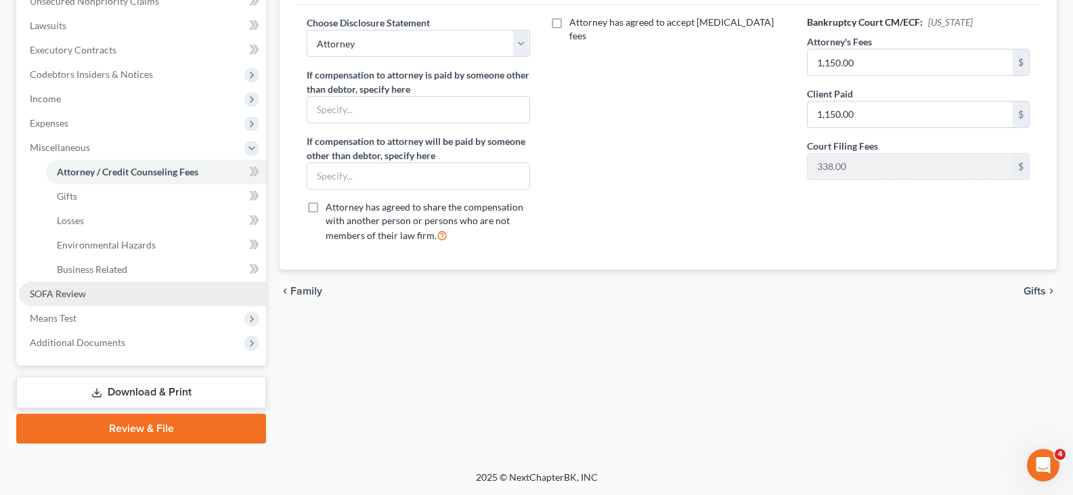
click at [50, 295] on span "SOFA Review" at bounding box center [58, 294] width 56 height 12
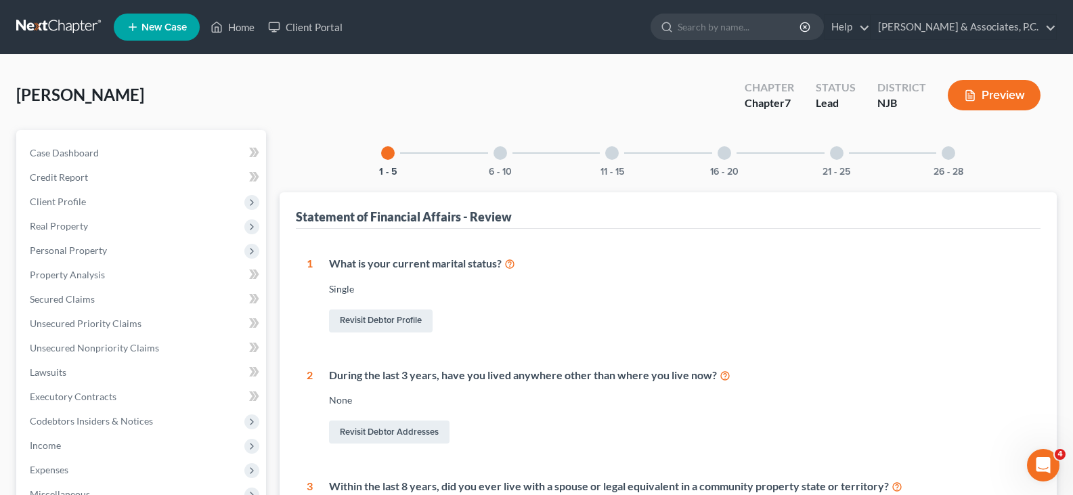
click at [502, 154] on div at bounding box center [501, 153] width 14 height 14
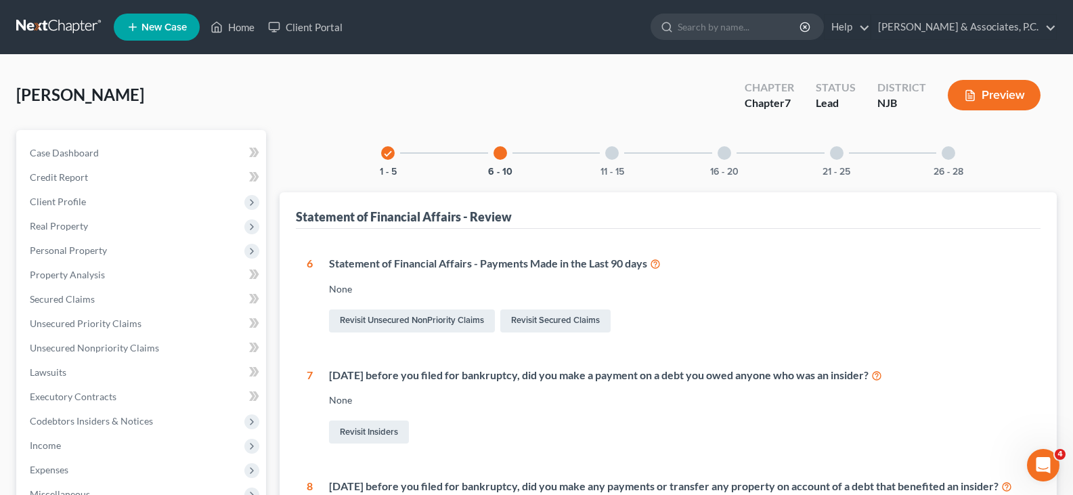
click at [616, 152] on div at bounding box center [612, 153] width 14 height 14
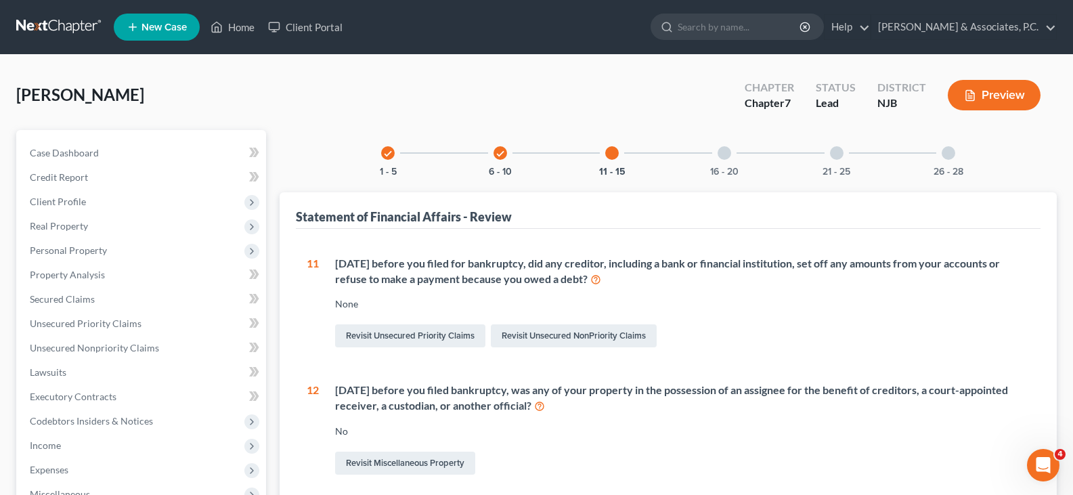
click at [726, 159] on div at bounding box center [725, 153] width 14 height 14
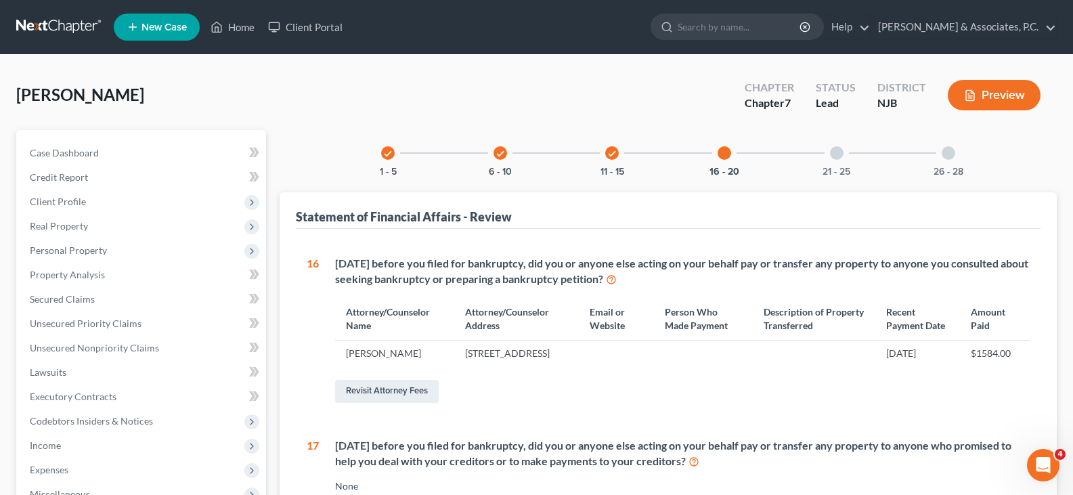
click at [839, 154] on div at bounding box center [837, 153] width 14 height 14
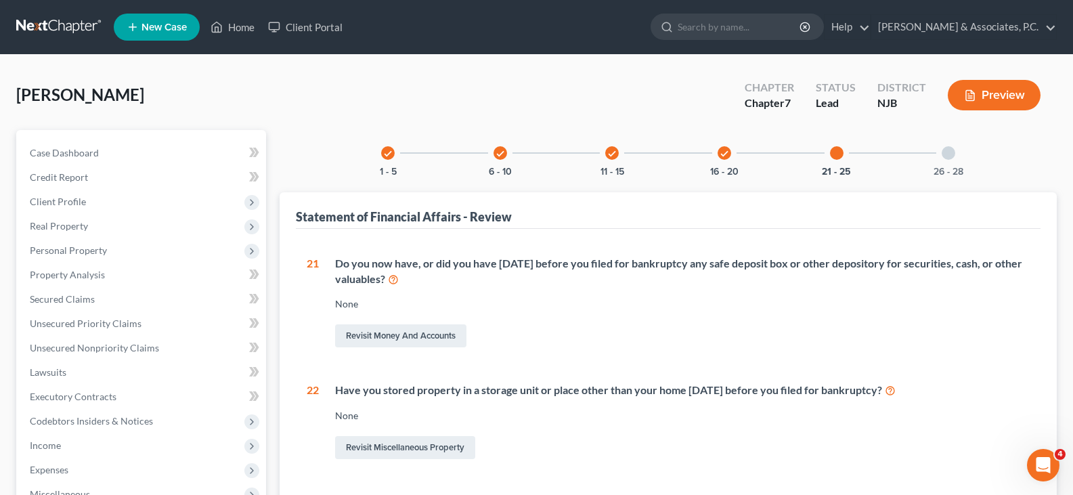
click at [955, 152] on div "26 - 28" at bounding box center [948, 153] width 46 height 46
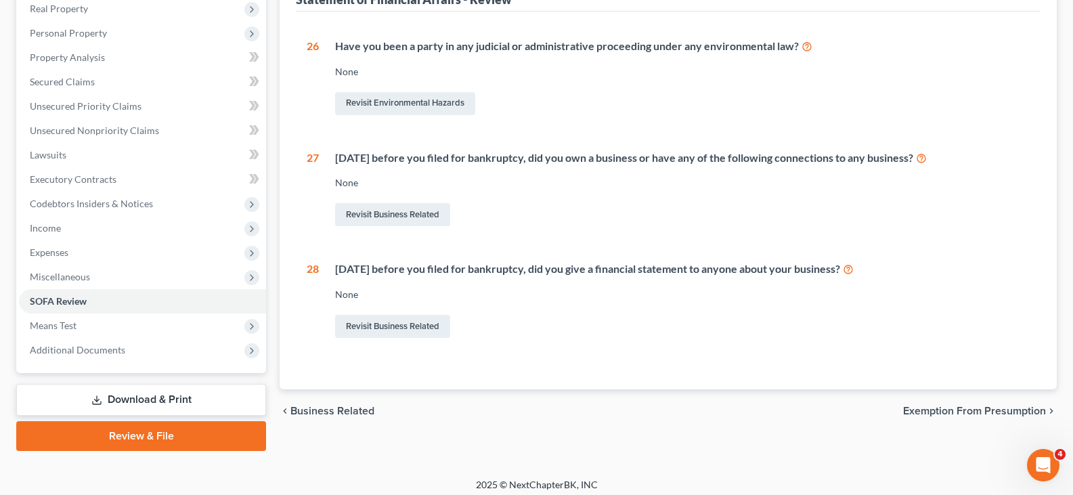
scroll to position [225, 0]
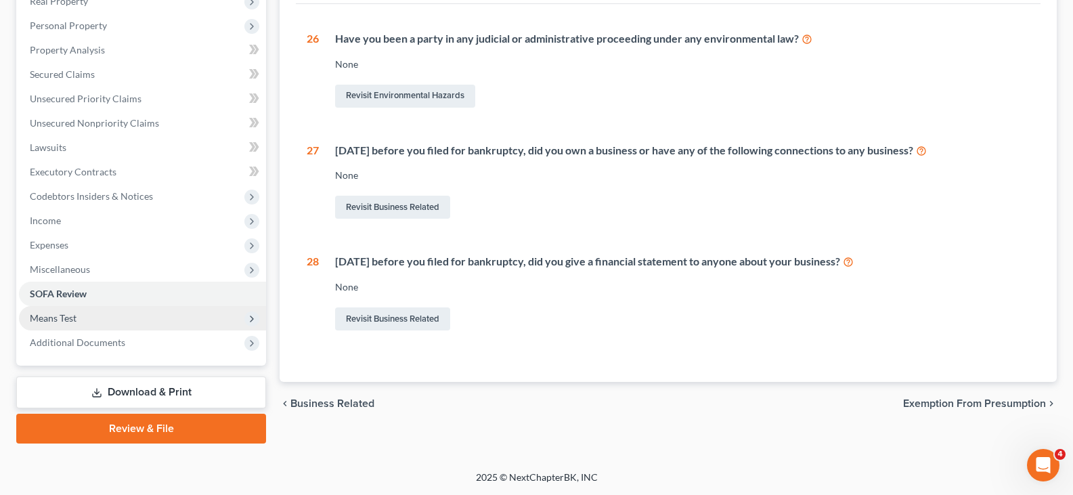
drag, startPoint x: 60, startPoint y: 317, endPoint x: 68, endPoint y: 320, distance: 8.6
click at [59, 316] on span "Means Test" at bounding box center [53, 318] width 47 height 12
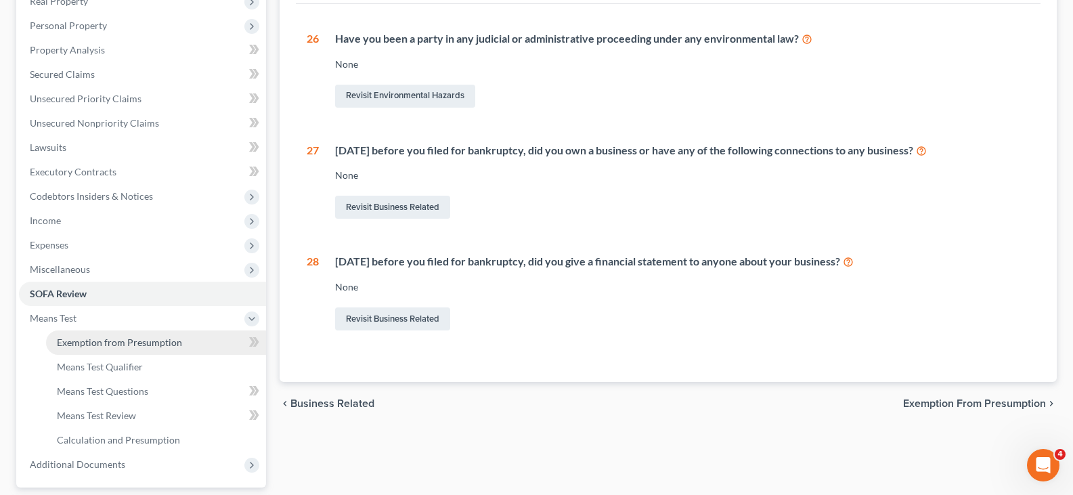
click at [106, 348] on link "Exemption from Presumption" at bounding box center [156, 342] width 220 height 24
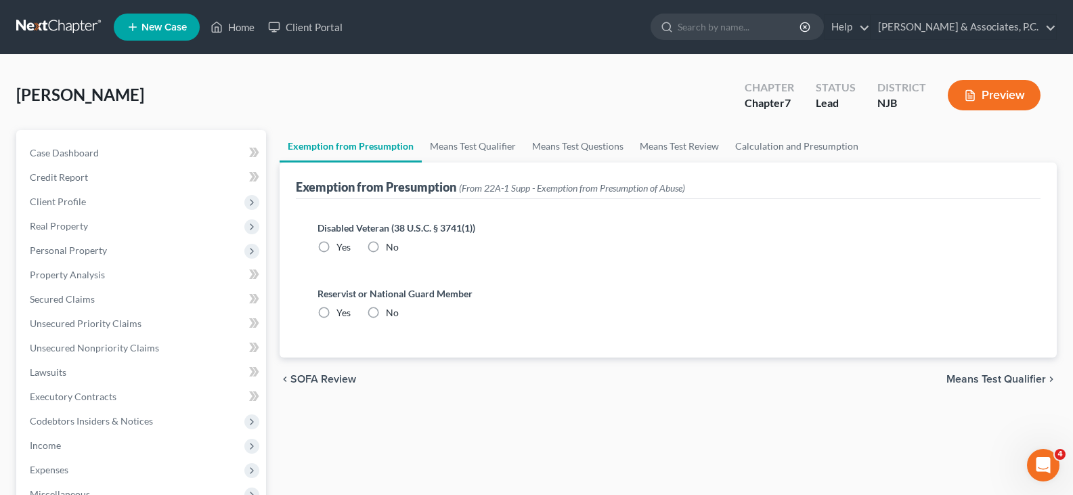
click at [386, 249] on label "No" at bounding box center [392, 247] width 13 height 14
click at [391, 249] on input "No" at bounding box center [395, 244] width 9 height 9
radio input "true"
click at [386, 310] on label "No" at bounding box center [392, 313] width 13 height 14
click at [391, 310] on input "No" at bounding box center [395, 310] width 9 height 9
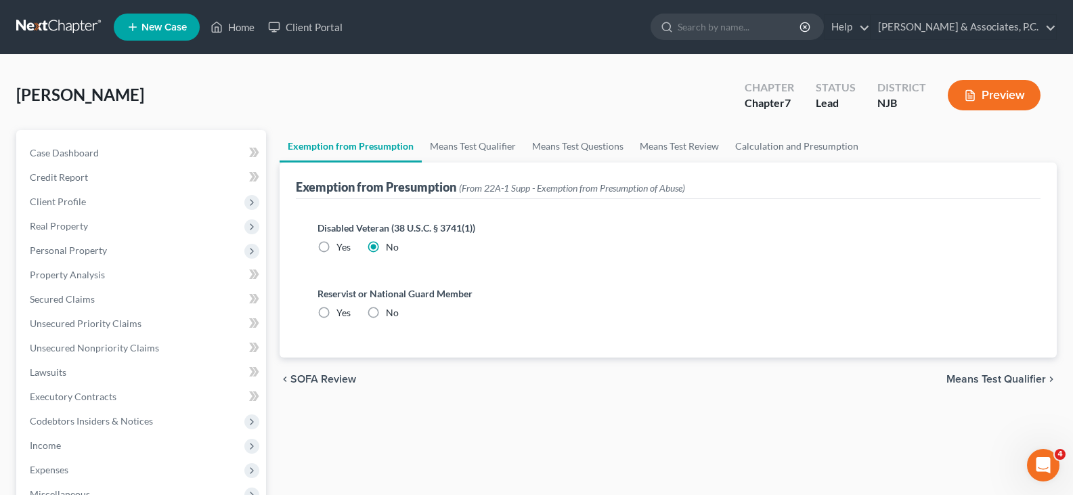
radio input "true"
click at [470, 146] on link "Means Test Qualifier" at bounding box center [473, 146] width 102 height 32
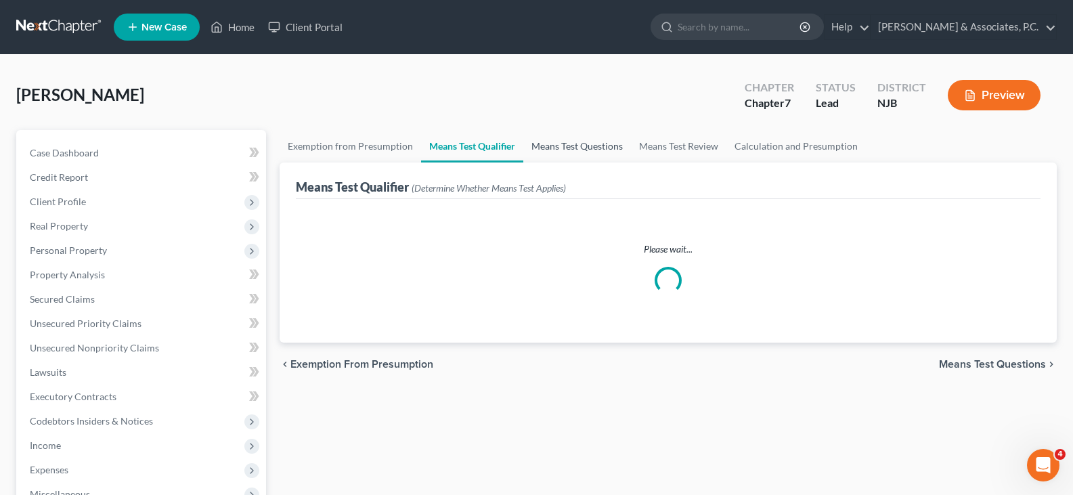
drag, startPoint x: 542, startPoint y: 139, endPoint x: 621, endPoint y: 142, distance: 80.0
click at [544, 140] on link "Means Test Questions" at bounding box center [577, 146] width 108 height 32
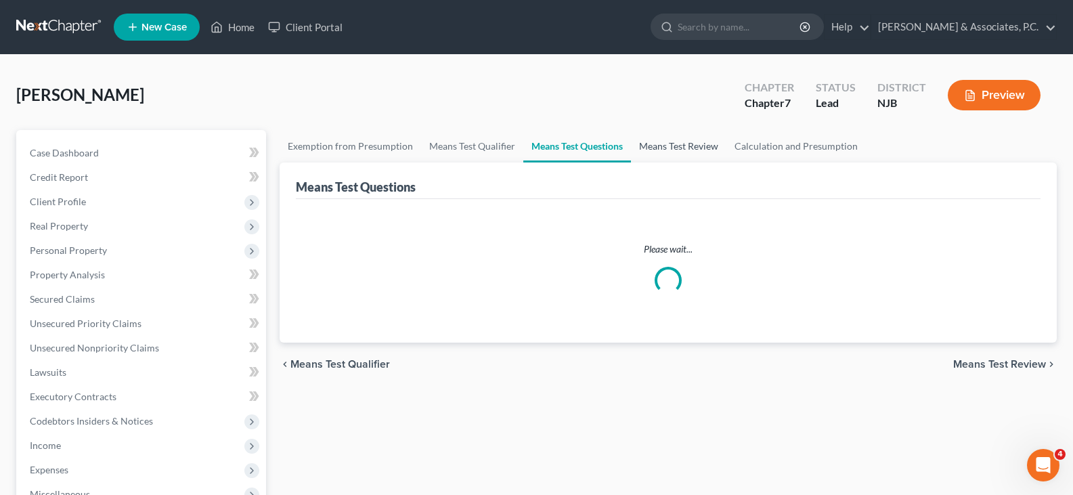
click at [649, 146] on link "Means Test Review" at bounding box center [678, 146] width 95 height 32
drag, startPoint x: 768, startPoint y: 148, endPoint x: 592, endPoint y: 124, distance: 177.0
click at [767, 147] on link "Calculation and Presumption" at bounding box center [795, 146] width 139 height 32
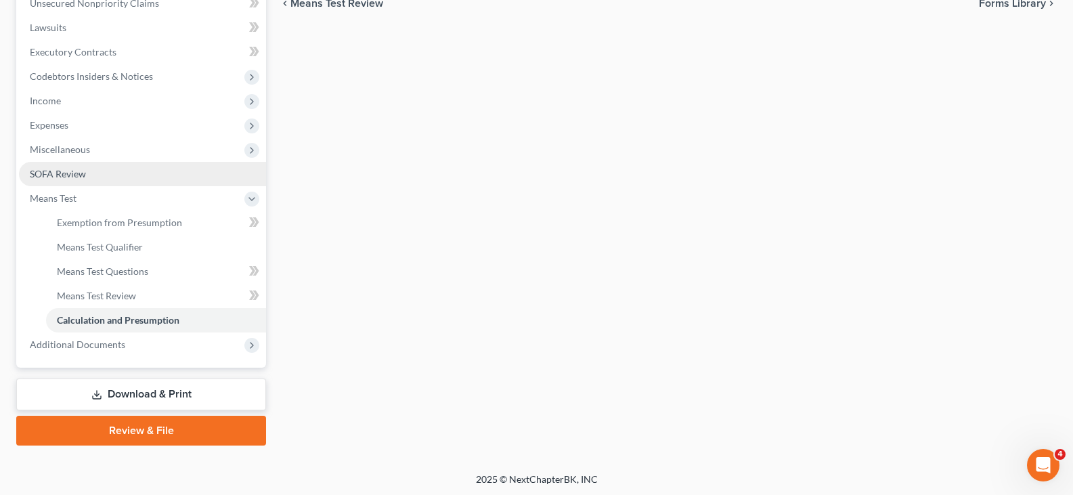
scroll to position [347, 0]
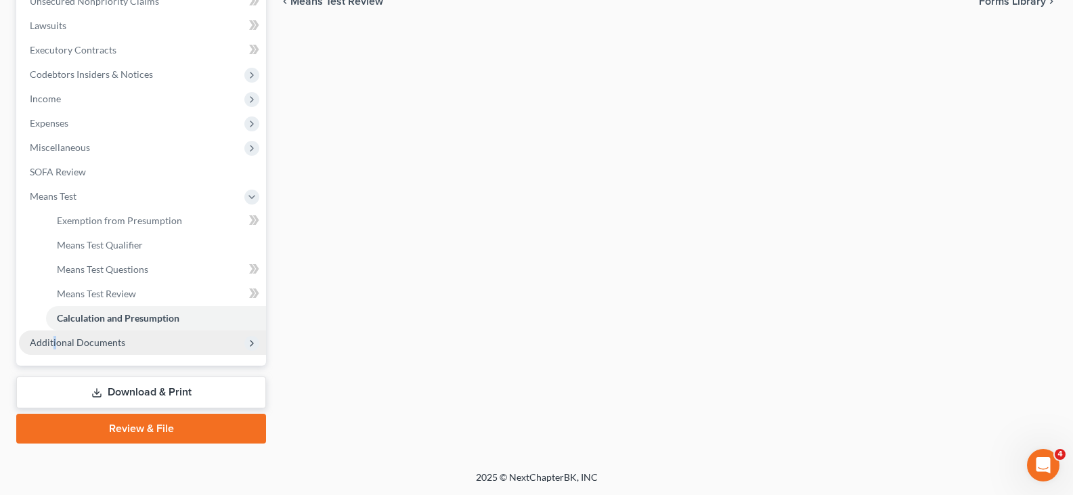
drag, startPoint x: 54, startPoint y: 340, endPoint x: 46, endPoint y: 336, distance: 9.1
click at [49, 339] on span "Additional Documents" at bounding box center [77, 342] width 95 height 12
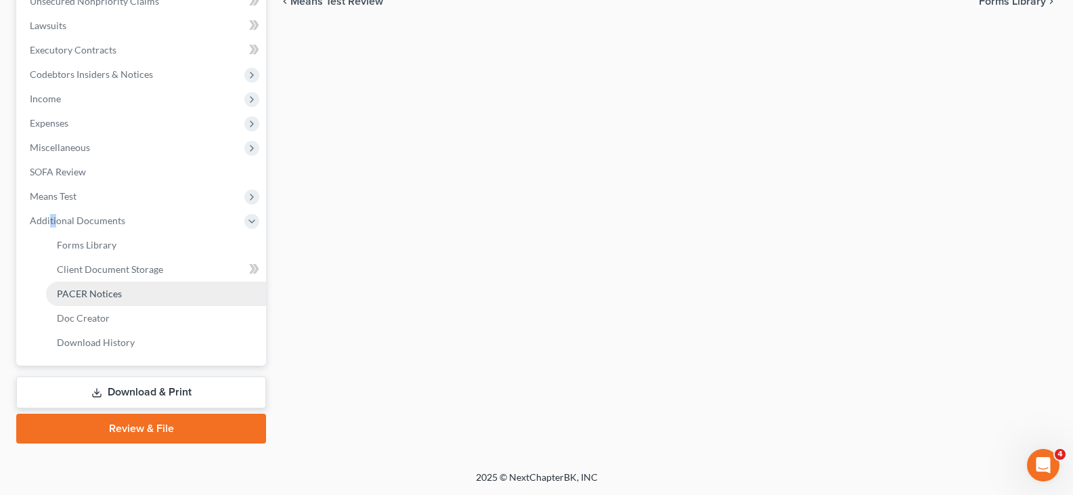
click at [97, 292] on span "PACER Notices" at bounding box center [89, 294] width 65 height 12
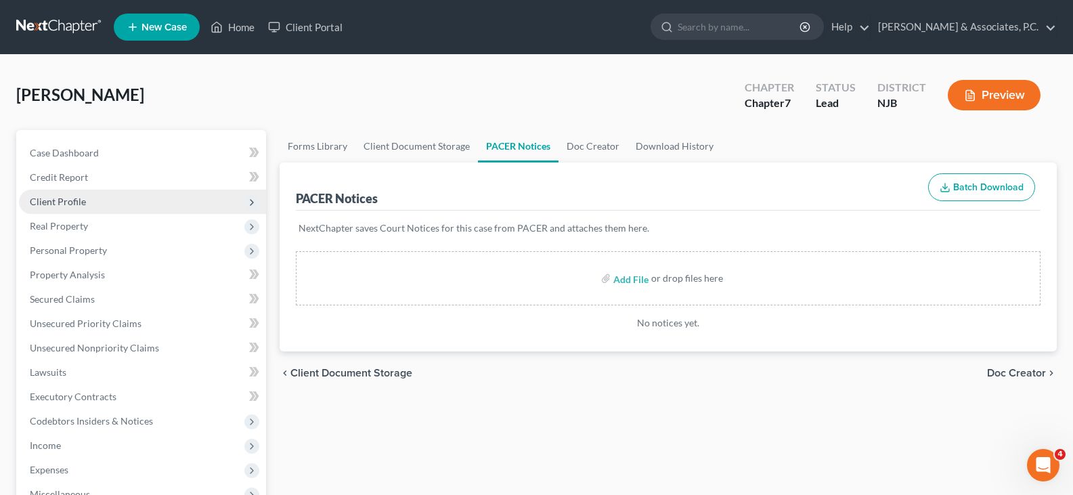
click at [59, 203] on span "Client Profile" at bounding box center [58, 202] width 56 height 12
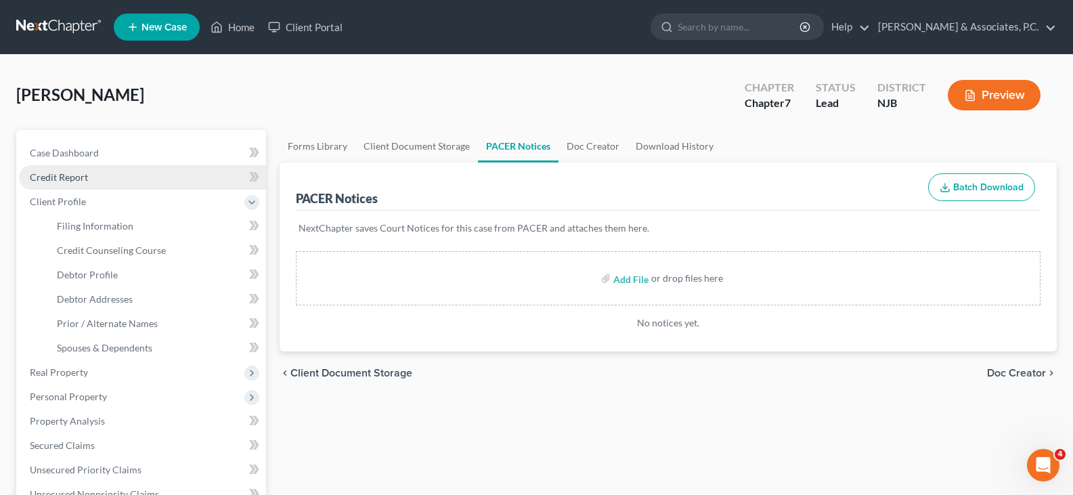
click at [53, 176] on span "Credit Report" at bounding box center [59, 177] width 58 height 12
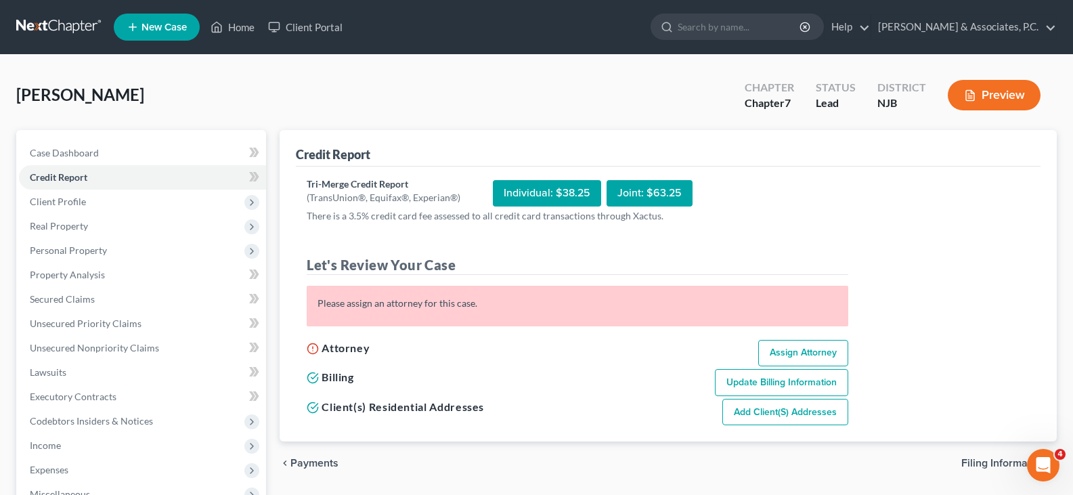
click at [783, 351] on link "Assign Attorney" at bounding box center [803, 353] width 90 height 27
select select "1"
select select "0"
select select "51"
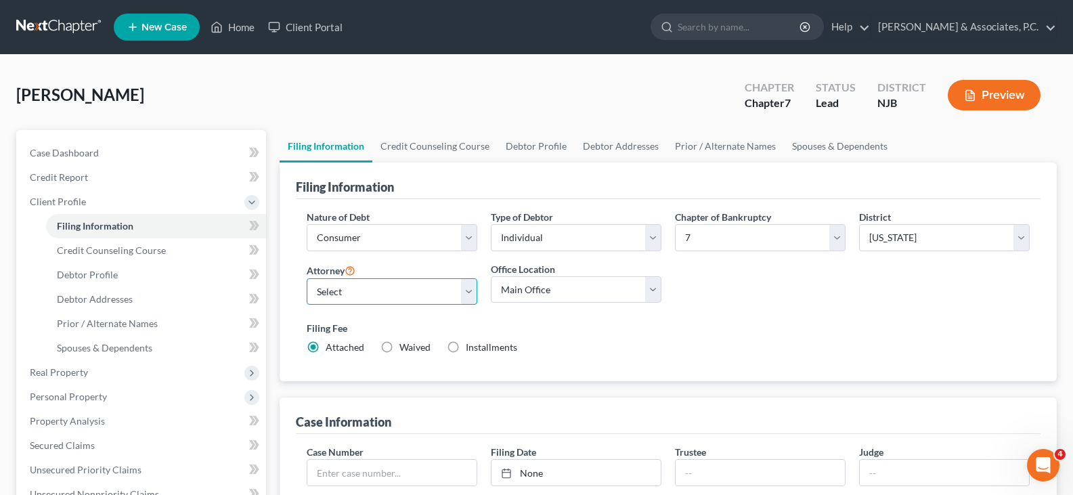
click at [471, 292] on select "Select Nicholas Fitzgerald - NJB Nicholas Fitzgerald - NJB Nicholas Fitzgerald …" at bounding box center [392, 291] width 171 height 27
select select "0"
click at [307, 278] on select "Select Nicholas Fitzgerald - NJB Nicholas Fitzgerald - NJB Nicholas Fitzgerald …" at bounding box center [392, 291] width 171 height 27
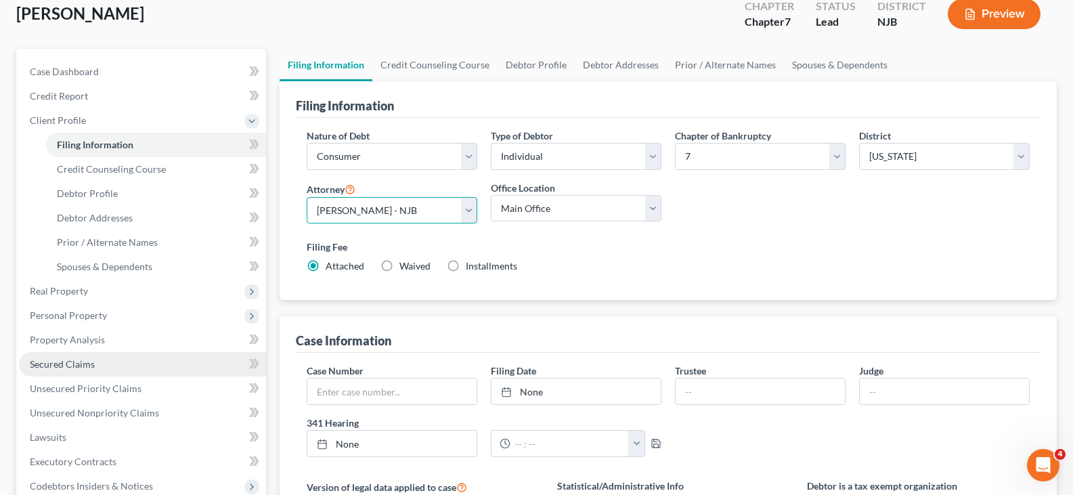
scroll to position [135, 0]
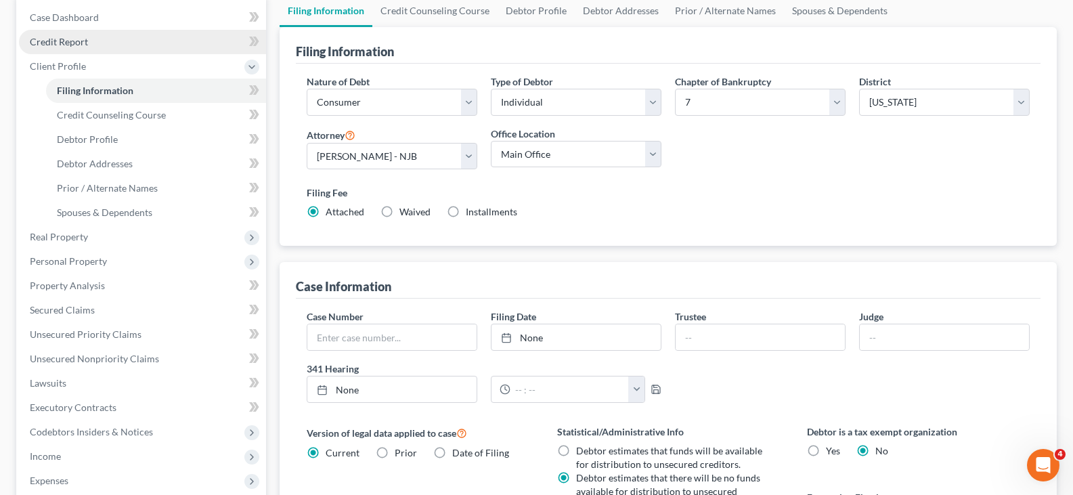
click at [42, 39] on span "Credit Report" at bounding box center [59, 42] width 58 height 12
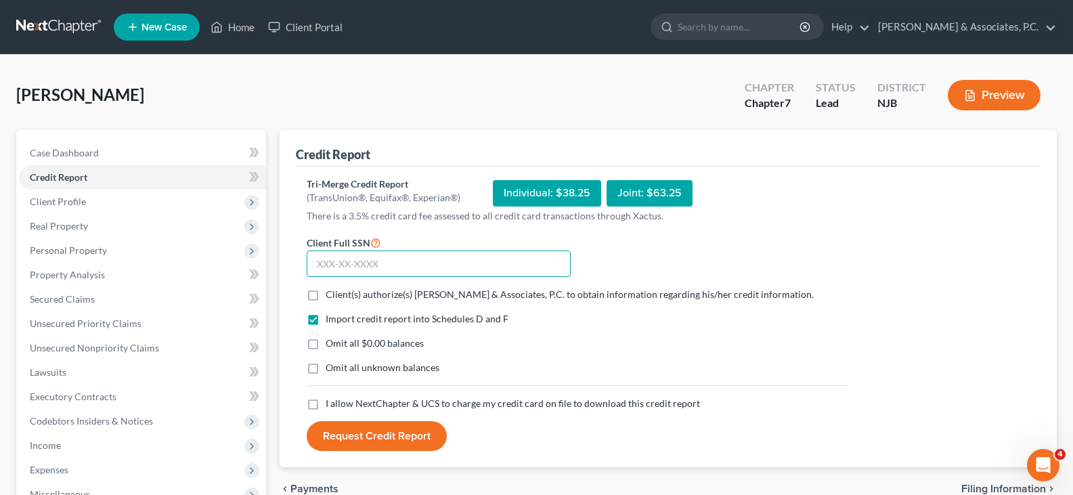
click at [353, 269] on input "text" at bounding box center [439, 263] width 264 height 27
type input "150-11-5258"
click at [326, 290] on label "Client(s) authorize(s) Fitzgerald & Associates, P.C. to obtain information rega…" at bounding box center [570, 295] width 488 height 14
click at [331, 290] on input "Client(s) authorize(s) Fitzgerald & Associates, P.C. to obtain information rega…" at bounding box center [335, 292] width 9 height 9
checkbox input "true"
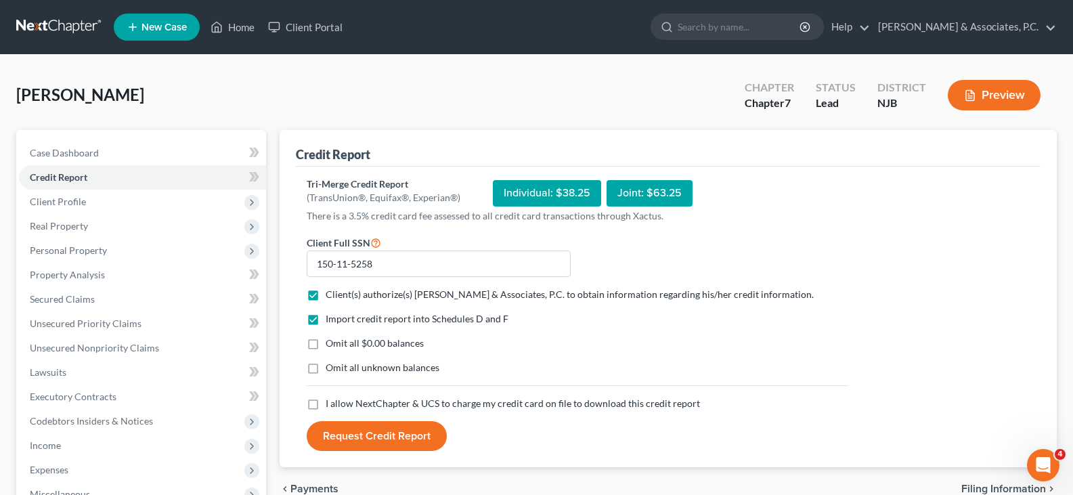
click at [326, 344] on label "Omit all $0.00 balances" at bounding box center [375, 343] width 98 height 14
click at [331, 344] on input "Omit all $0.00 balances" at bounding box center [335, 340] width 9 height 9
checkbox input "true"
click at [326, 406] on label "I allow NextChapter & UCS to charge my credit card on file to download this cre…" at bounding box center [513, 404] width 374 height 14
click at [331, 406] on input "I allow NextChapter & UCS to charge my credit card on file to download this cre…" at bounding box center [335, 401] width 9 height 9
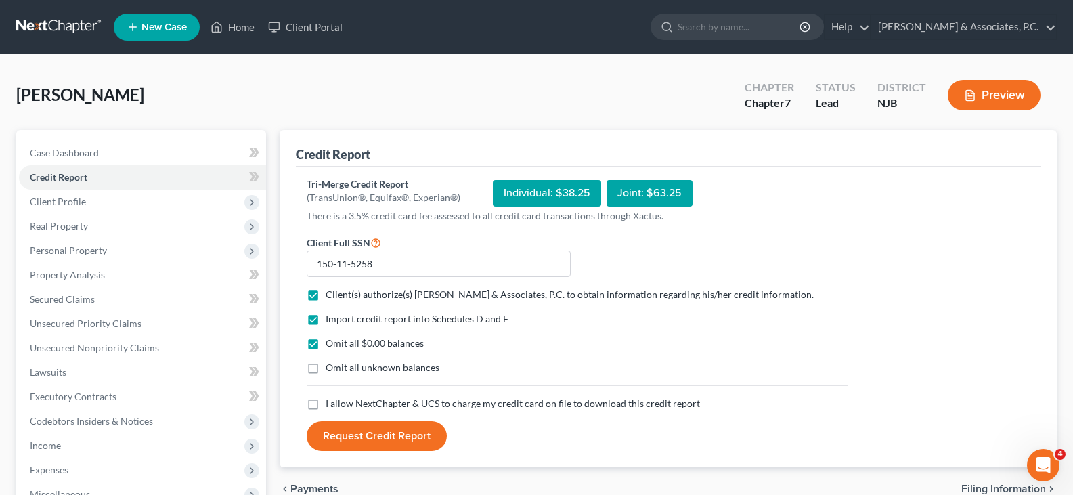
checkbox input "true"
click at [353, 439] on button "Request Credit Report" at bounding box center [377, 436] width 140 height 30
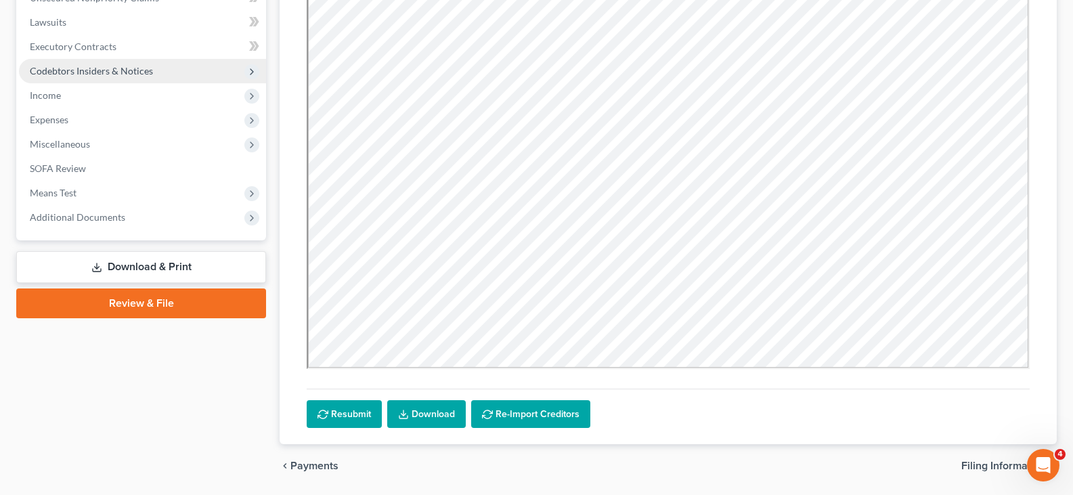
scroll to position [326, 0]
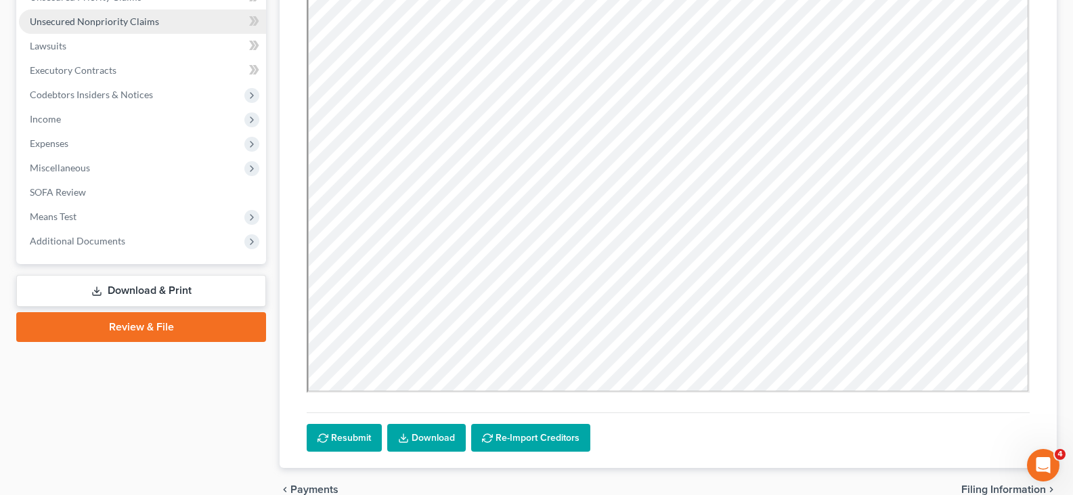
click at [70, 20] on span "Unsecured Nonpriority Claims" at bounding box center [94, 22] width 129 height 12
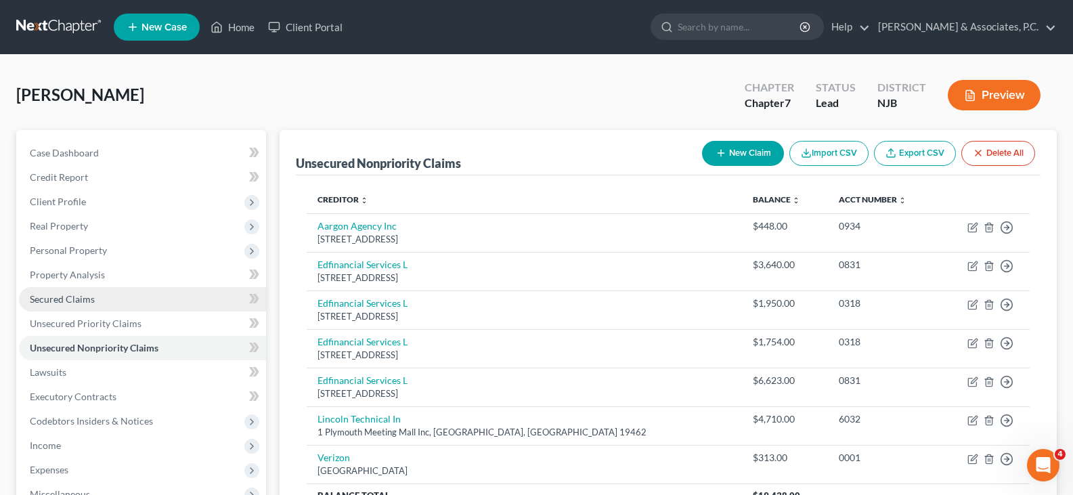
click at [51, 295] on span "Secured Claims" at bounding box center [62, 299] width 65 height 12
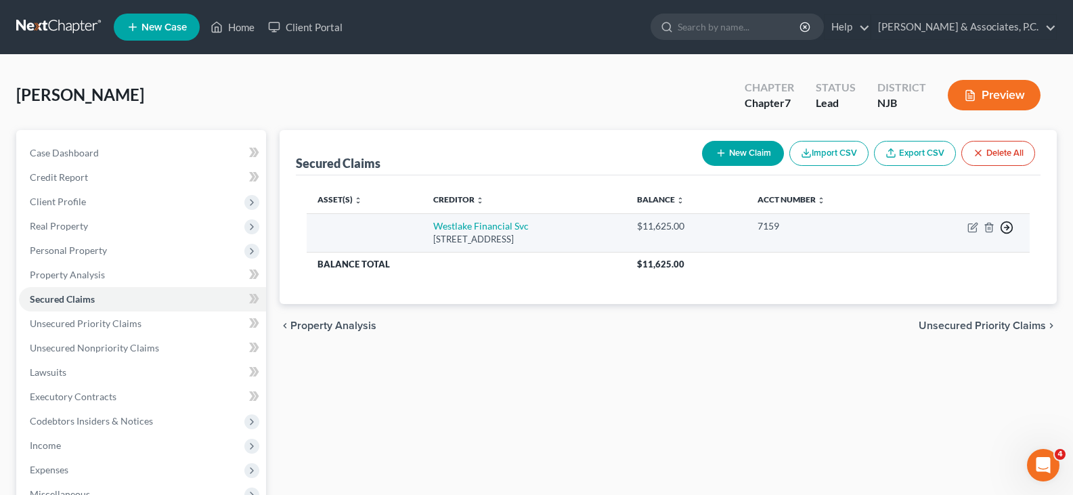
click at [1009, 225] on icon "button" at bounding box center [1007, 228] width 14 height 14
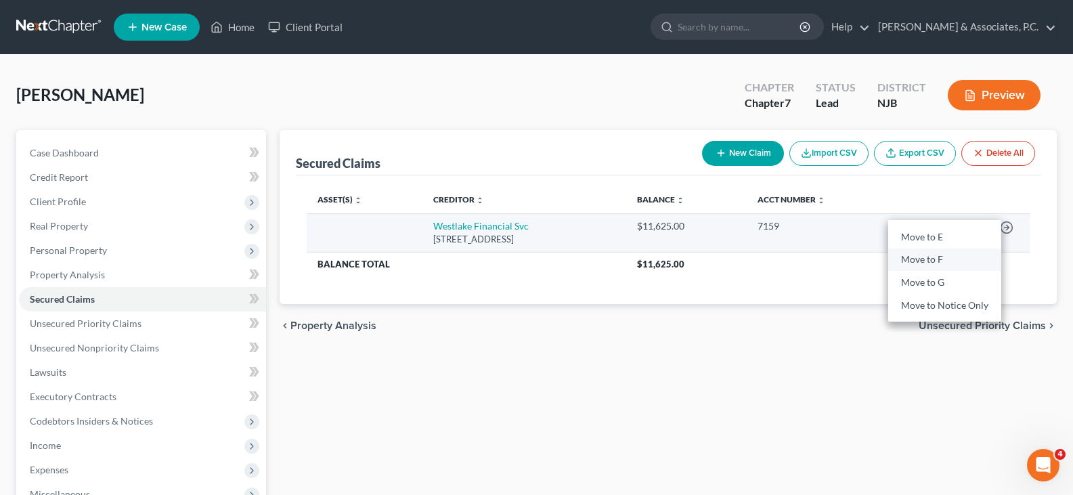
click at [942, 261] on link "Move to F" at bounding box center [944, 259] width 113 height 23
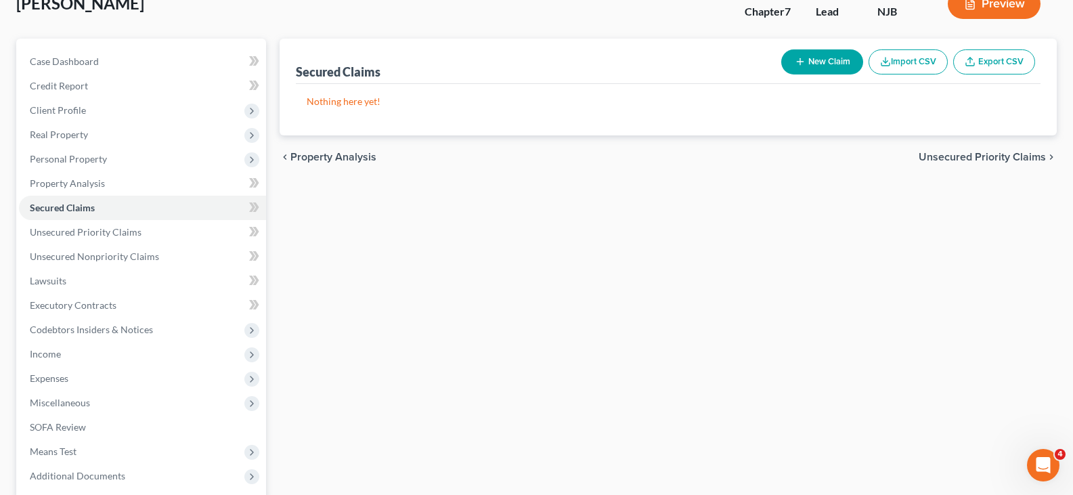
scroll to position [225, 0]
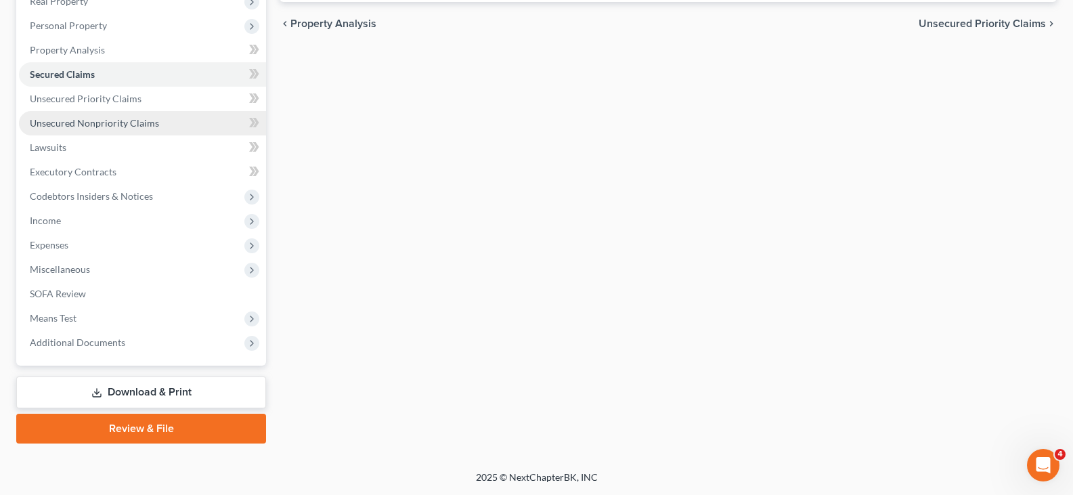
click at [74, 126] on span "Unsecured Nonpriority Claims" at bounding box center [94, 123] width 129 height 12
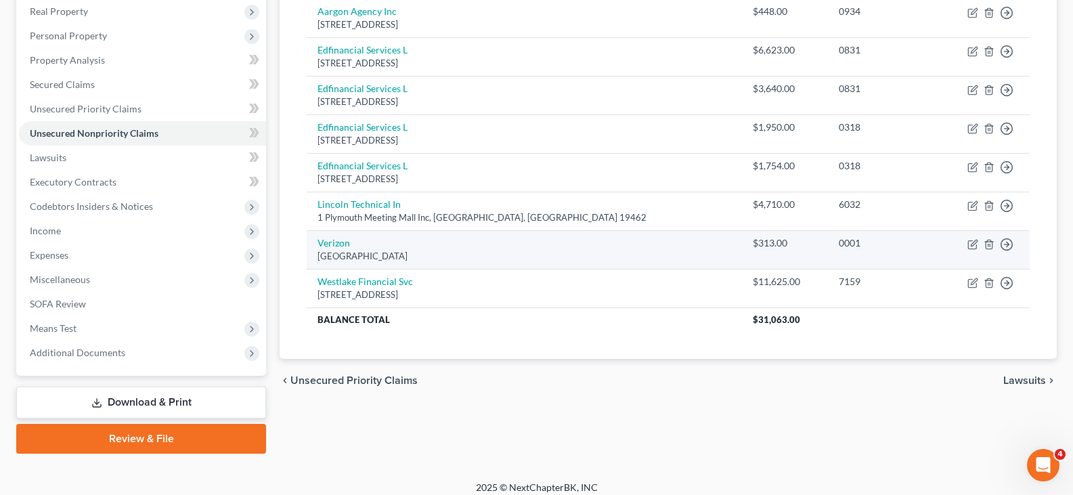
scroll to position [225, 0]
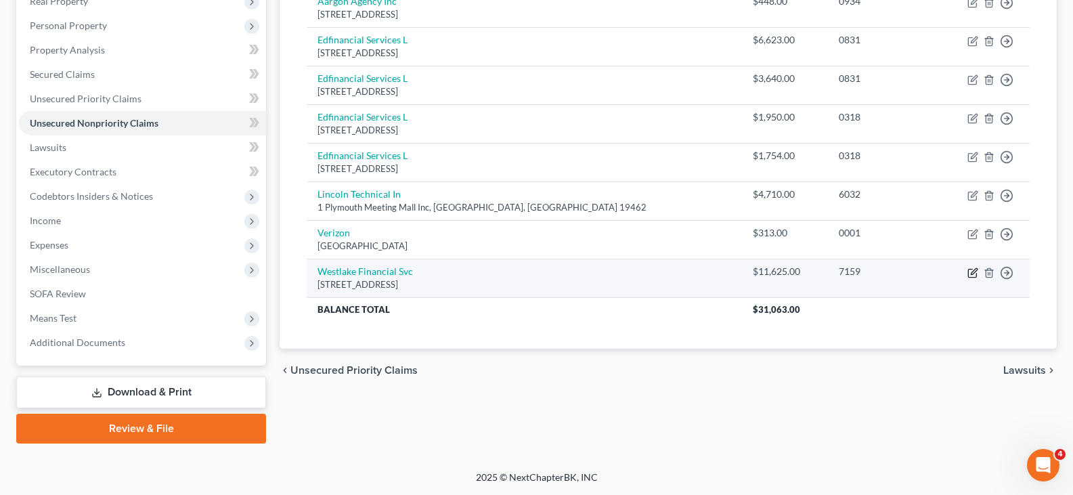
click at [968, 272] on icon "button" at bounding box center [972, 273] width 8 height 8
select select "4"
select select "0"
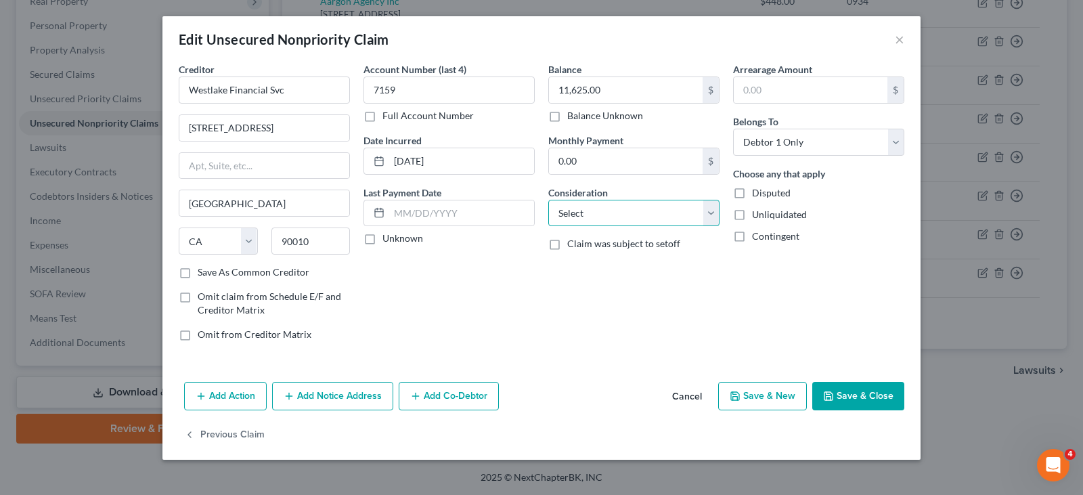
click at [705, 216] on select "Select Cable / Satellite Services Collection Agency Credit Card Debt Debt Couns…" at bounding box center [633, 213] width 171 height 27
select select "4"
click at [548, 200] on select "Select Cable / Satellite Services Collection Agency Credit Card Debt Debt Couns…" at bounding box center [633, 213] width 171 height 27
click at [869, 390] on button "Save & Close" at bounding box center [858, 396] width 92 height 28
type input "0"
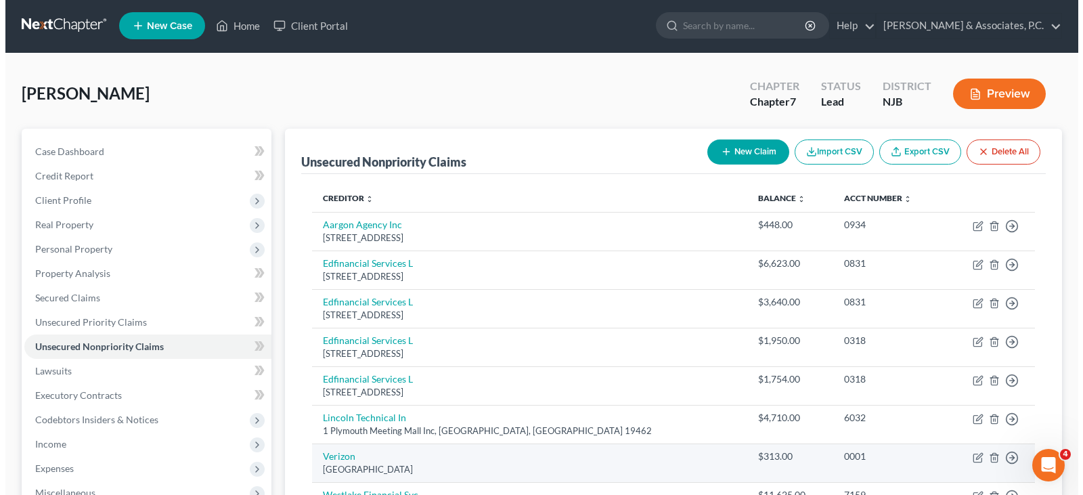
scroll to position [0, 0]
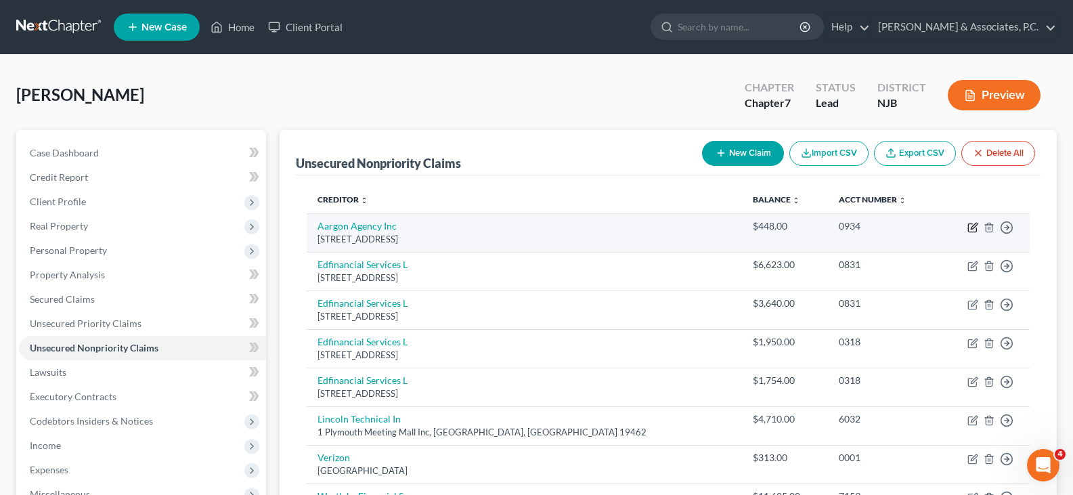
click at [971, 226] on icon "button" at bounding box center [972, 227] width 11 height 11
select select "31"
select select "1"
select select "0"
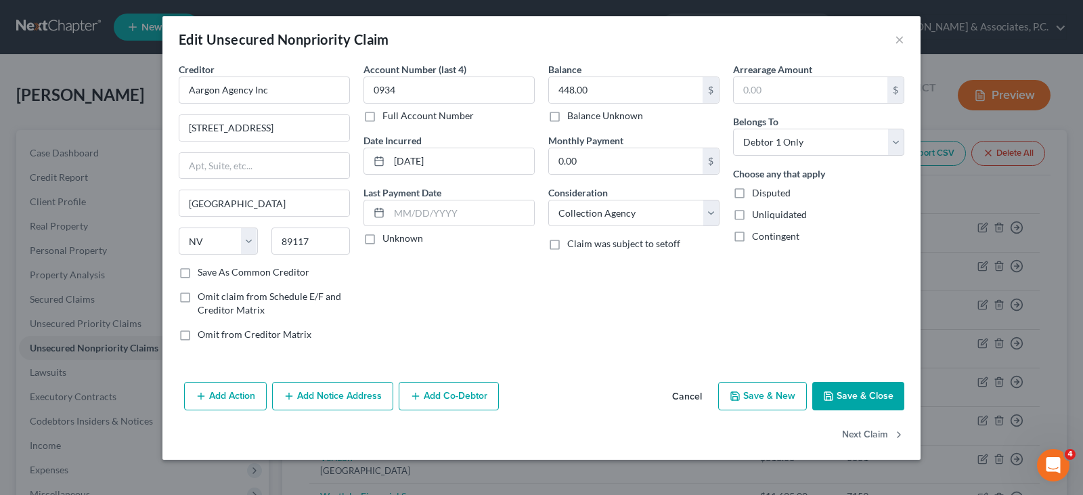
click at [333, 401] on button "Add Notice Address" at bounding box center [332, 396] width 121 height 28
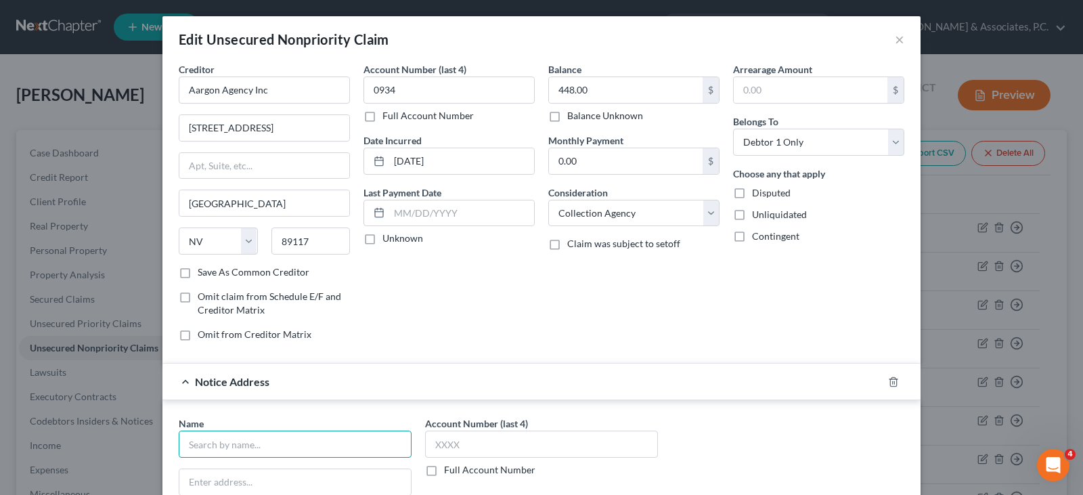
click at [317, 445] on input "text" at bounding box center [295, 444] width 233 height 27
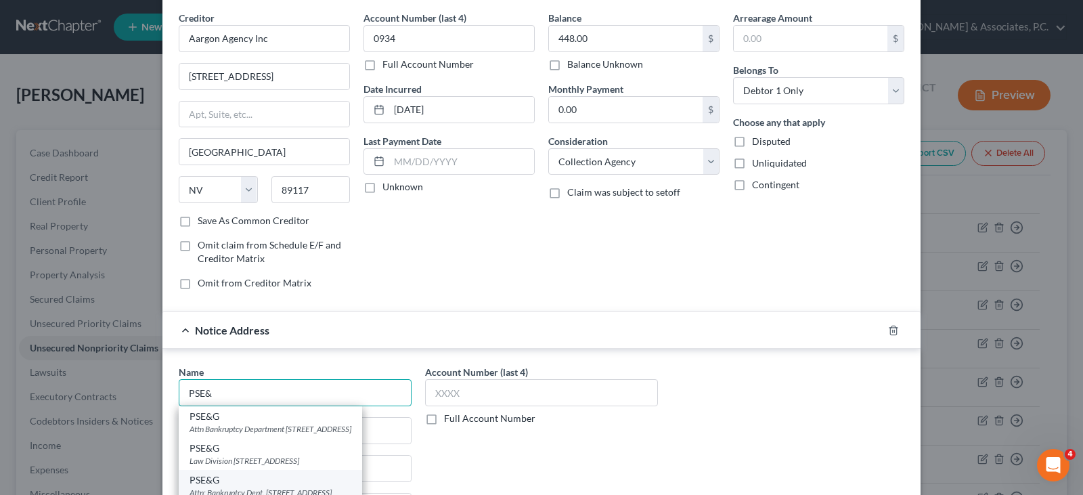
scroll to position [135, 0]
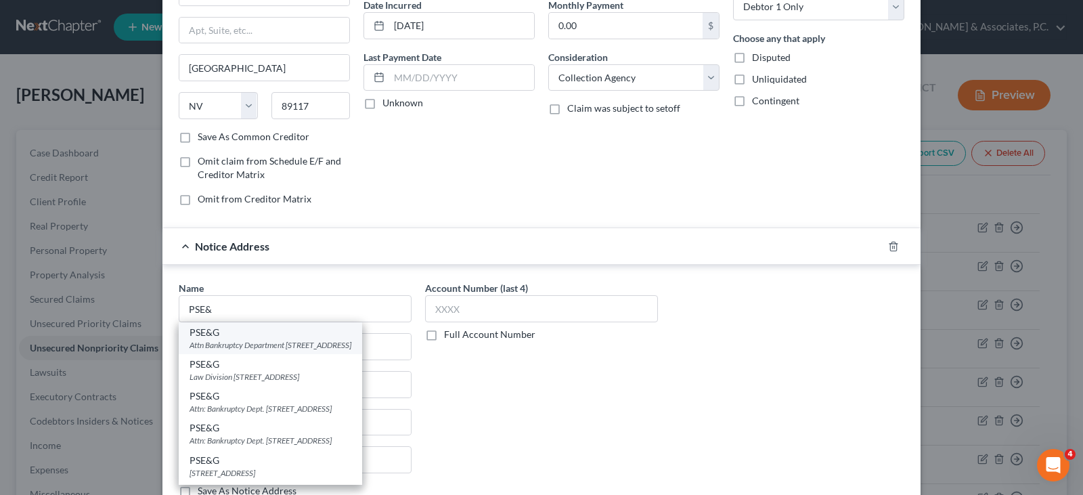
click at [287, 349] on div "Attn Bankruptcy Department PO Box 709, Newark, NJ 07101" at bounding box center [271, 345] width 162 height 12
type input "PSE&G"
type input "Attn Bankruptcy Department"
type input "PO Box 709"
type input "Newark"
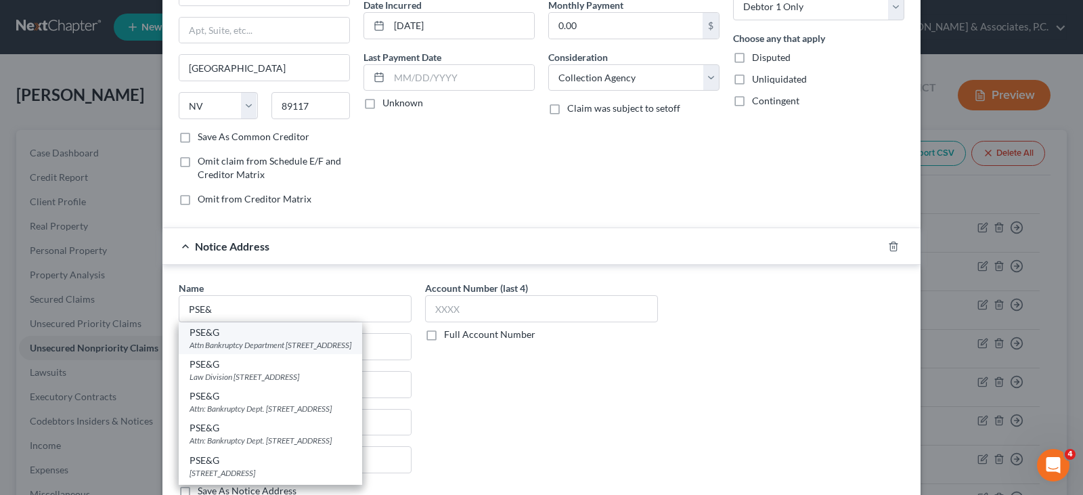
select select "33"
type input "07101"
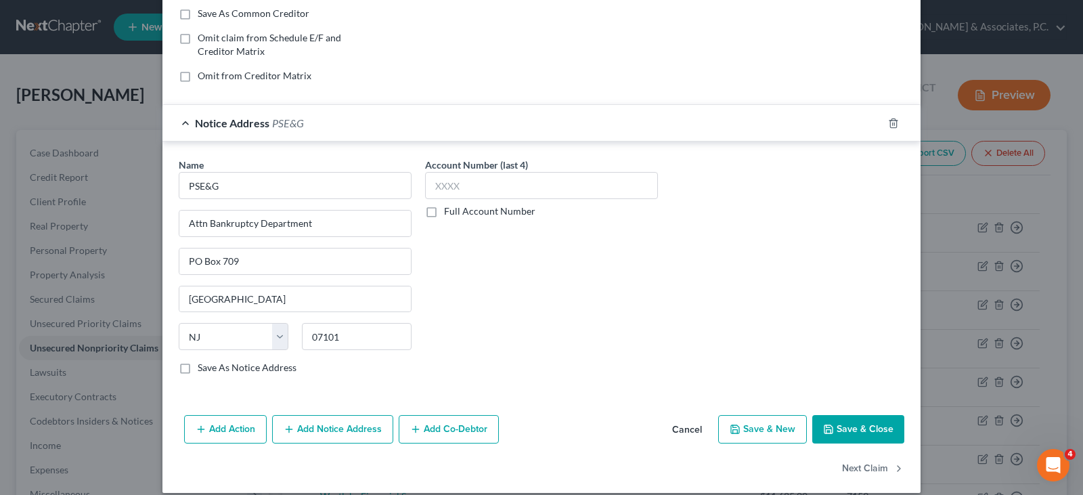
scroll to position [271, 0]
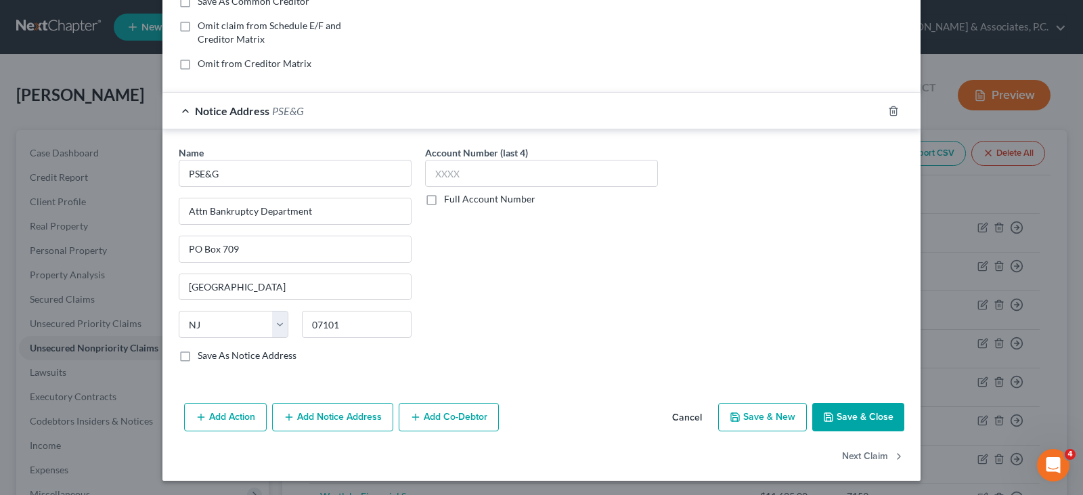
click at [326, 413] on button "Add Notice Address" at bounding box center [332, 417] width 121 height 28
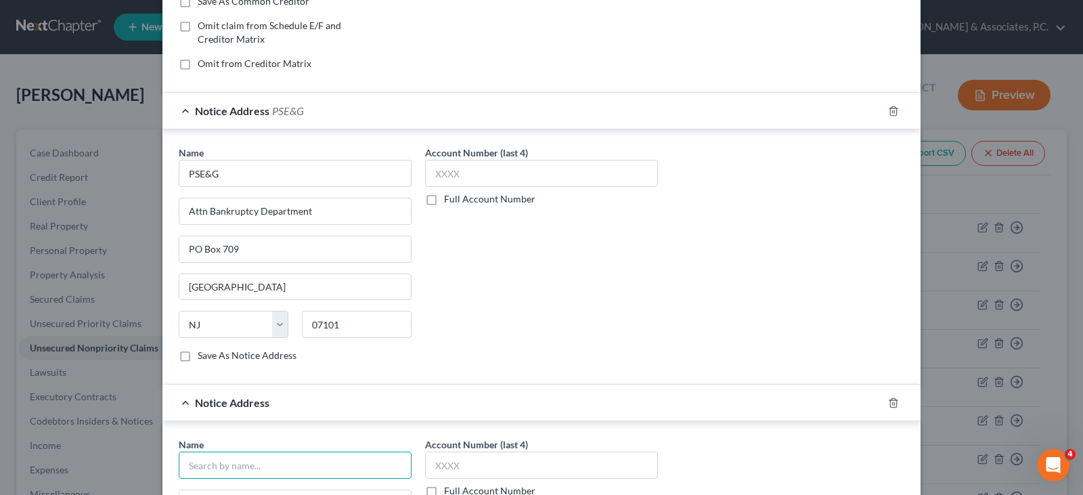
click at [305, 462] on input "text" at bounding box center [295, 465] width 233 height 27
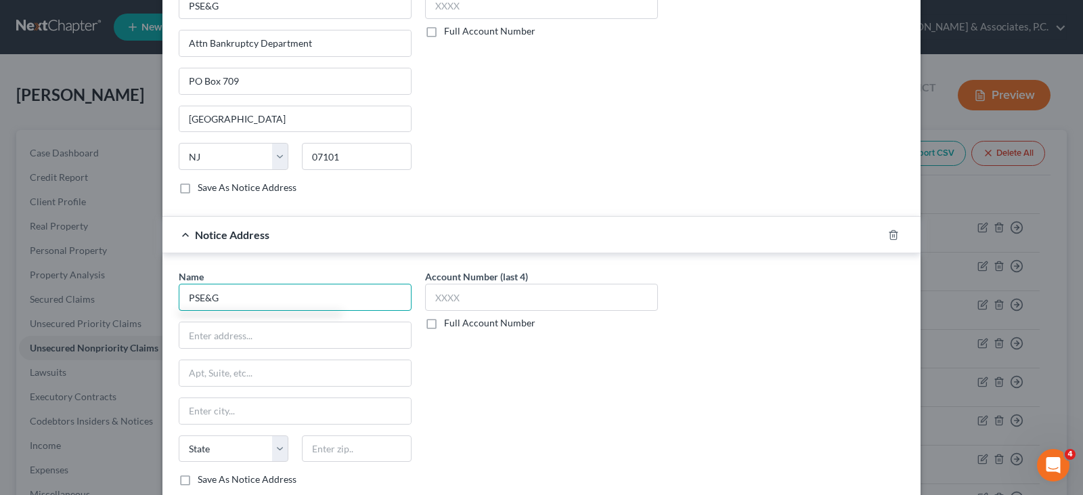
scroll to position [474, 0]
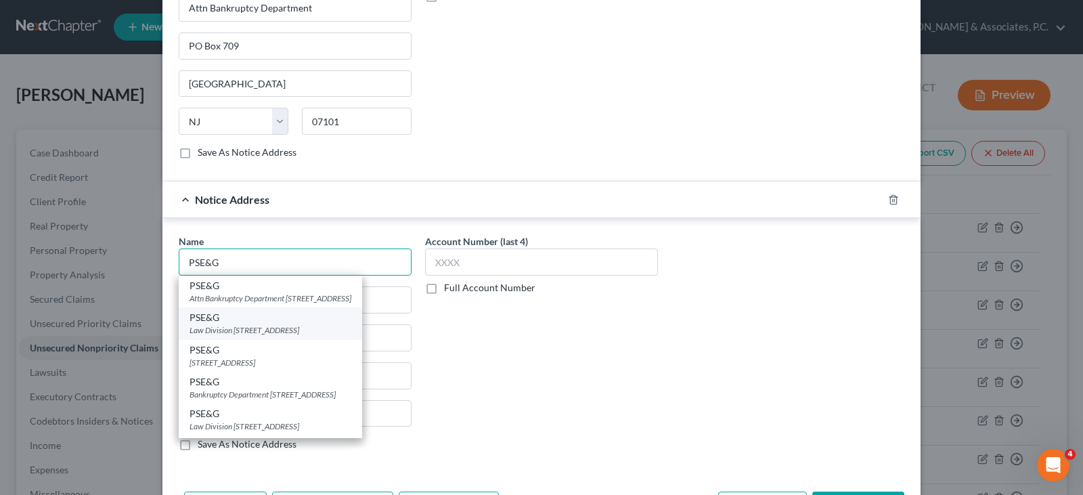
type input "PSE&G"
click at [263, 326] on div "Law Division 80 Park Plaza T5D, Newark, NJ 07102" at bounding box center [271, 330] width 162 height 12
type input "Law Division"
type input "80 Park Plaza T5D"
type input "Newark"
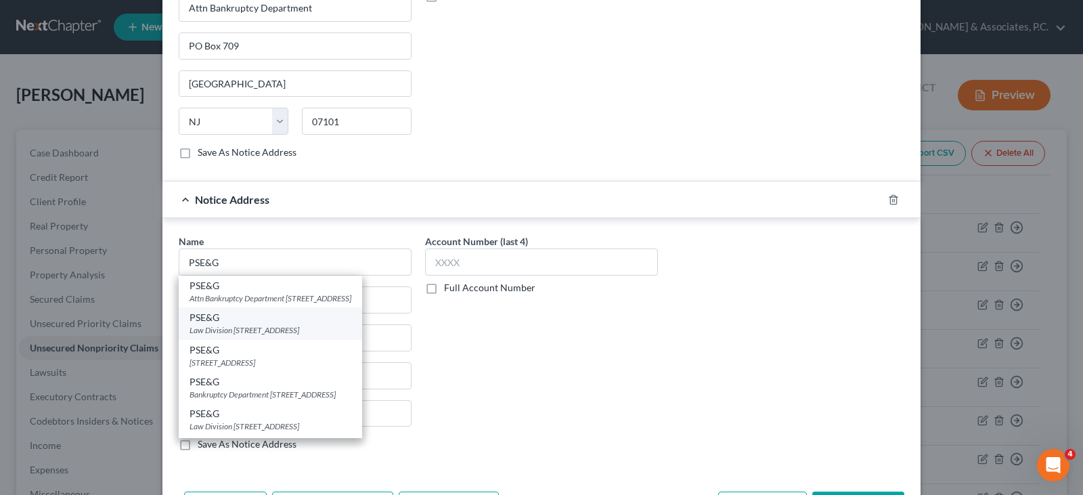
select select "33"
type input "07102"
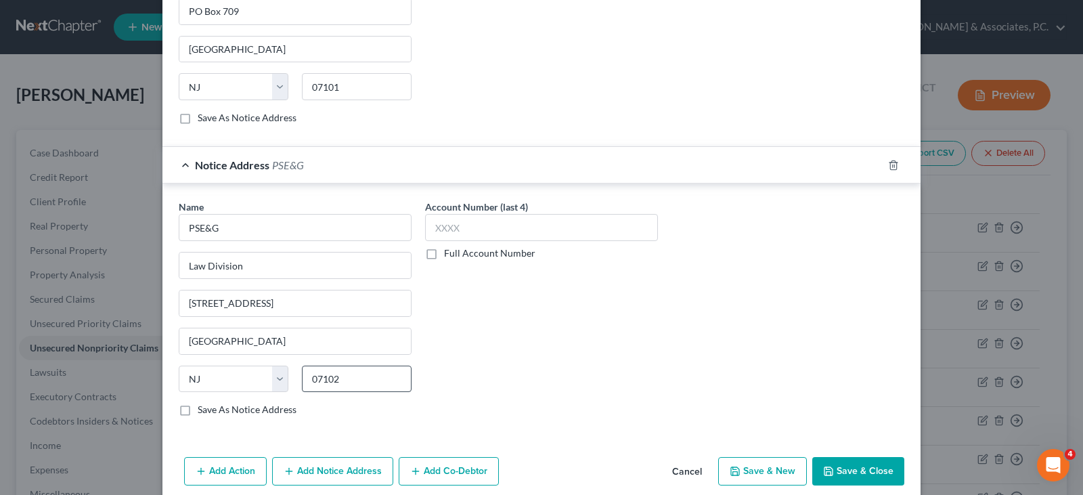
scroll to position [565, 0]
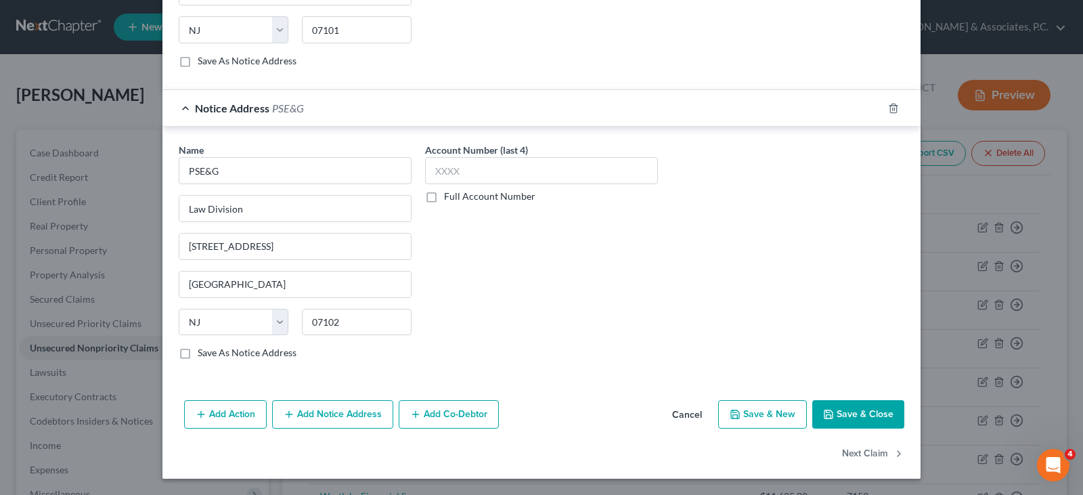
drag, startPoint x: 855, startPoint y: 416, endPoint x: 567, endPoint y: 300, distance: 310.1
click at [854, 416] on button "Save & Close" at bounding box center [858, 414] width 92 height 28
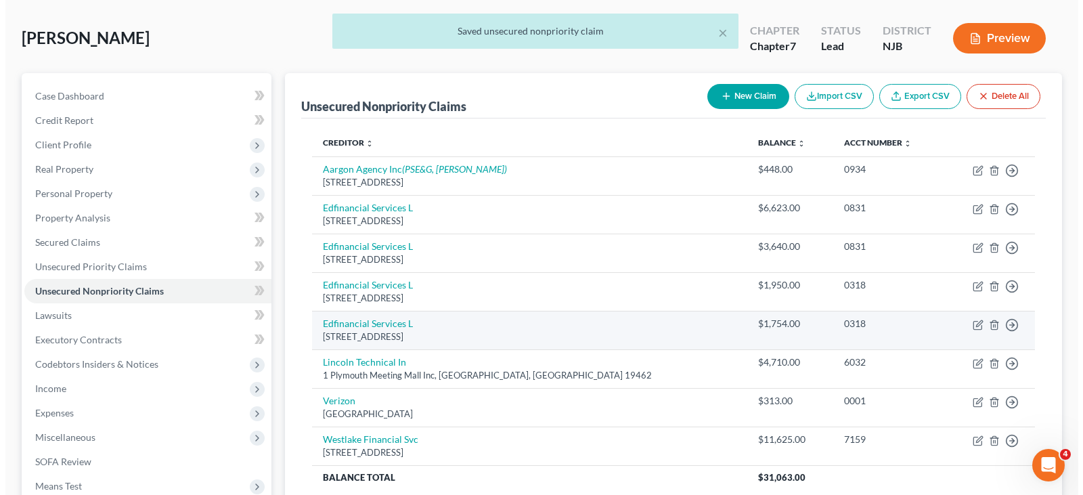
scroll to position [135, 0]
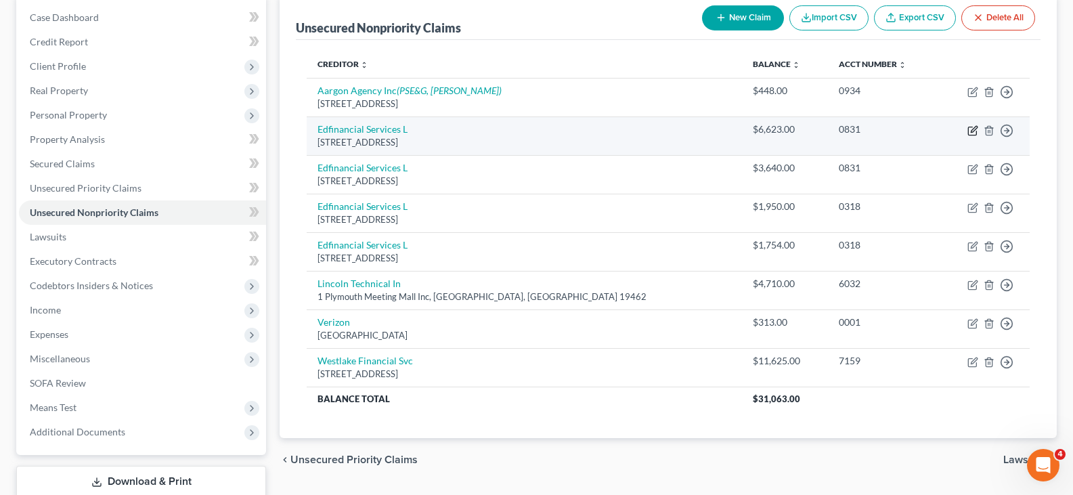
click at [972, 129] on icon "button" at bounding box center [972, 130] width 11 height 11
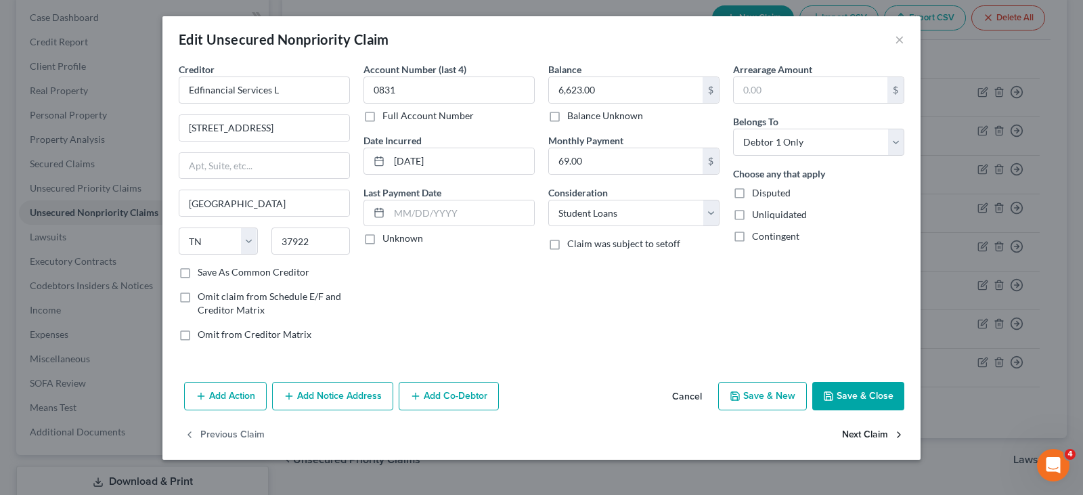
click at [872, 431] on button "Next Claim" at bounding box center [873, 435] width 62 height 28
click at [873, 433] on button "Next Claim" at bounding box center [873, 435] width 62 height 28
click at [873, 431] on button "Next Claim" at bounding box center [873, 435] width 62 height 28
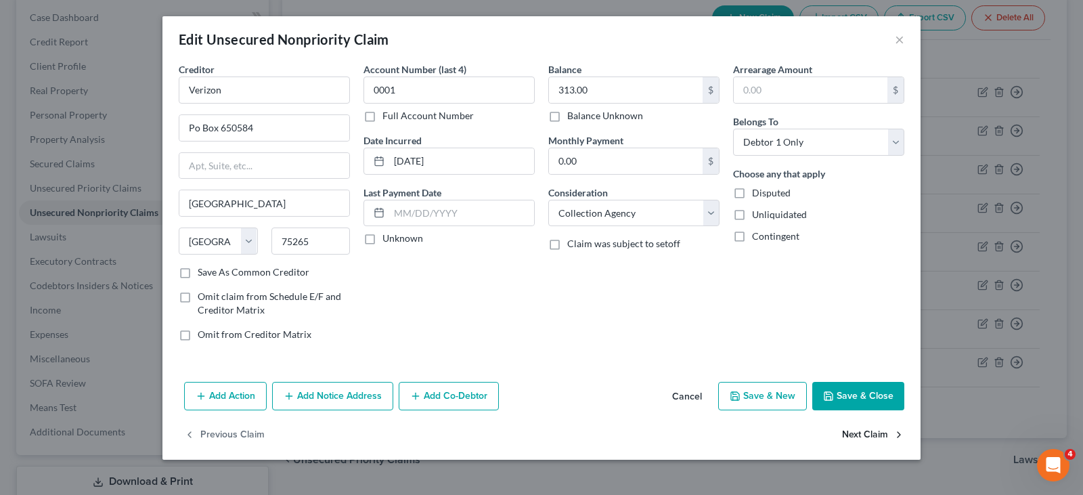
click at [869, 435] on button "Next Claim" at bounding box center [873, 435] width 62 height 28
click at [856, 393] on button "Save & Close" at bounding box center [858, 396] width 92 height 28
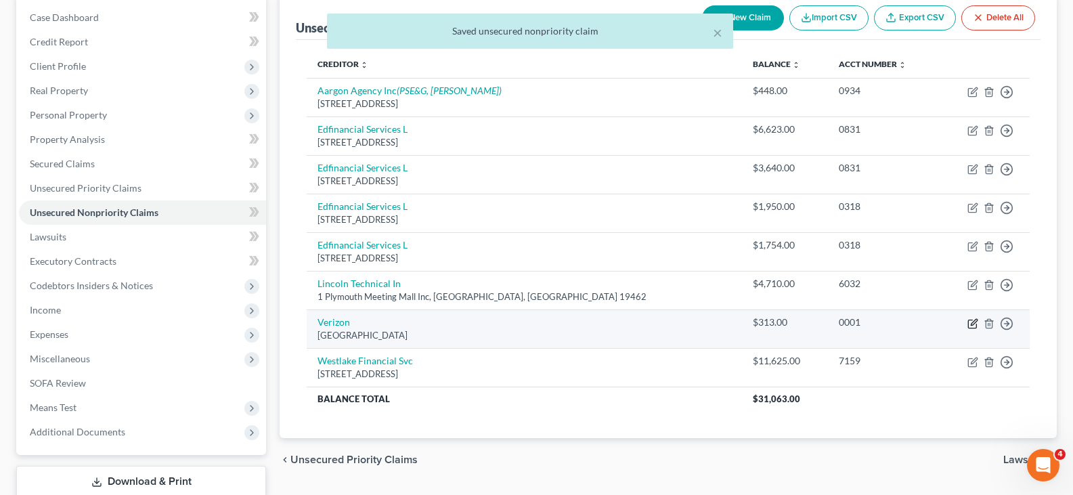
click at [971, 322] on icon "button" at bounding box center [972, 323] width 11 height 11
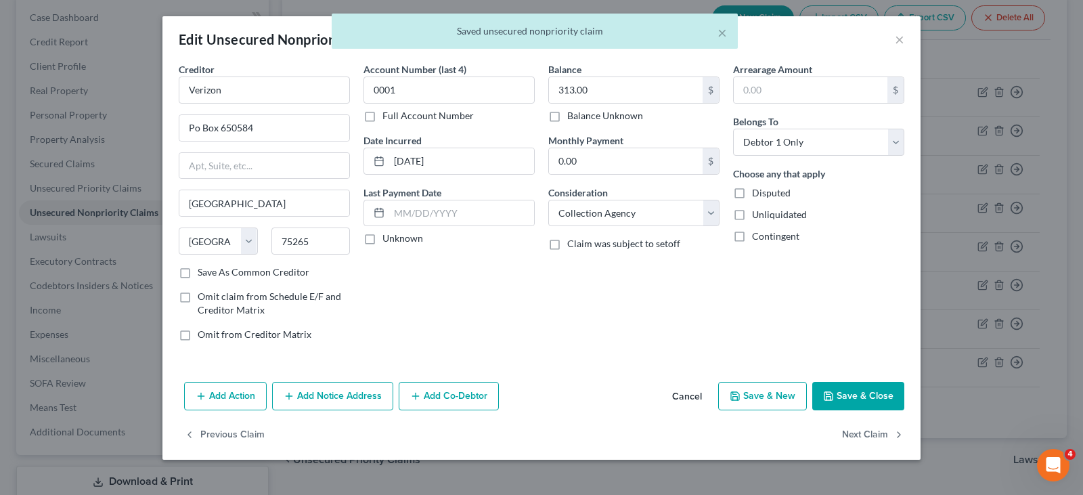
click at [330, 397] on button "Add Notice Address" at bounding box center [332, 396] width 121 height 28
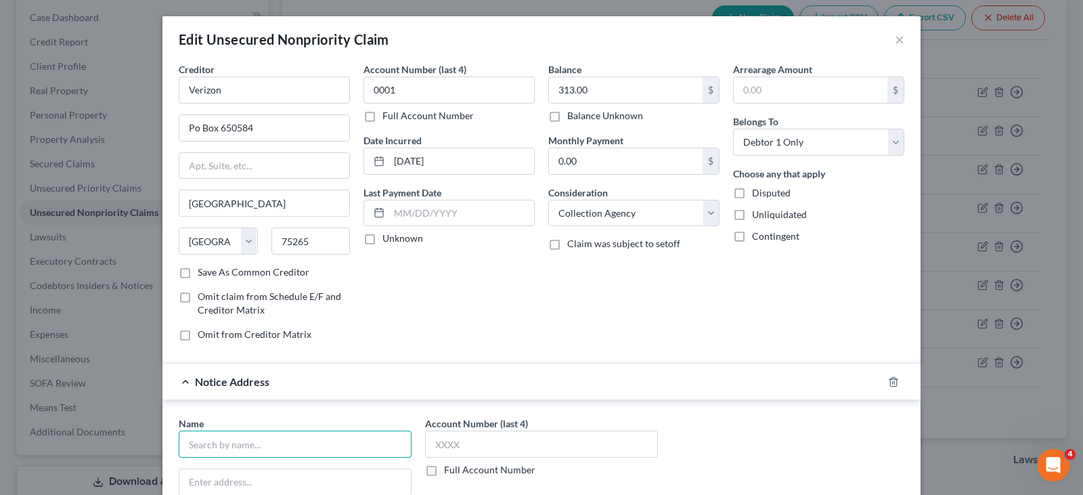
click at [302, 439] on input "text" at bounding box center [295, 444] width 233 height 27
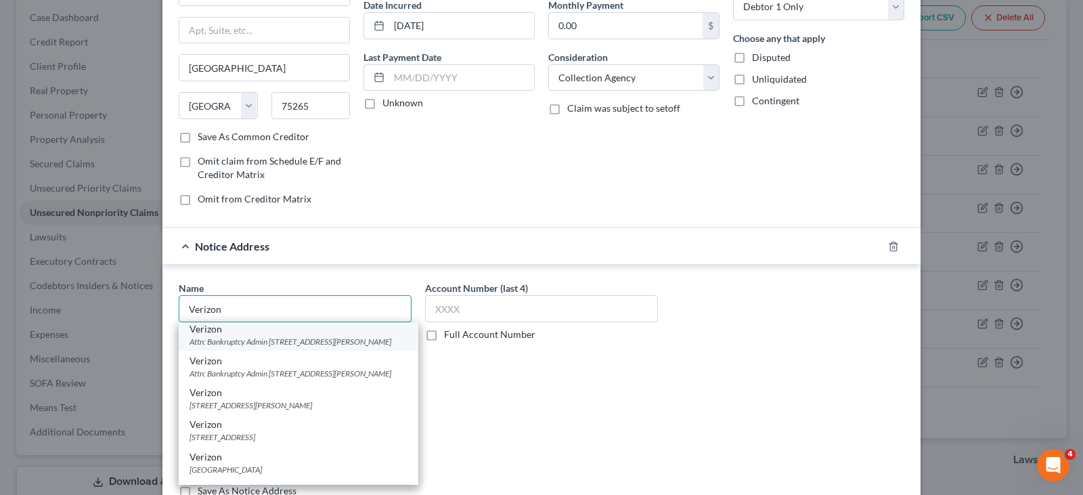
scroll to position [203, 0]
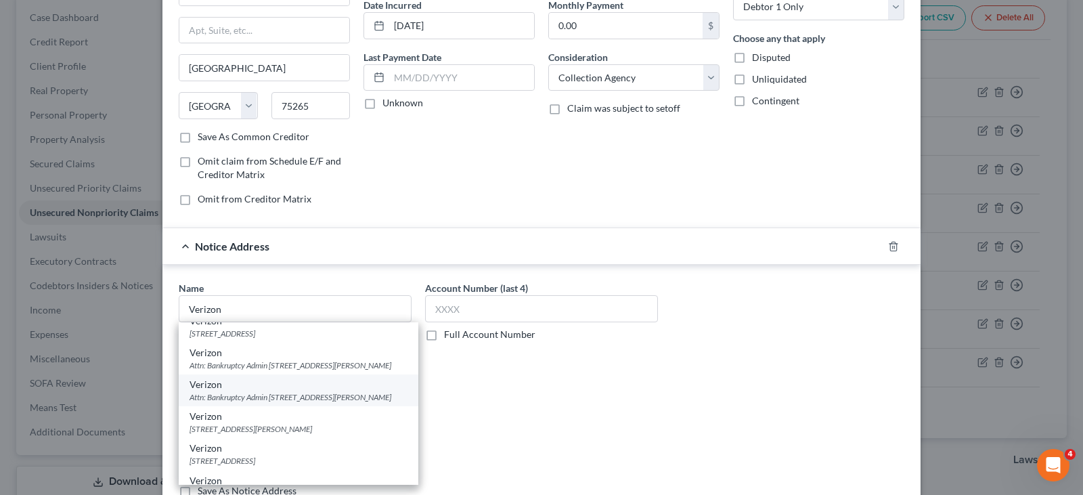
click at [247, 403] on div "Attn: Bankruptcy Admin 500 Technology Dr Ste 500, Saint Charles, MO 63304" at bounding box center [299, 397] width 218 height 12
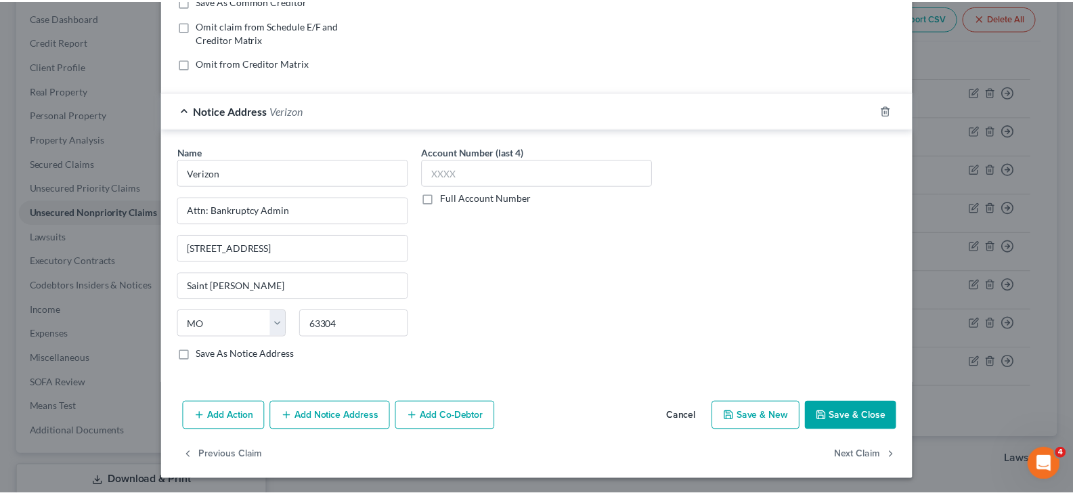
scroll to position [273, 0]
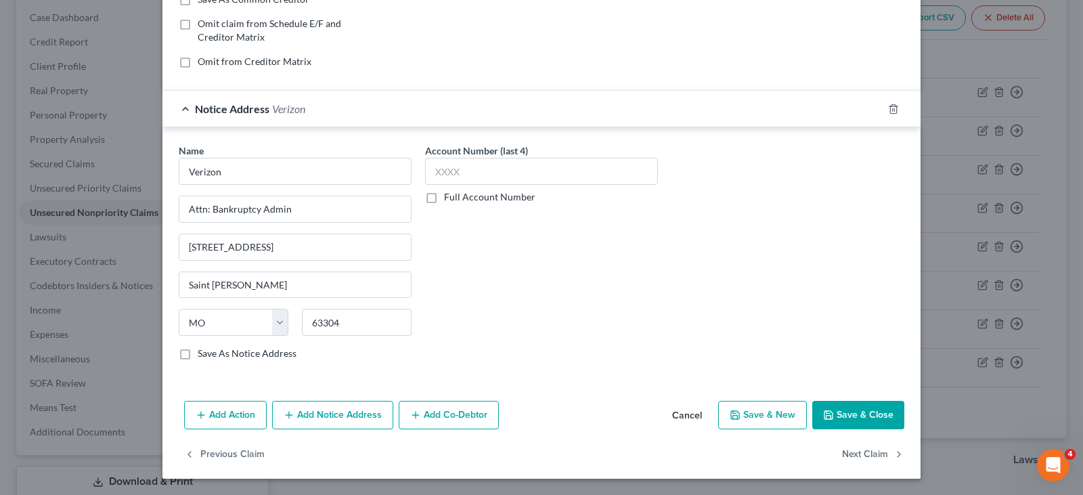
click at [844, 415] on button "Save & Close" at bounding box center [858, 415] width 92 height 28
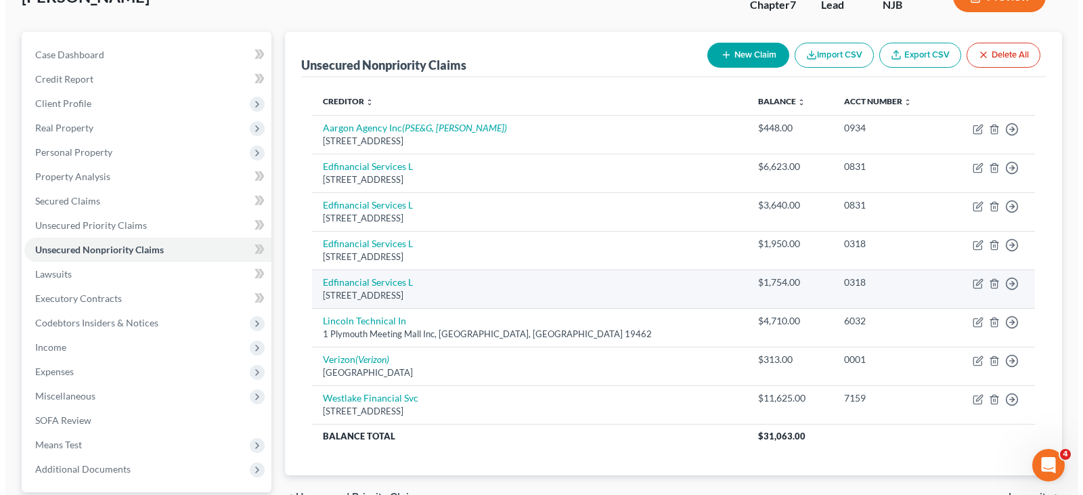
scroll to position [68, 0]
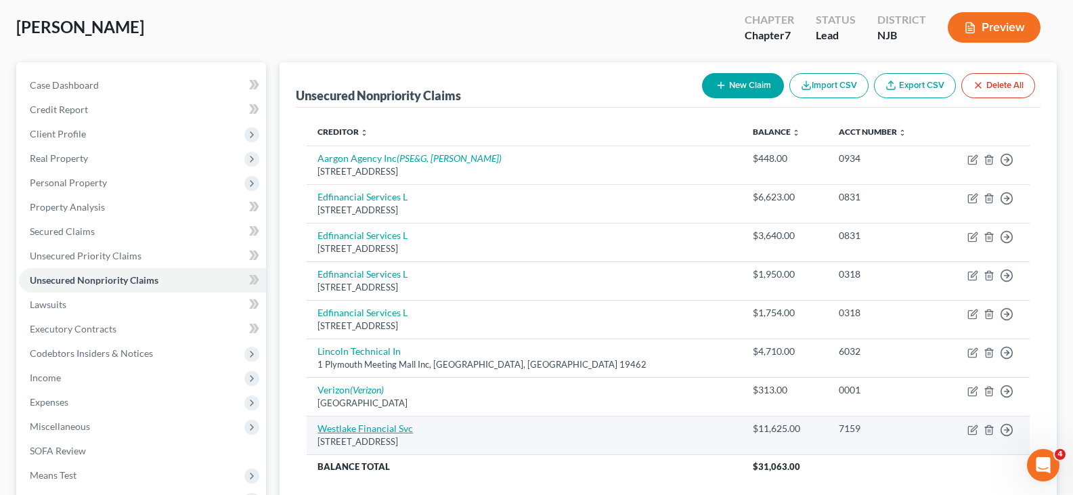
click at [350, 429] on link "Westlake Financial Svc" at bounding box center [365, 428] width 95 height 12
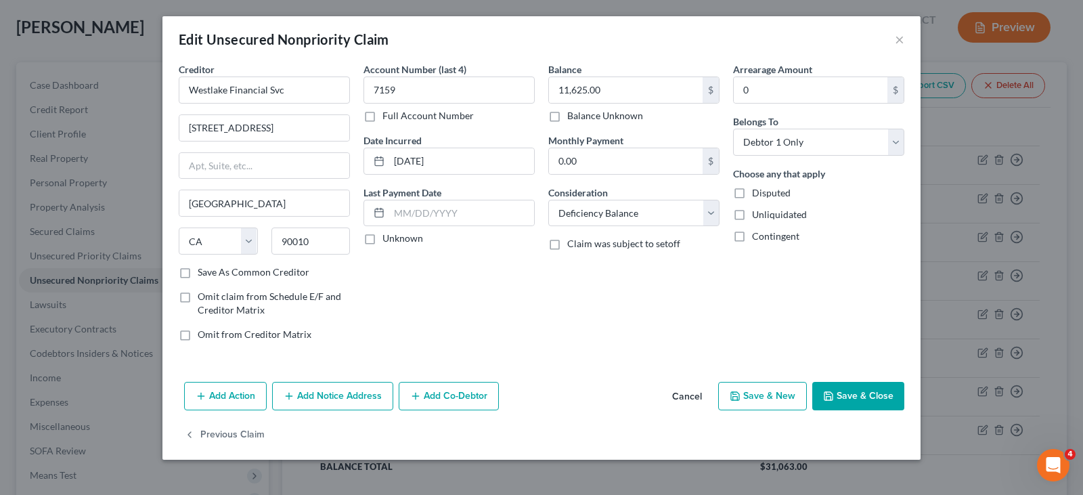
click at [319, 396] on button "Add Notice Address" at bounding box center [332, 396] width 121 height 28
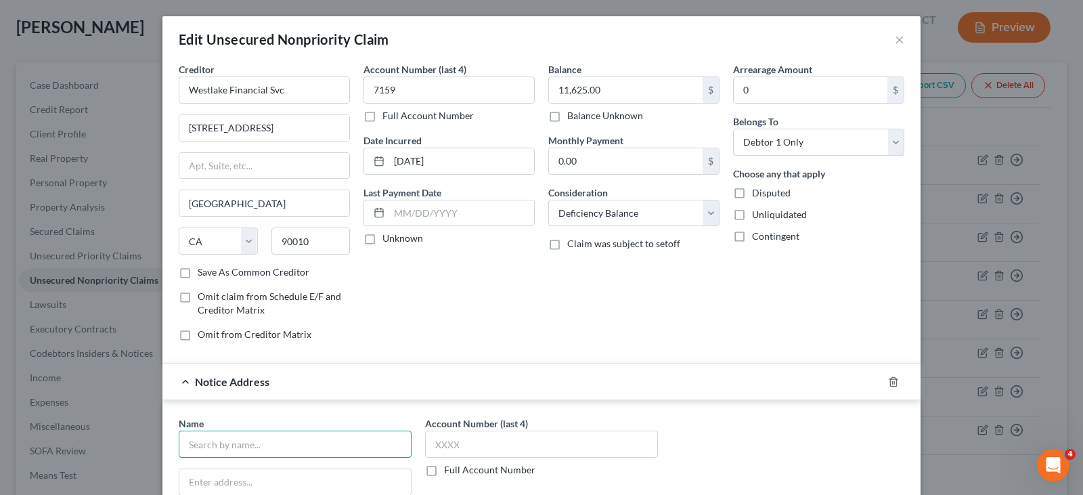
drag, startPoint x: 300, startPoint y: 452, endPoint x: 323, endPoint y: 449, distance: 23.2
click at [303, 453] on input "text" at bounding box center [295, 444] width 233 height 27
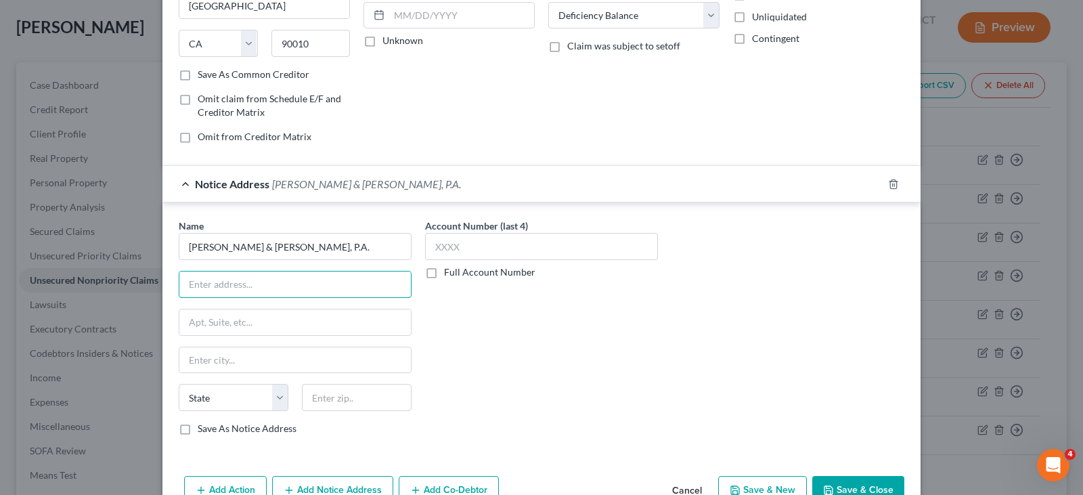
scroll to position [203, 0]
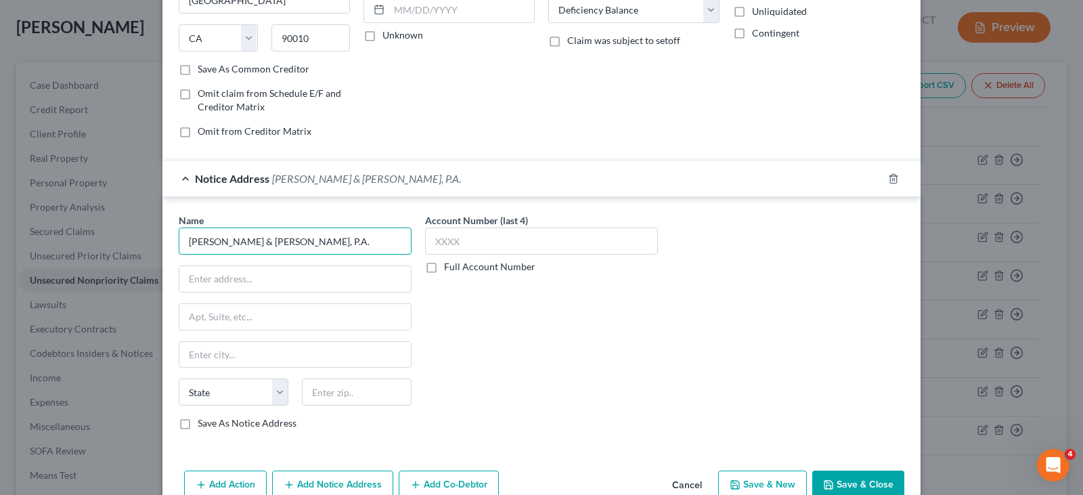
click at [309, 237] on input "Tenaglia & Hunt, P.A." at bounding box center [295, 240] width 233 height 27
drag, startPoint x: 286, startPoint y: 241, endPoint x: 115, endPoint y: 238, distance: 171.3
click at [115, 238] on div "Edit Unsecured Nonpriority Claim × Creditor * Westlake Financial Svc 4751 Wilsh…" at bounding box center [541, 247] width 1083 height 495
paste input "365 W Passaic St # 405"
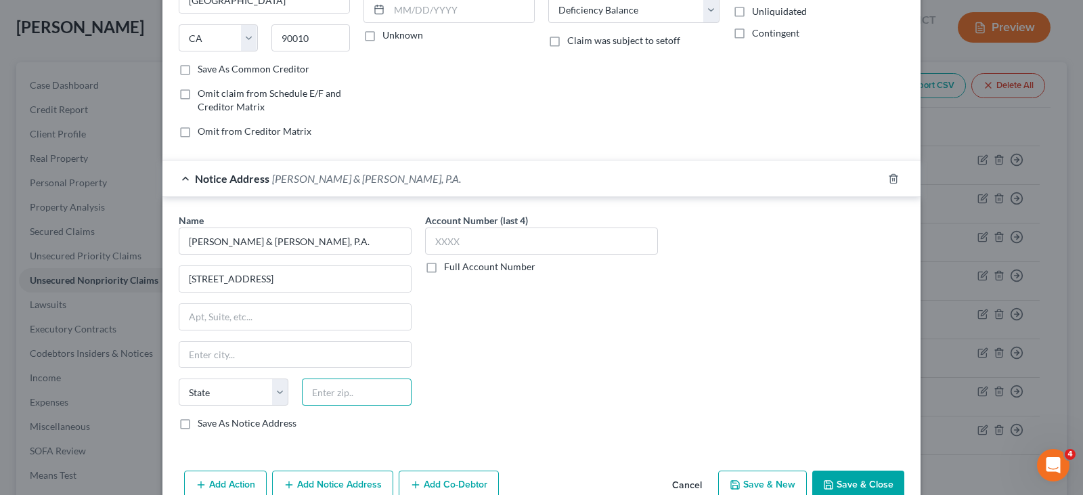
click at [346, 394] on input "text" at bounding box center [357, 391] width 110 height 27
paste input "07662"
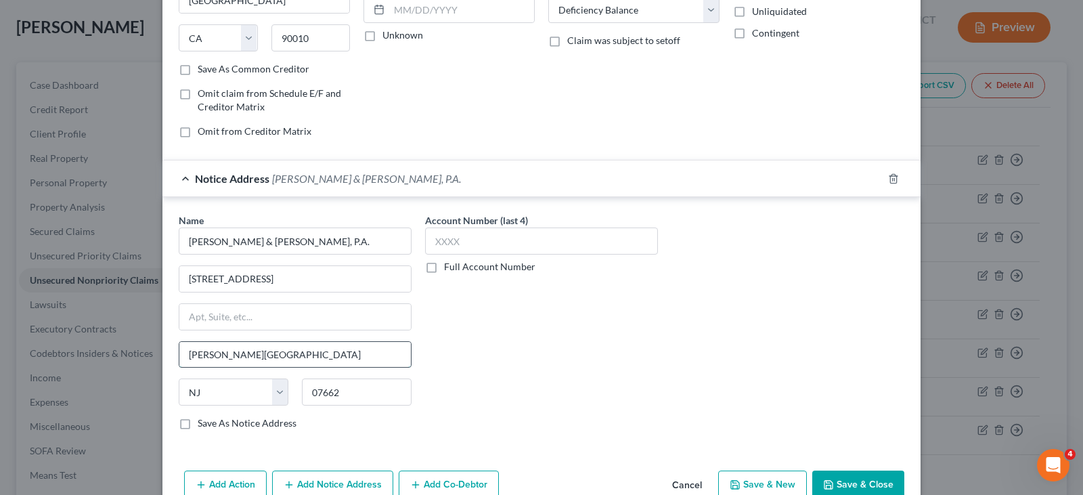
click at [247, 353] on input "Rochelle Park" at bounding box center [295, 355] width 232 height 26
click at [644, 345] on div "Account Number (last 4) Full Account Number" at bounding box center [541, 326] width 246 height 227
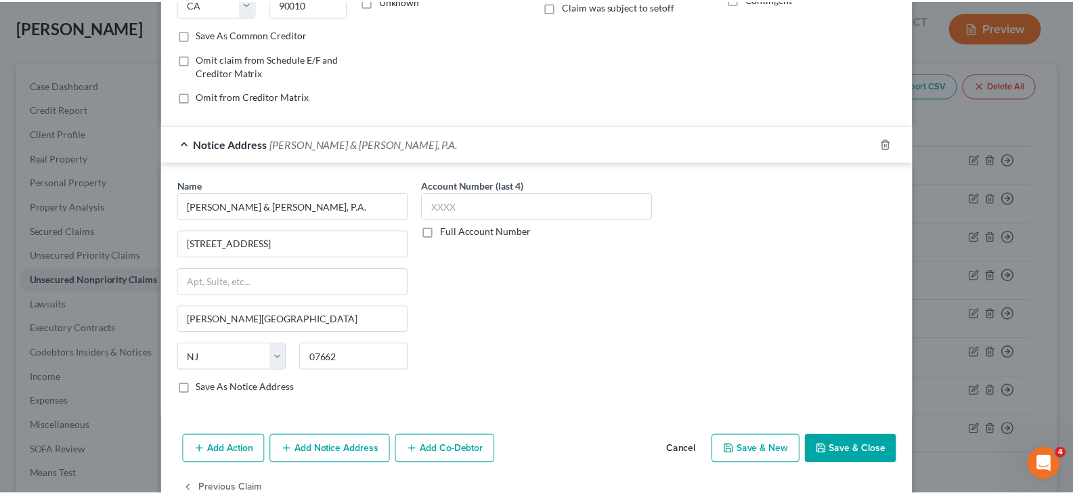
scroll to position [271, 0]
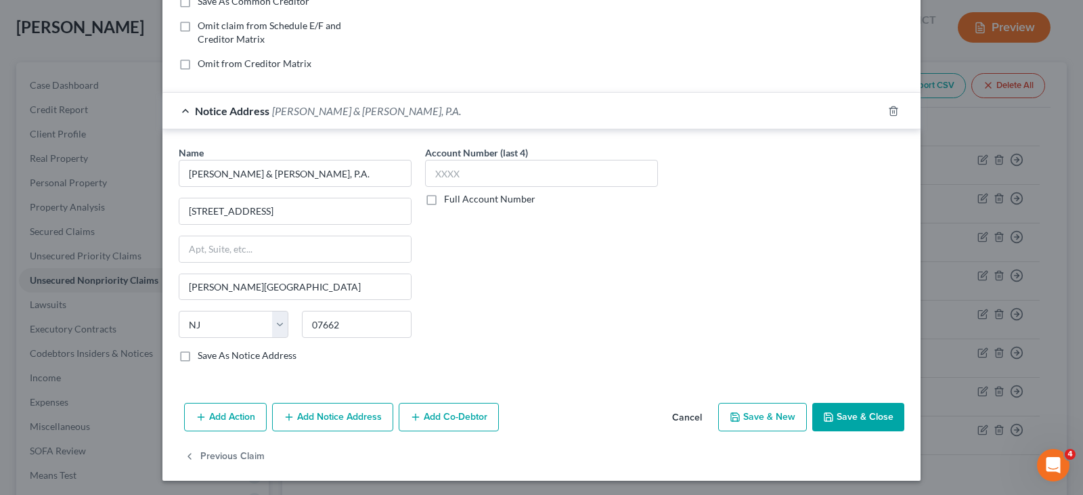
click at [859, 416] on button "Save & Close" at bounding box center [858, 417] width 92 height 28
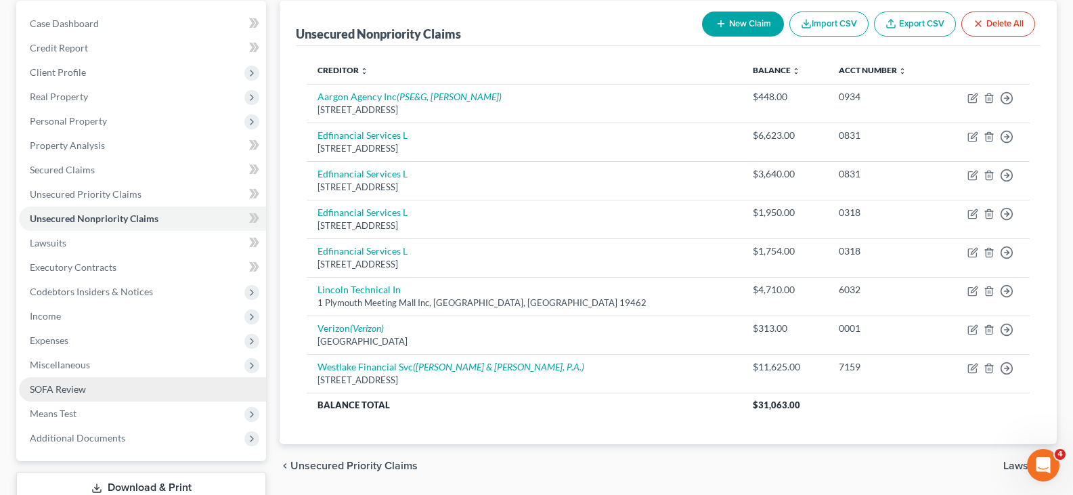
scroll to position [225, 0]
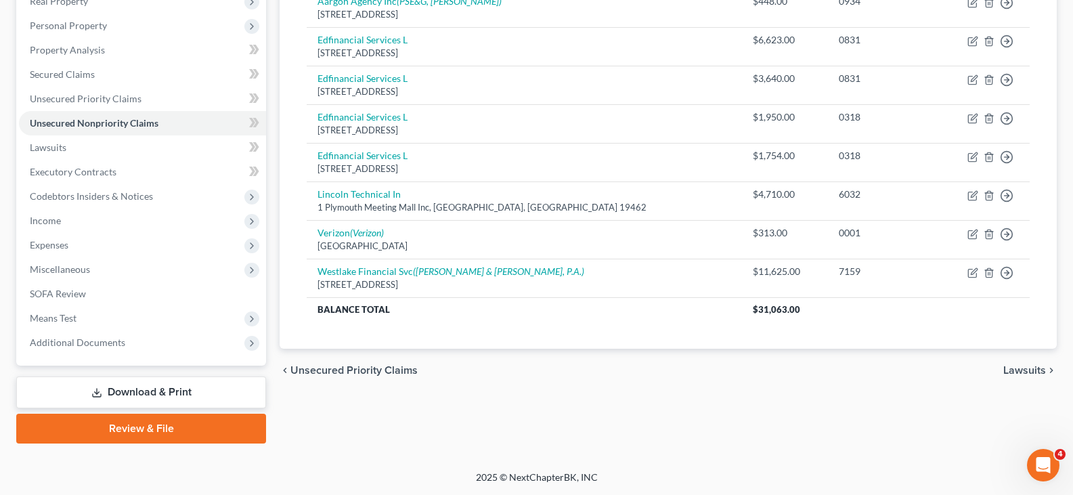
click at [131, 397] on link "Download & Print" at bounding box center [141, 392] width 250 height 32
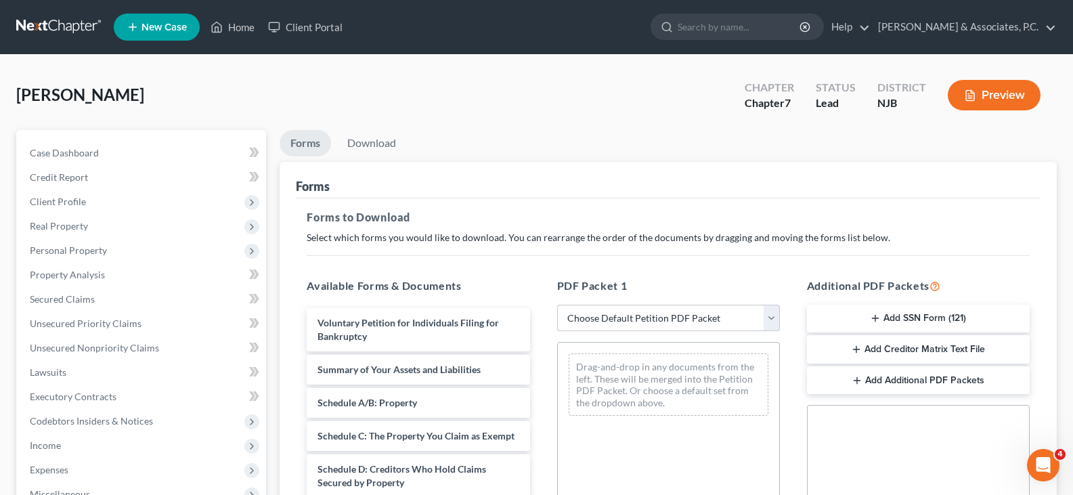
drag, startPoint x: 771, startPoint y: 314, endPoint x: 758, endPoint y: 314, distance: 13.5
click at [771, 314] on select "Choose Default Petition PDF Packet Complete Bankruptcy Petition (all forms and …" at bounding box center [668, 318] width 223 height 27
click at [557, 305] on select "Choose Default Petition PDF Packet Complete Bankruptcy Petition (all forms and …" at bounding box center [668, 318] width 223 height 27
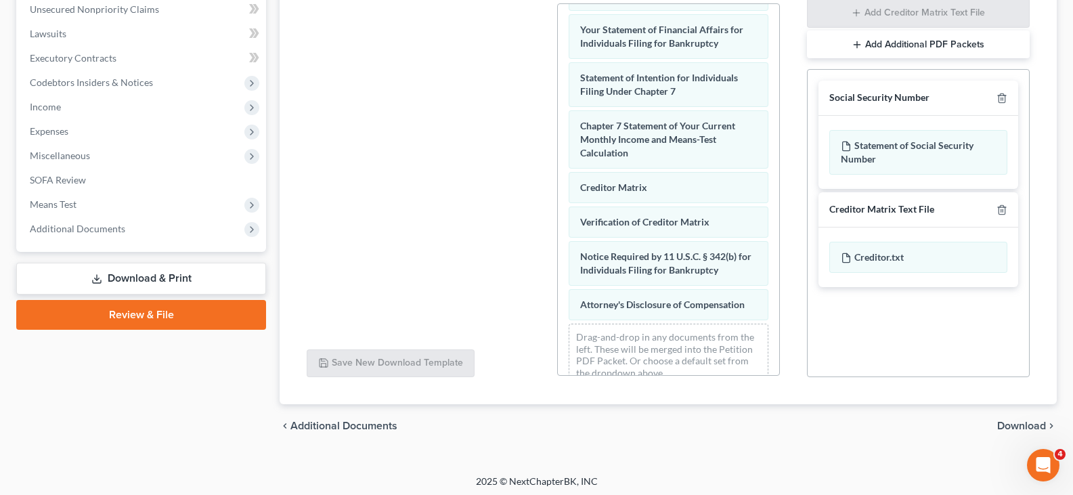
scroll to position [483, 0]
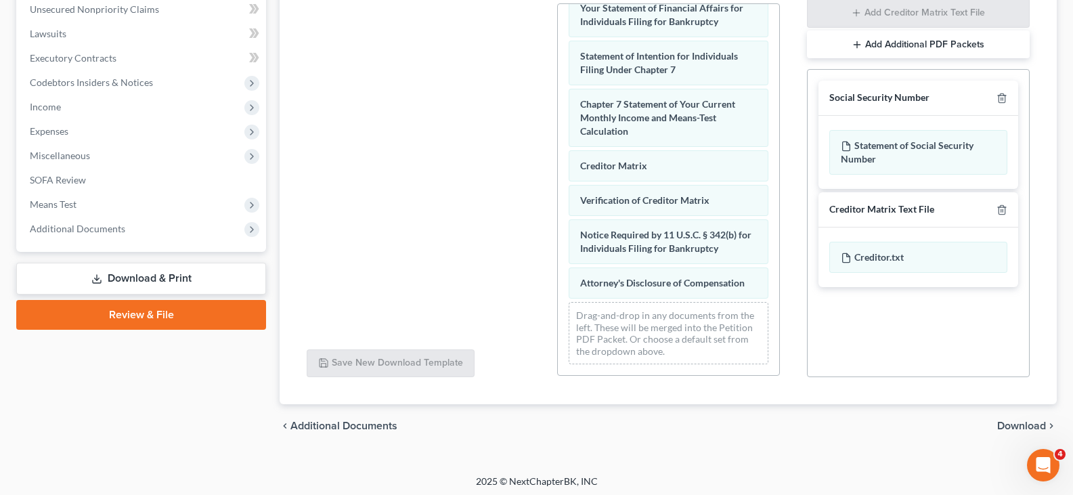
click at [1008, 421] on span "Download" at bounding box center [1021, 425] width 49 height 11
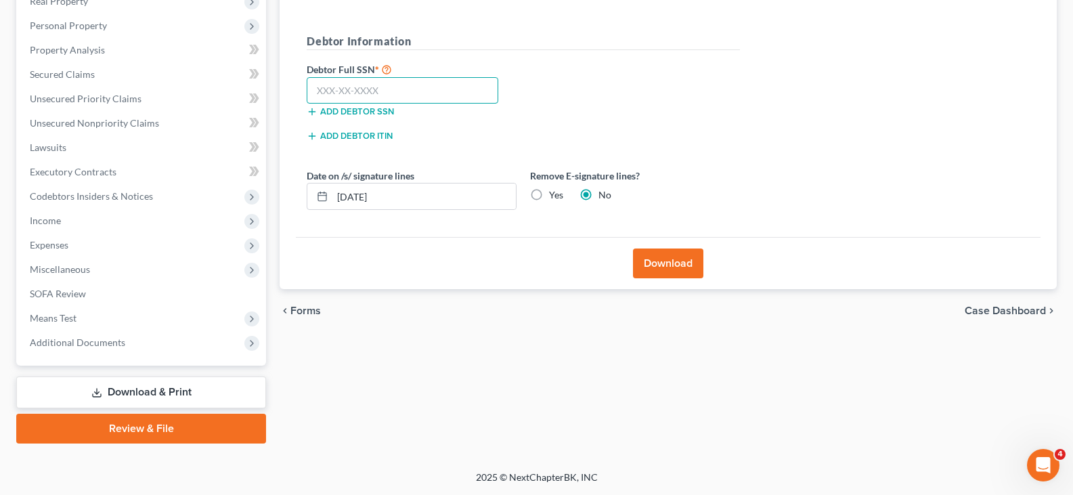
click at [412, 91] on input "text" at bounding box center [403, 90] width 192 height 27
click at [549, 197] on label "Yes" at bounding box center [556, 195] width 14 height 14
click at [554, 197] on input "Yes" at bounding box center [558, 192] width 9 height 9
click at [663, 261] on button "Download" at bounding box center [668, 263] width 70 height 30
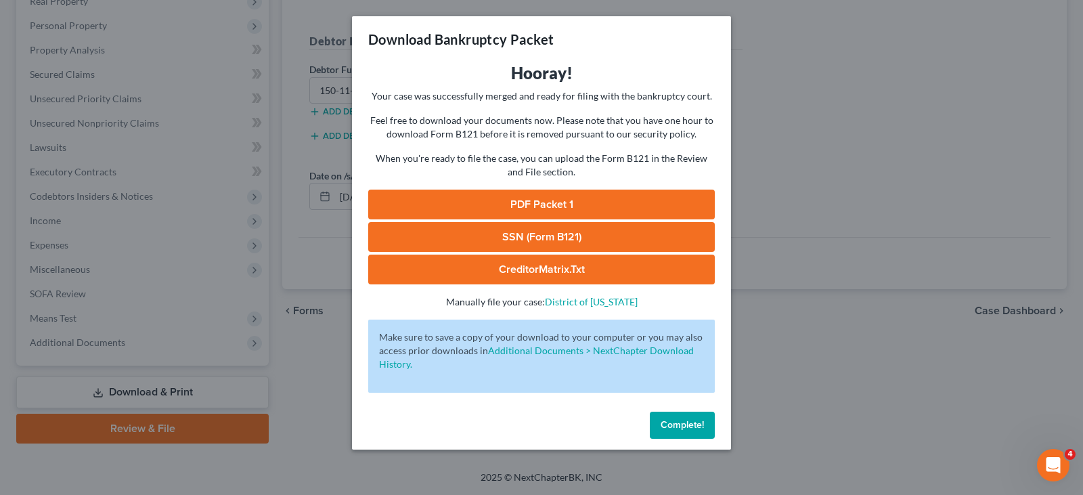
click at [530, 232] on link "SSN (Form B121)" at bounding box center [541, 237] width 347 height 30
click at [485, 198] on link "PDF Packet 1" at bounding box center [541, 205] width 347 height 30
drag, startPoint x: 697, startPoint y: 419, endPoint x: 691, endPoint y: 410, distance: 11.3
click at [695, 419] on span "Complete!" at bounding box center [682, 425] width 43 height 12
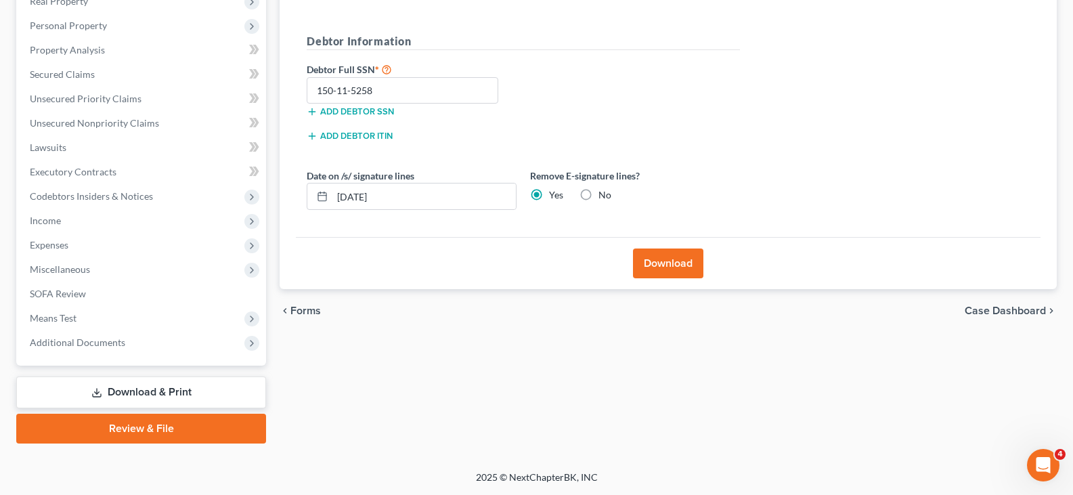
click at [125, 393] on link "Download & Print" at bounding box center [141, 392] width 250 height 32
click at [81, 199] on span "Codebtors Insiders & Notices" at bounding box center [91, 196] width 123 height 12
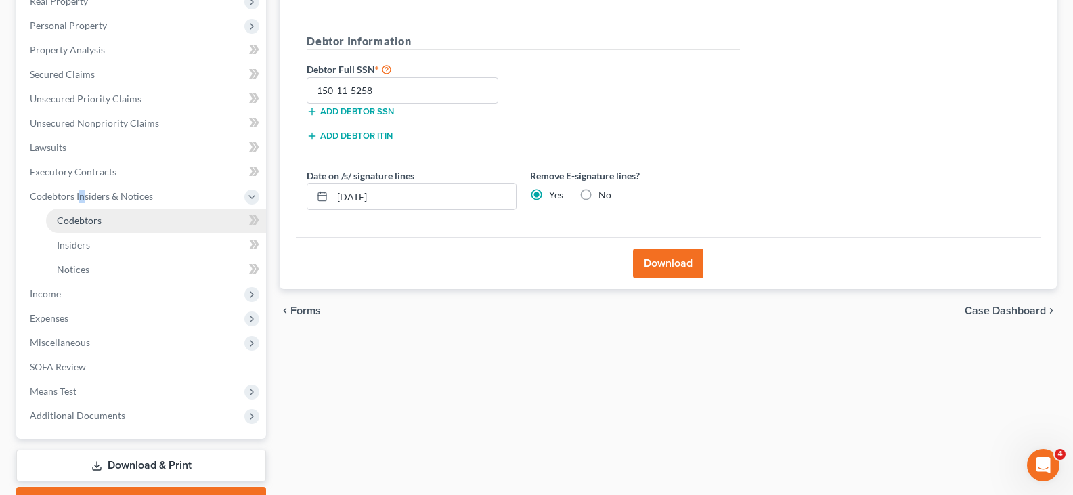
click at [83, 215] on span "Codebtors" at bounding box center [79, 221] width 45 height 12
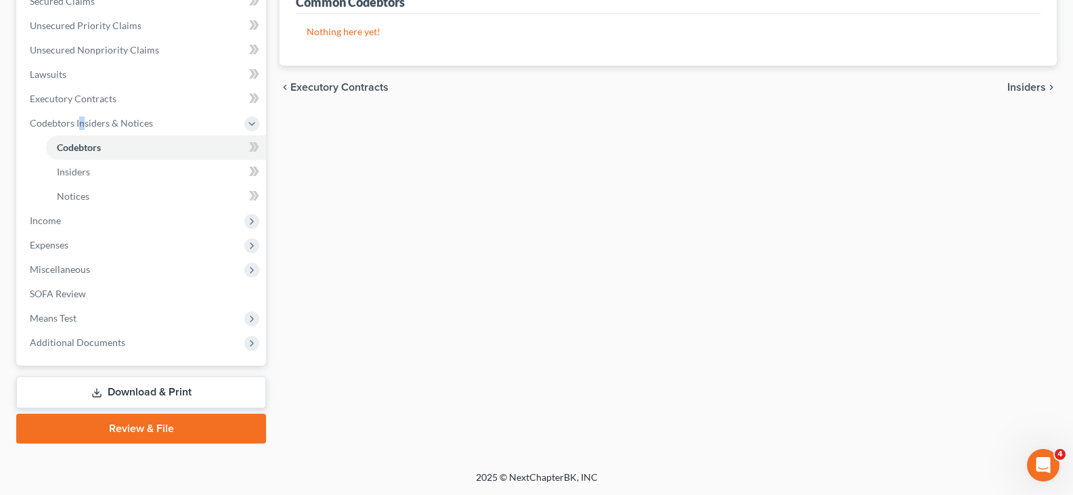
click at [112, 386] on link "Download & Print" at bounding box center [141, 392] width 250 height 32
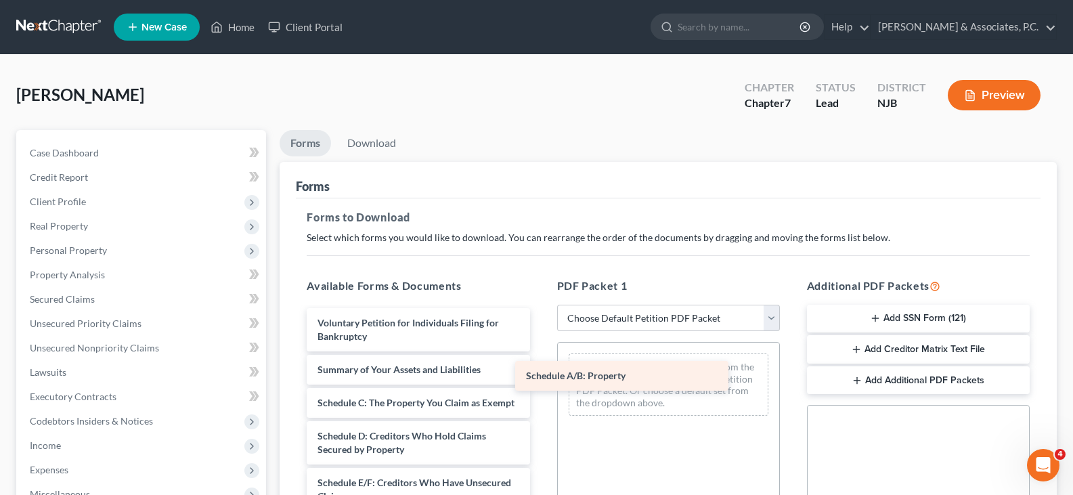
drag, startPoint x: 404, startPoint y: 402, endPoint x: 610, endPoint y: 369, distance: 208.5
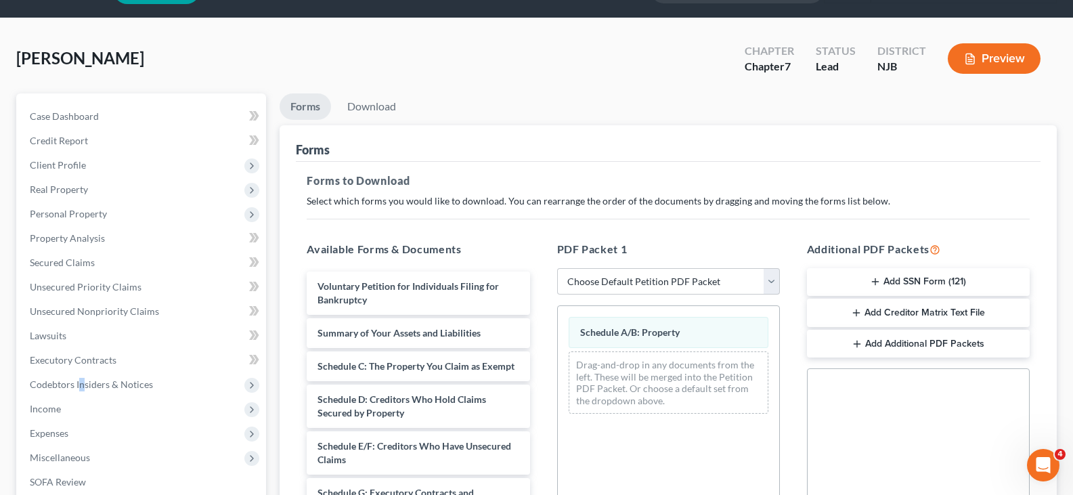
scroll to position [135, 0]
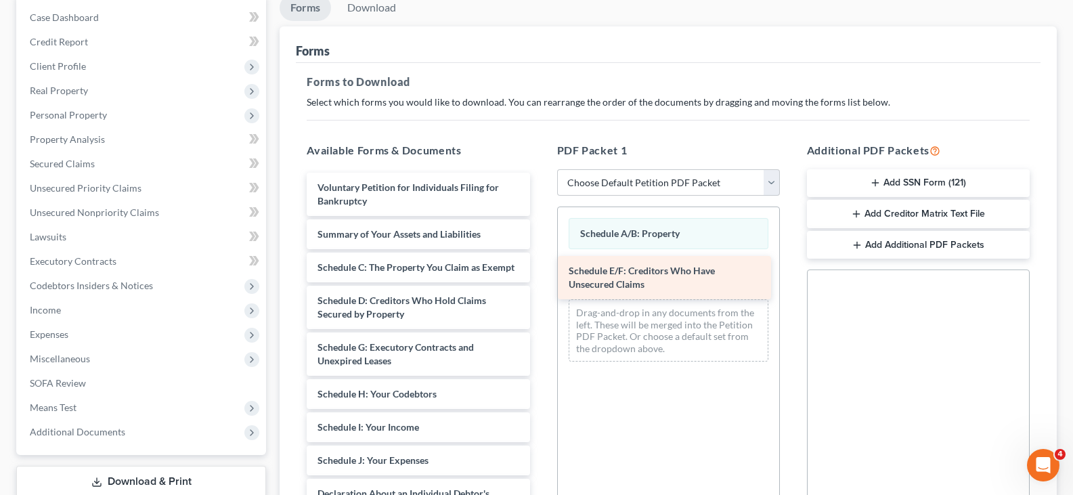
drag, startPoint x: 406, startPoint y: 366, endPoint x: 657, endPoint y: 276, distance: 266.8
click at [540, 276] on div "Schedule E/F: Creditors Who Have Unsecured Claims Voluntary Petition for Indivi…" at bounding box center [418, 491] width 244 height 636
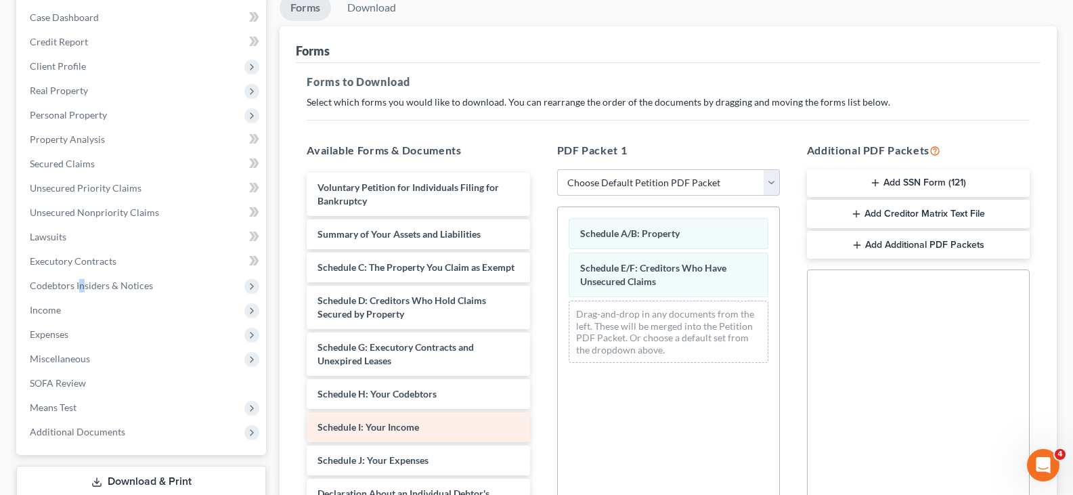
scroll to position [68, 0]
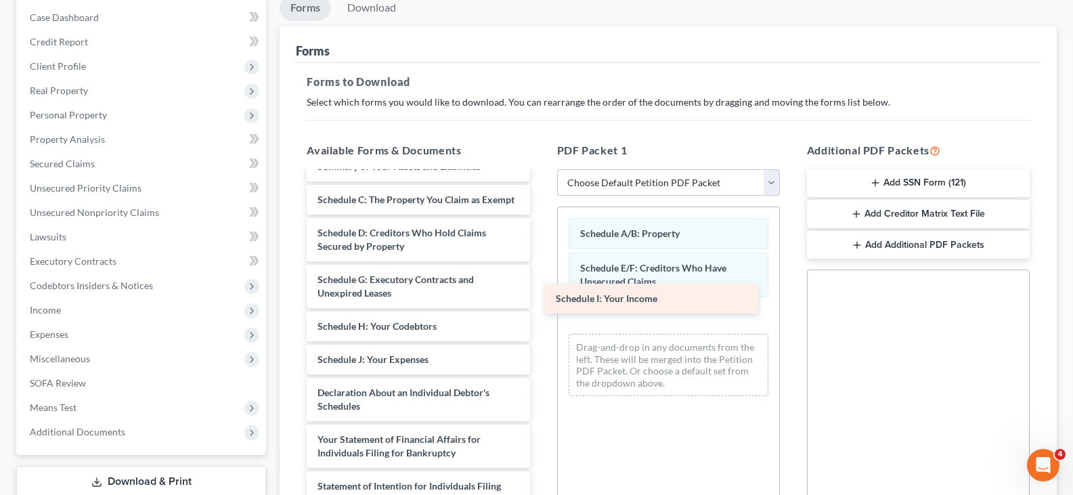
drag, startPoint x: 426, startPoint y: 368, endPoint x: 664, endPoint y: 293, distance: 249.7
click at [540, 293] on div "Schedule I: Your Income Voluntary Petition for Individuals Filing for Bankruptc…" at bounding box center [418, 406] width 244 height 603
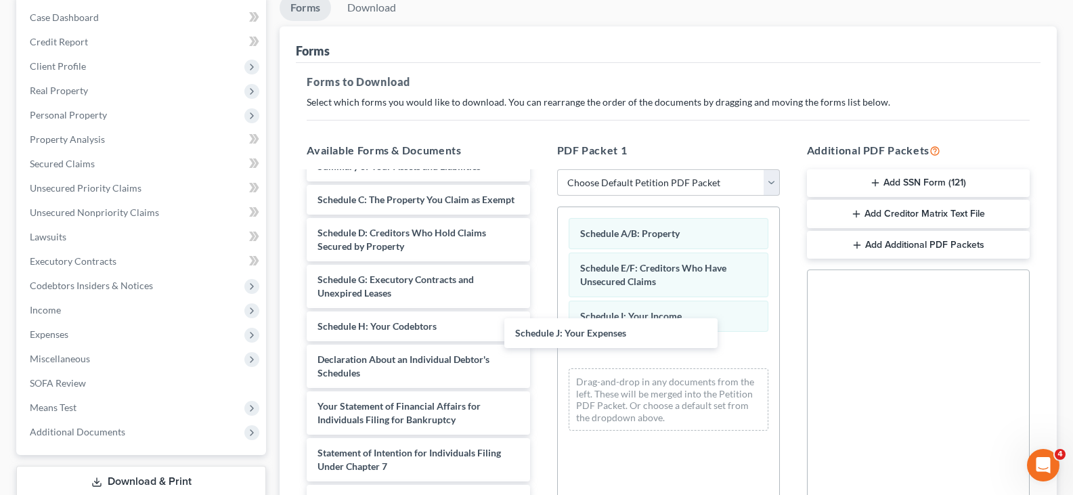
click at [540, 330] on div "Schedule J: Your Expenses Voluntary Petition for Individuals Filing for Bankrup…" at bounding box center [418, 389] width 244 height 569
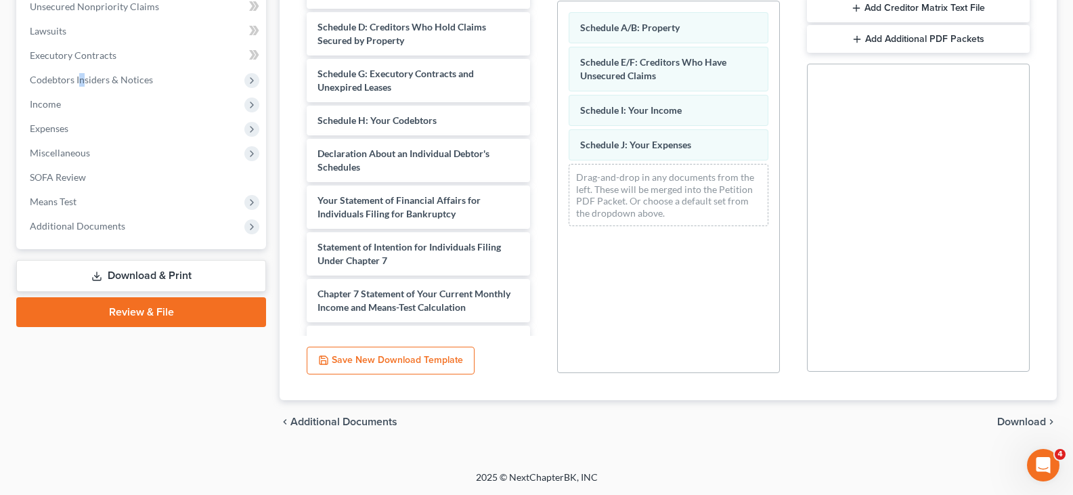
click at [1006, 421] on span "Download" at bounding box center [1021, 421] width 49 height 11
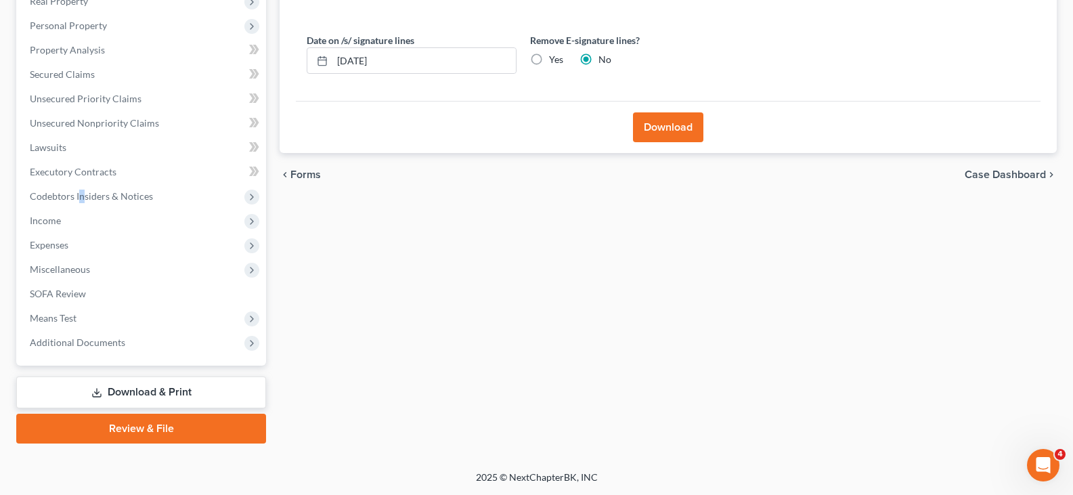
scroll to position [225, 0]
click at [549, 58] on label "Yes" at bounding box center [556, 60] width 14 height 14
click at [554, 58] on input "Yes" at bounding box center [558, 57] width 9 height 9
click at [658, 125] on button "Download" at bounding box center [668, 127] width 70 height 30
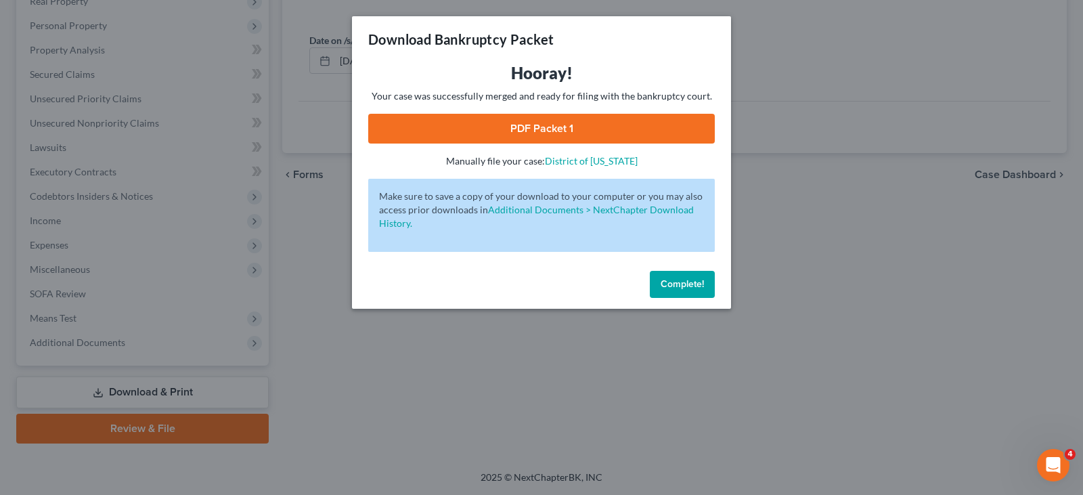
click at [523, 133] on link "PDF Packet 1" at bounding box center [541, 129] width 347 height 30
click at [684, 288] on span "Complete!" at bounding box center [682, 284] width 43 height 12
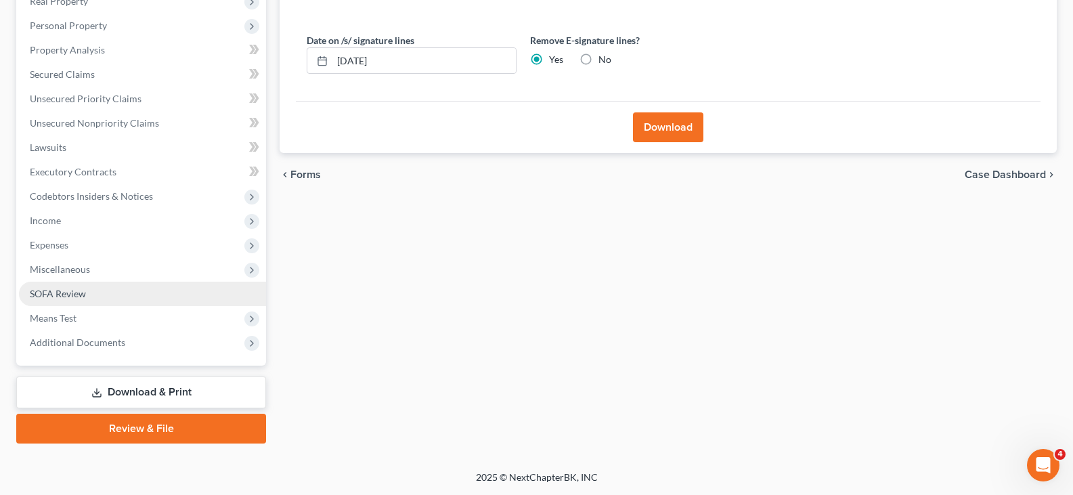
click at [67, 294] on span "SOFA Review" at bounding box center [58, 294] width 56 height 12
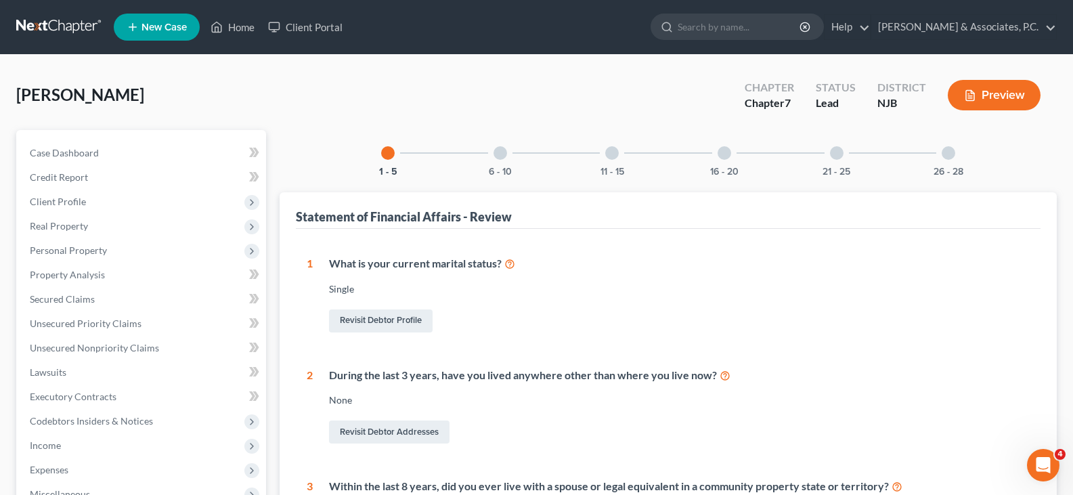
click at [499, 152] on div at bounding box center [501, 153] width 14 height 14
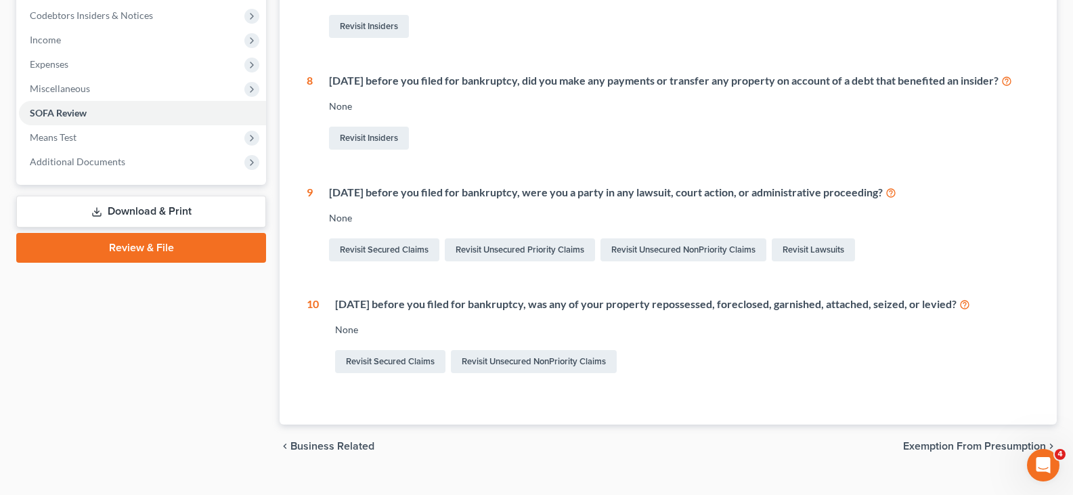
scroll to position [406, 0]
click at [489, 372] on link "Revisit Unsecured NonPriority Claims" at bounding box center [534, 360] width 166 height 23
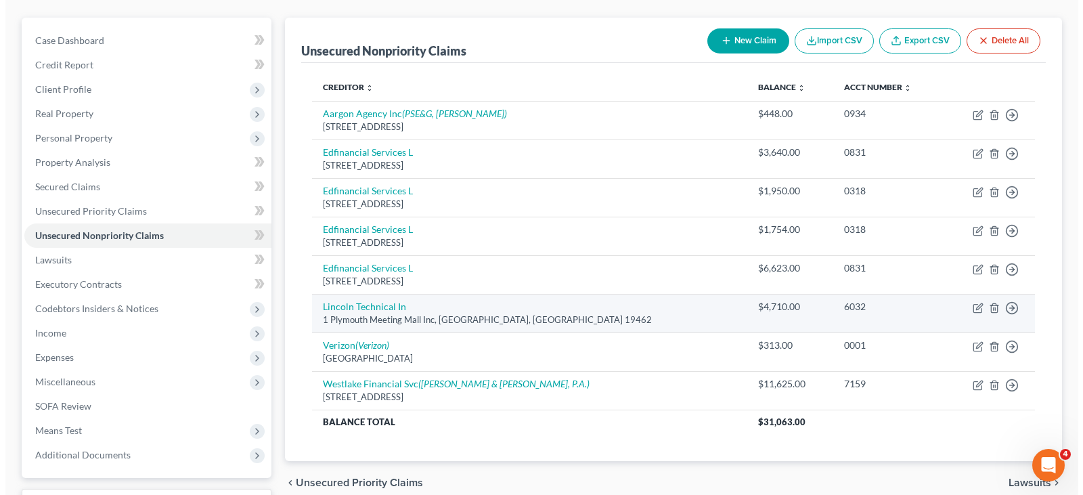
scroll to position [135, 0]
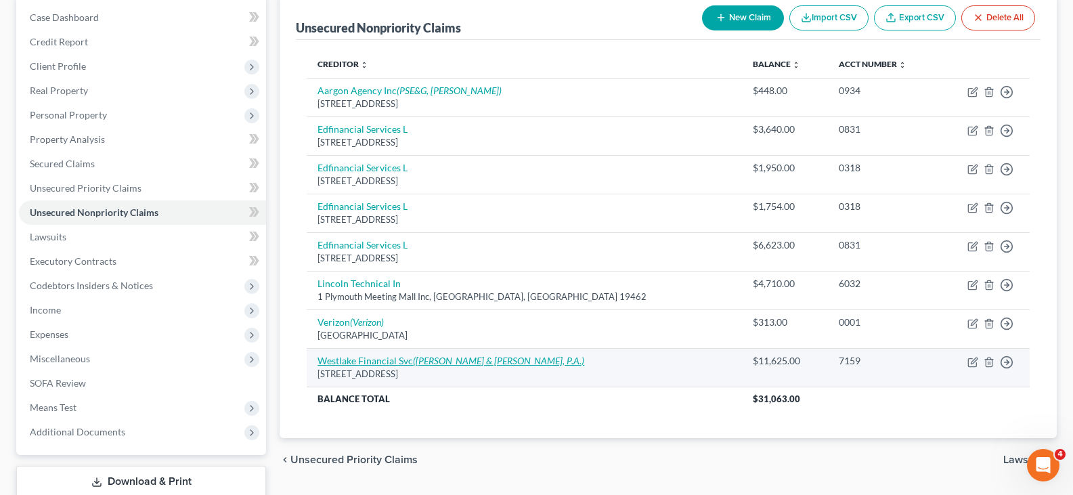
click at [382, 360] on link "Westlake Financial Svc (Tenaglia & Hunt, P.A.)" at bounding box center [451, 361] width 267 height 12
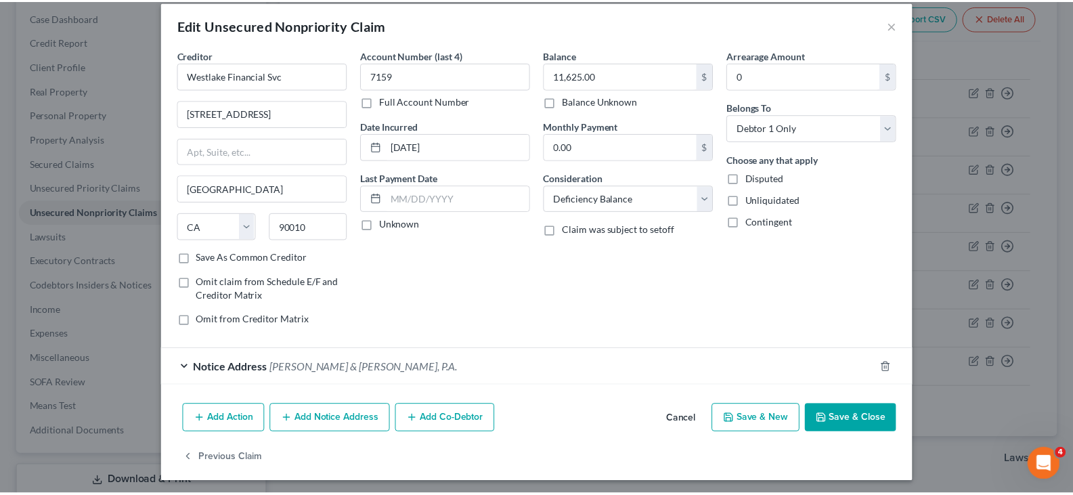
scroll to position [18, 0]
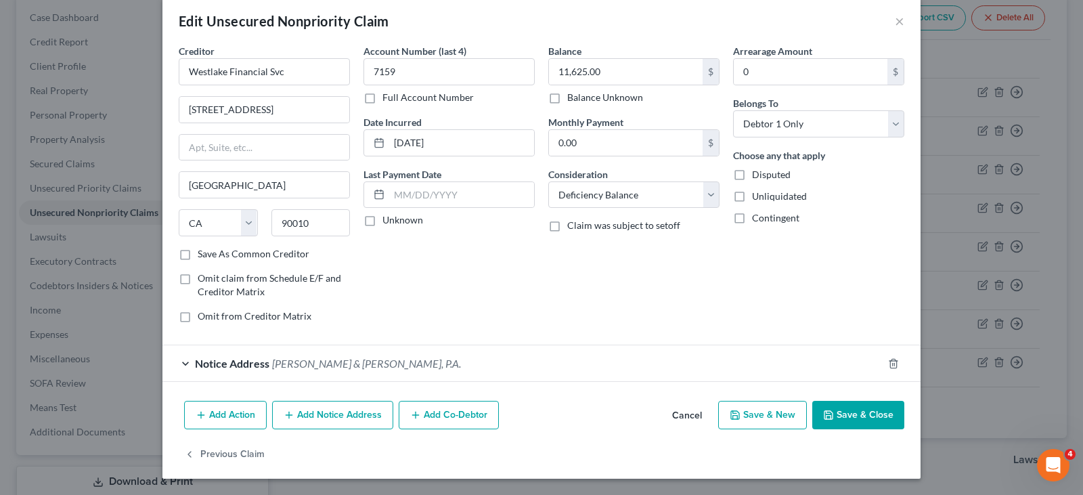
click at [198, 254] on label "Save As Common Creditor" at bounding box center [254, 254] width 112 height 14
click at [203, 254] on input "Save As Common Creditor" at bounding box center [207, 251] width 9 height 9
click at [860, 412] on button "Save & Close" at bounding box center [858, 415] width 92 height 28
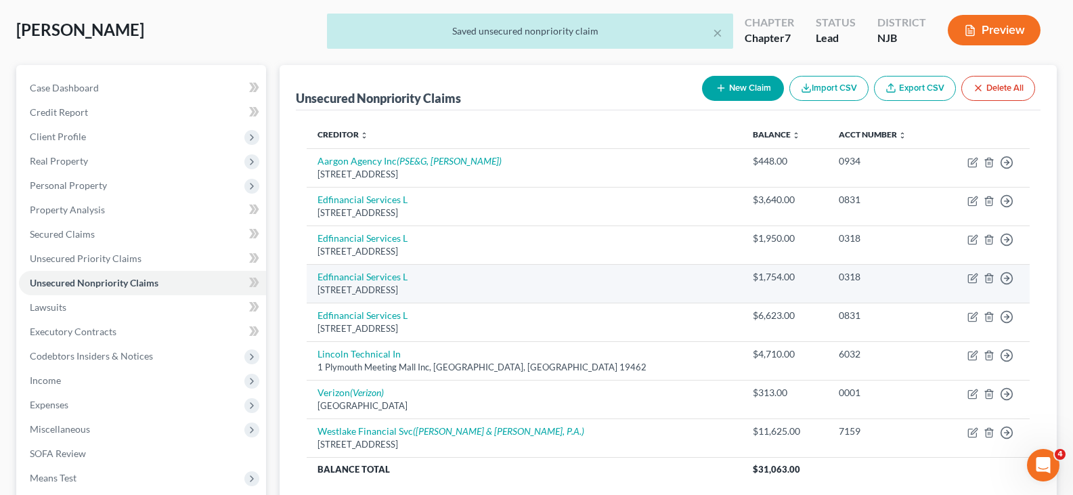
scroll to position [0, 0]
